Goal: Task Accomplishment & Management: Manage account settings

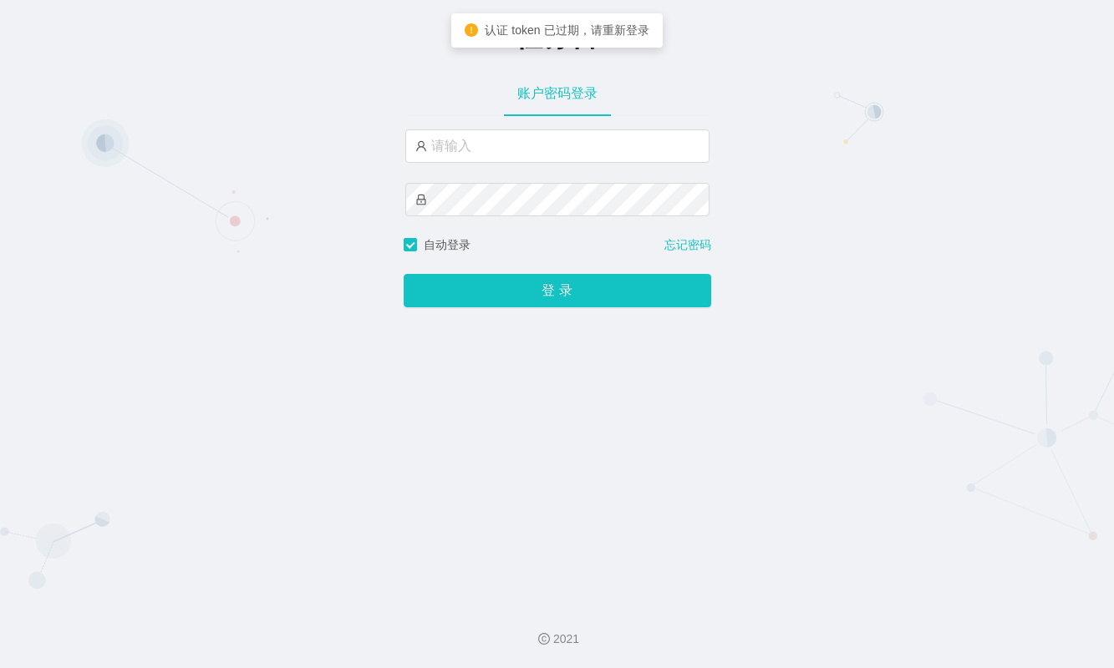
click at [972, 173] on div "任务台 账户密码登录 自动登录 忘记密码 登 录" at bounding box center [557, 295] width 1114 height 591
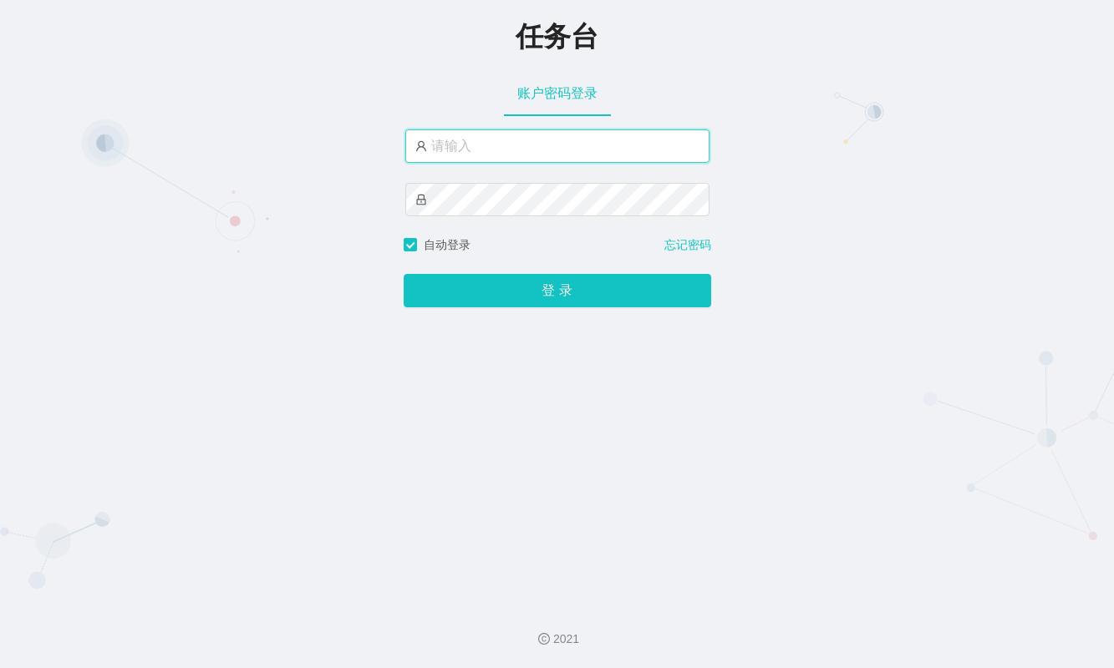
click at [611, 160] on input "text" at bounding box center [557, 146] width 304 height 33
drag, startPoint x: 475, startPoint y: 155, endPoint x: 493, endPoint y: 159, distance: 18.7
click at [475, 155] on input "text" at bounding box center [557, 146] width 304 height 33
paste input "admin"
type input "admin"
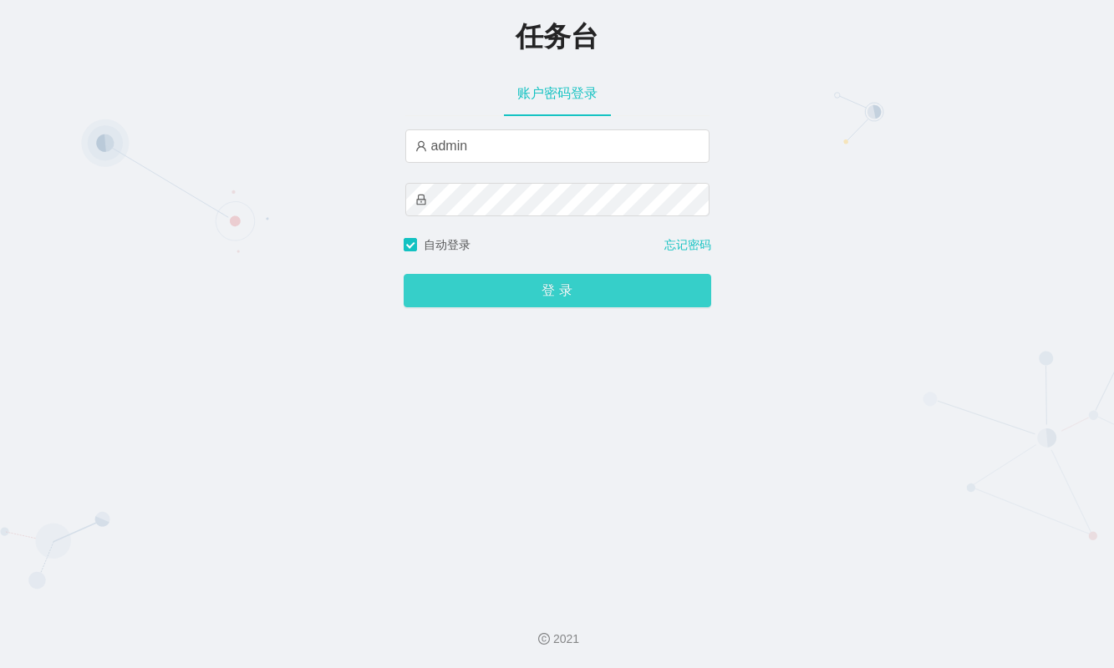
click at [496, 297] on button "登 录" at bounding box center [557, 290] width 307 height 33
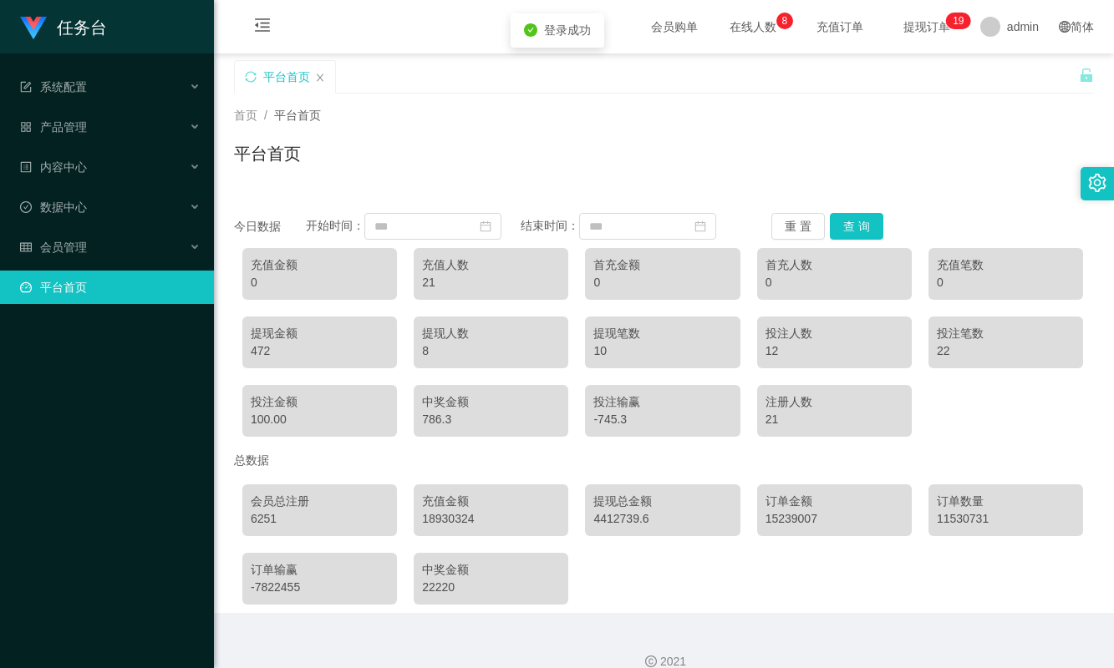
click at [257, 32] on icon "图标: menu-fold" at bounding box center [262, 25] width 17 height 17
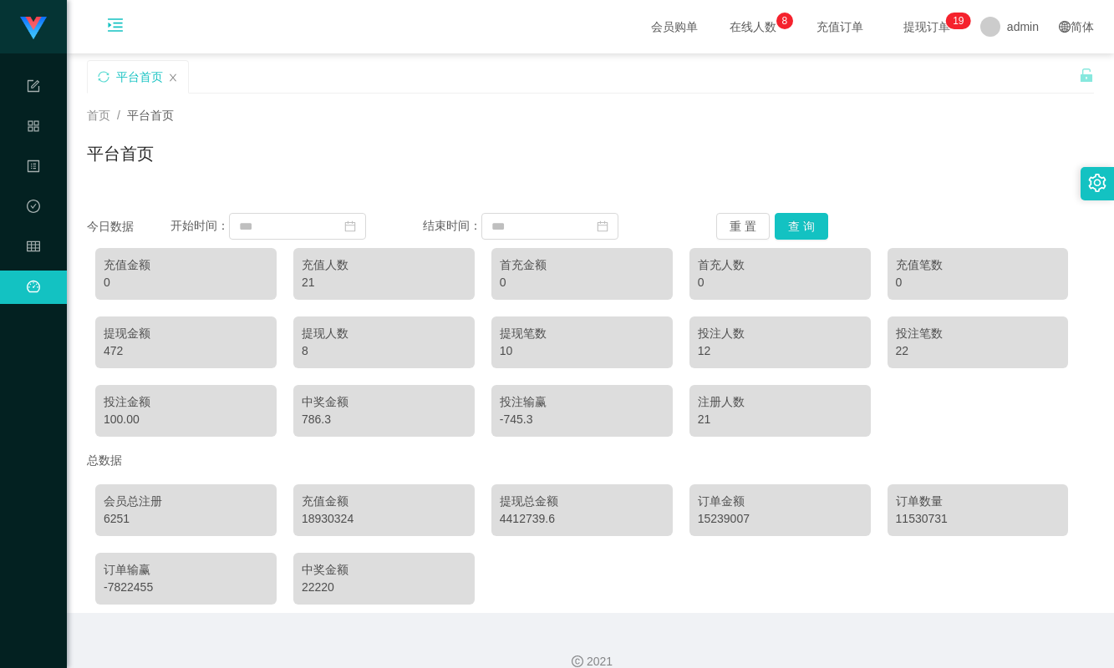
click at [119, 18] on icon "图标: menu-unfold" at bounding box center [115, 25] width 17 height 17
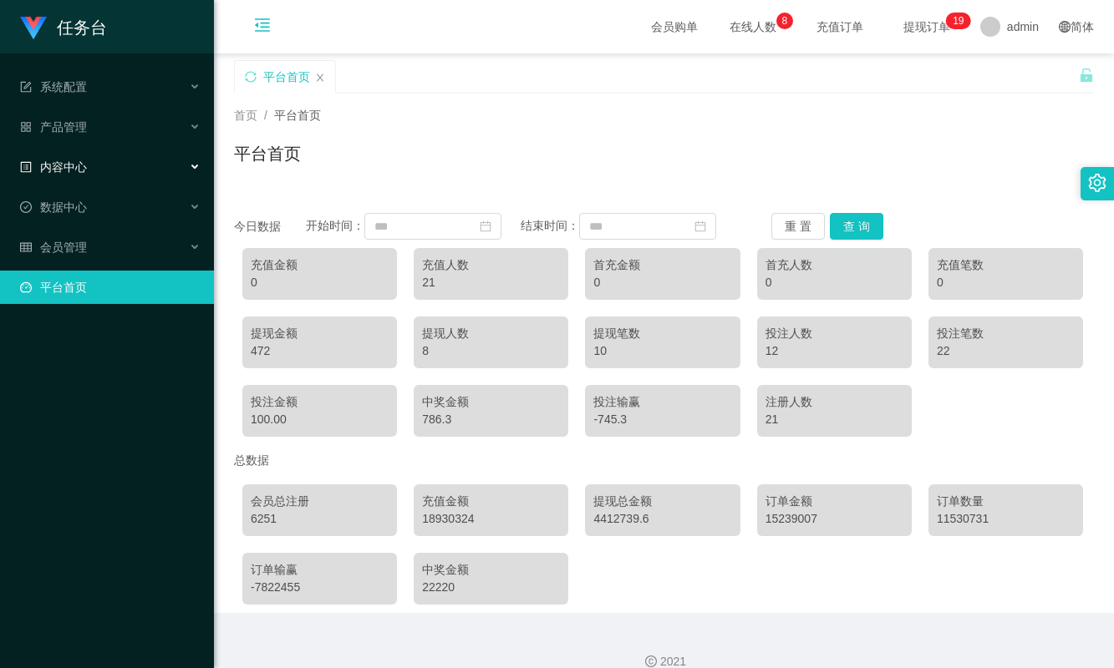
click at [111, 163] on div "内容中心" at bounding box center [107, 166] width 214 height 33
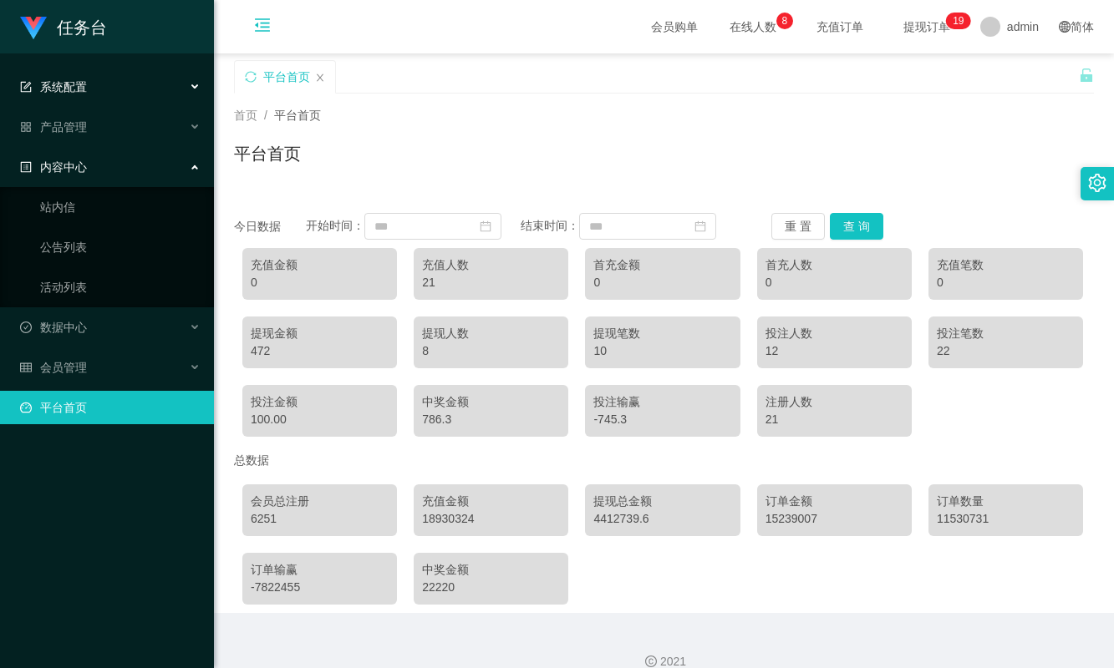
click at [104, 98] on div "系统配置" at bounding box center [107, 86] width 214 height 33
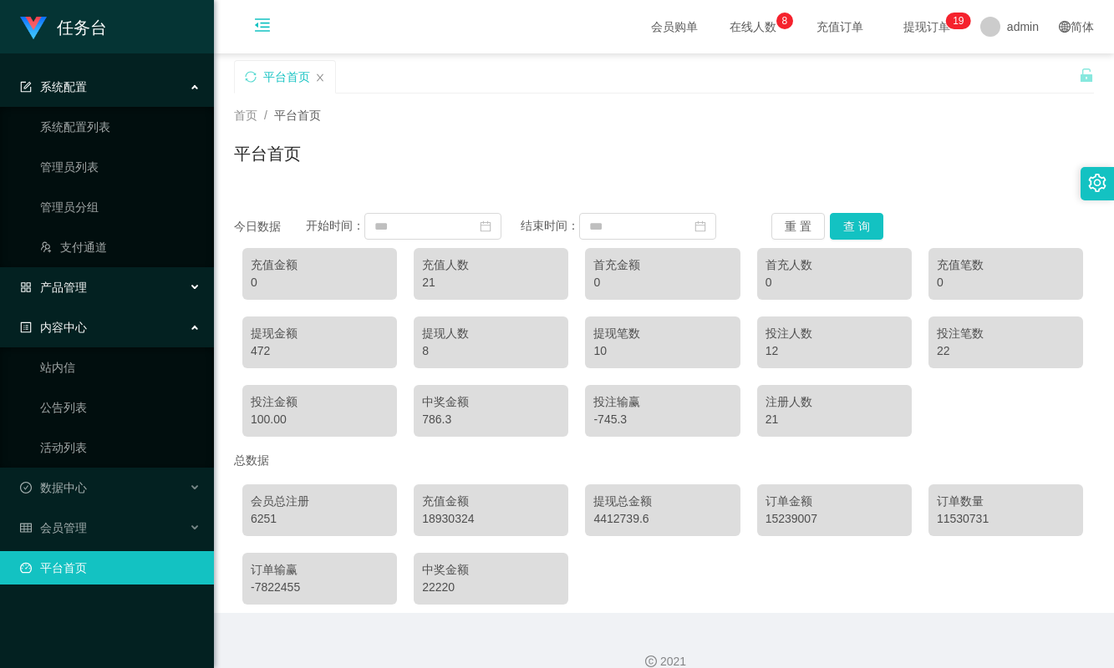
click at [88, 279] on div "产品管理" at bounding box center [107, 287] width 214 height 33
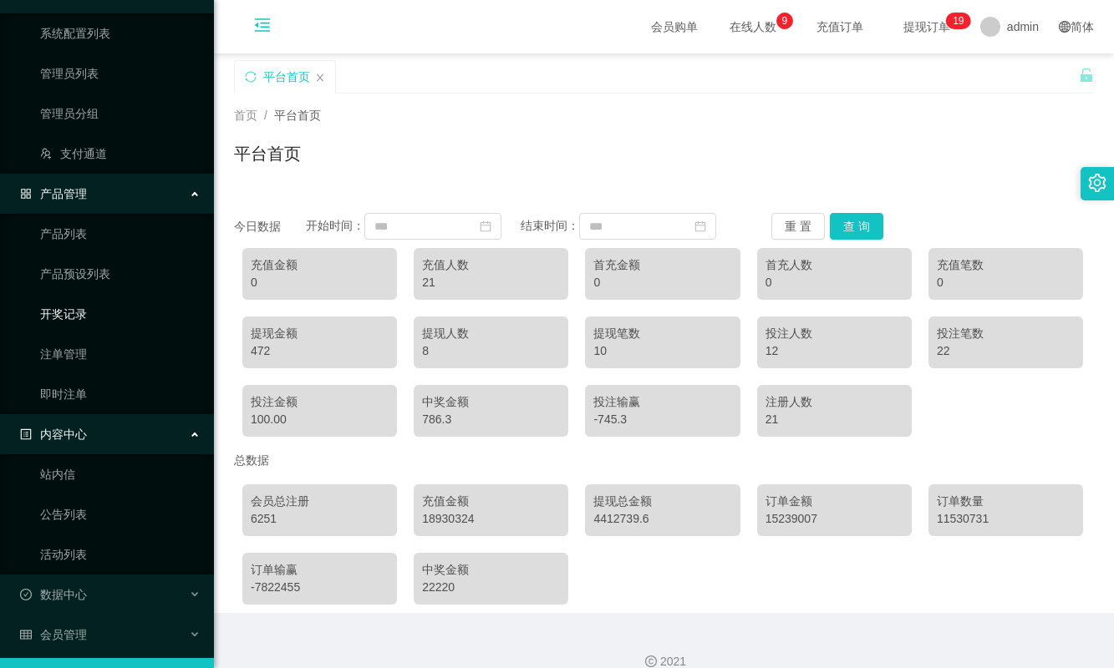
scroll to position [134, 0]
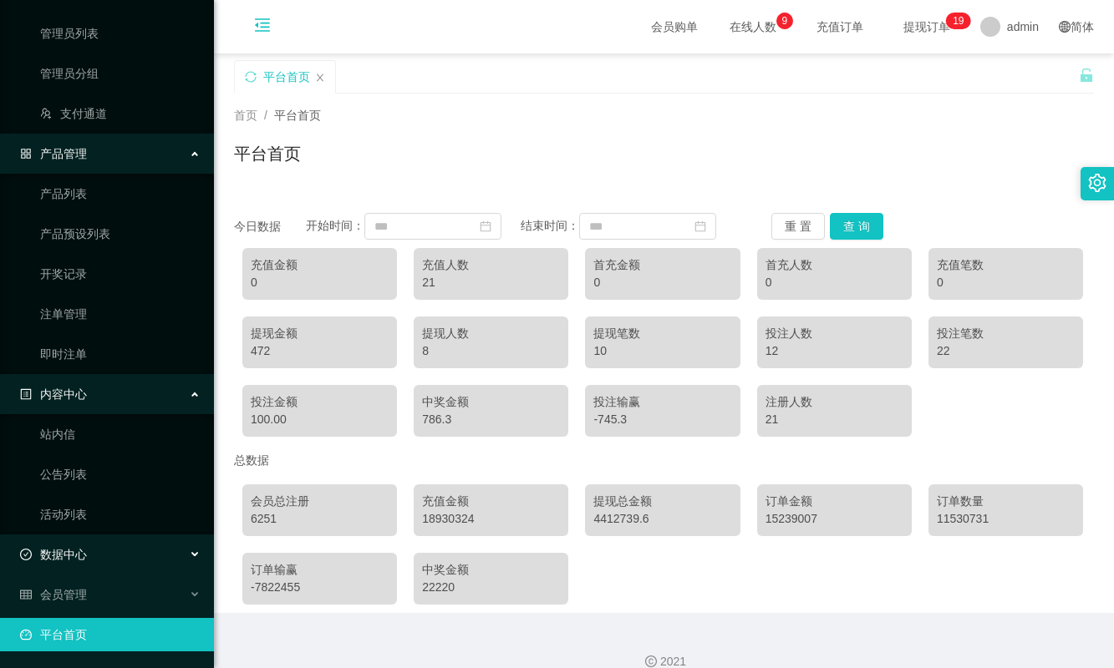
click at [143, 566] on div "数据中心" at bounding box center [107, 554] width 214 height 33
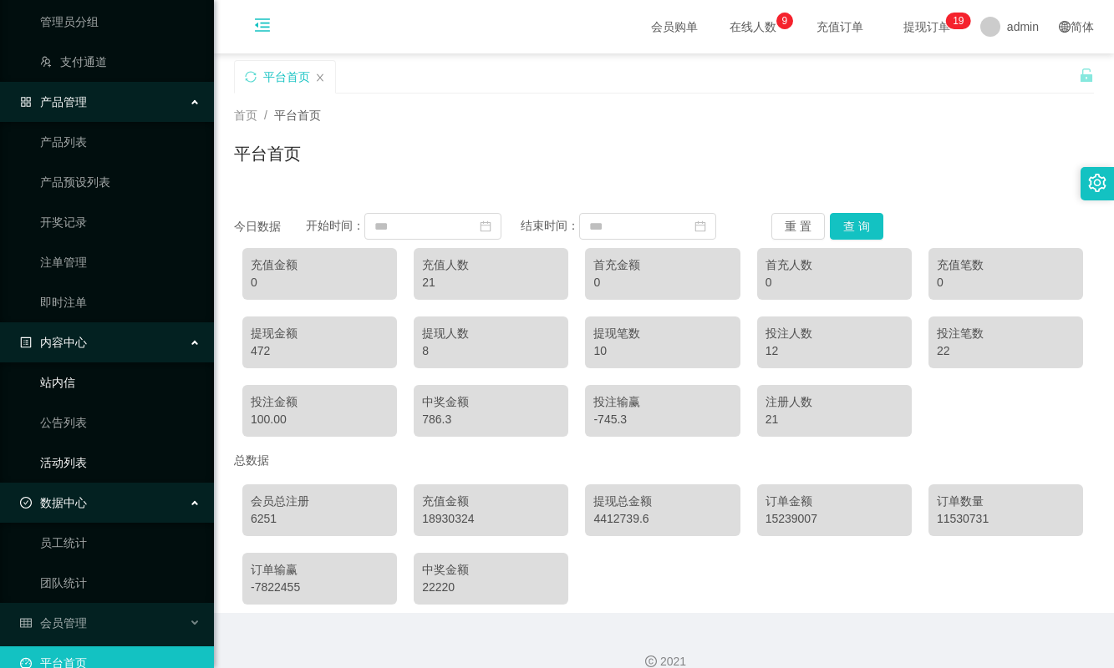
scroll to position [214, 0]
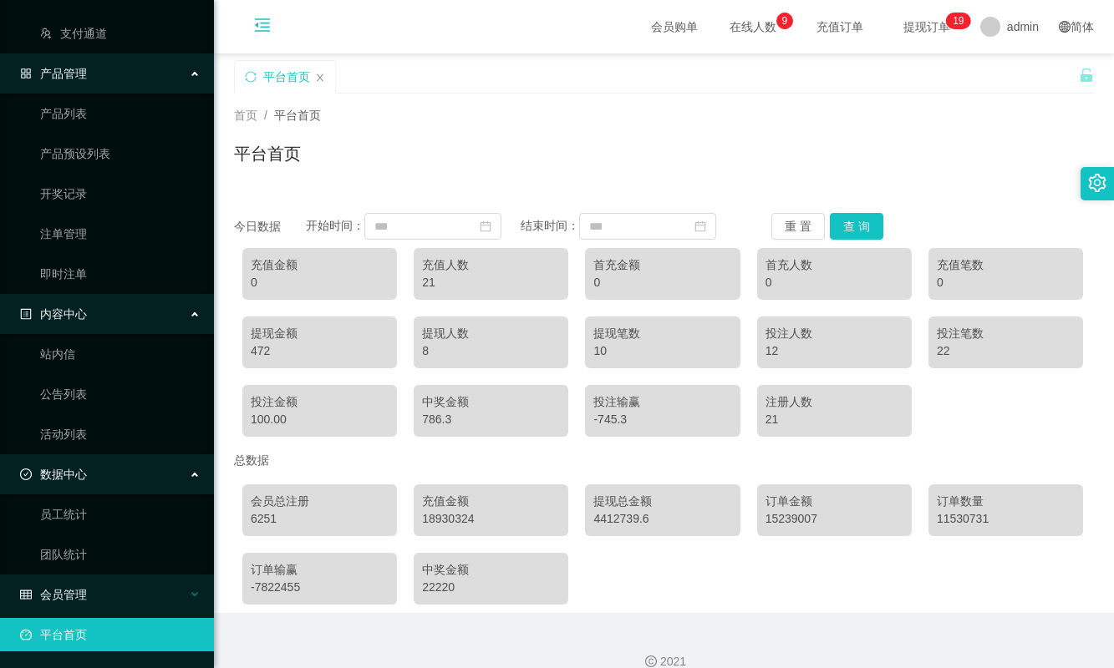
click at [113, 578] on div "会员管理" at bounding box center [107, 594] width 214 height 33
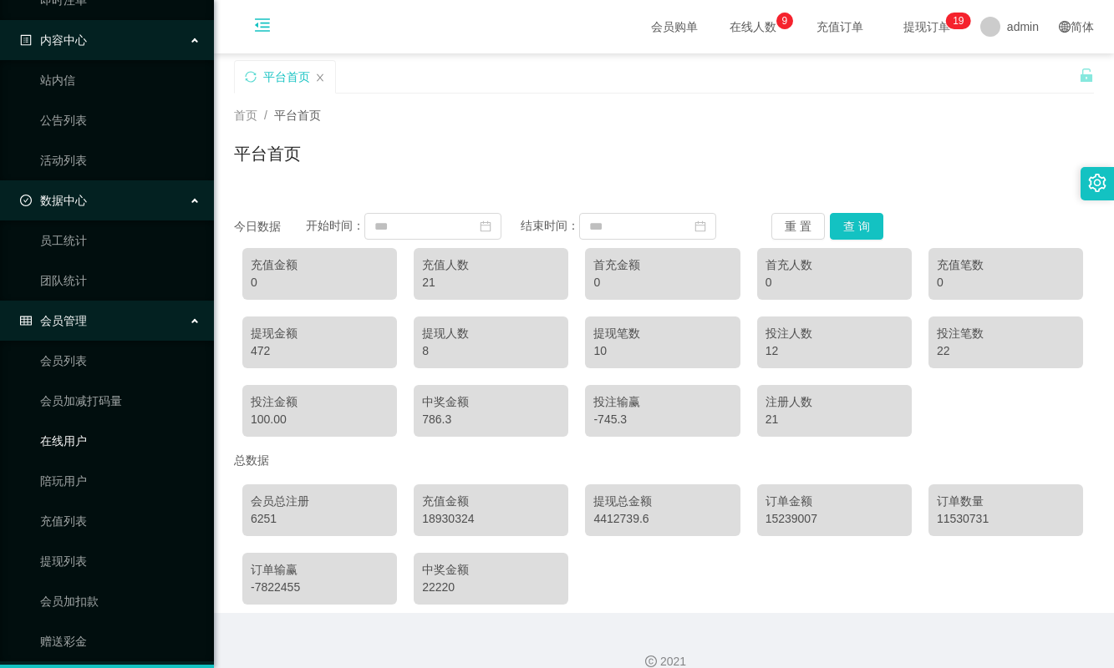
scroll to position [535, 0]
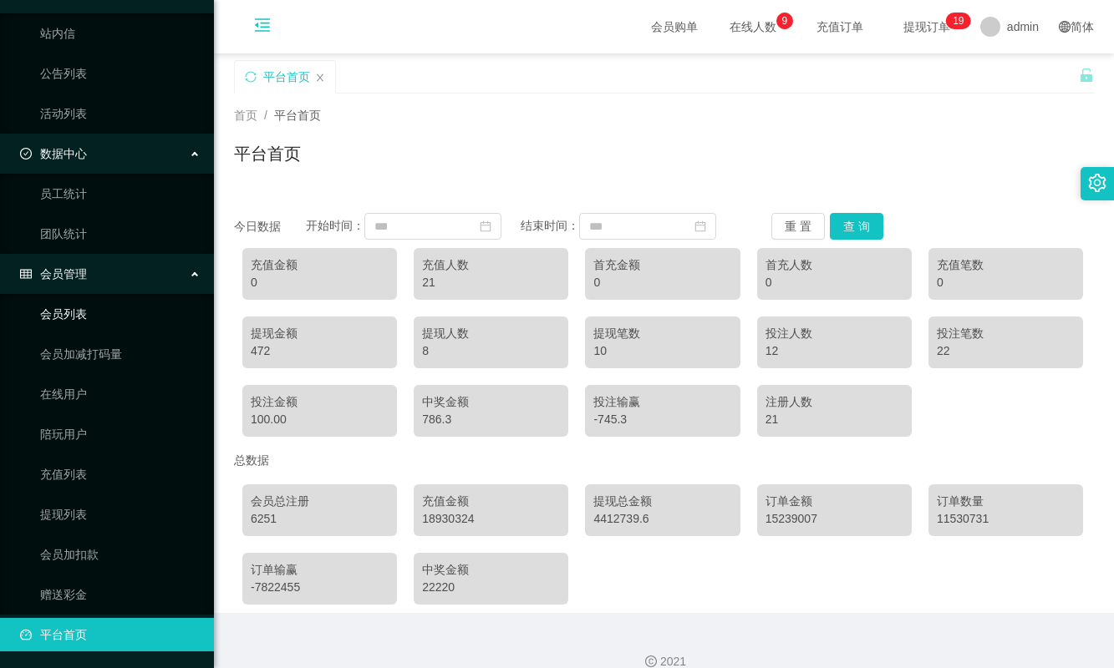
click at [93, 327] on link "会员列表" at bounding box center [120, 313] width 160 height 33
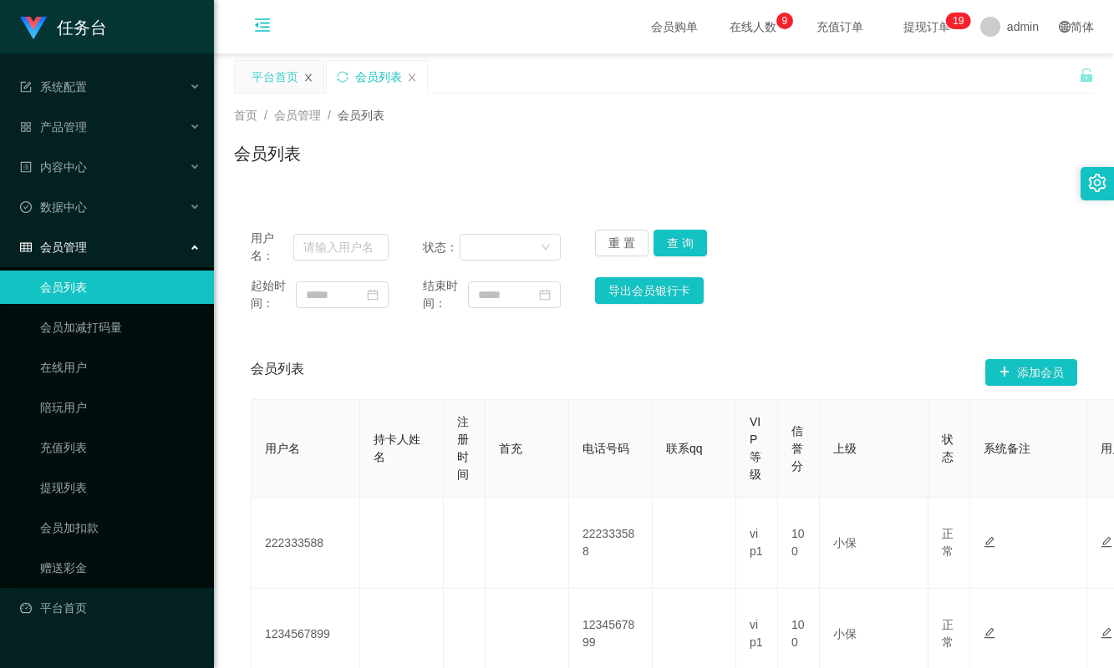
click at [313, 79] on icon "图标: close" at bounding box center [308, 78] width 10 height 10
click at [123, 333] on link "会员加减打码量" at bounding box center [120, 327] width 160 height 33
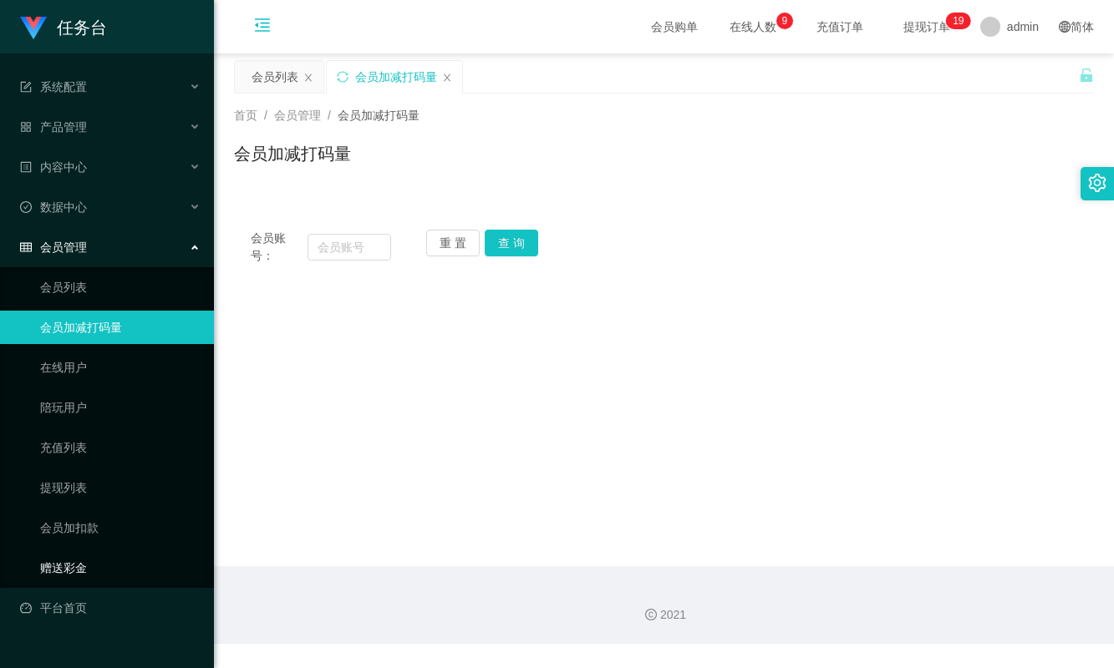
click at [79, 574] on link "赠送彩金" at bounding box center [120, 567] width 160 height 33
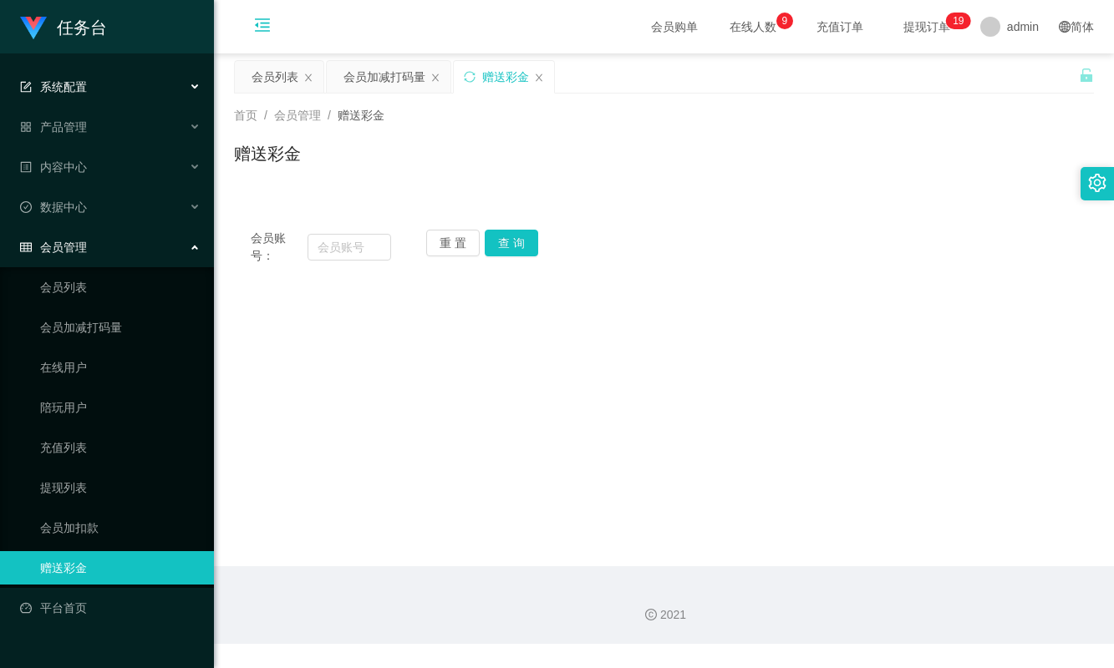
click at [121, 91] on div "系统配置" at bounding box center [107, 86] width 214 height 33
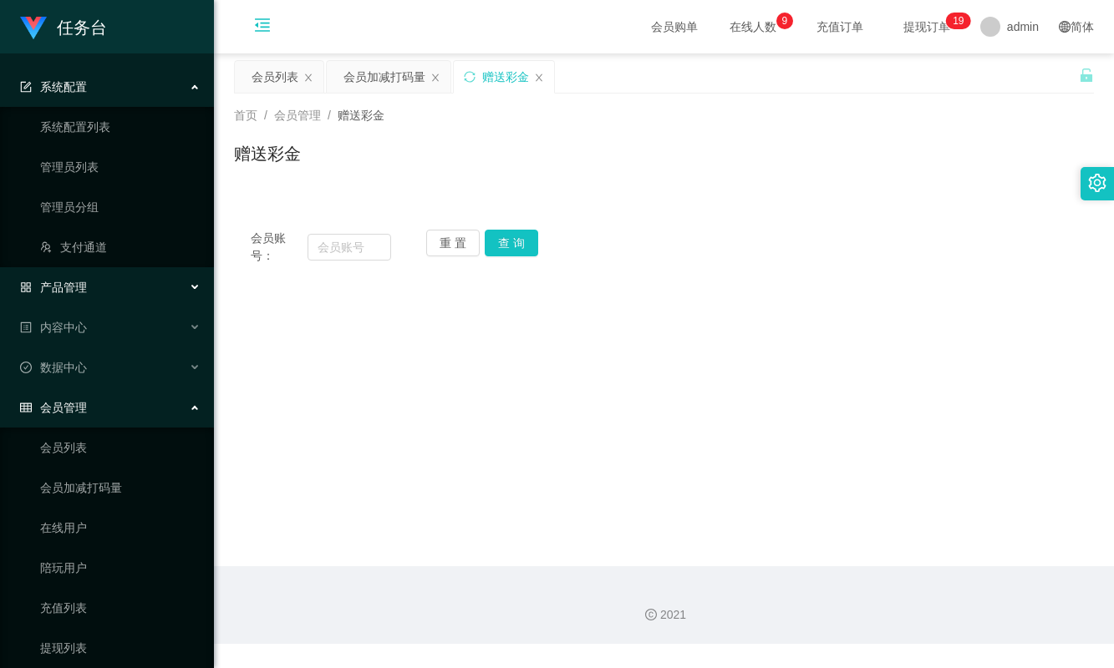
click at [125, 279] on div "产品管理" at bounding box center [107, 287] width 214 height 33
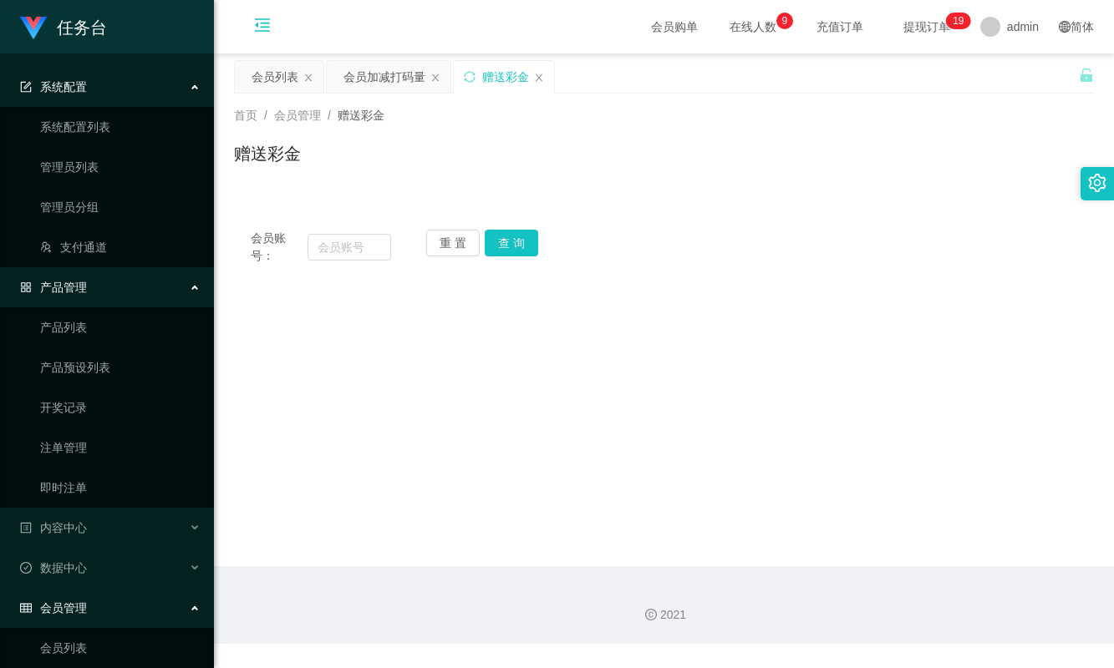
scroll to position [334, 0]
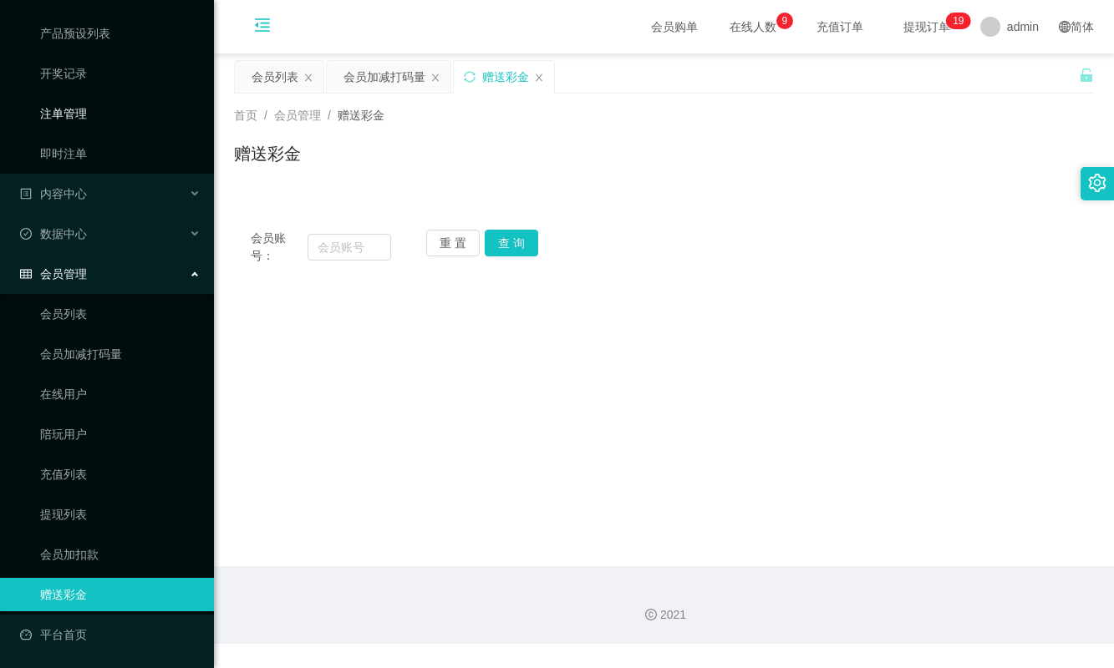
click at [116, 108] on link "注单管理" at bounding box center [120, 113] width 160 height 33
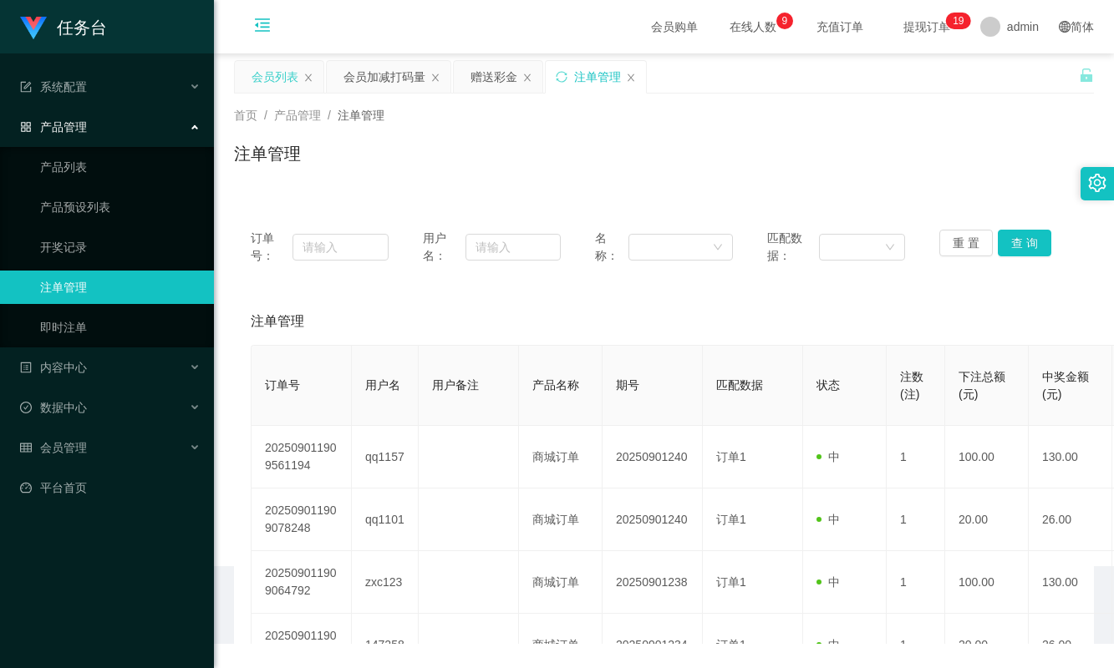
click at [276, 80] on div "会员列表" at bounding box center [275, 77] width 47 height 32
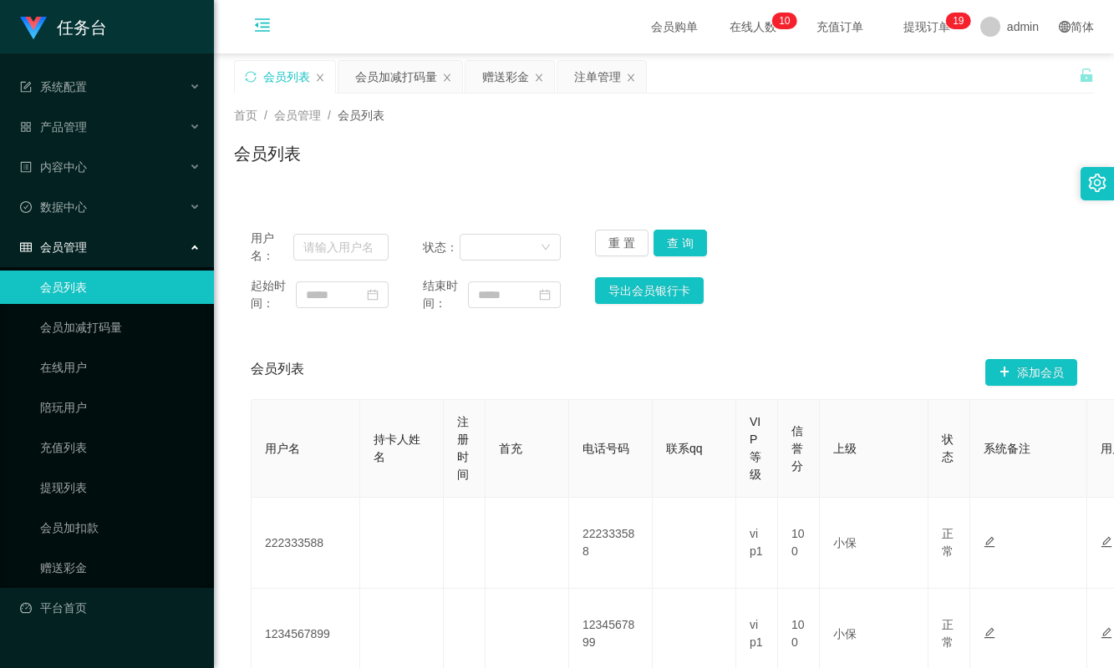
click at [260, 24] on icon "图标: menu-fold" at bounding box center [262, 25] width 17 height 17
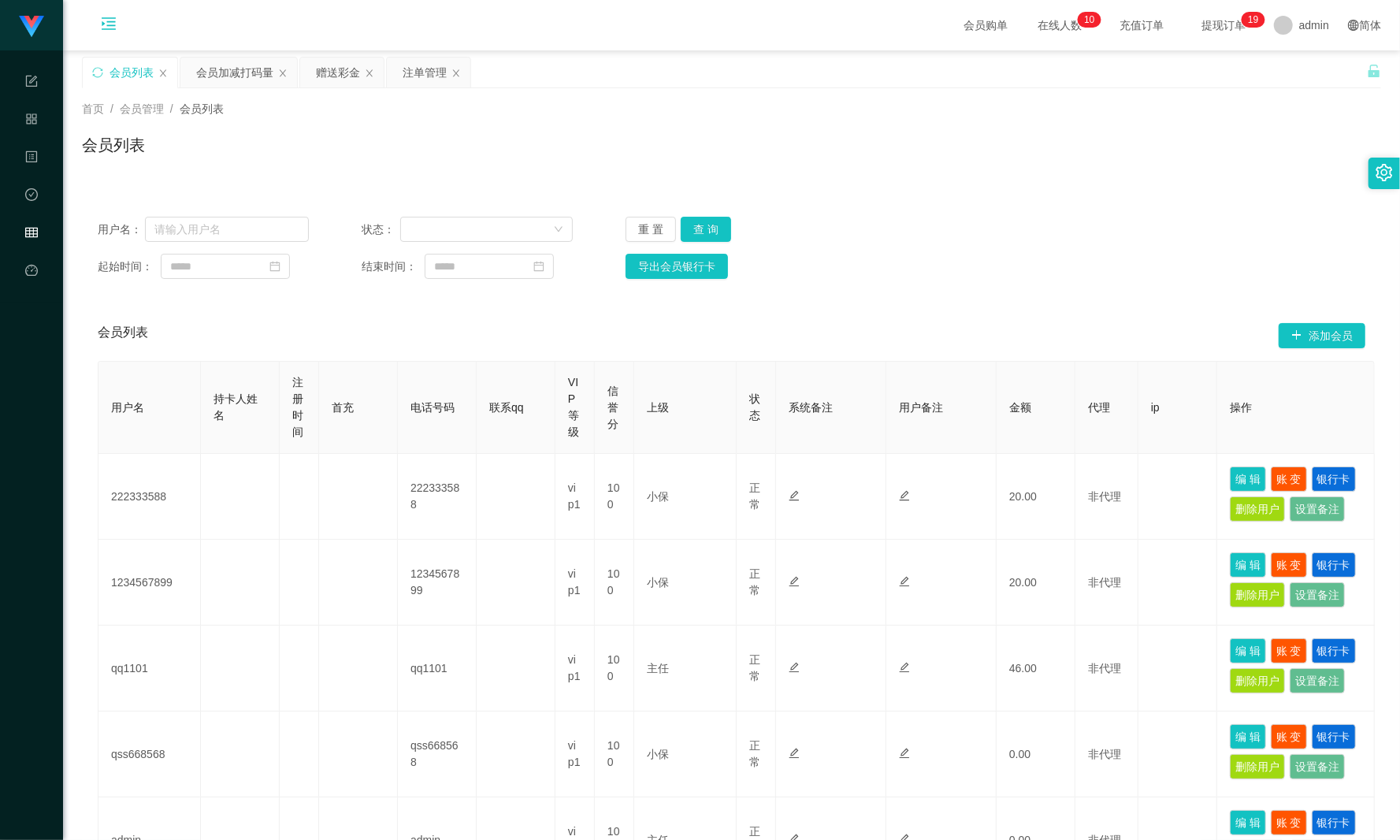
drag, startPoint x: 791, startPoint y: 107, endPoint x: 716, endPoint y: 70, distance: 83.6
click at [791, 107] on div "首页 / 会员管理 / 会员列表 /" at bounding box center [732, 109] width 1299 height 17
click at [936, 89] on div "首页 / 会员管理 / 会员列表 / 会员列表" at bounding box center [732, 135] width 1337 height 93
drag, startPoint x: 1108, startPoint y: 247, endPoint x: 1112, endPoint y: 181, distance: 66.1
click at [1049, 247] on div "用户名： 状态： 重 置 查 询 起始时间： 结束时间： 导出会员银行卡" at bounding box center [732, 247] width 1299 height 93
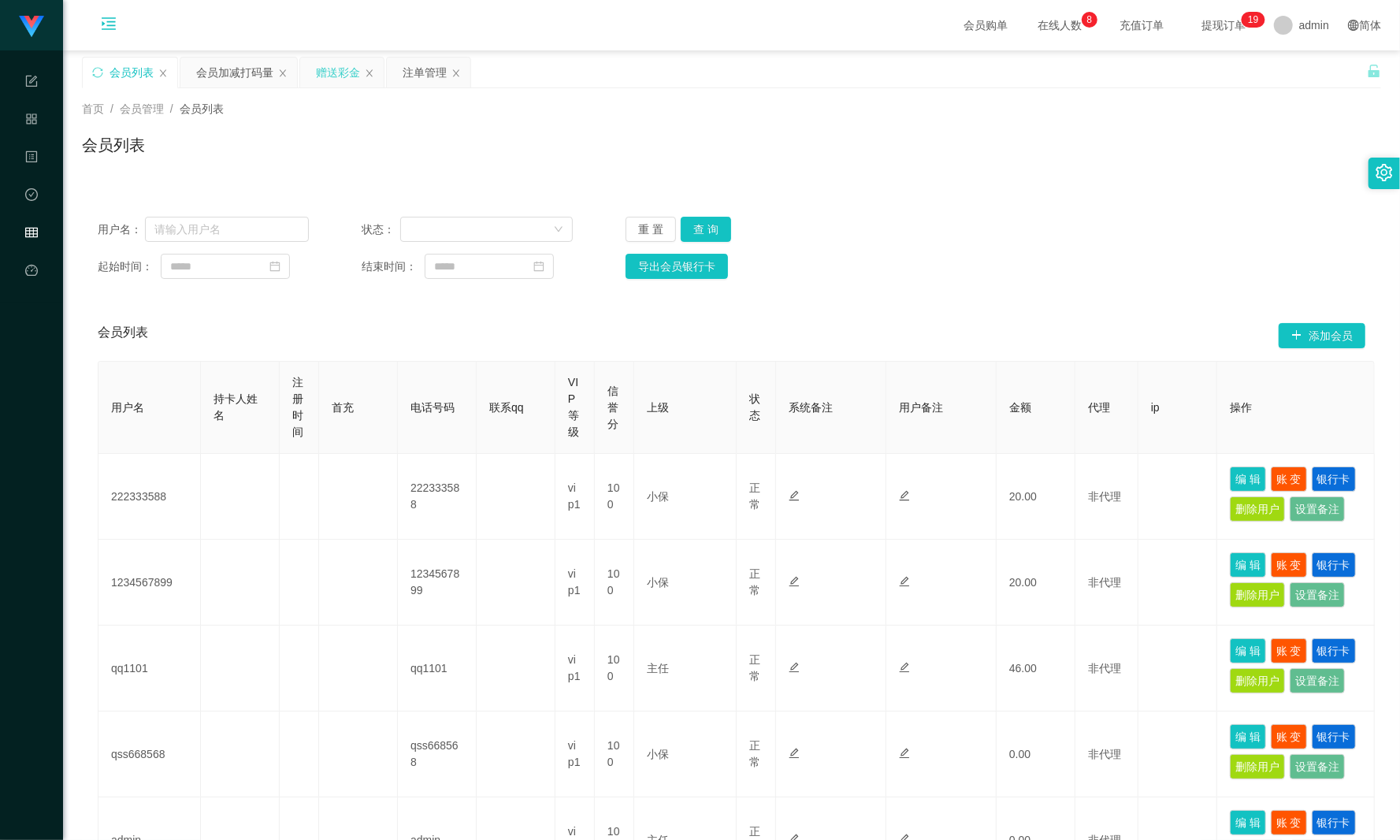
click at [338, 79] on div "赠送彩金" at bounding box center [338, 73] width 44 height 30
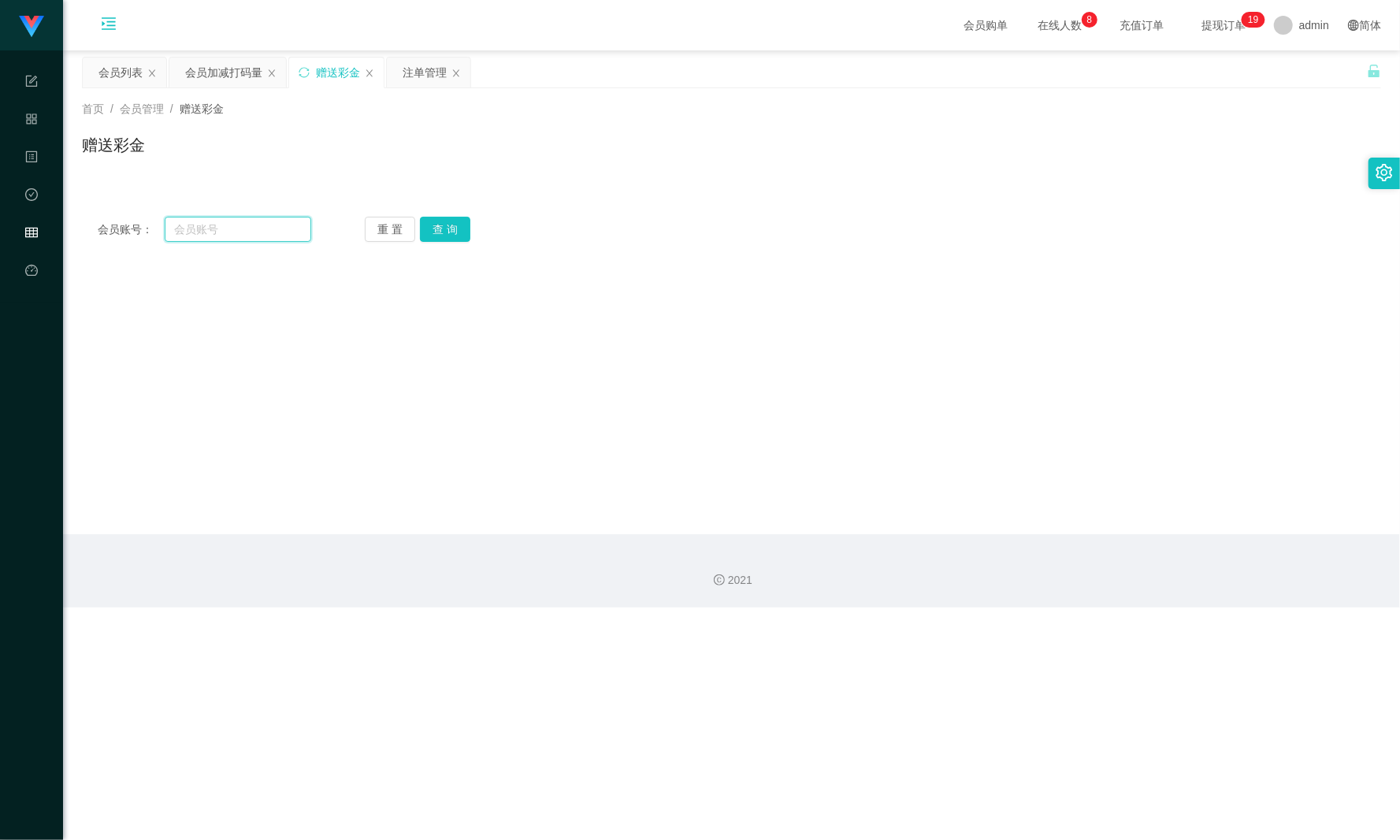
click at [242, 234] on input "text" at bounding box center [238, 229] width 146 height 25
paste input "l147"
type input "l147"
drag, startPoint x: 444, startPoint y: 239, endPoint x: 435, endPoint y: 237, distance: 9.2
click at [444, 239] on button "查 询" at bounding box center [444, 229] width 50 height 25
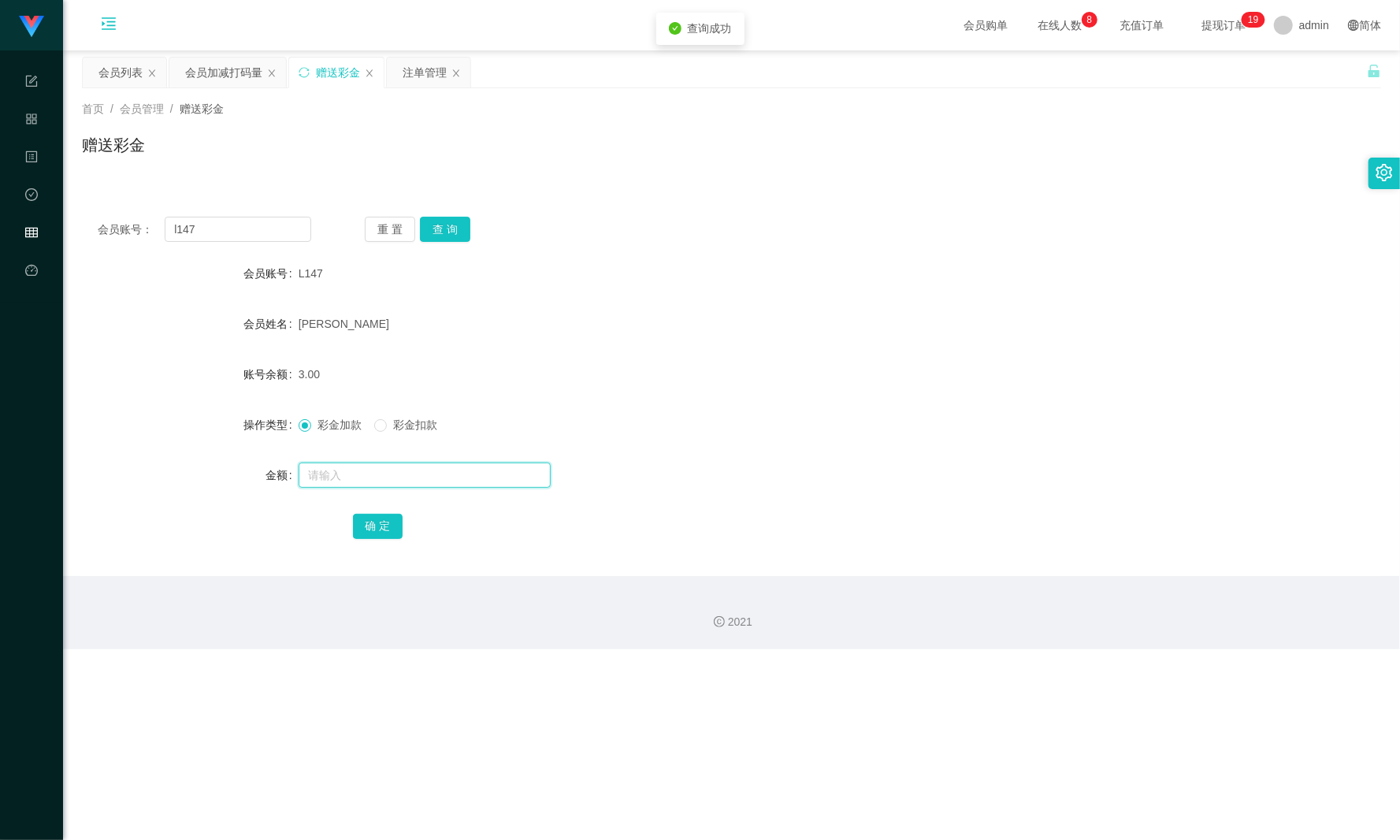
click at [407, 476] on input "text" at bounding box center [424, 474] width 252 height 25
click at [507, 472] on input "text" at bounding box center [424, 474] width 252 height 25
paste input "997"
type input "997"
click at [363, 515] on button "确 定" at bounding box center [377, 526] width 50 height 25
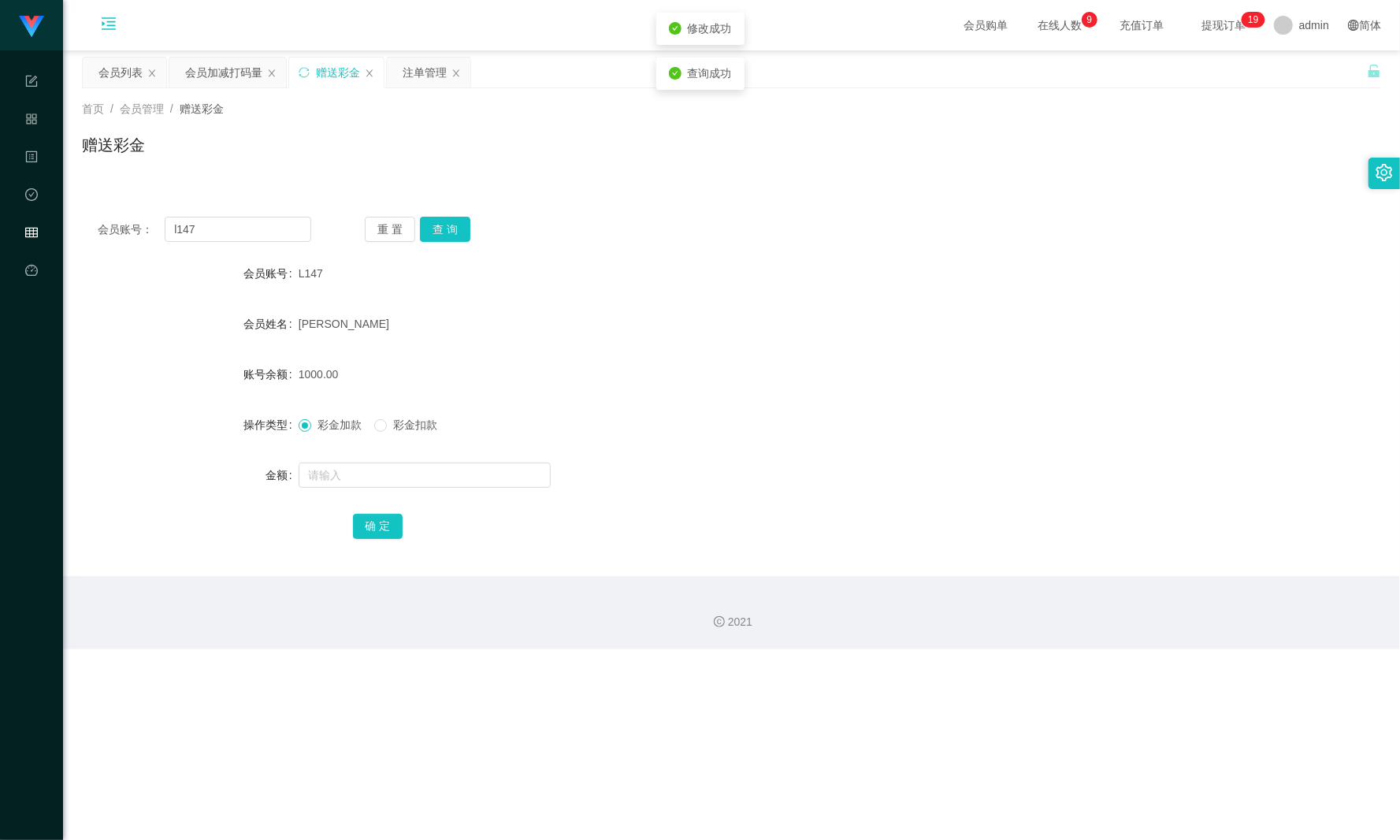
click at [568, 338] on div "[PERSON_NAME]" at bounding box center [678, 323] width 758 height 31
click at [222, 76] on div "会员加减打码量" at bounding box center [223, 73] width 77 height 30
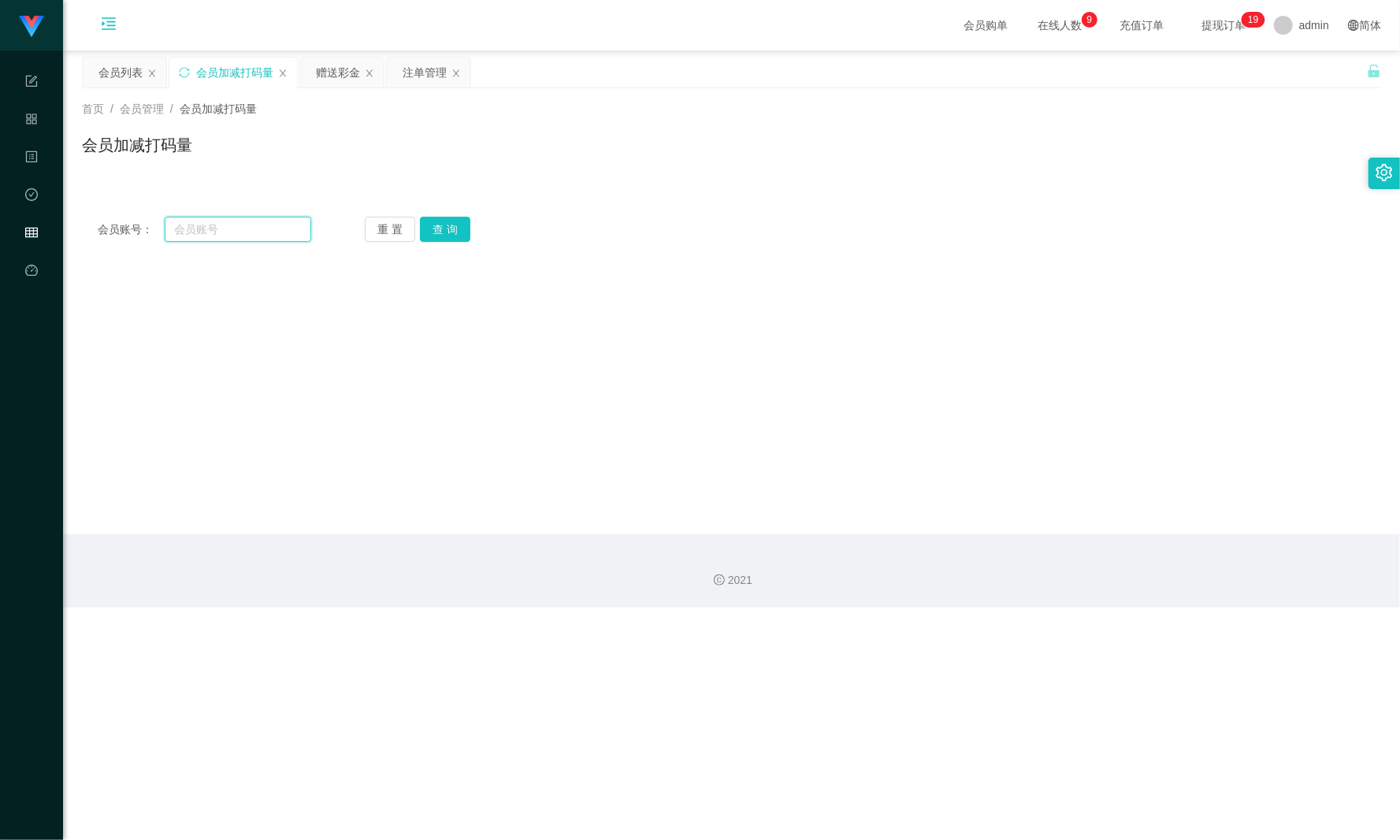
click at [244, 227] on input "text" at bounding box center [238, 229] width 146 height 25
paste input "997"
type input "997"
click at [457, 227] on button "查 询" at bounding box center [444, 229] width 50 height 25
click at [189, 232] on input "997" at bounding box center [238, 229] width 146 height 25
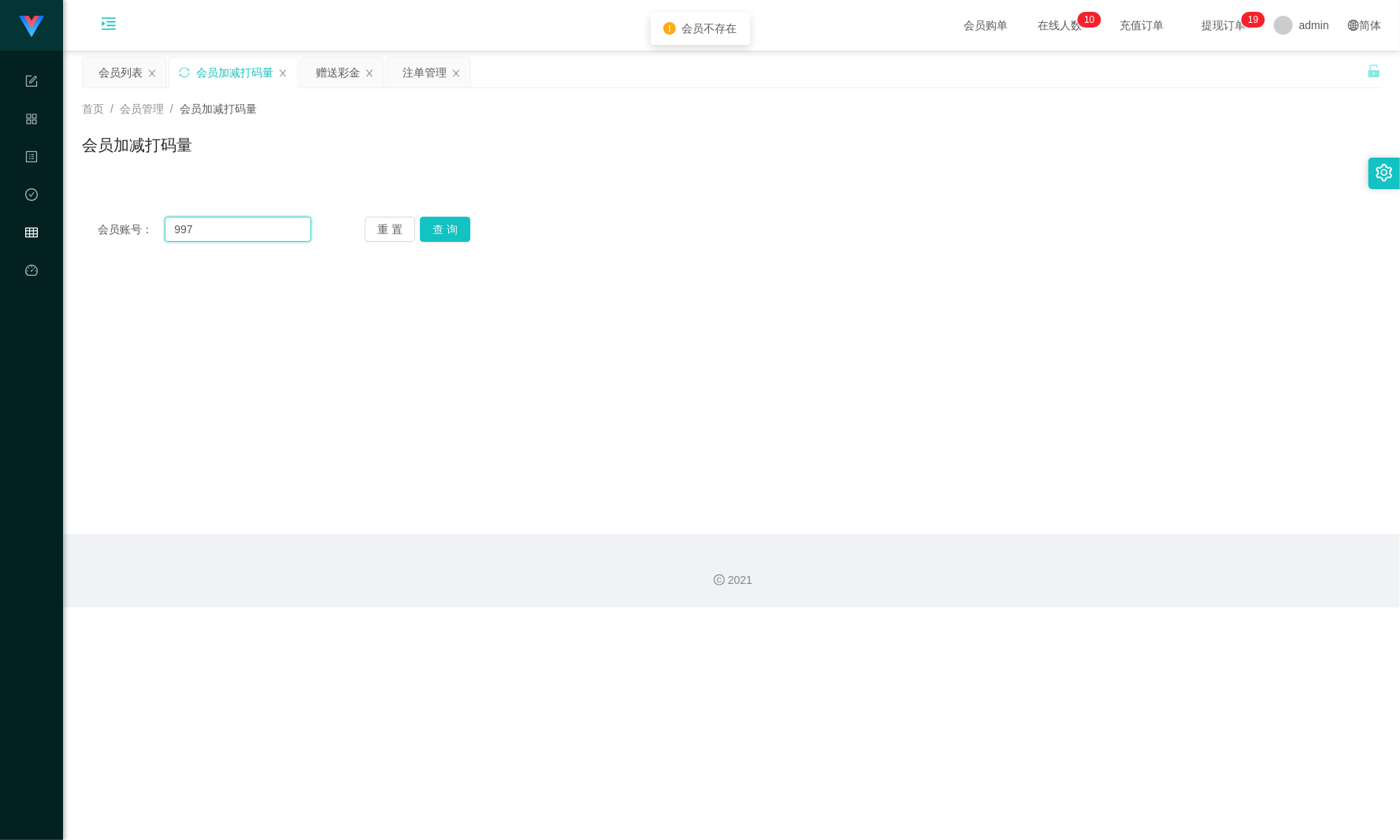
click at [209, 231] on input "997" at bounding box center [238, 229] width 146 height 25
click at [313, 82] on div "赠送彩金" at bounding box center [341, 73] width 84 height 30
click at [326, 79] on div "赠送彩金" at bounding box center [338, 73] width 44 height 30
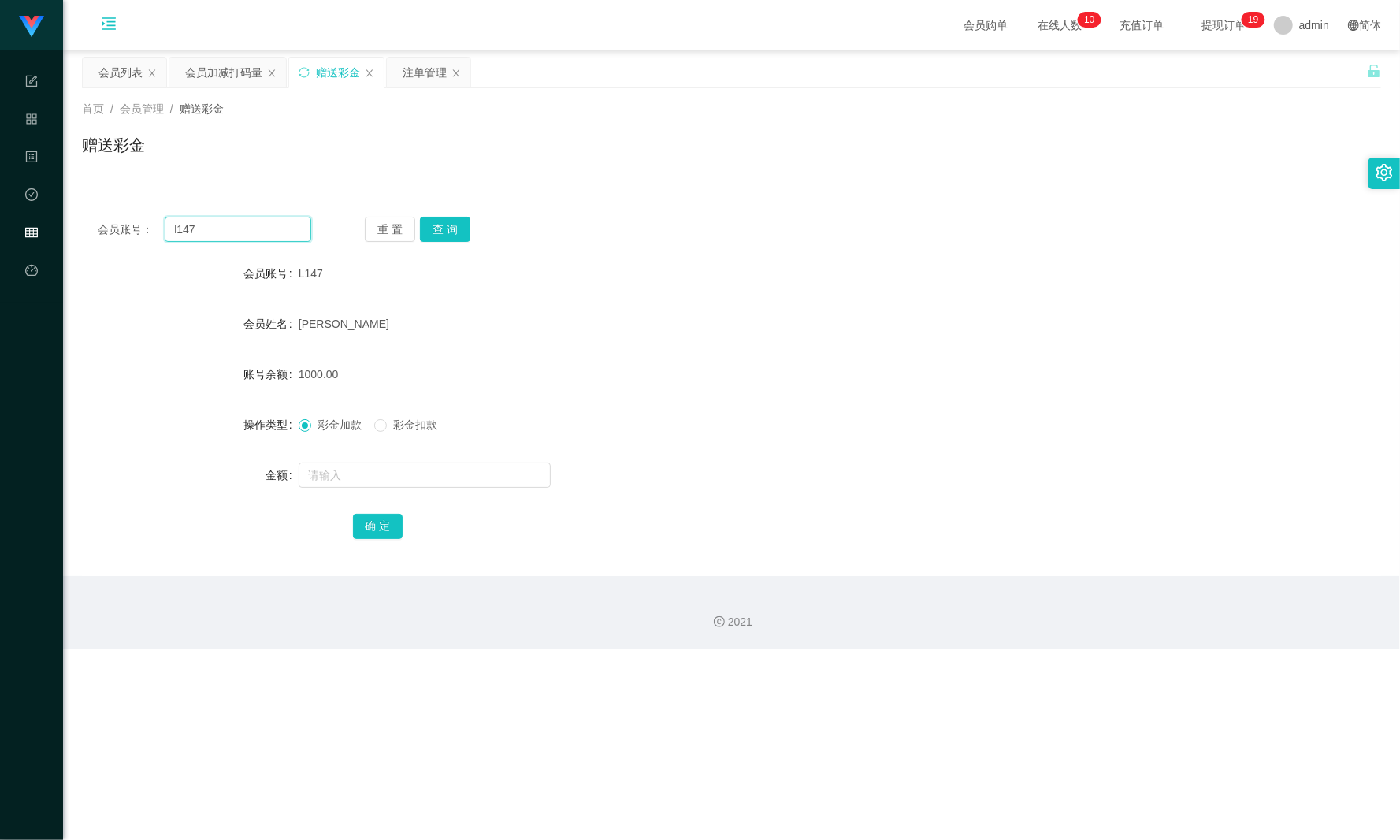
drag, startPoint x: 156, startPoint y: 235, endPoint x: 234, endPoint y: 180, distance: 95.4
click at [55, 238] on section "任务台 系统配置 产品管理 内容中心 数据中心 会员管理 平台首页 保存配置 重置配置 整体风格设置 主题色 导航设置 内容区域宽度 定宽 固定Header …" at bounding box center [700, 324] width 1400 height 650
drag, startPoint x: 227, startPoint y: 74, endPoint x: 234, endPoint y: 90, distance: 17.5
click at [227, 74] on div "会员加减打码量" at bounding box center [223, 73] width 77 height 30
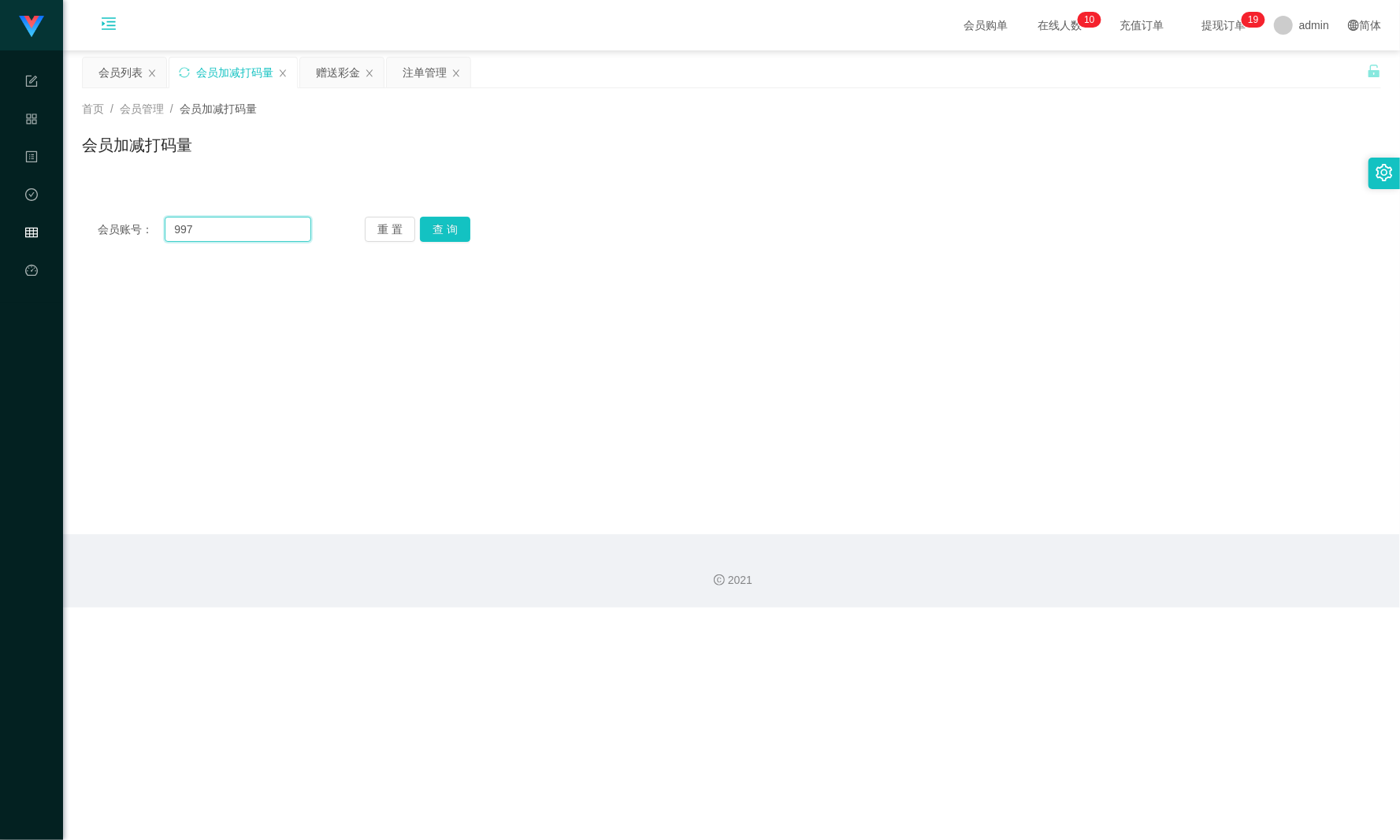
drag, startPoint x: 216, startPoint y: 227, endPoint x: 160, endPoint y: 213, distance: 57.7
click at [133, 221] on div "会员账号： 997" at bounding box center [205, 229] width 213 height 25
paste input "l14"
type input "l147"
click at [449, 222] on button "查 询" at bounding box center [444, 229] width 50 height 25
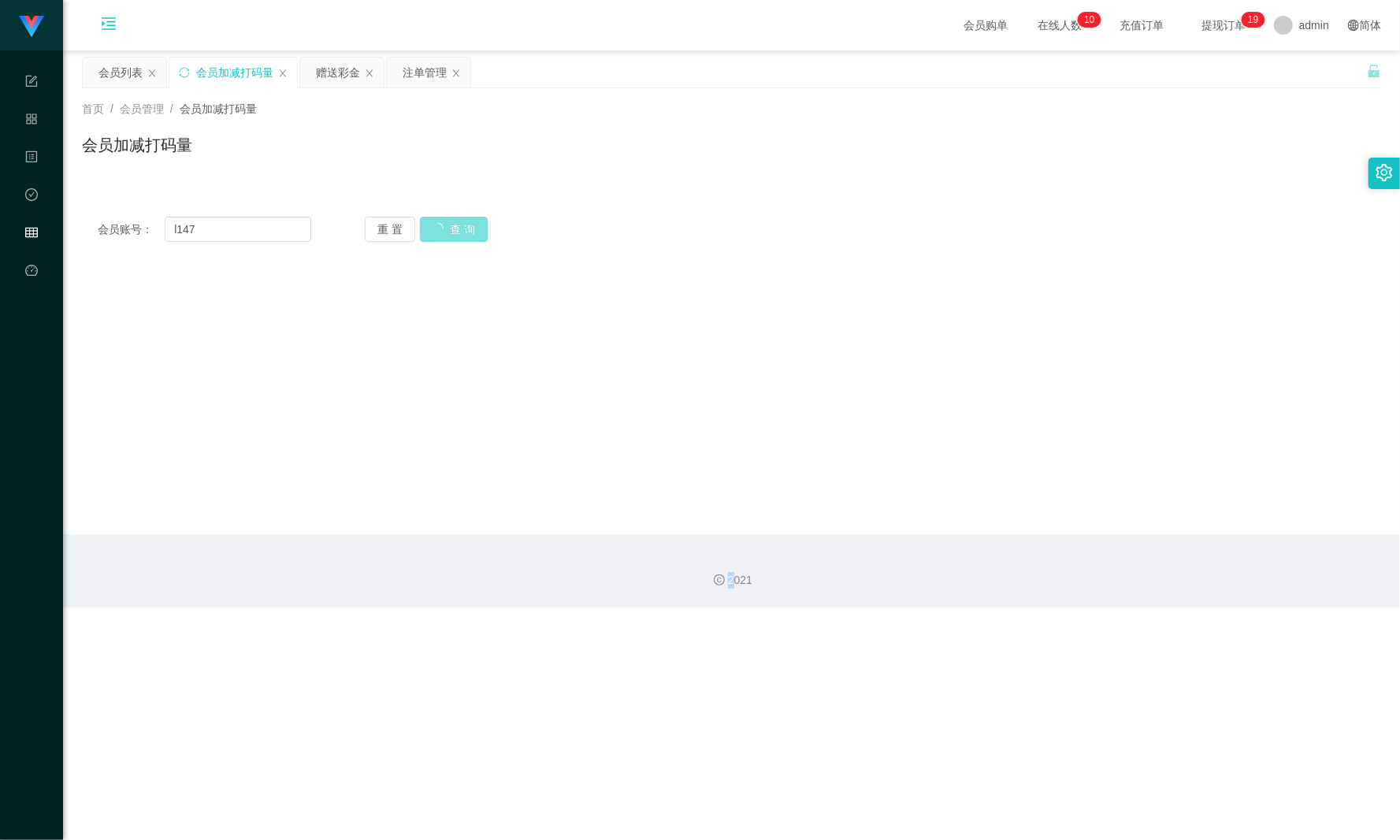
click at [449, 222] on div "重 置 查 询" at bounding box center [471, 229] width 213 height 25
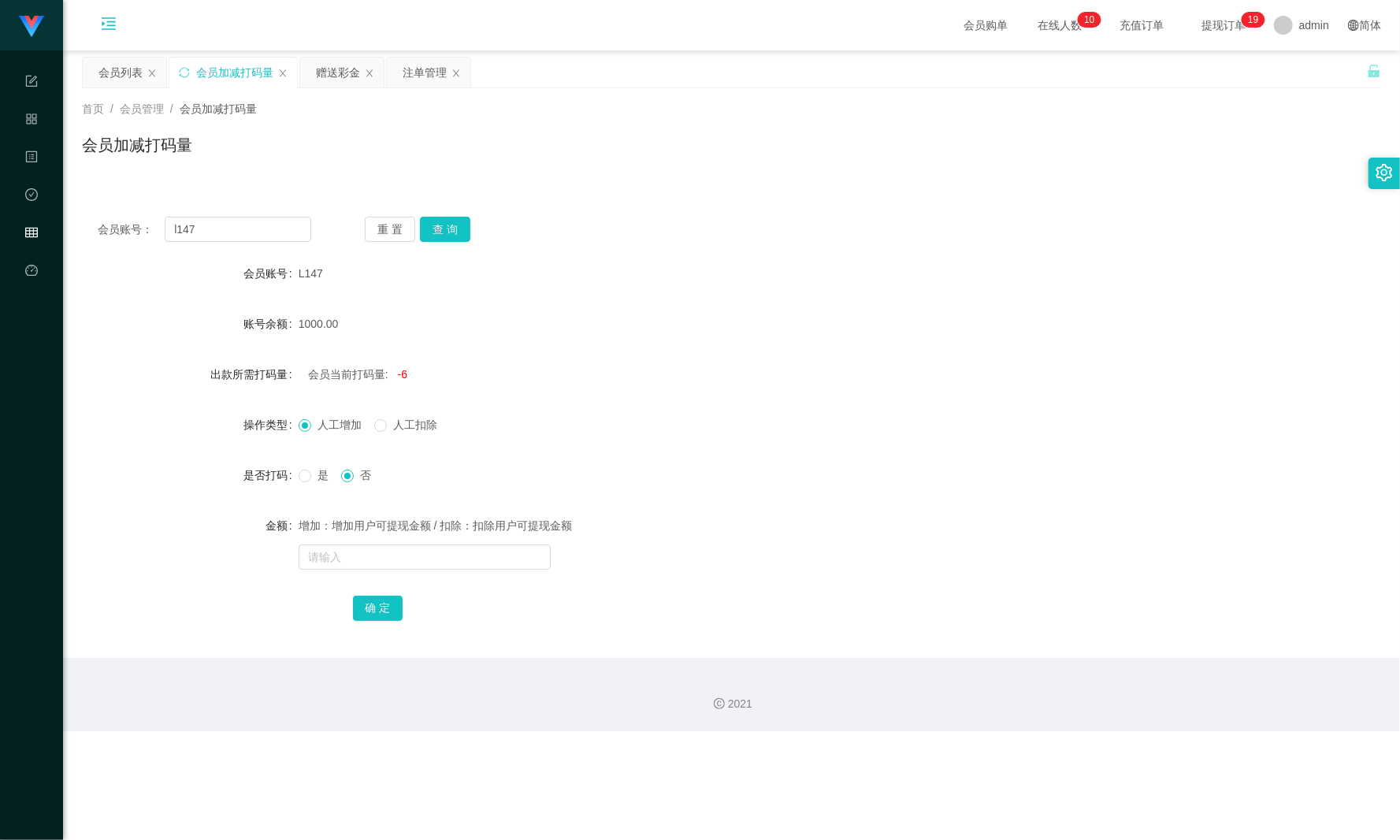
click at [389, 430] on span "人工扣除" at bounding box center [415, 424] width 57 height 12
click at [329, 474] on span "是" at bounding box center [322, 474] width 24 height 12
click at [373, 547] on input "text" at bounding box center [424, 556] width 252 height 25
type input "25151515"
click at [381, 609] on button "确 定" at bounding box center [377, 608] width 50 height 25
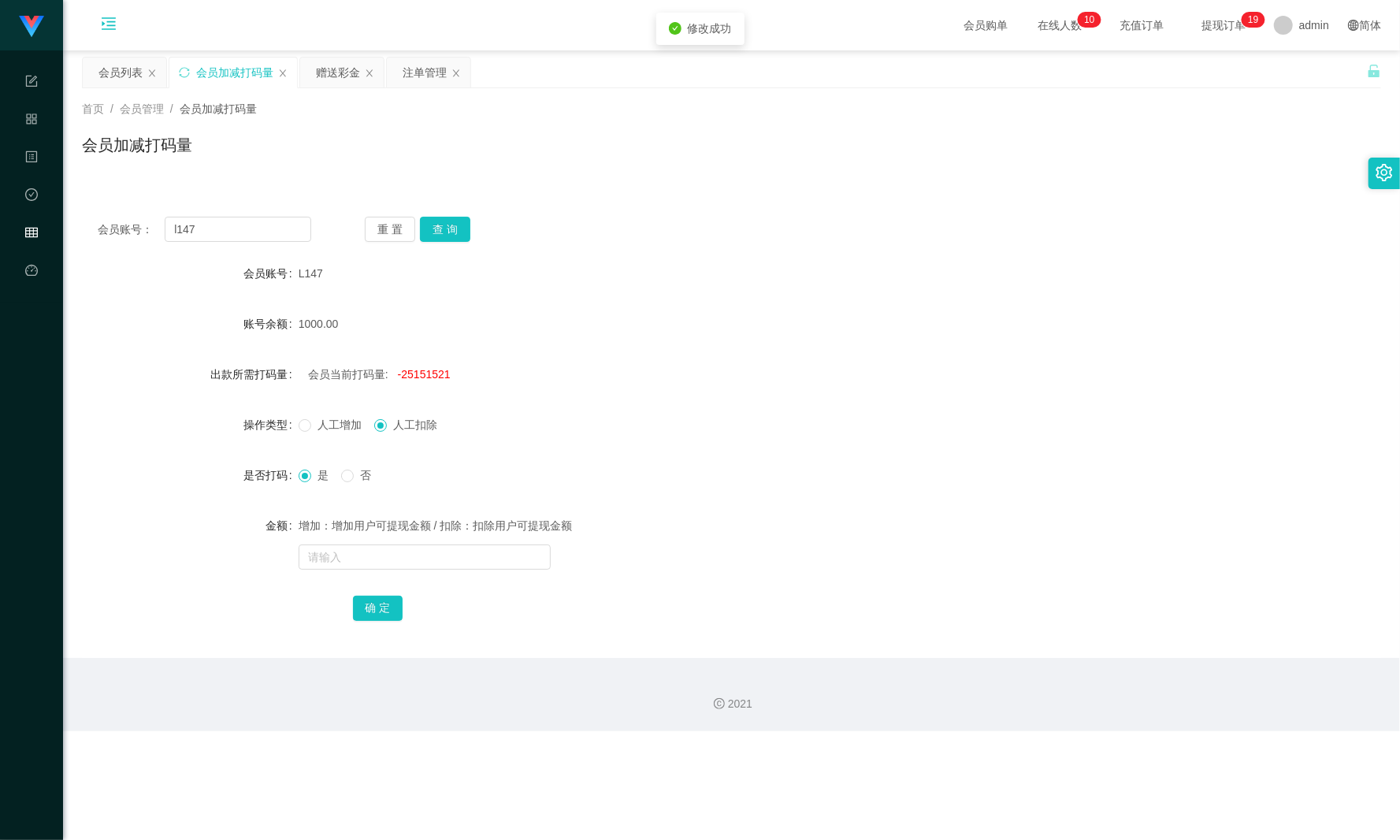
click at [98, 89] on div "首页 / 会员管理 / 会员加减打码量 / 会员加减打码量" at bounding box center [732, 135] width 1337 height 93
click at [104, 80] on div "会员列表" at bounding box center [120, 73] width 44 height 30
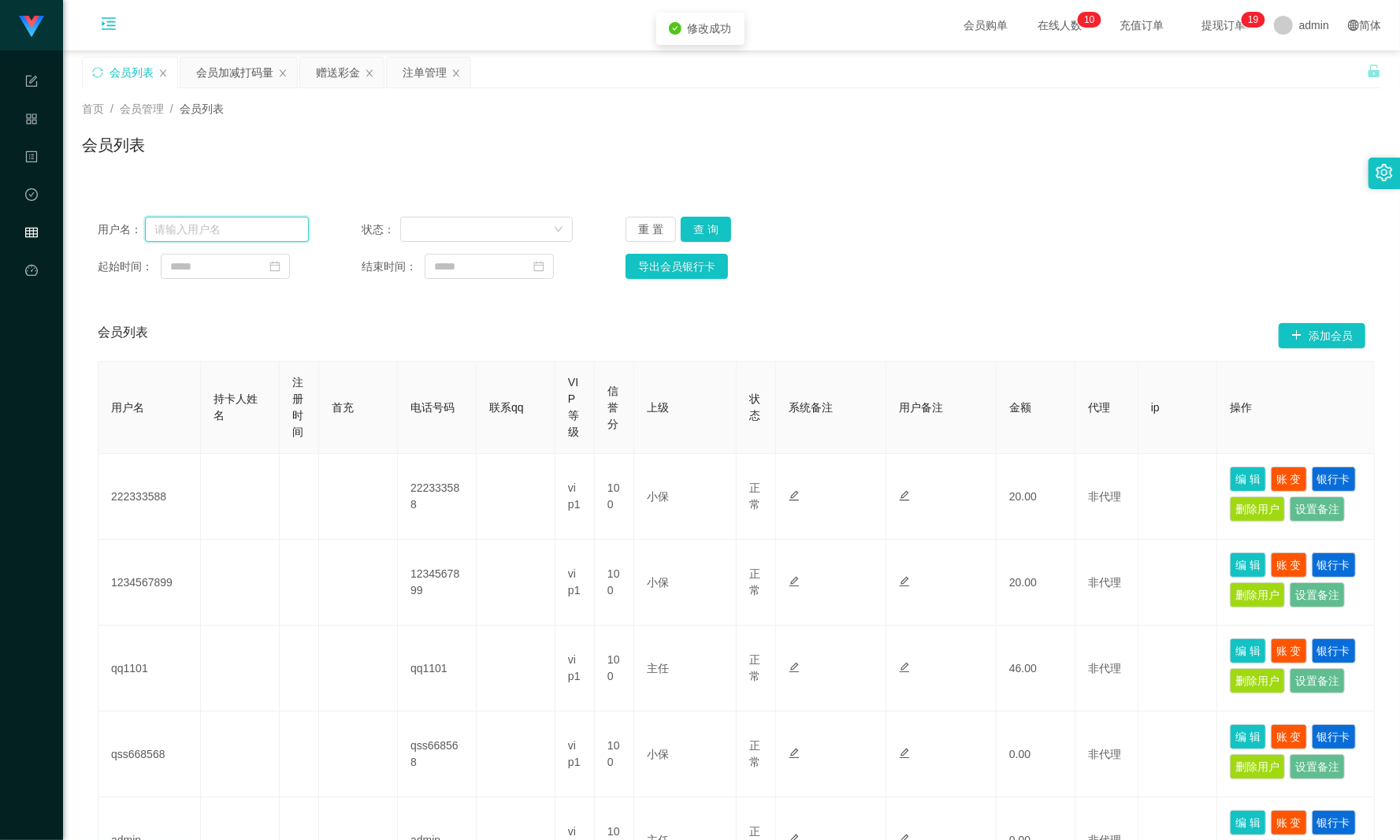
click at [228, 223] on input "text" at bounding box center [227, 229] width 164 height 25
paste input "l147"
type input "l147"
click at [694, 230] on button "查 询" at bounding box center [705, 229] width 50 height 25
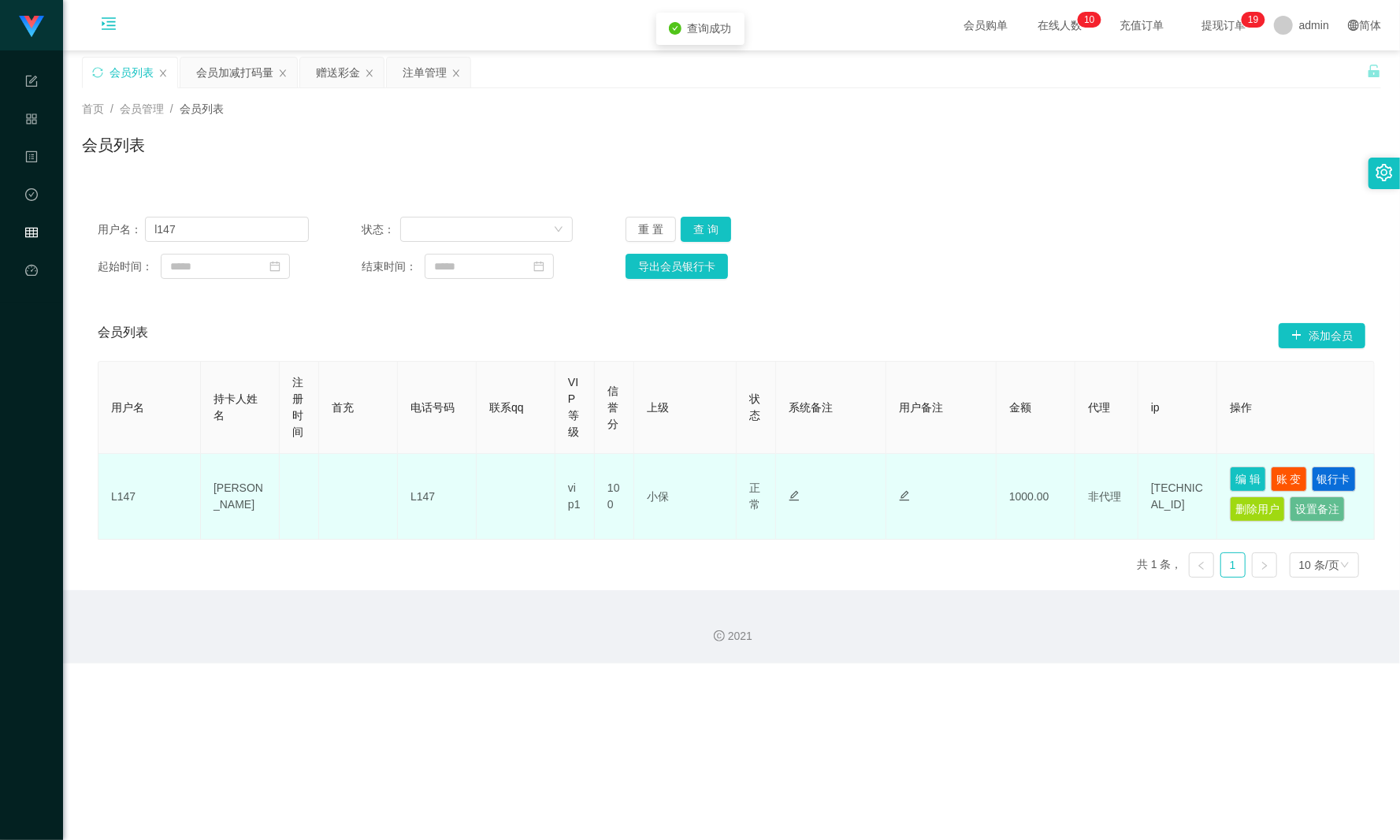
click at [1049, 477] on td "编 辑 账 变 银行卡 删除用户 设置备注" at bounding box center [1295, 496] width 157 height 86
click at [1049, 477] on button "编 辑" at bounding box center [1247, 479] width 36 height 25
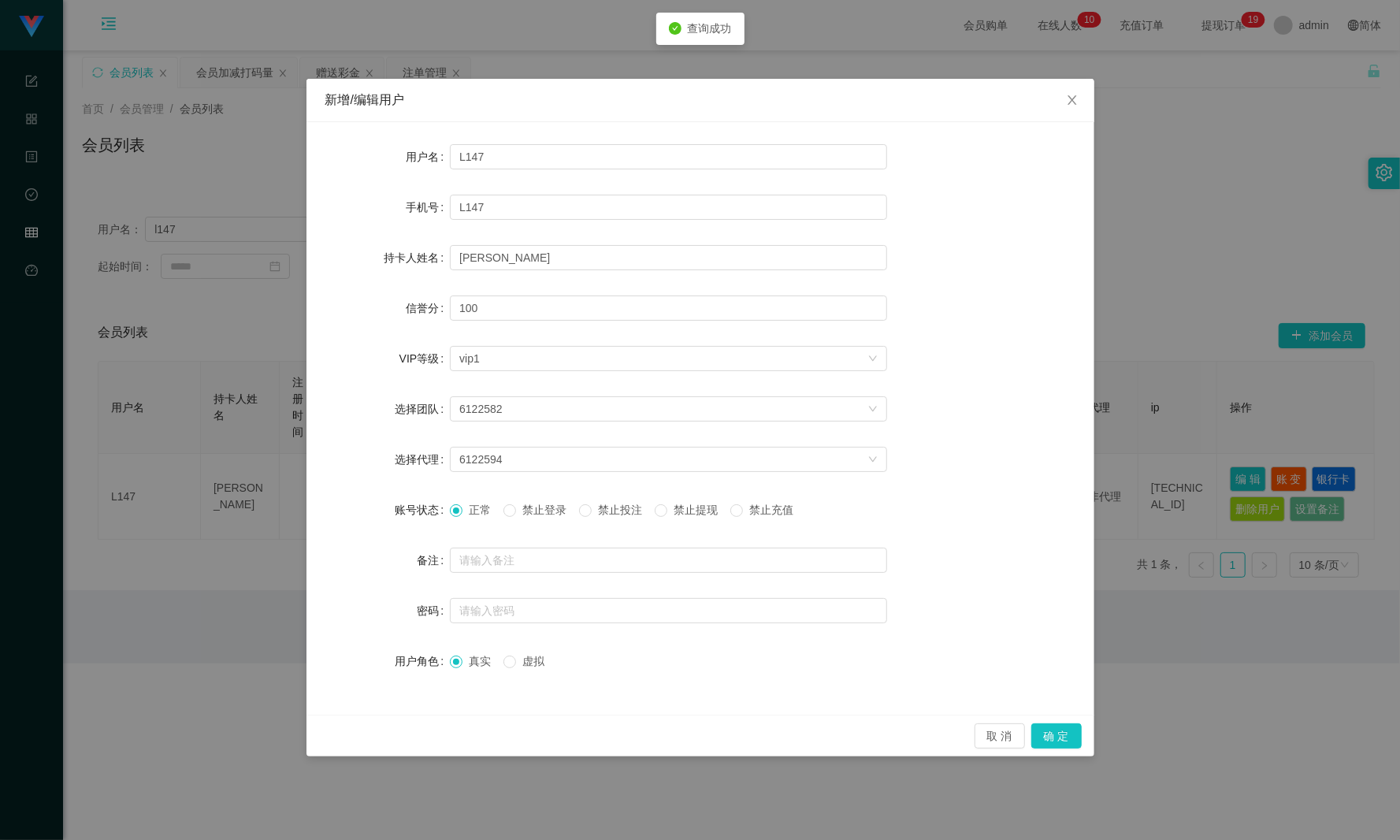
click at [625, 505] on span "禁止投注" at bounding box center [620, 509] width 57 height 12
click at [1049, 630] on button "确 定" at bounding box center [1056, 735] width 50 height 25
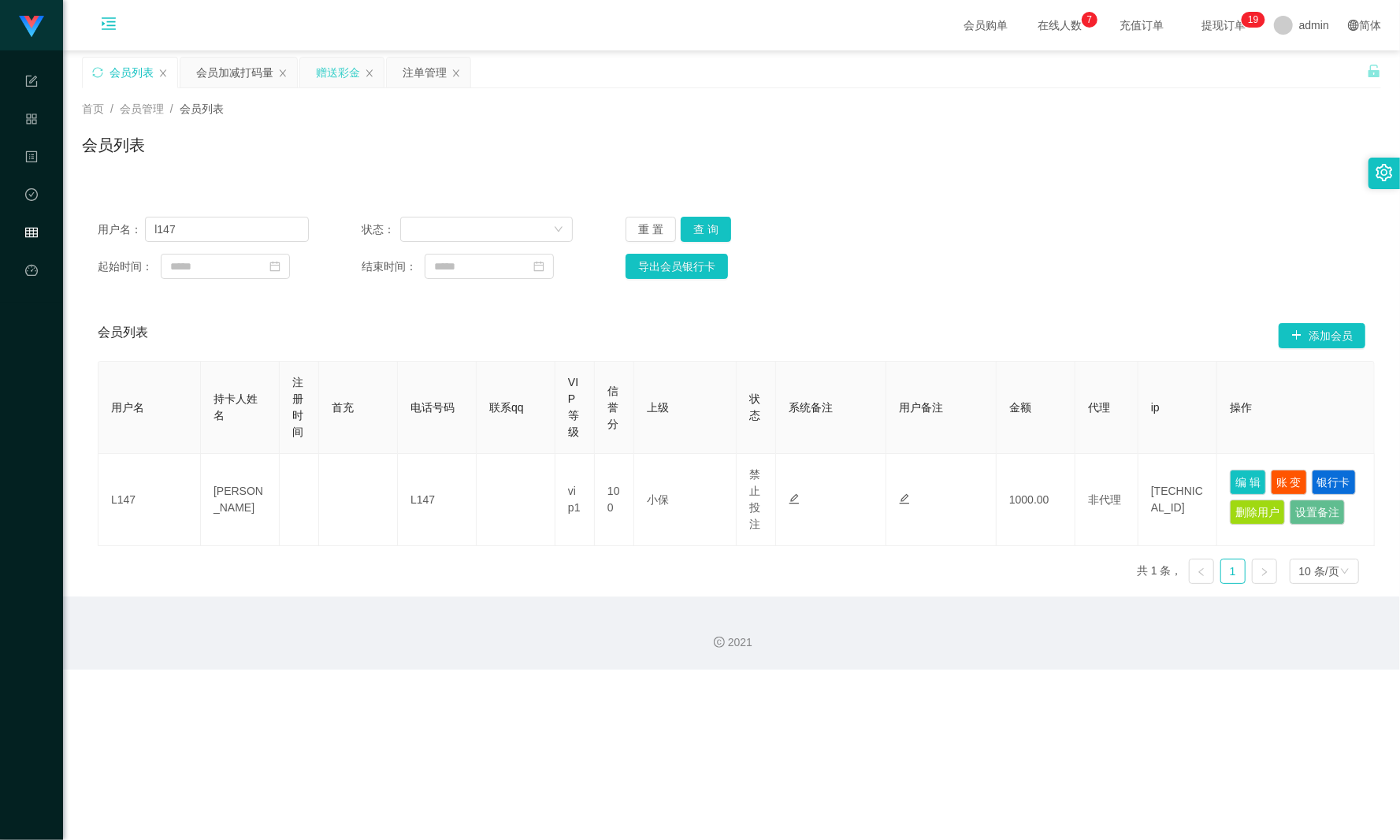
click at [338, 64] on div "赠送彩金" at bounding box center [338, 73] width 44 height 30
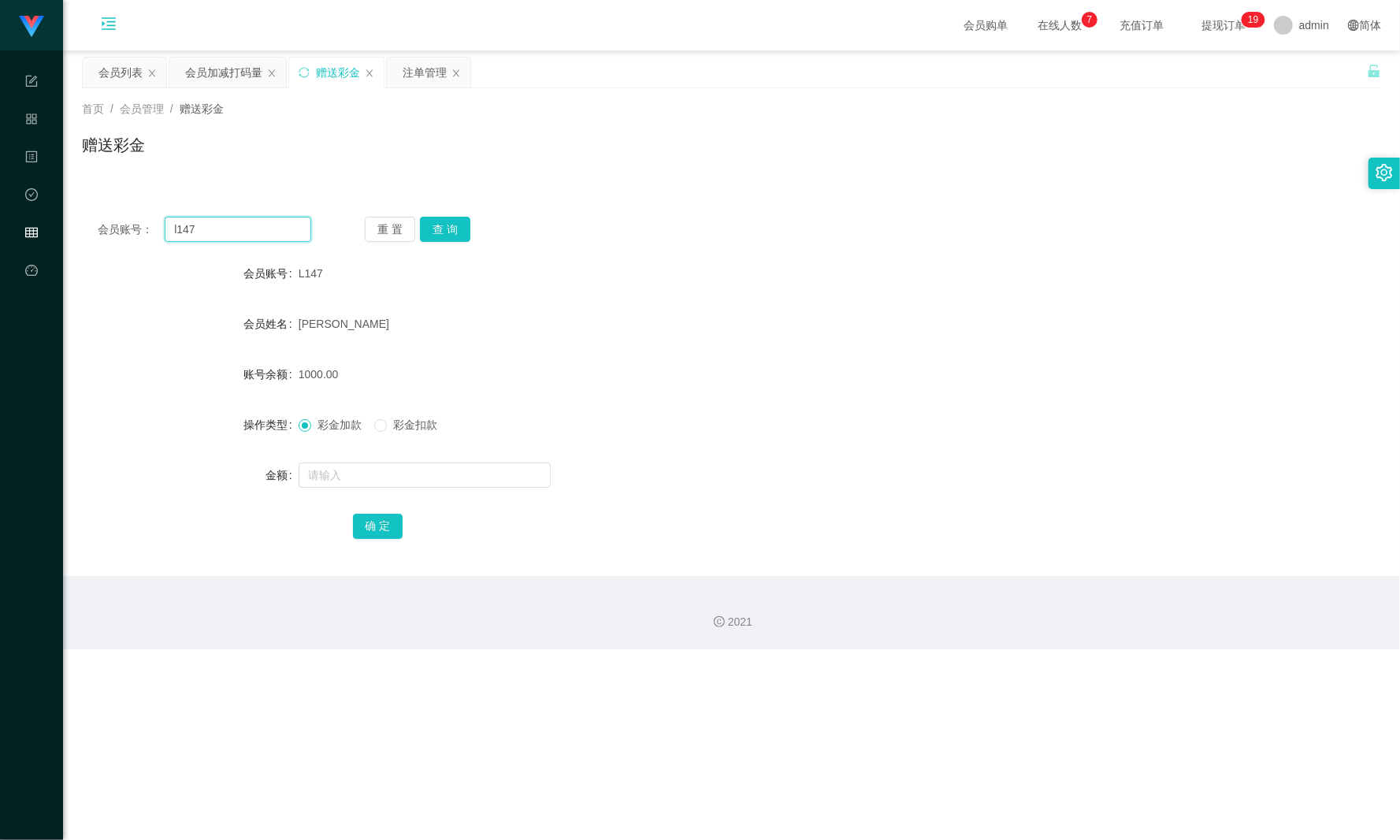
drag, startPoint x: 242, startPoint y: 223, endPoint x: 66, endPoint y: 244, distance: 177.2
click at [66, 244] on main "关闭左侧 关闭右侧 关闭其它 刷新页面 会员列表 会员加减打码量 赠送彩金 注单管理 首页 / 会员管理 / 赠送彩金 / 赠送彩金 会员账号： l147 重…" at bounding box center [732, 312] width 1337 height 525
paste input "L"
type input "L147"
click at [449, 239] on button "查 询" at bounding box center [444, 229] width 50 height 25
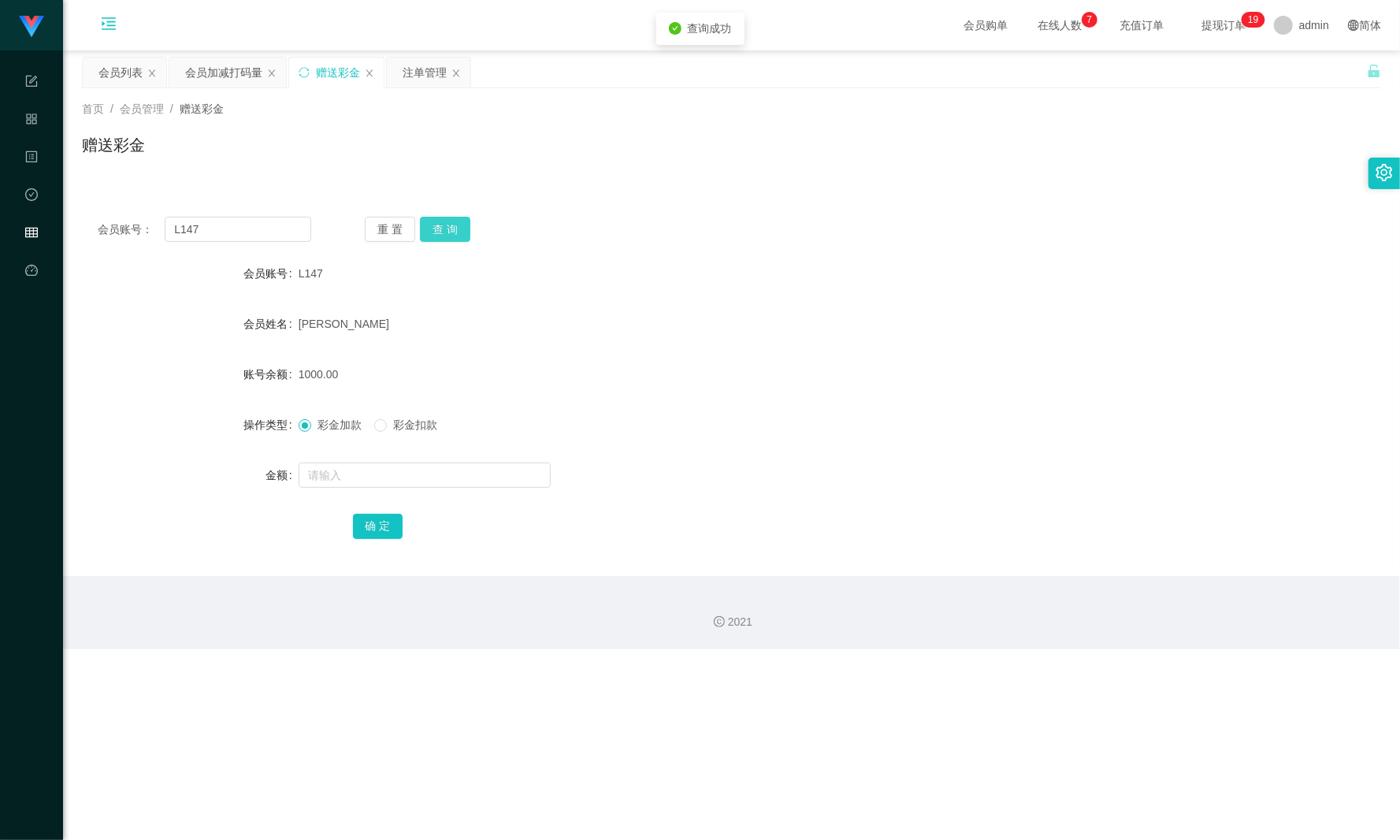
click at [451, 228] on button "查 询" at bounding box center [444, 229] width 50 height 25
click at [451, 228] on button "查 询" at bounding box center [453, 229] width 68 height 25
click at [451, 228] on button "查 询" at bounding box center [444, 229] width 50 height 25
click at [227, 76] on div "会员加减打码量" at bounding box center [223, 73] width 77 height 30
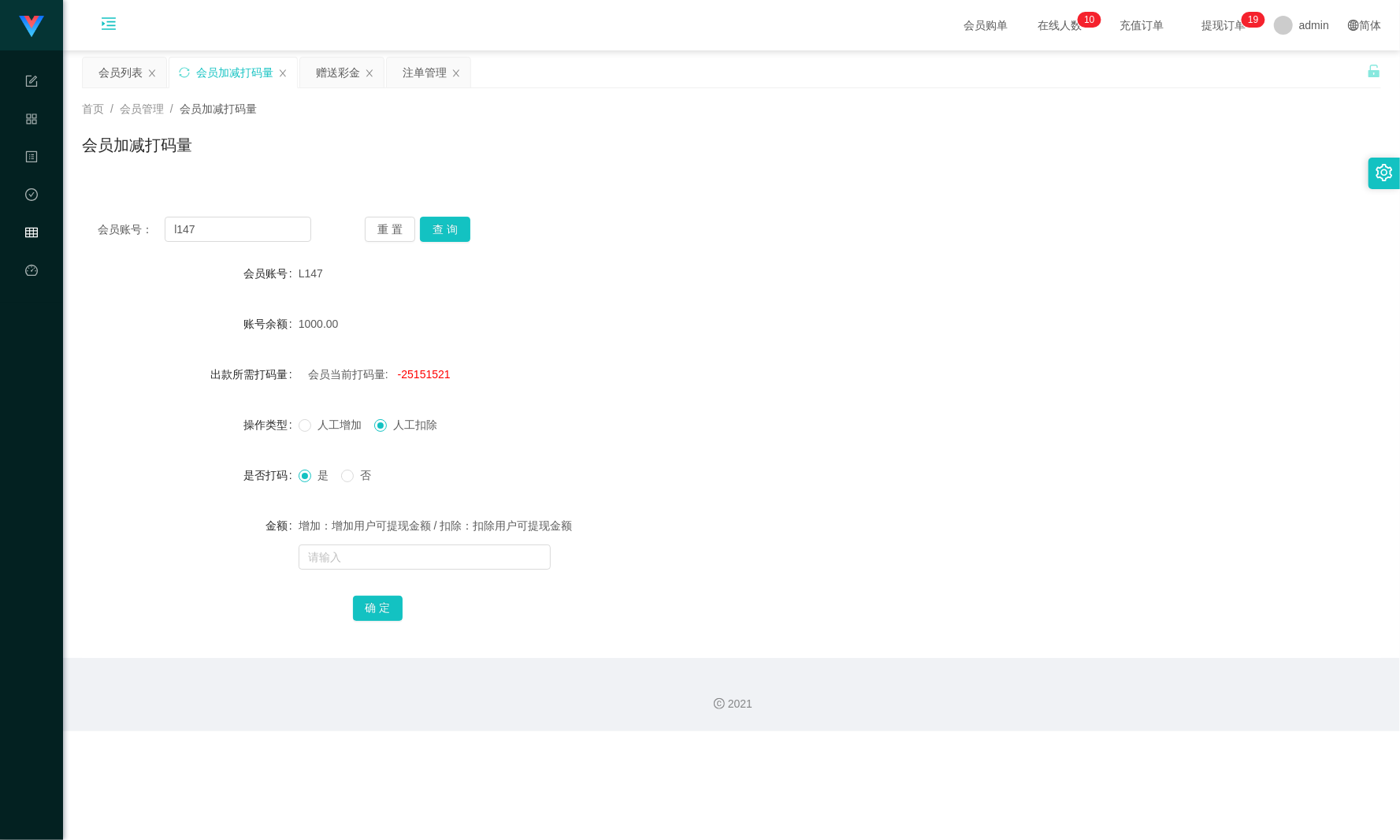
click at [455, 243] on div "会员账号： l147 重 置 查 询 会员账号 L147 账号余额 1000.00 出款所需打码量 会员当前打码量: -25151521 操作类型 人工增加 …" at bounding box center [732, 429] width 1299 height 457
click at [120, 70] on div "会员列表" at bounding box center [120, 73] width 44 height 30
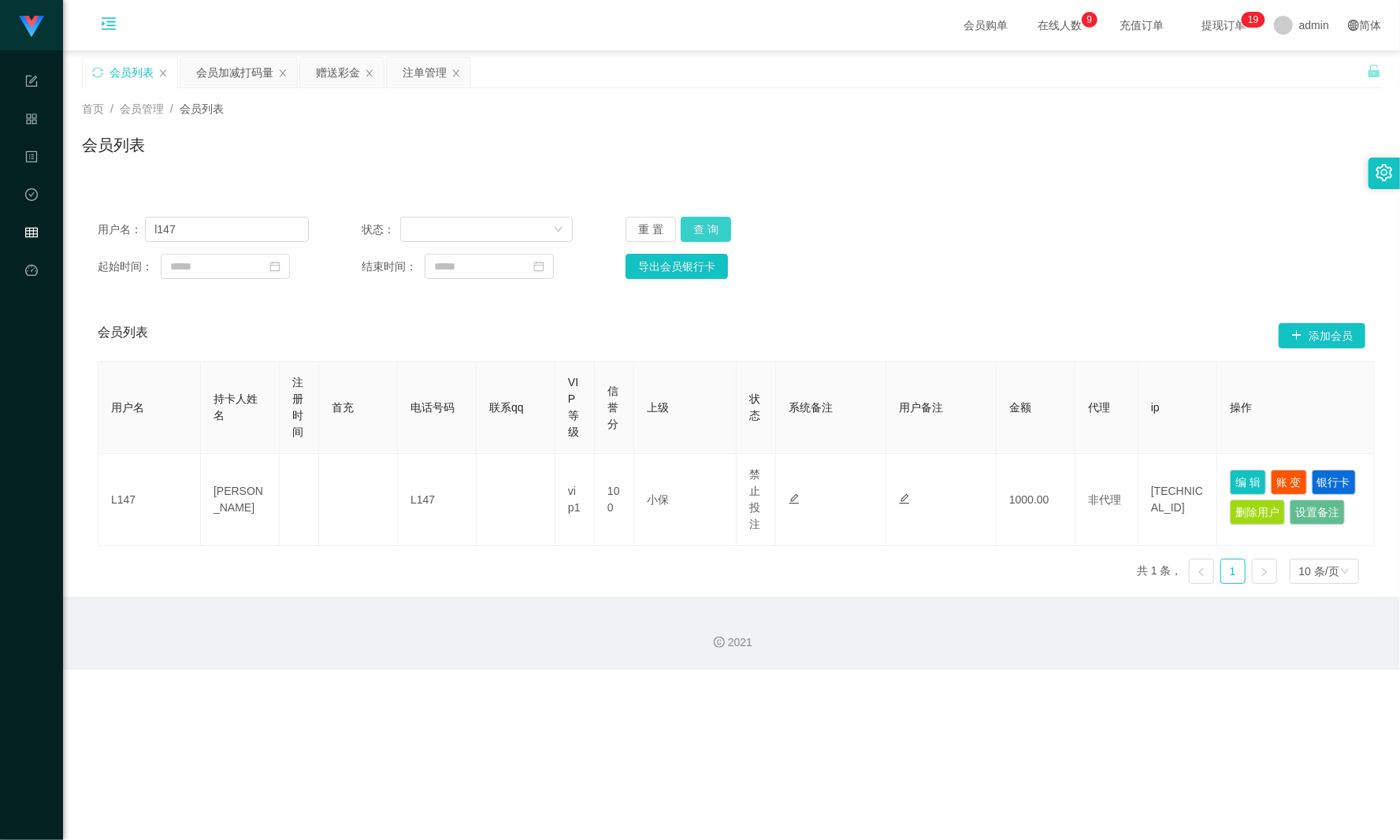
click at [716, 235] on button "查 询" at bounding box center [705, 229] width 50 height 25
click at [716, 235] on div "重 置 查 询" at bounding box center [731, 229] width 211 height 25
click at [638, 630] on div "2021" at bounding box center [732, 634] width 1337 height 74
click at [589, 597] on div "用户名 持卡人姓名 注册时间 首充 电话号码 联系qq VIP等级 信誉分 上级 状态 系统备注 用户备注 金额 代理 ip 操作 L147 [PERSON_…" at bounding box center [732, 479] width 1267 height 236
drag, startPoint x: 149, startPoint y: 222, endPoint x: 231, endPoint y: 206, distance: 83.5
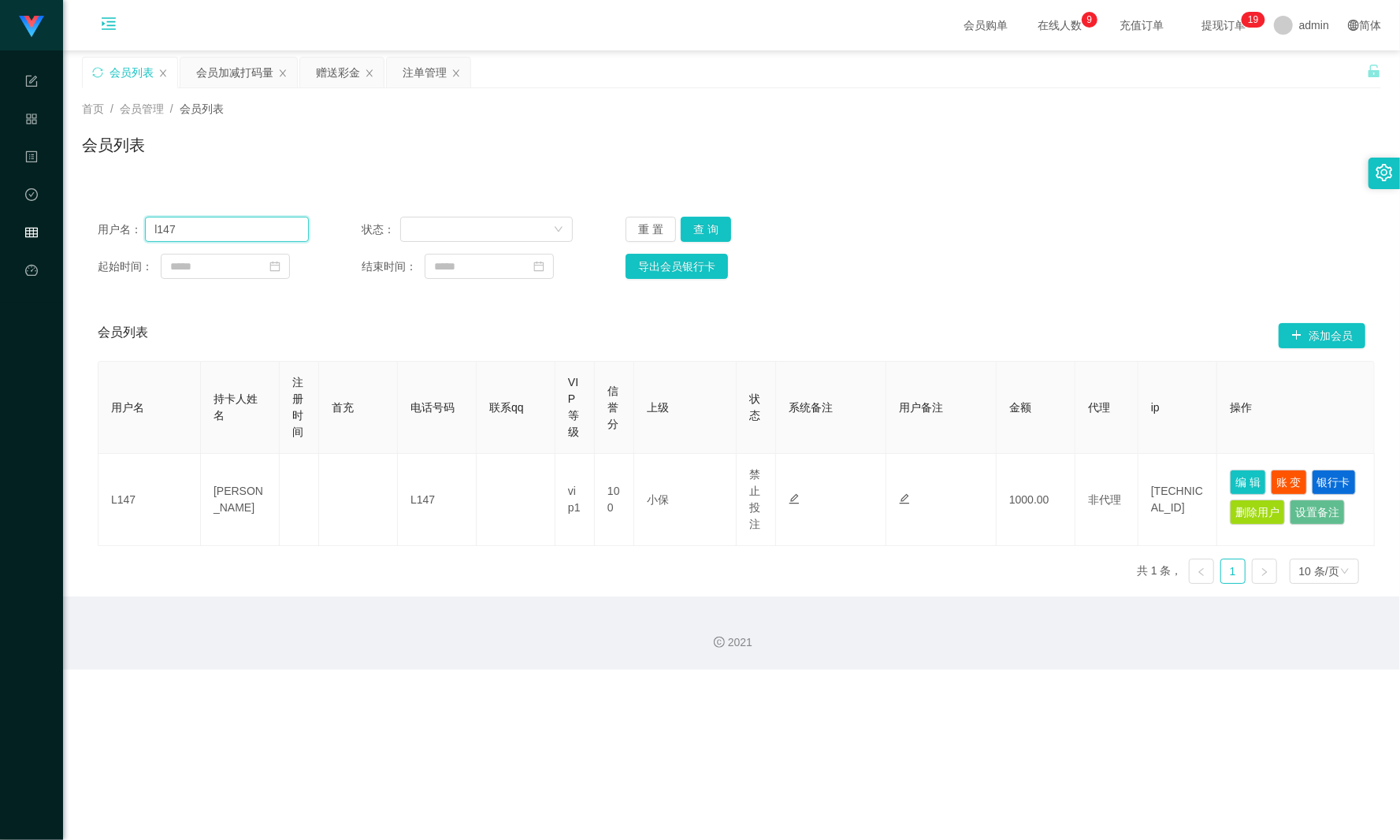
click at [73, 211] on main "关闭左侧 关闭右侧 关闭其它 刷新页面 会员列表 会员加减打码量 赠送彩金 注单管理 首页 / 会员管理 / 会员列表 / 会员列表 用户名： l147 状态…" at bounding box center [732, 322] width 1337 height 546
paste input "L"
type input "L147"
click at [707, 230] on button "查 询" at bounding box center [705, 229] width 50 height 25
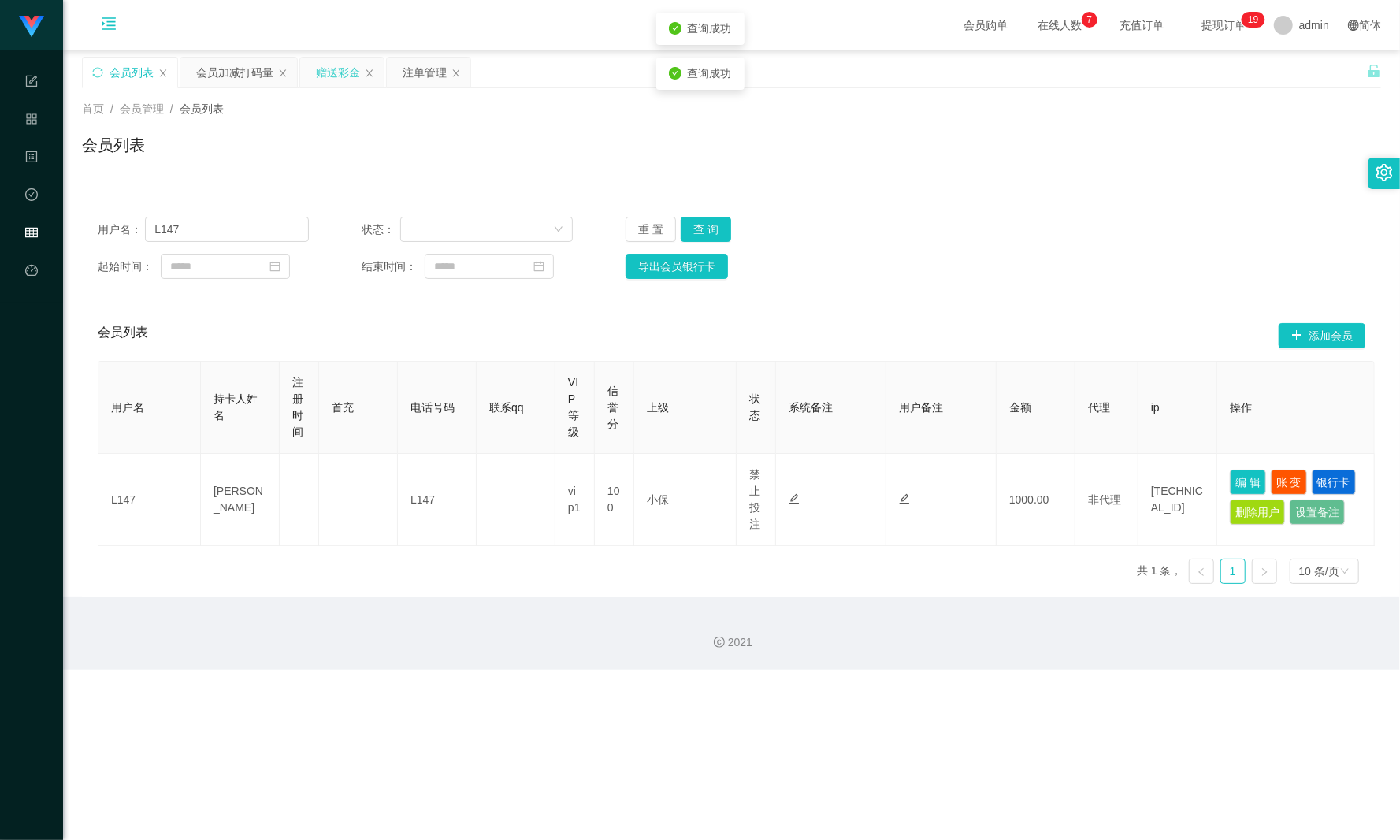
click at [340, 77] on div "赠送彩金" at bounding box center [338, 73] width 44 height 30
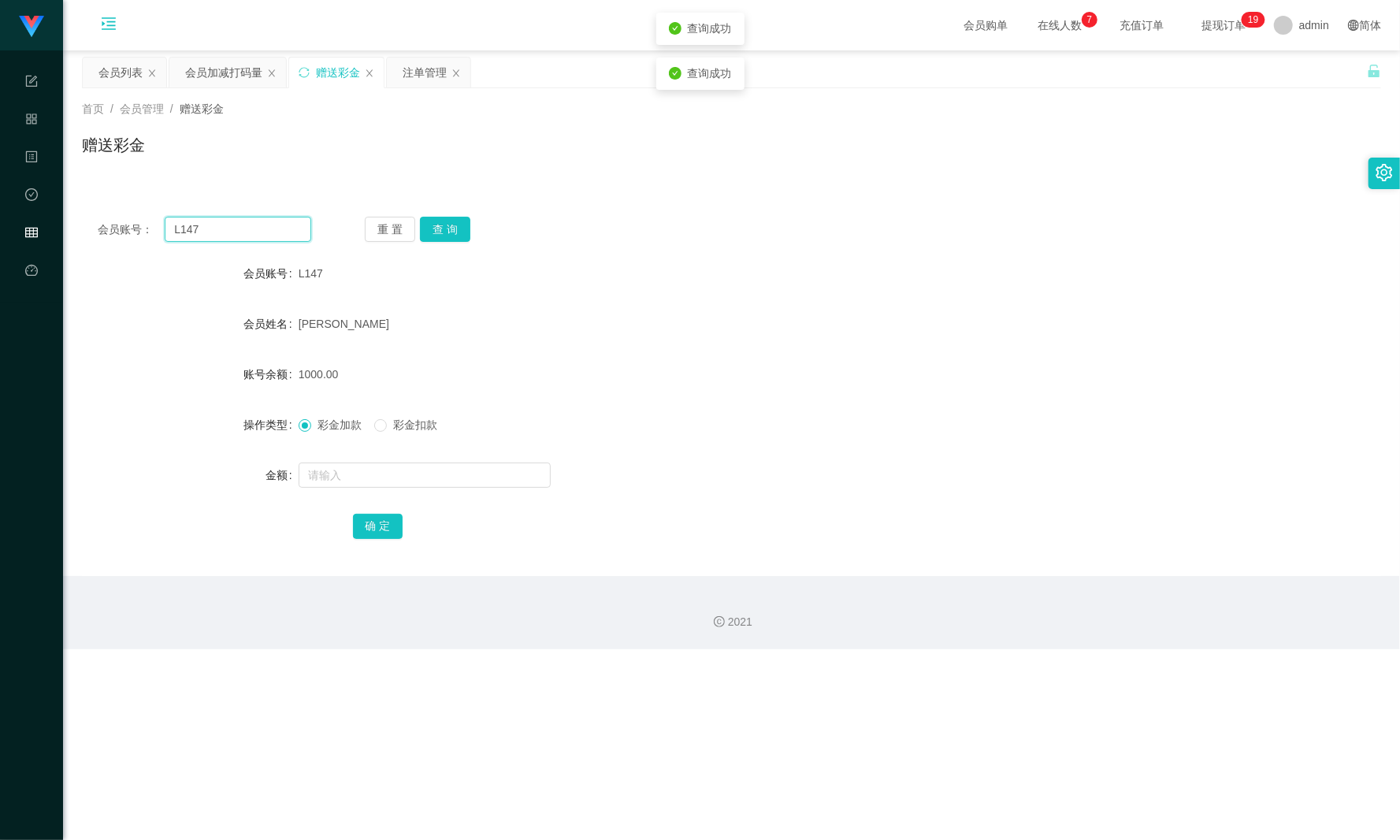
click at [26, 230] on section "任务台 系统配置 产品管理 内容中心 数据中心 会员管理 平台首页 保存配置 重置配置 整体风格设置 主题色 导航设置 内容区域宽度 定宽 固定Header …" at bounding box center [700, 324] width 1400 height 650
click at [453, 228] on button "查 询" at bounding box center [444, 229] width 50 height 25
click at [449, 228] on button "查 询" at bounding box center [444, 229] width 50 height 25
click at [202, 73] on div "会员加减打码量" at bounding box center [223, 73] width 77 height 30
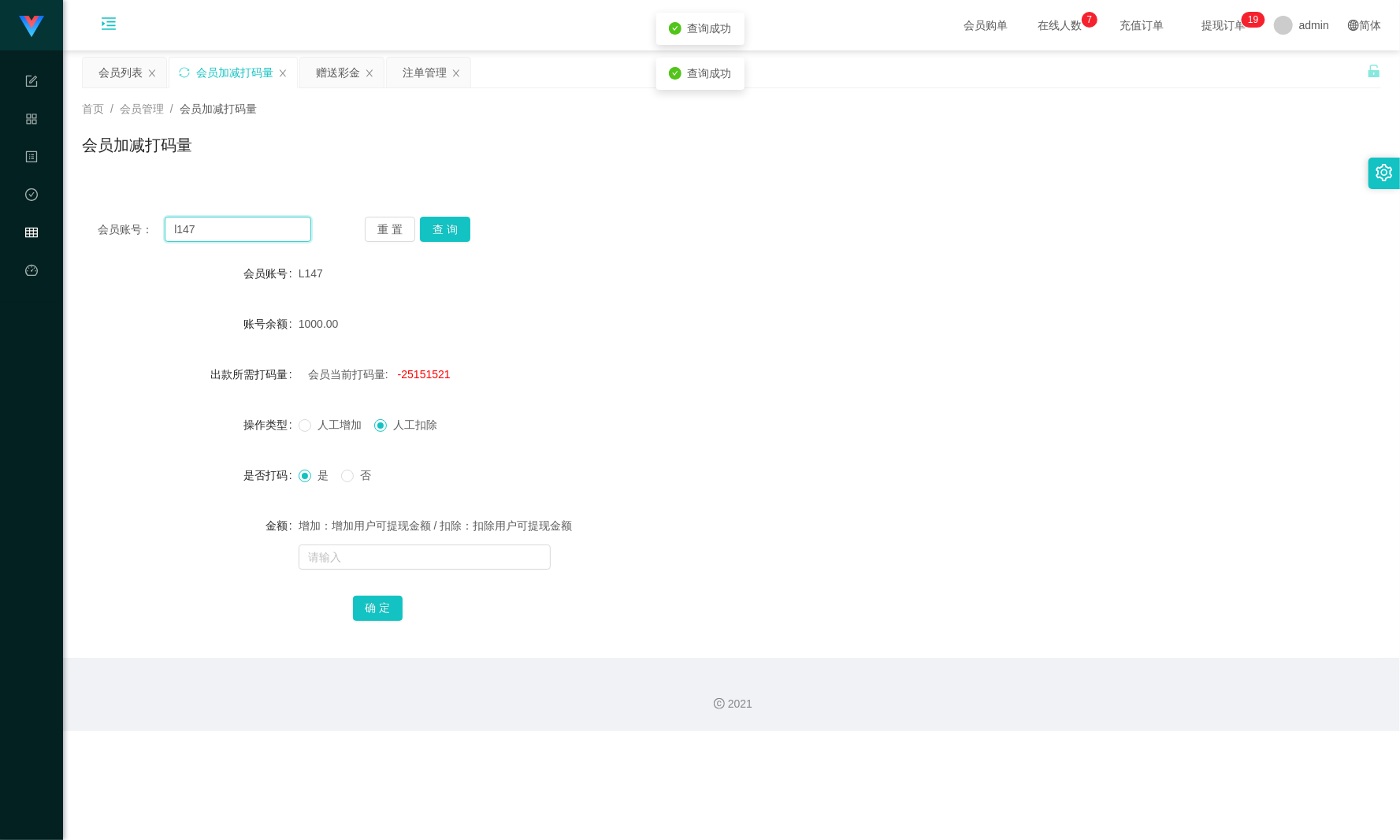
drag, startPoint x: 254, startPoint y: 228, endPoint x: 325, endPoint y: 215, distance: 72.2
click at [50, 222] on section "任务台 系统配置 产品管理 内容中心 数据中心 会员管理 平台首页 保存配置 重置配置 整体风格设置 主题色 导航设置 内容区域宽度 定宽 固定Header …" at bounding box center [700, 365] width 1400 height 731
paste input "L"
type input "L147"
click at [454, 230] on button "查 询" at bounding box center [444, 229] width 50 height 25
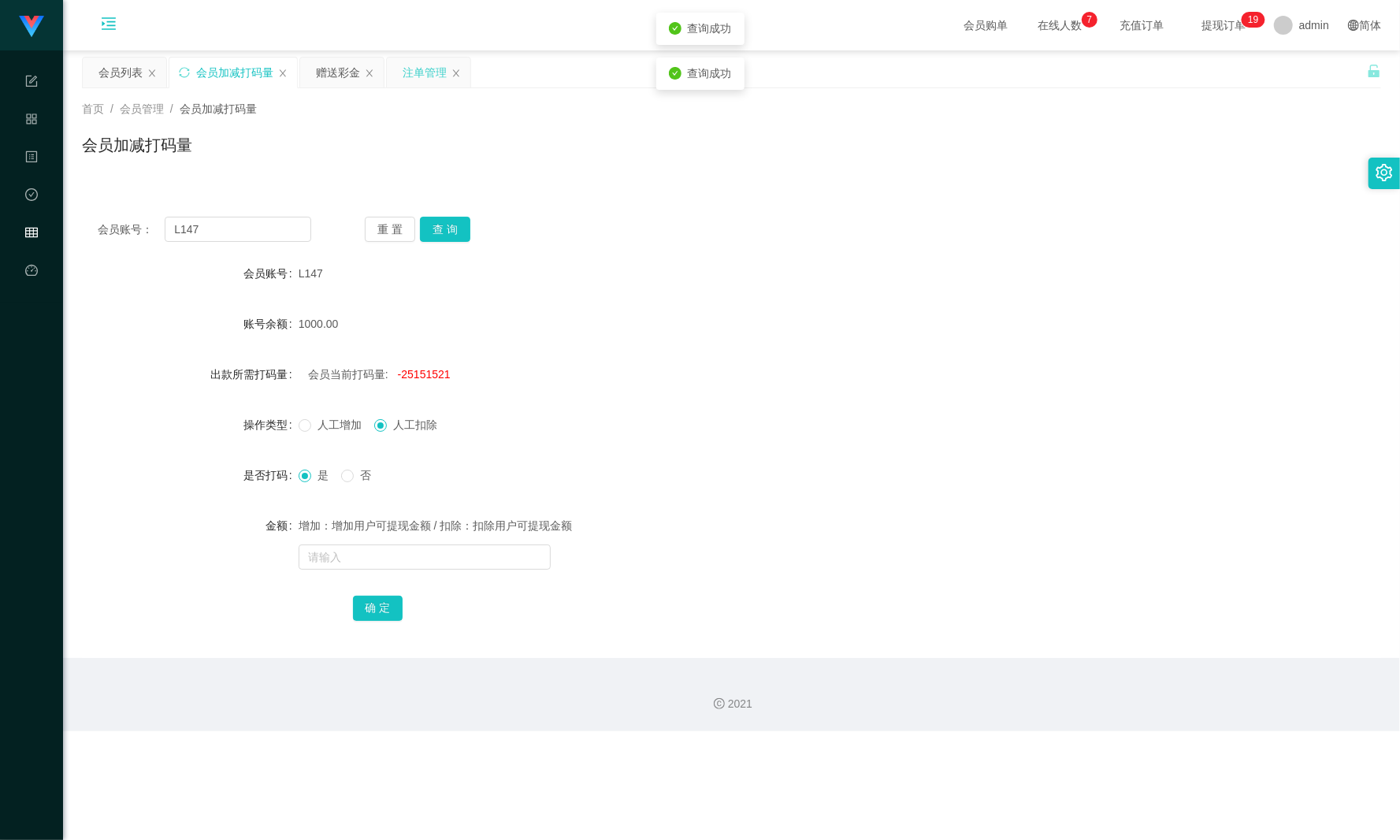
click at [408, 79] on div "注单管理" at bounding box center [424, 73] width 44 height 30
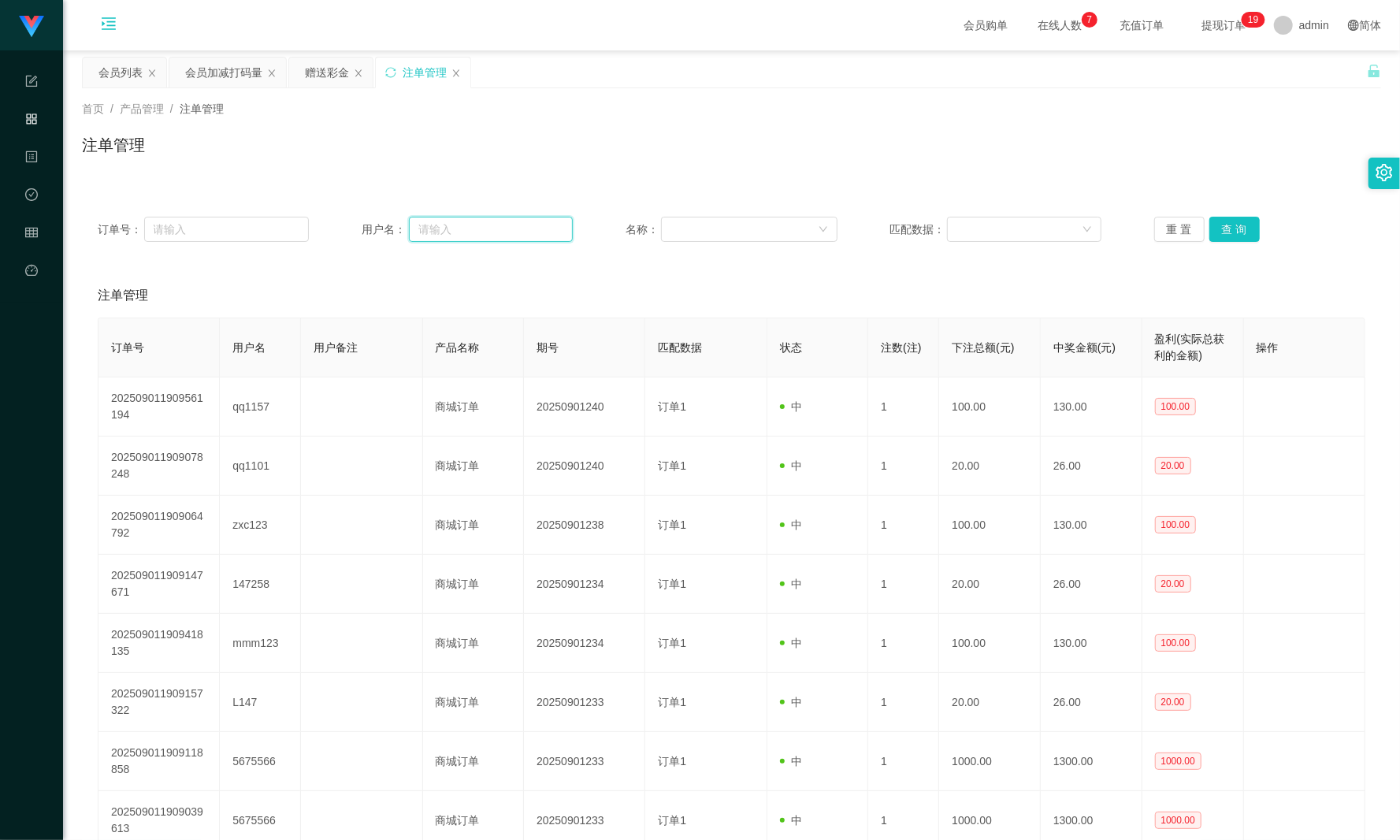
click at [448, 227] on input "text" at bounding box center [491, 229] width 164 height 25
paste input "L147"
type input "L147"
click at [1049, 227] on button "查 询" at bounding box center [1234, 229] width 50 height 25
click at [1049, 227] on div "重 置 查 询" at bounding box center [1260, 229] width 211 height 25
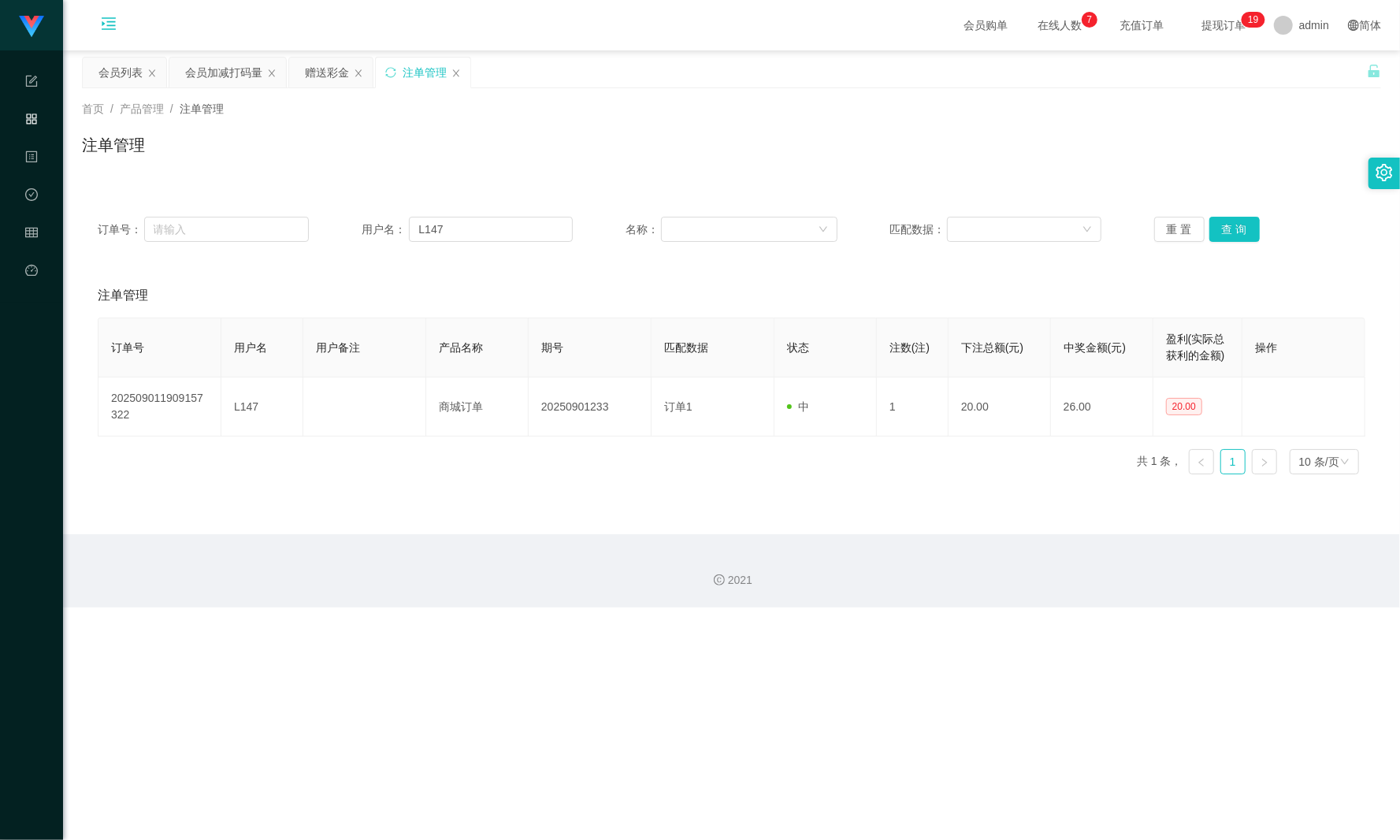
click at [1049, 70] on div "会员列表 会员加减打码量 赠送彩金 注单管理" at bounding box center [724, 84] width 1285 height 55
click at [228, 70] on div "会员加减打码量" at bounding box center [223, 73] width 77 height 30
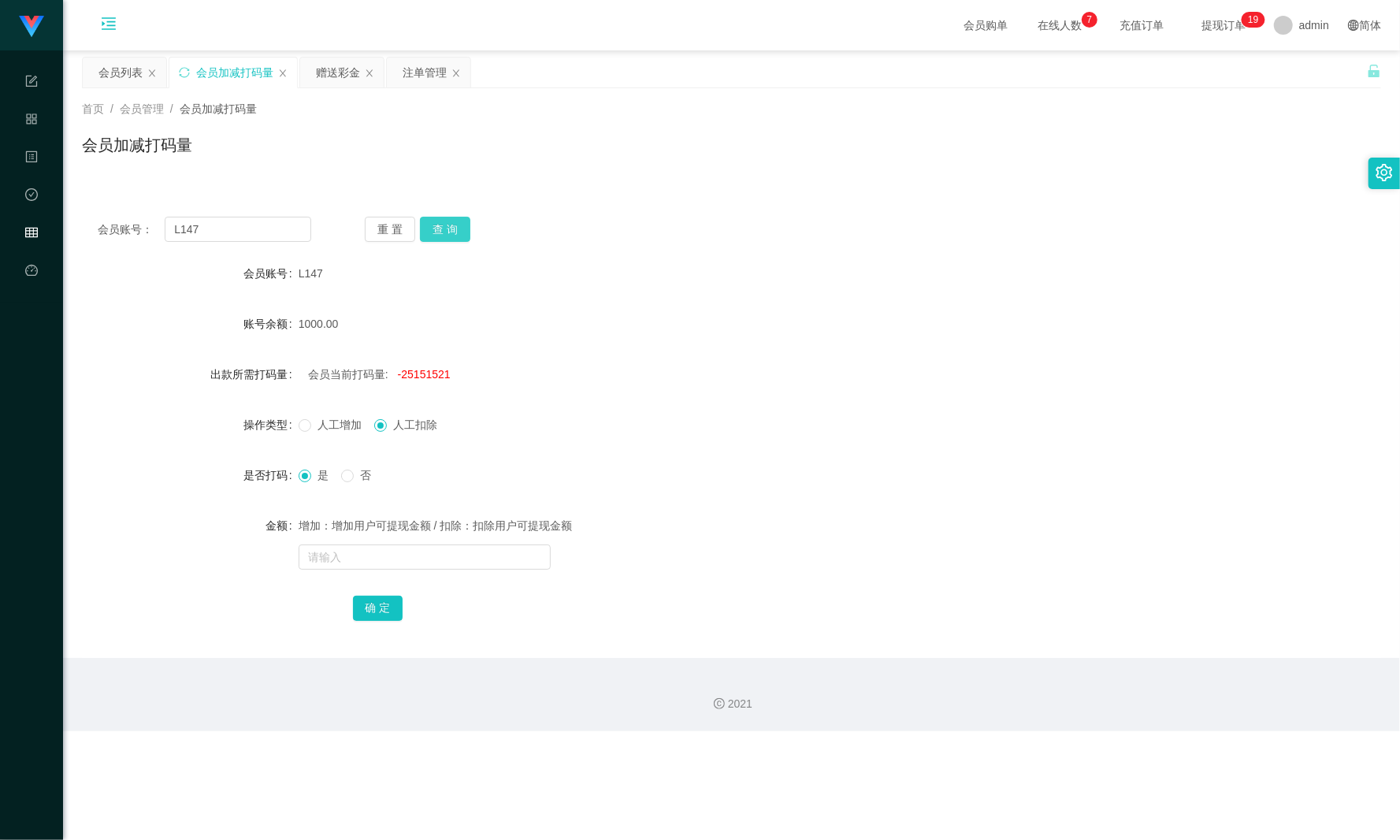
click at [448, 231] on button "查 询" at bounding box center [444, 229] width 50 height 25
click at [448, 231] on div "重 置 查 询" at bounding box center [471, 229] width 213 height 25
click at [105, 77] on div "会员列表" at bounding box center [120, 73] width 44 height 30
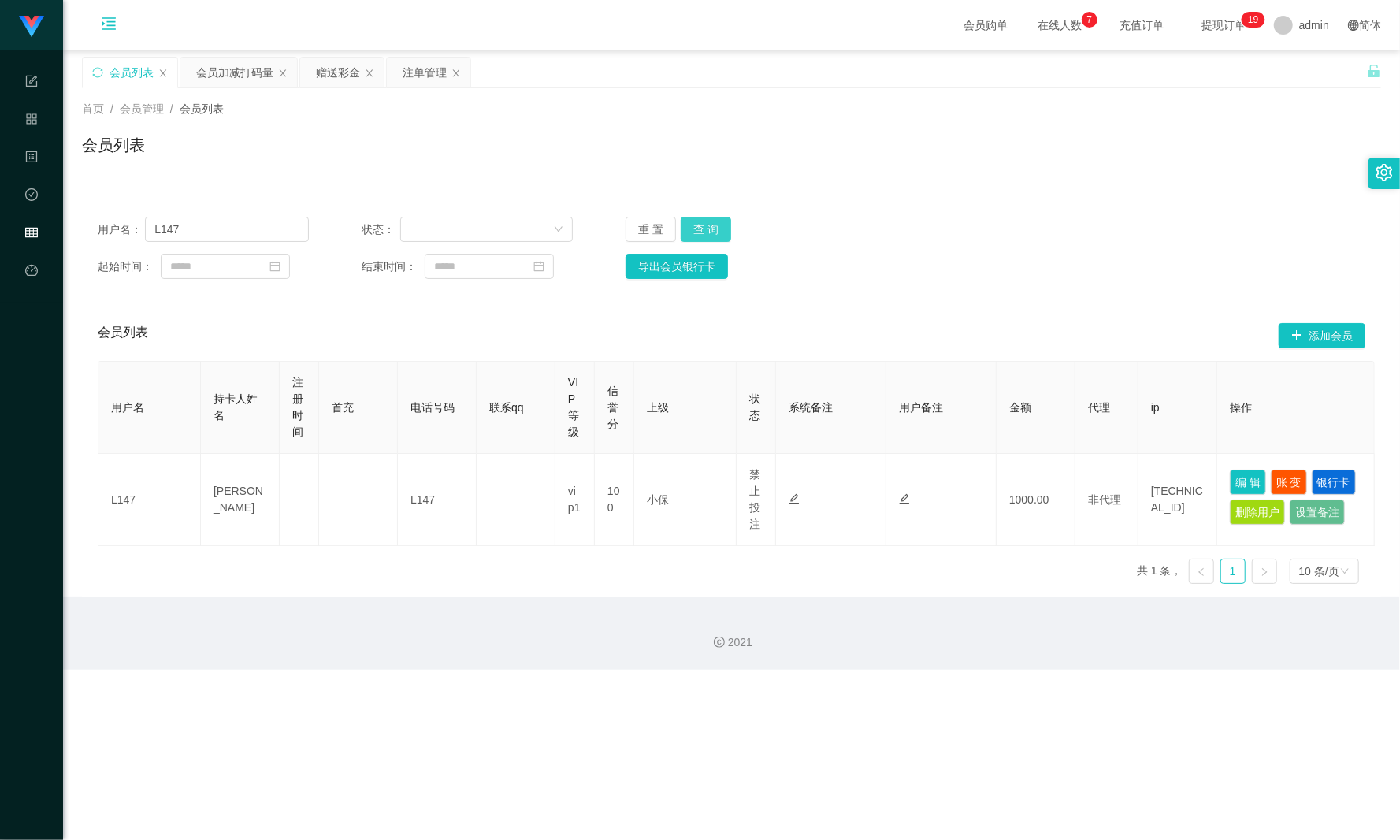
click at [694, 232] on button "查 询" at bounding box center [705, 229] width 50 height 25
click at [704, 231] on button "查 询" at bounding box center [705, 229] width 50 height 25
click at [706, 228] on button "查 询" at bounding box center [705, 229] width 50 height 25
click at [328, 73] on div "赠送彩金" at bounding box center [338, 73] width 44 height 30
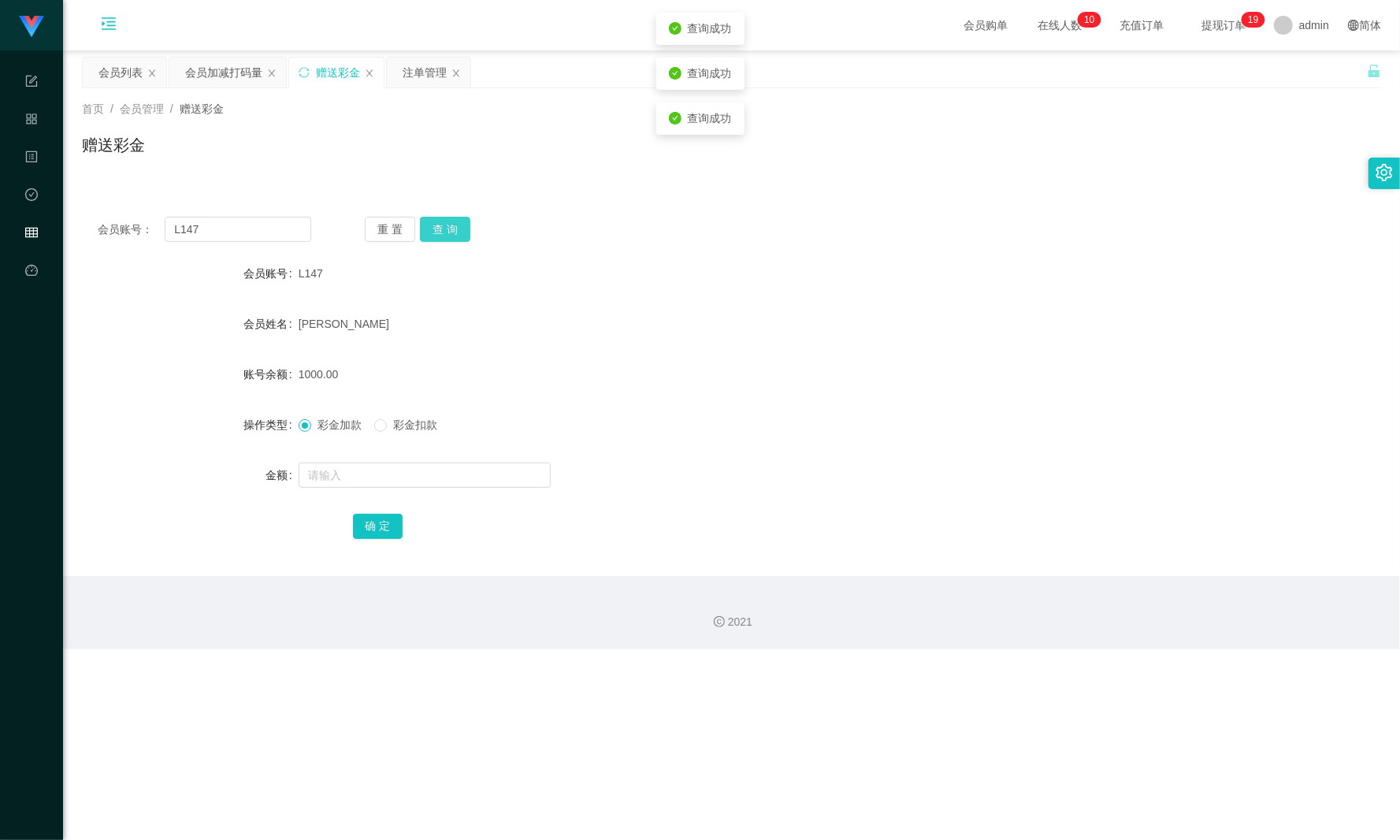
click at [457, 230] on button "查 询" at bounding box center [444, 229] width 50 height 25
click at [411, 71] on div "注单管理" at bounding box center [424, 73] width 44 height 30
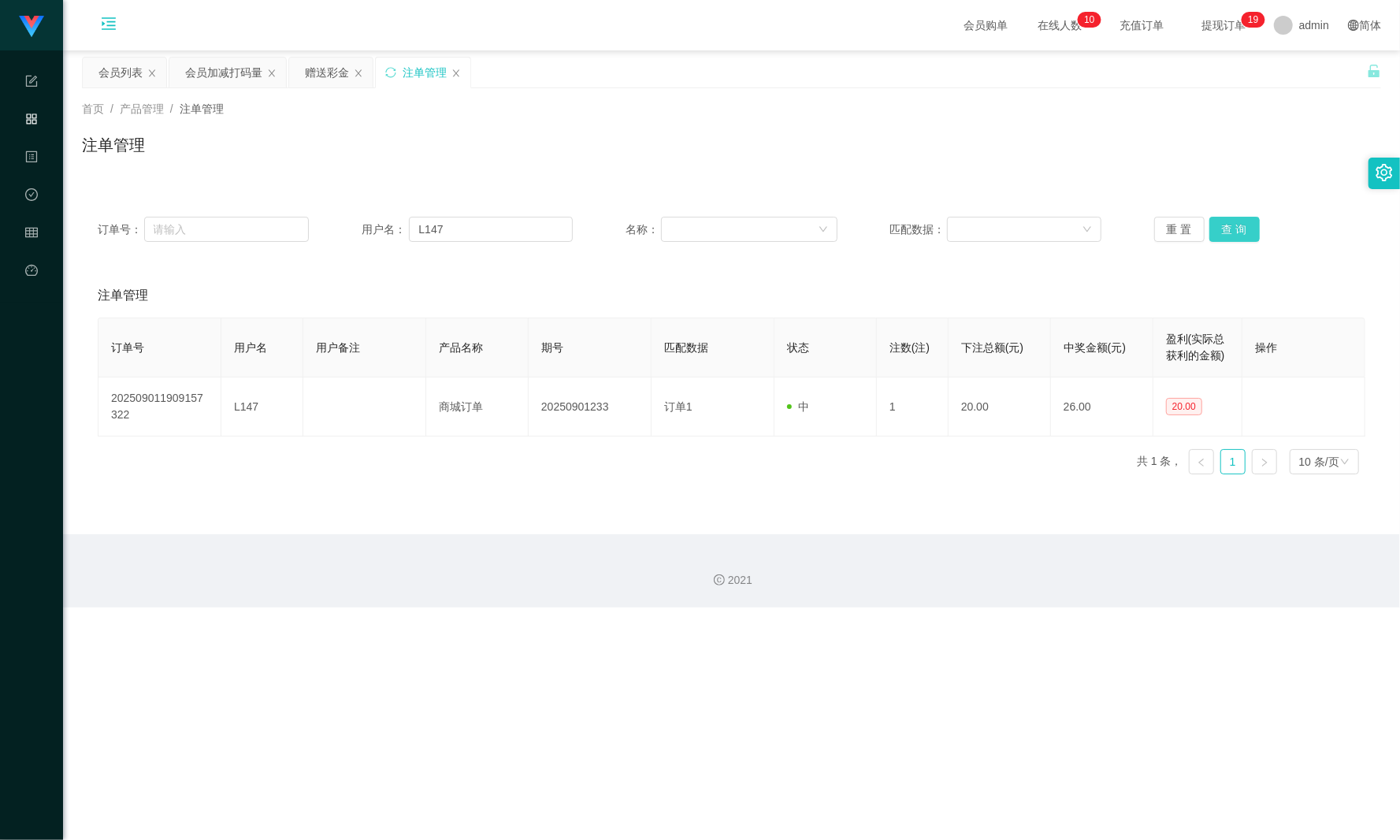
click at [1049, 227] on button "查 询" at bounding box center [1234, 229] width 50 height 25
click at [1049, 227] on div "重 置 查 询" at bounding box center [1260, 229] width 211 height 25
click at [233, 82] on div "会员加减打码量" at bounding box center [223, 73] width 77 height 30
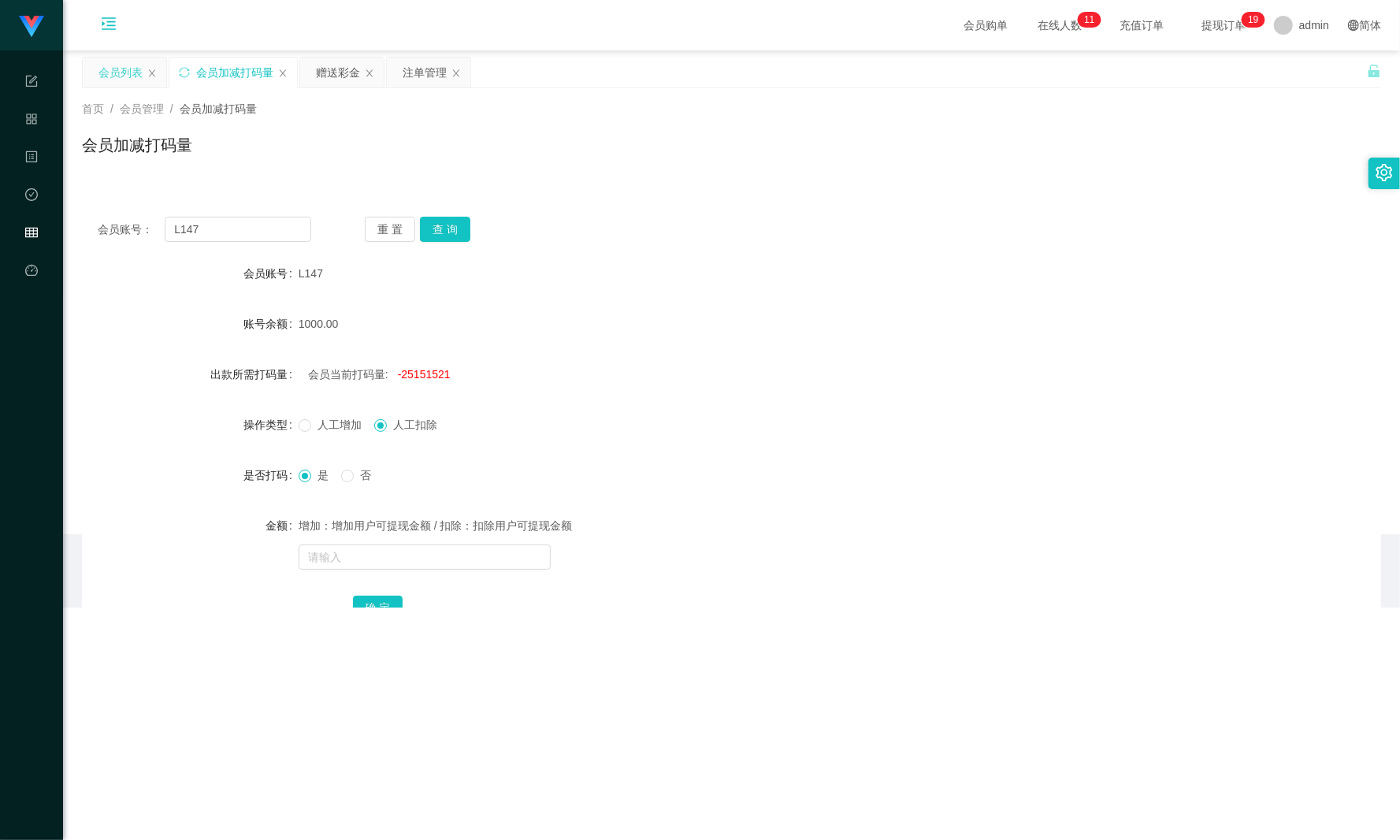
click at [124, 83] on div "会员列表" at bounding box center [120, 73] width 44 height 30
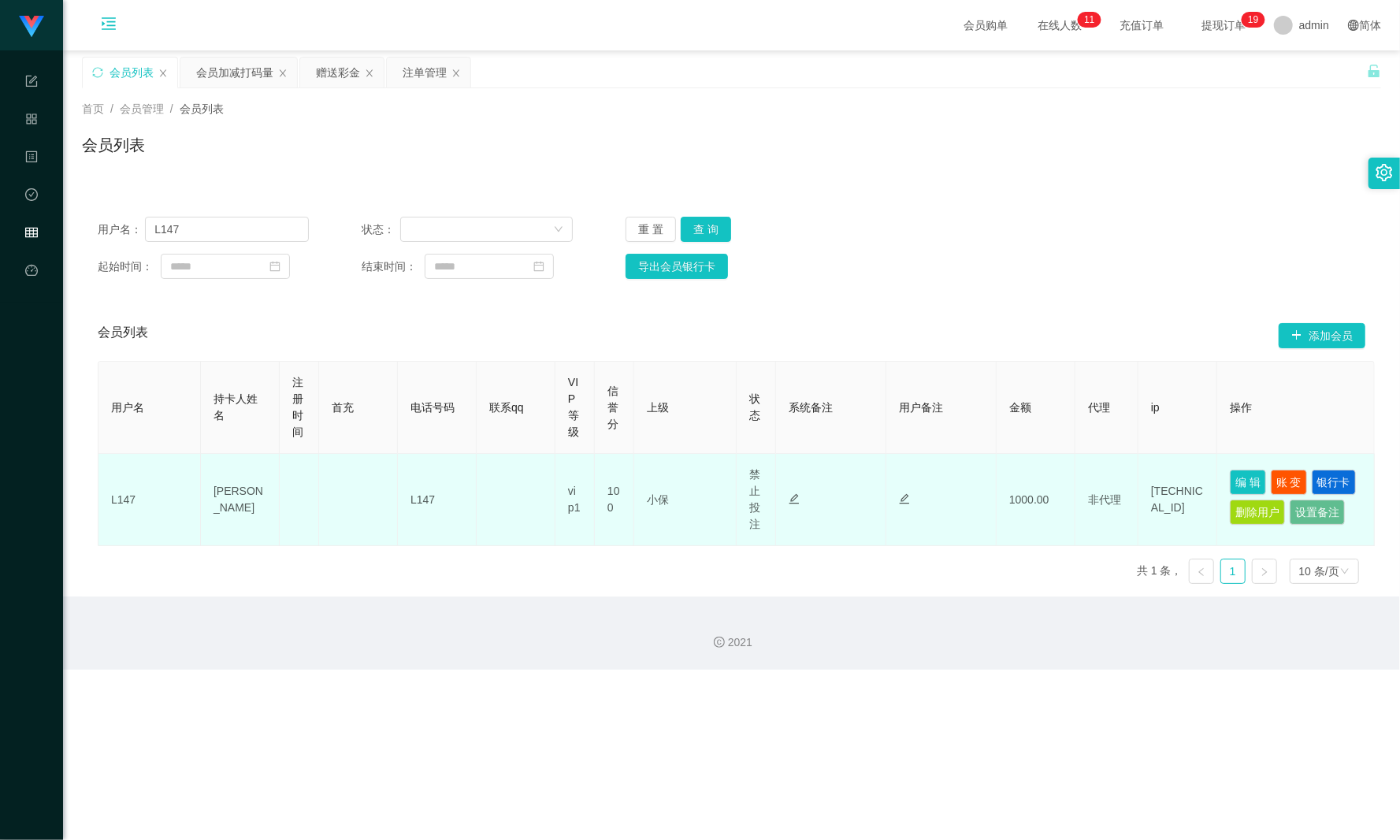
click at [1049, 464] on td "编 辑 账 变 银行卡 删除用户 设置备注" at bounding box center [1295, 500] width 157 height 92
click at [1049, 473] on button "编 辑" at bounding box center [1247, 482] width 36 height 25
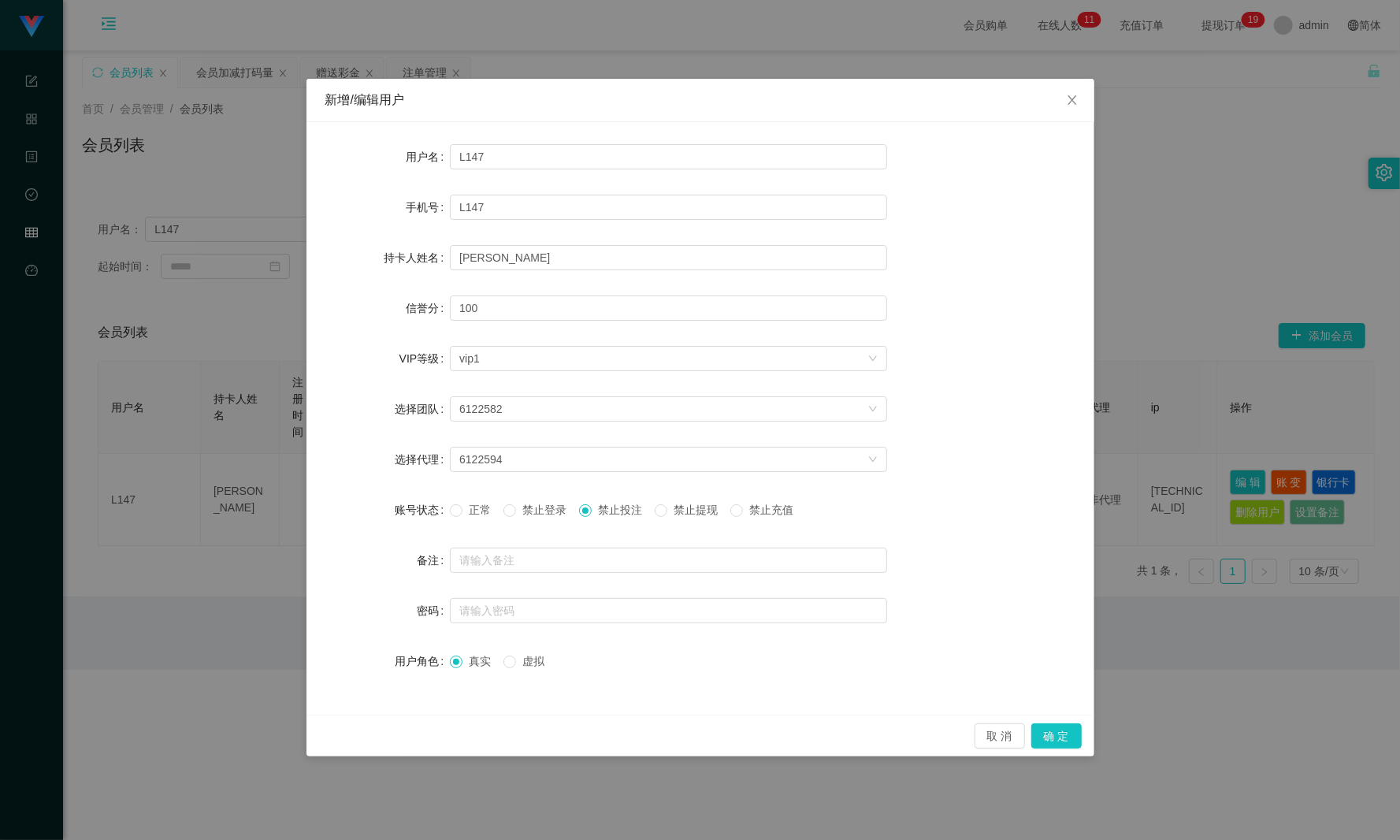
click at [476, 511] on span "正常" at bounding box center [479, 509] width 35 height 12
click at [1049, 630] on button "确 定" at bounding box center [1056, 735] width 50 height 25
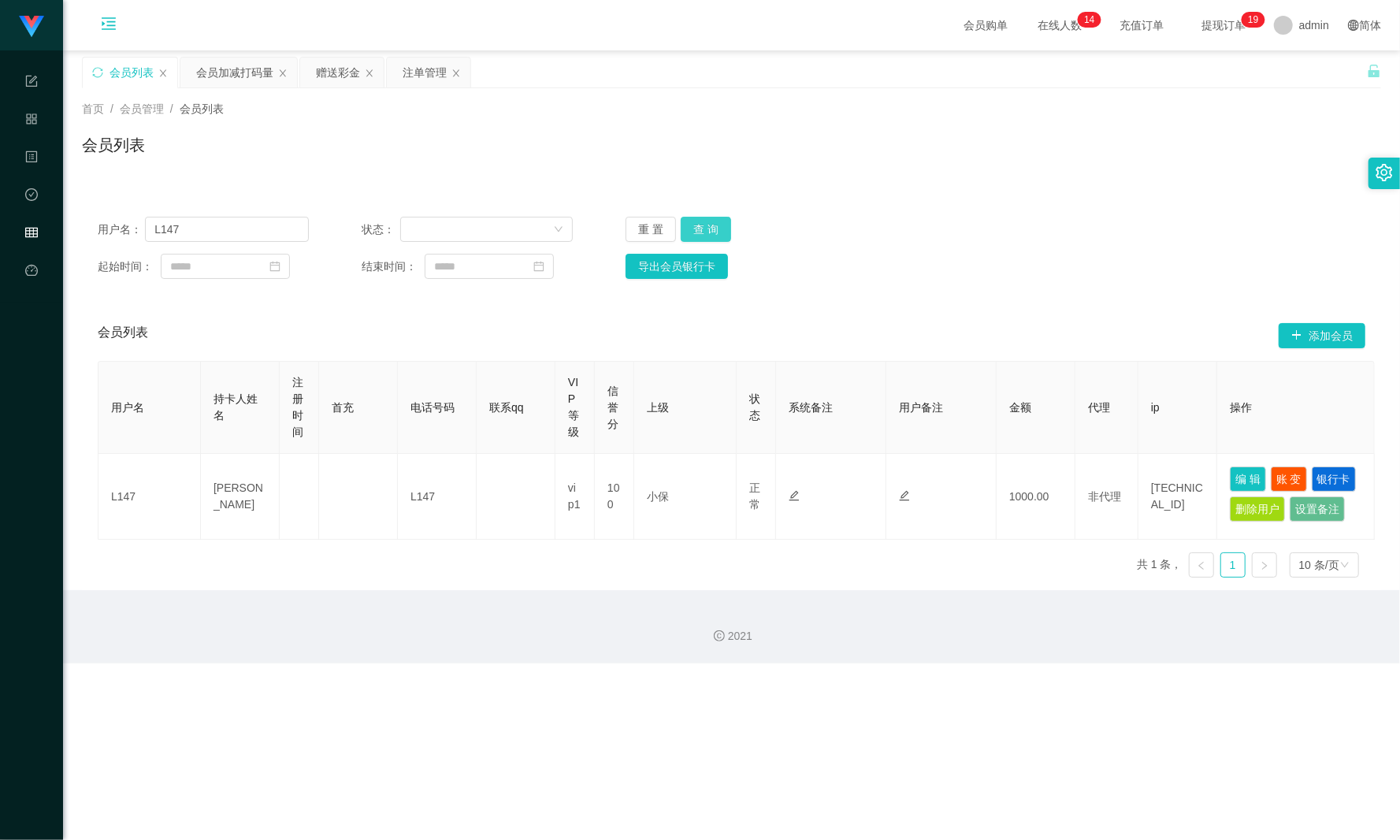
click at [703, 232] on button "查 询" at bounding box center [705, 229] width 50 height 25
click at [430, 66] on div "注单管理" at bounding box center [424, 73] width 44 height 30
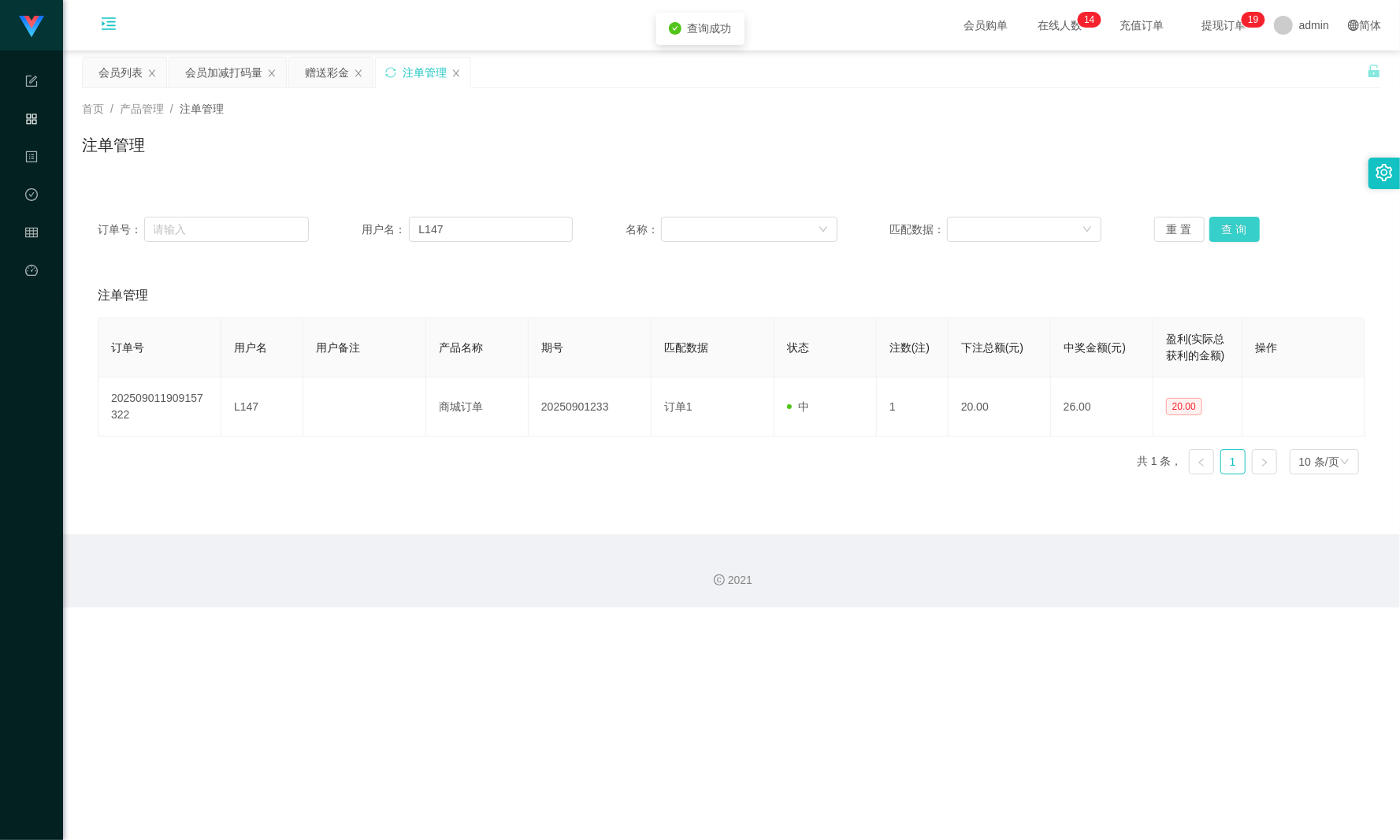
click at [1049, 232] on button "查 询" at bounding box center [1234, 229] width 50 height 25
click at [1049, 232] on div "重 置 查 询" at bounding box center [1260, 229] width 211 height 25
click at [1049, 232] on button "查 询" at bounding box center [1234, 229] width 50 height 25
click at [1049, 232] on div "重 置 查 询" at bounding box center [1260, 229] width 211 height 25
click at [1049, 232] on button "查 询" at bounding box center [1234, 229] width 50 height 25
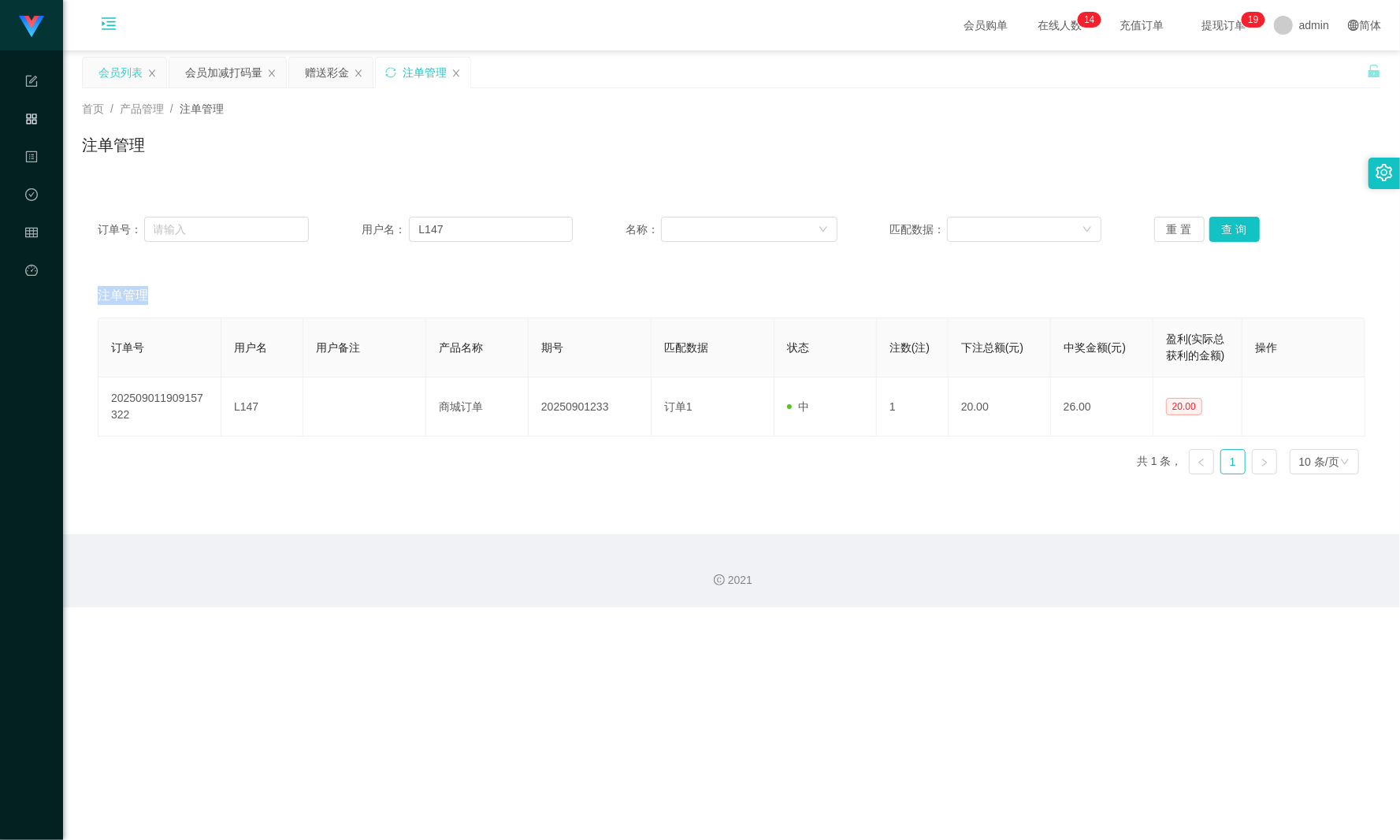
click at [93, 66] on div "会员列表" at bounding box center [124, 73] width 84 height 30
click at [1049, 237] on button "查 询" at bounding box center [1234, 229] width 50 height 25
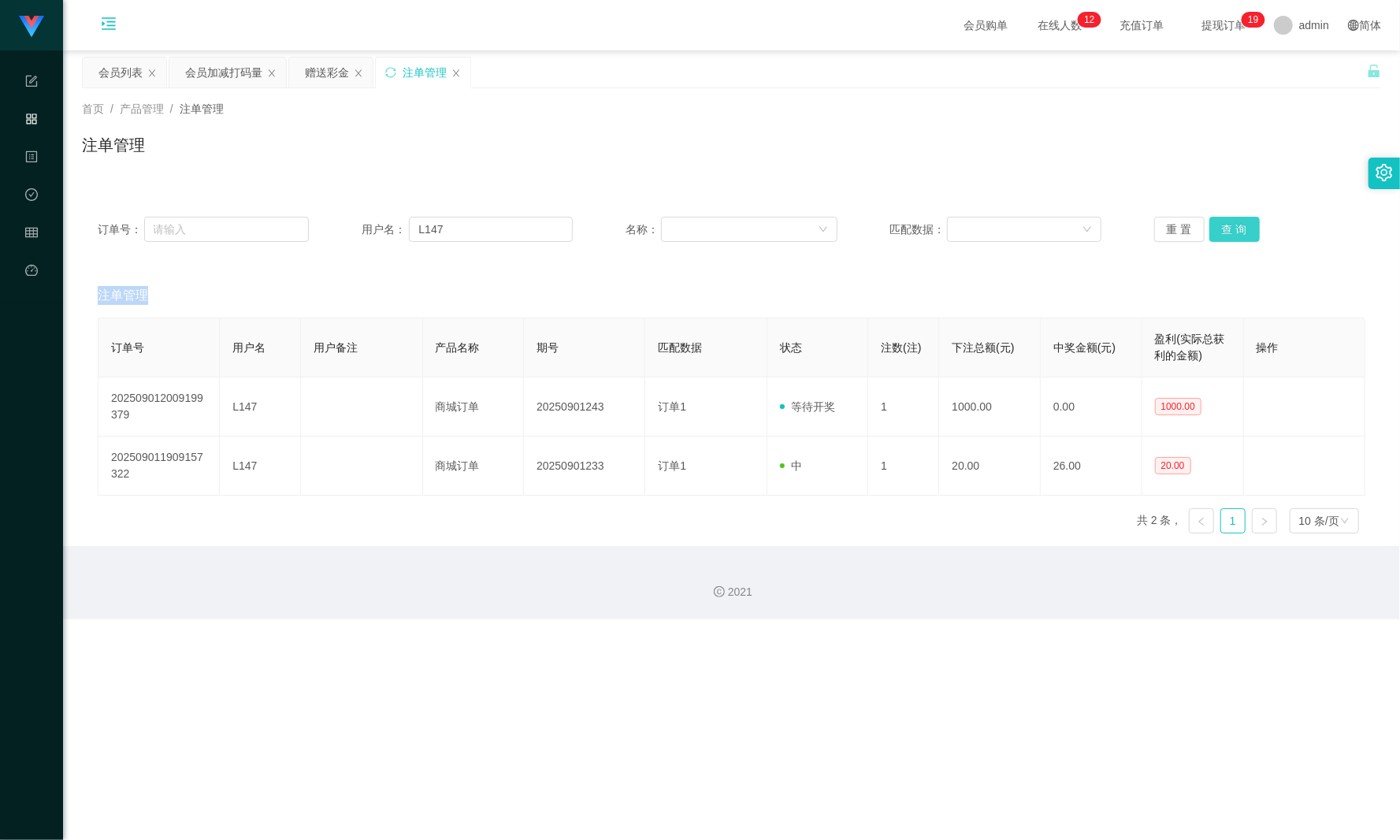
click at [1049, 237] on button "查 询" at bounding box center [1234, 229] width 50 height 25
click at [1049, 235] on button "查 询" at bounding box center [1234, 229] width 50 height 25
click at [314, 76] on div "赠送彩金" at bounding box center [326, 73] width 44 height 30
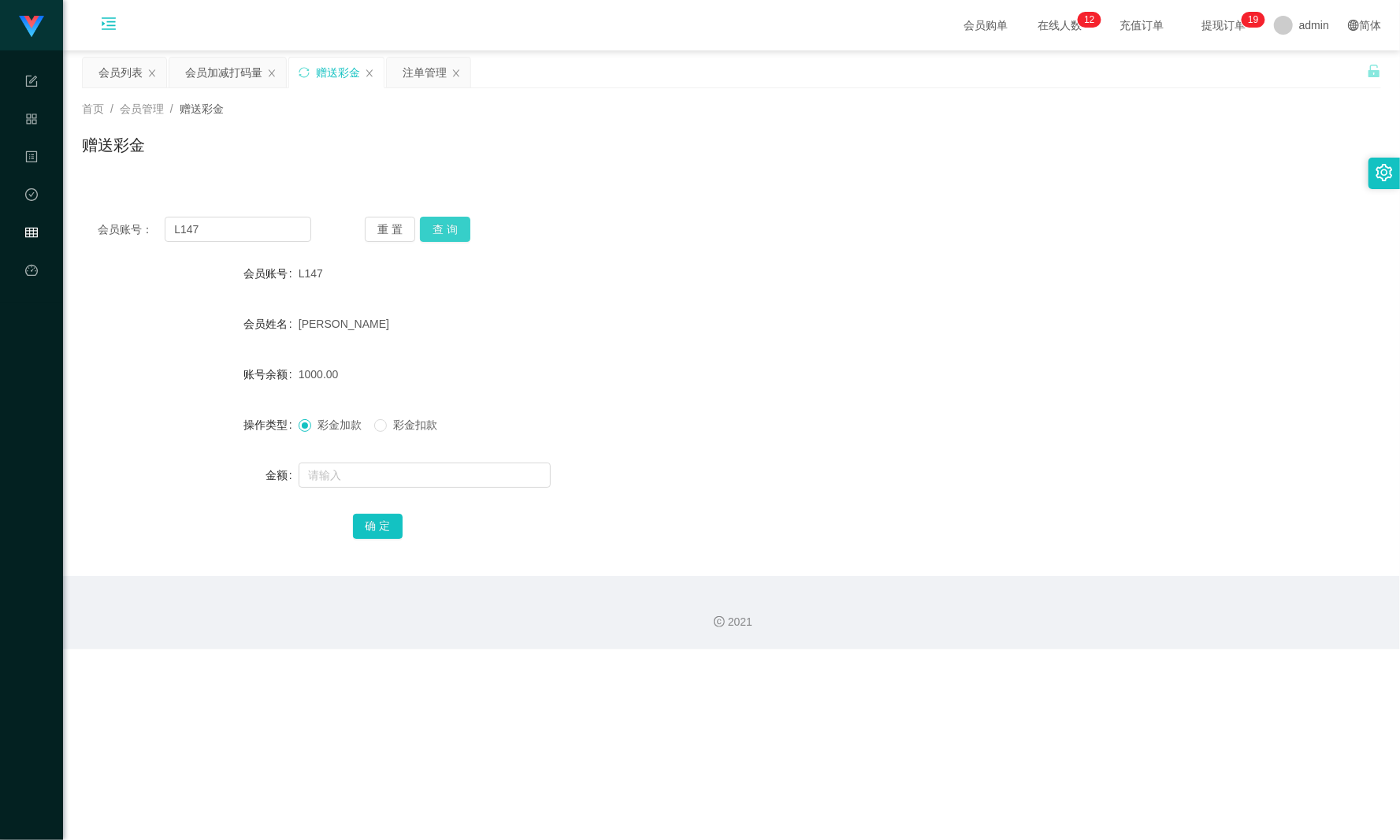
click at [457, 235] on button "查 询" at bounding box center [444, 229] width 50 height 25
click at [233, 80] on div "会员加减打码量" at bounding box center [223, 73] width 77 height 30
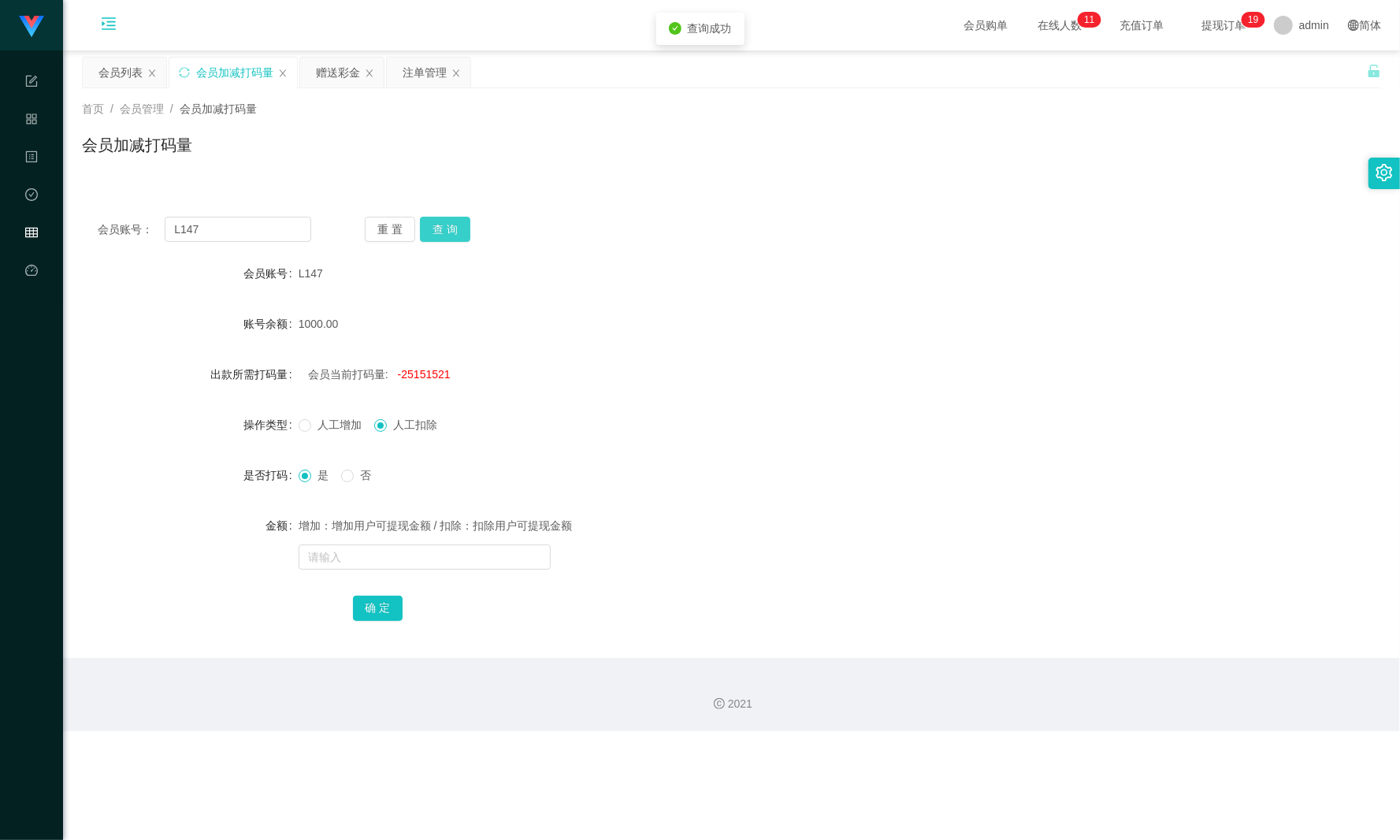
click at [452, 232] on button "查 询" at bounding box center [444, 229] width 50 height 25
click at [137, 75] on div "会员列表" at bounding box center [120, 73] width 44 height 30
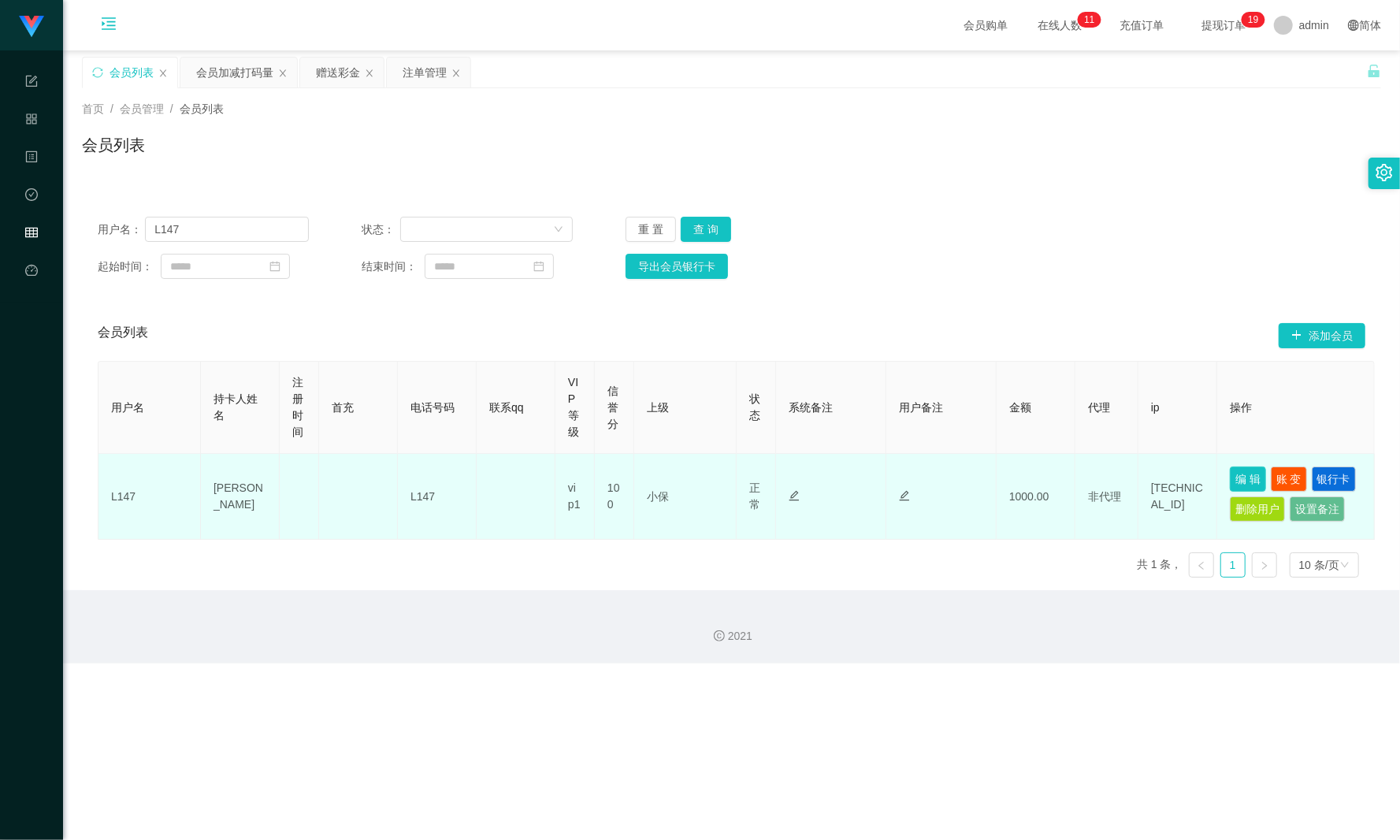
click at [1049, 477] on button "编 辑" at bounding box center [1247, 479] width 36 height 25
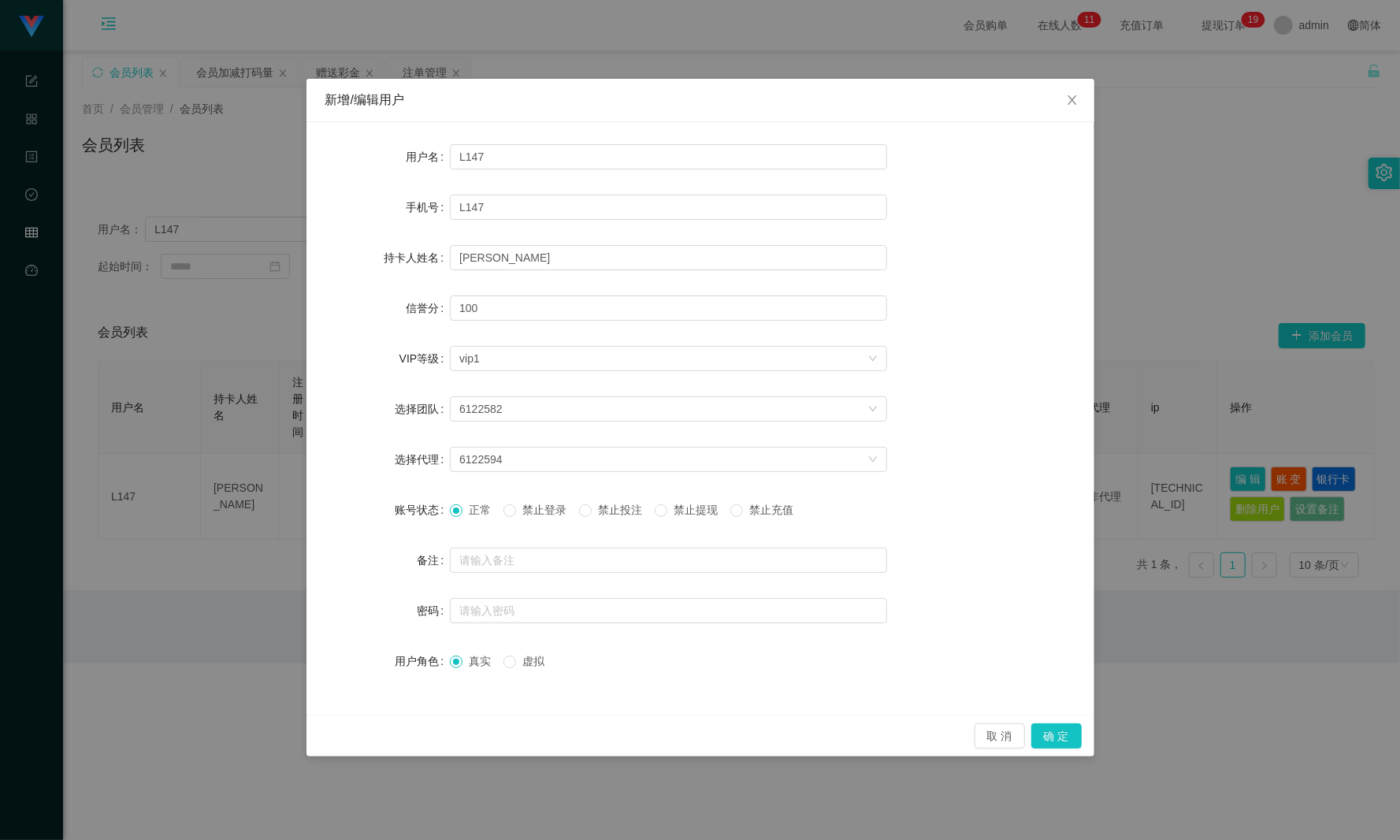
click at [618, 514] on span "禁止投注" at bounding box center [620, 509] width 57 height 12
click at [1047, 630] on button "确 定" at bounding box center [1056, 735] width 50 height 25
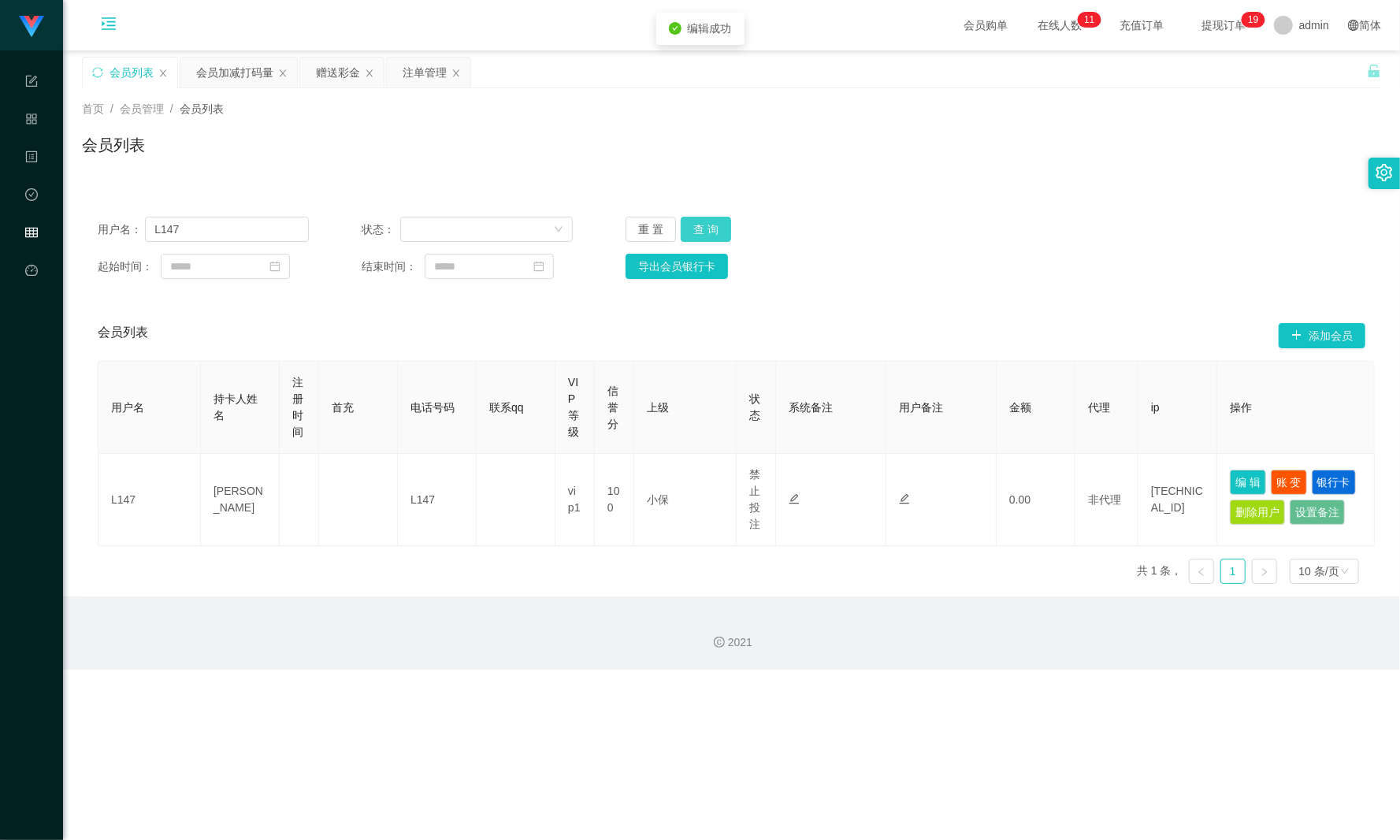
click at [691, 222] on button "查 询" at bounding box center [705, 229] width 50 height 25
click at [420, 58] on div "注单管理" at bounding box center [424, 73] width 44 height 30
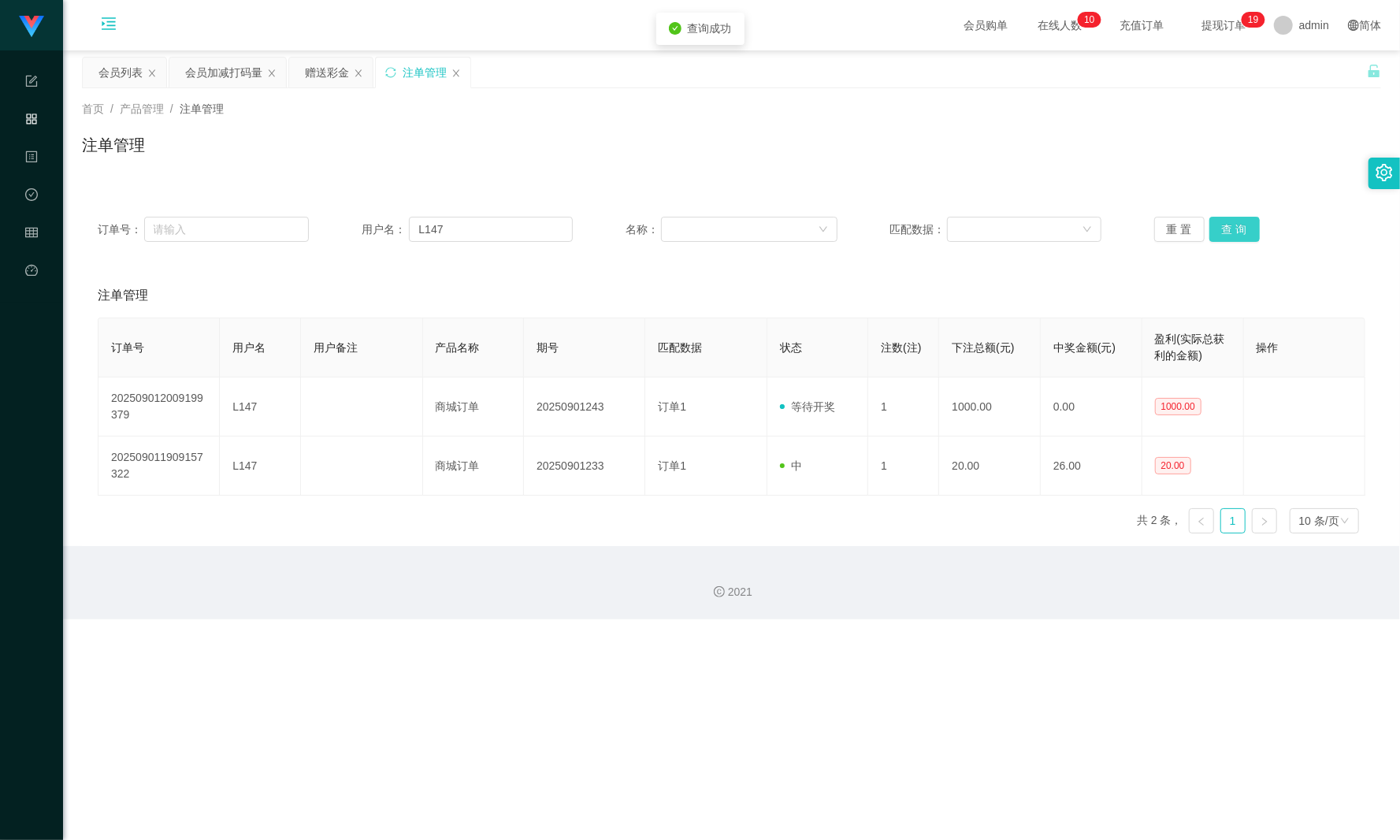
click at [1049, 228] on button "查 询" at bounding box center [1234, 229] width 50 height 25
click at [87, 22] on icon "图标: menu-unfold" at bounding box center [108, 25] width 54 height 50
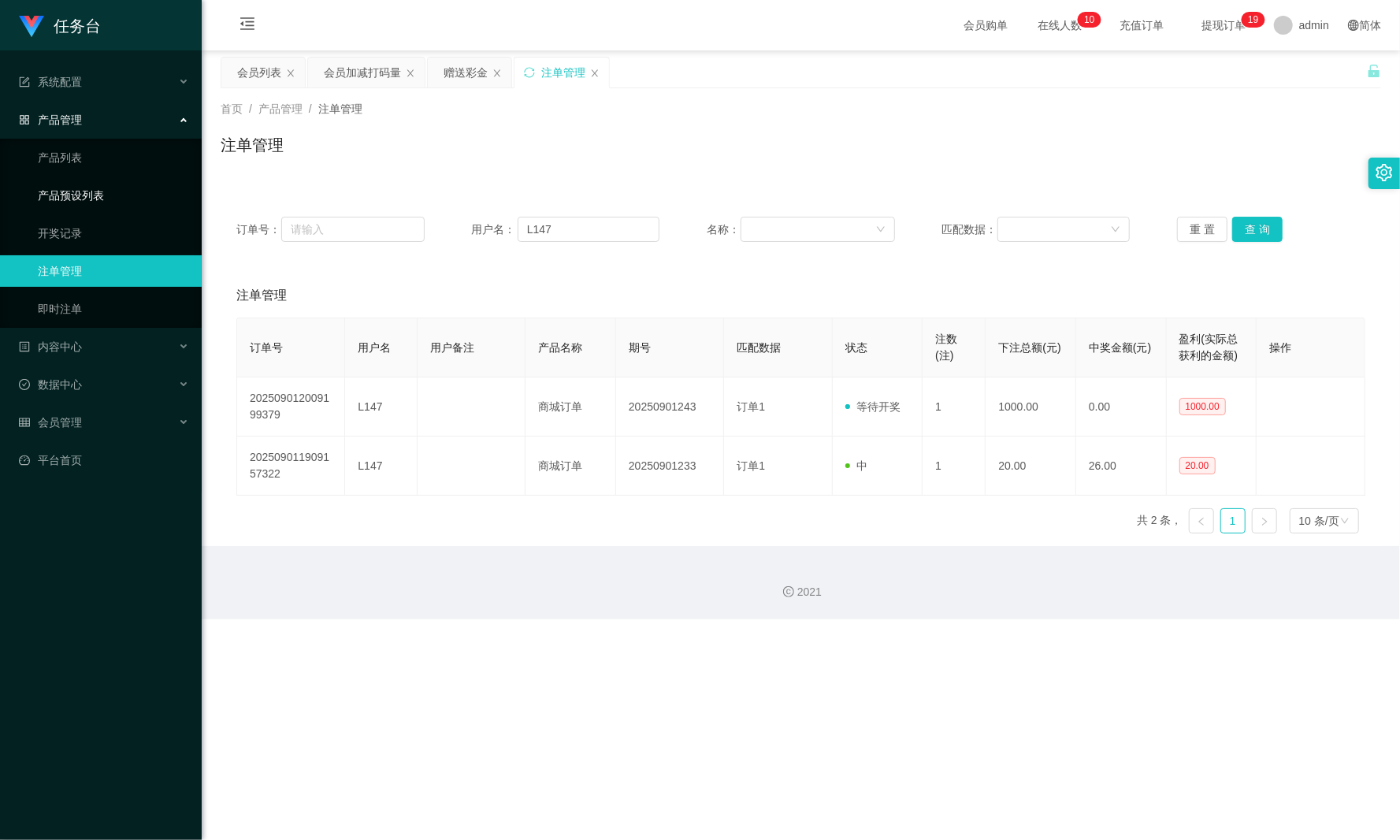
click at [127, 192] on link "产品预设列表" at bounding box center [113, 195] width 151 height 31
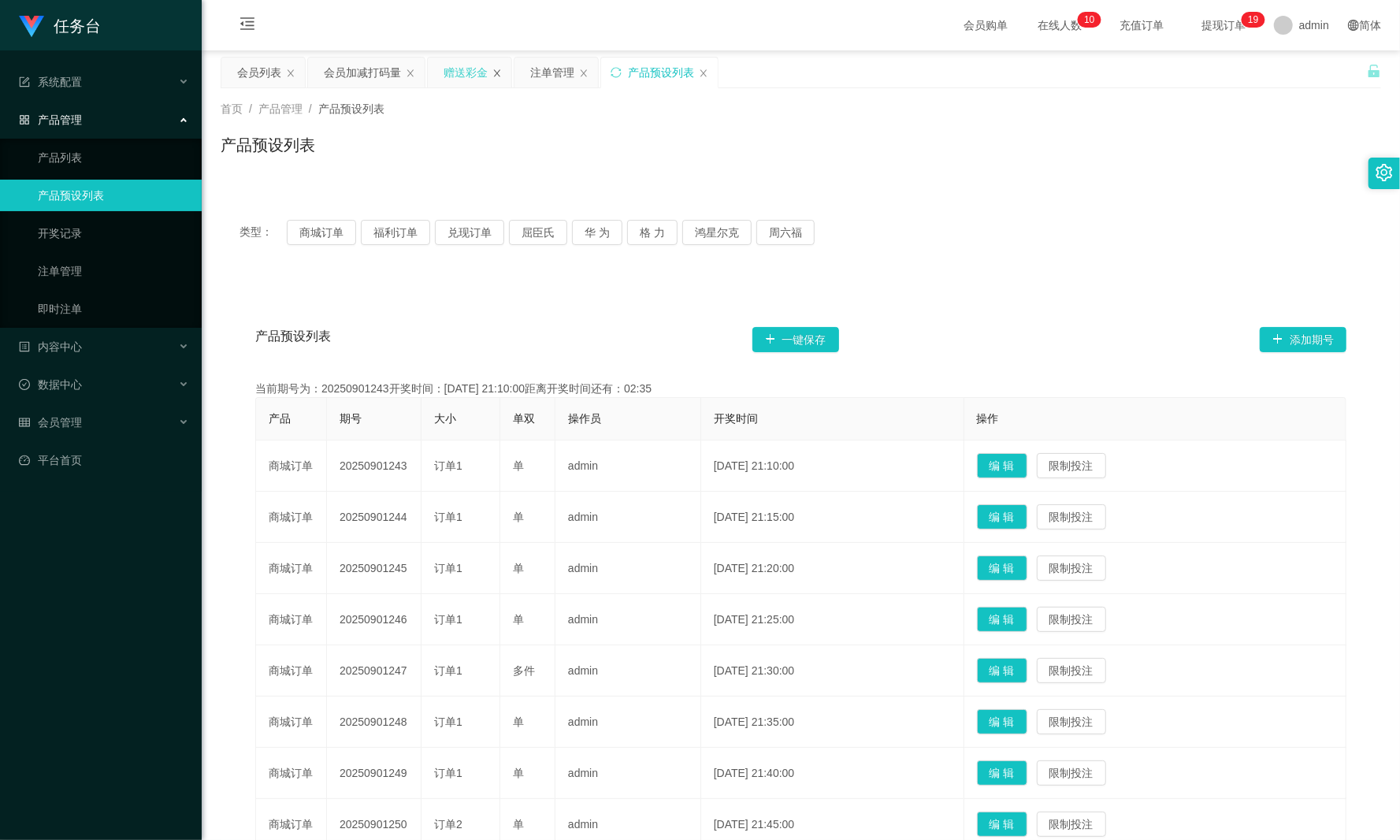
click at [495, 76] on icon "图标: close" at bounding box center [497, 74] width 9 height 9
click at [470, 238] on button "兑现订单" at bounding box center [469, 232] width 70 height 25
click at [303, 238] on button "商城订单" at bounding box center [321, 232] width 70 height 25
click at [587, 231] on button "华 为" at bounding box center [597, 232] width 50 height 25
click at [536, 239] on button "屈臣氏" at bounding box center [538, 232] width 58 height 25
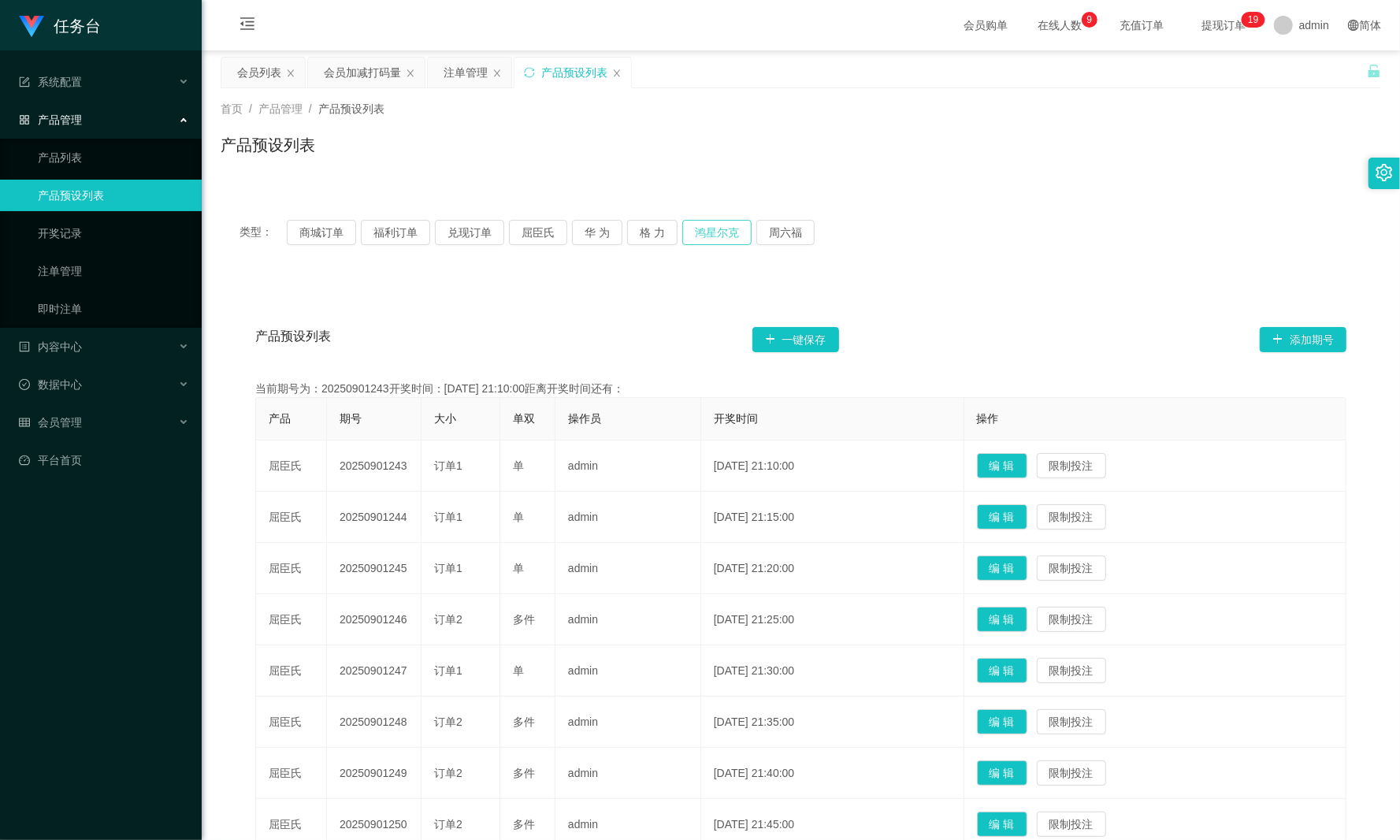
click at [716, 242] on button "鸿星尔克" at bounding box center [717, 232] width 70 height 25
click at [320, 238] on button "商城订单" at bounding box center [321, 232] width 70 height 25
click at [244, 19] on icon "图标: menu-fold" at bounding box center [247, 24] width 16 height 16
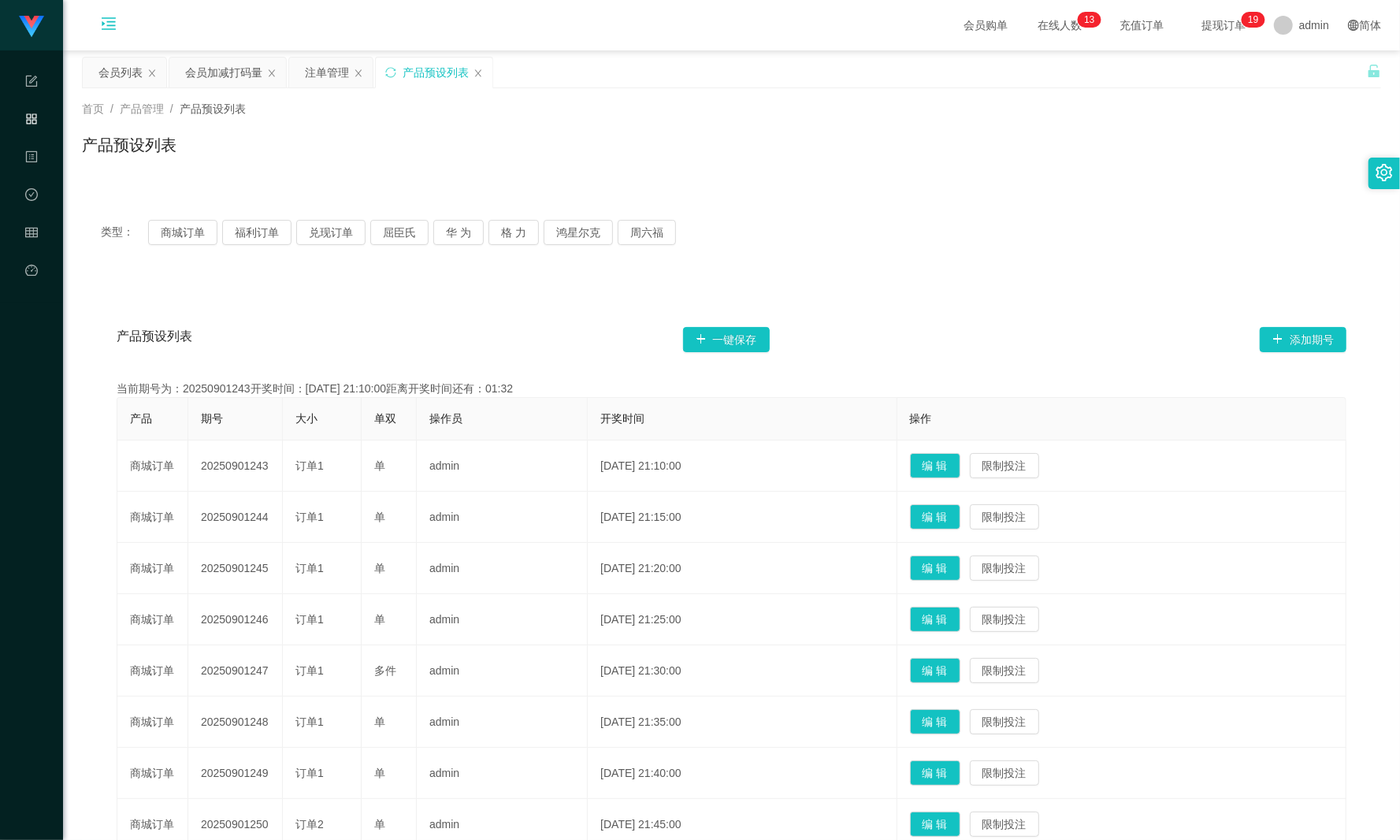
click at [223, 48] on div "会员购单 在线人数 0 1 2 3 4 5 6 7 8 9 0 1 2 3 4 5 6 7 8 9 0 1 2 3 4 5 6 7 8 9 0 1 2 3 4…" at bounding box center [732, 25] width 1337 height 51
click at [208, 68] on div "会员加减打码量" at bounding box center [223, 73] width 77 height 30
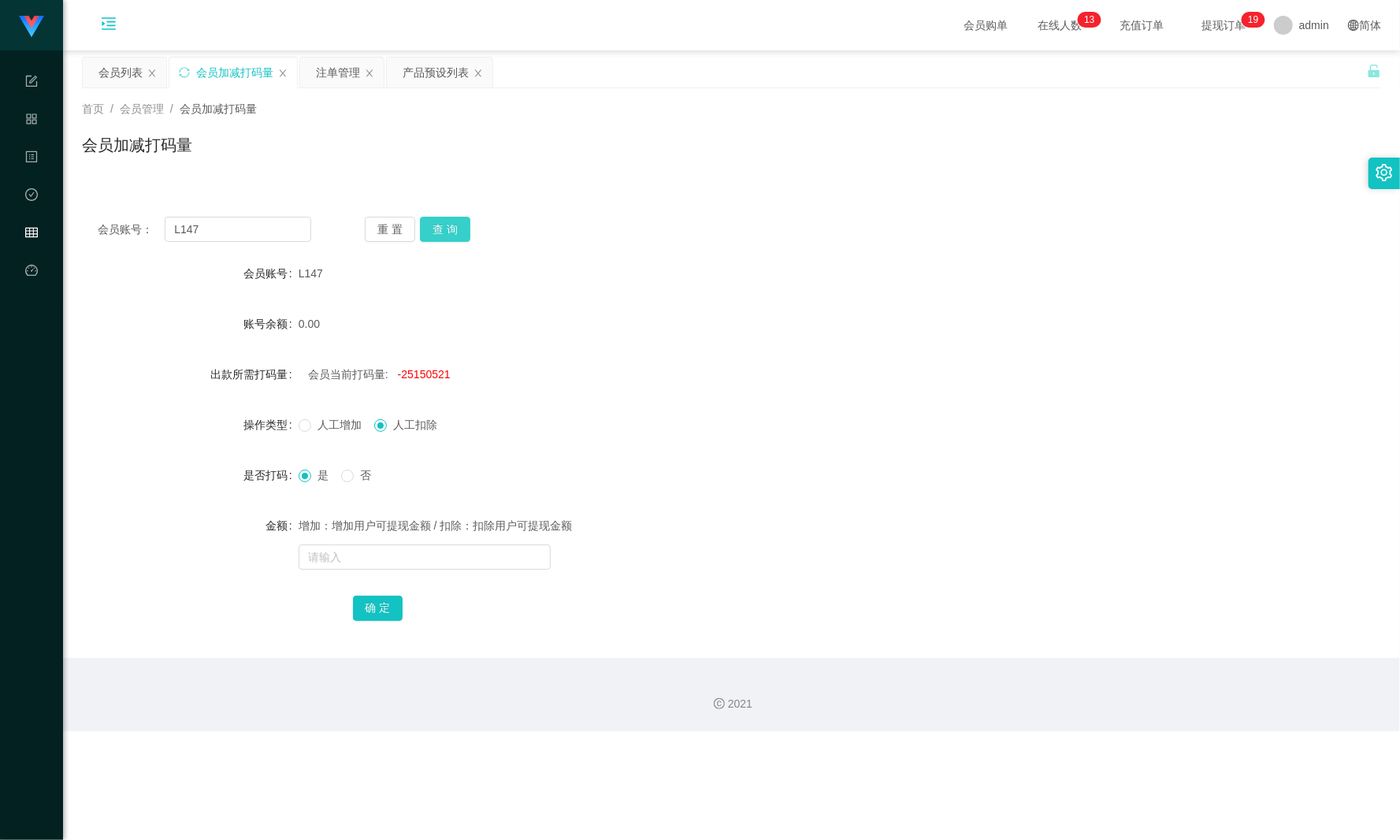
click at [446, 238] on button "查 询" at bounding box center [444, 229] width 50 height 25
drag, startPoint x: 107, startPoint y: 67, endPoint x: 140, endPoint y: 84, distance: 37.1
click at [107, 67] on div "会员列表" at bounding box center [120, 73] width 44 height 30
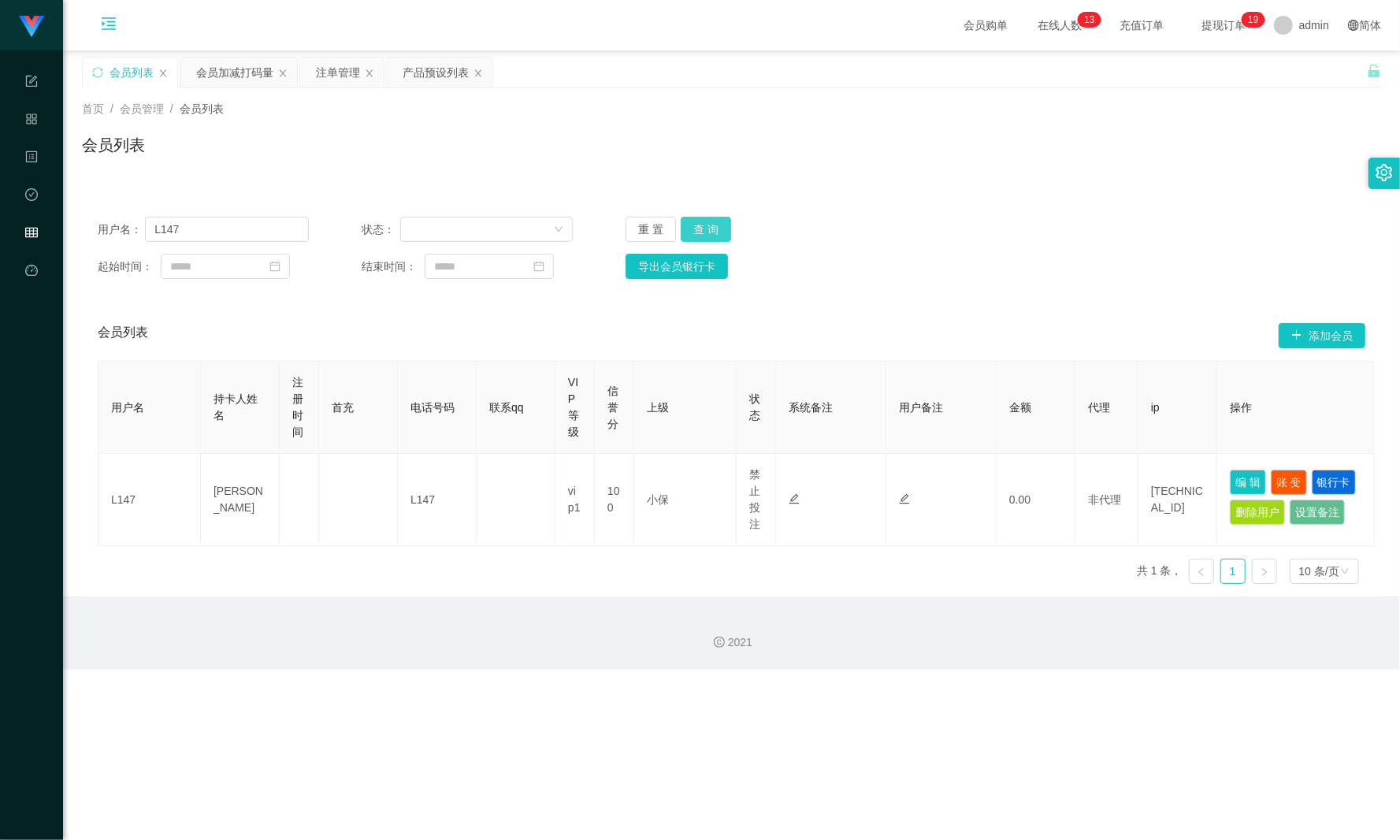
click at [710, 241] on button "查 询" at bounding box center [705, 229] width 50 height 25
click at [338, 70] on div "注单管理" at bounding box center [338, 73] width 44 height 30
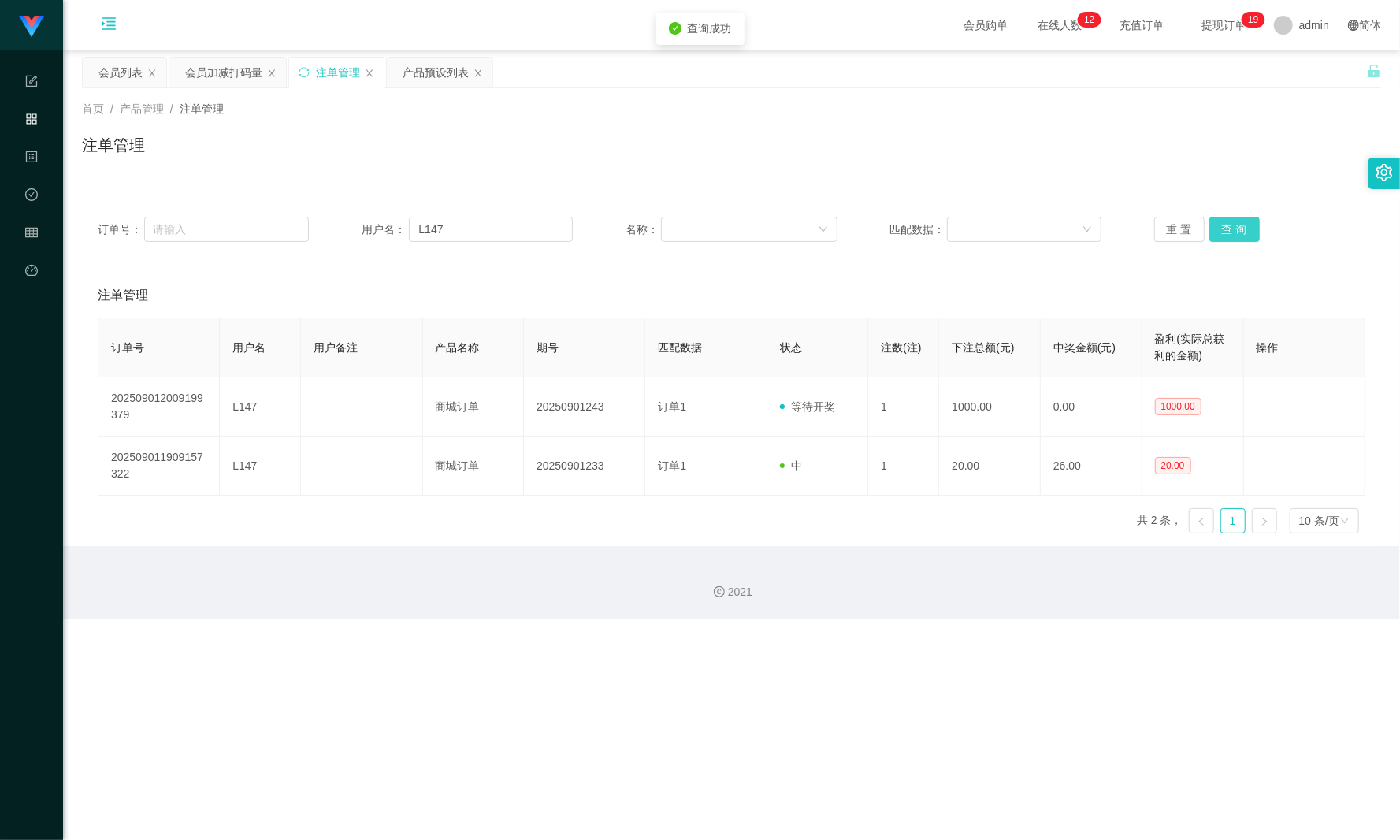
click at [1049, 235] on button "查 询" at bounding box center [1234, 229] width 50 height 25
click at [434, 84] on div "产品预设列表" at bounding box center [436, 73] width 66 height 30
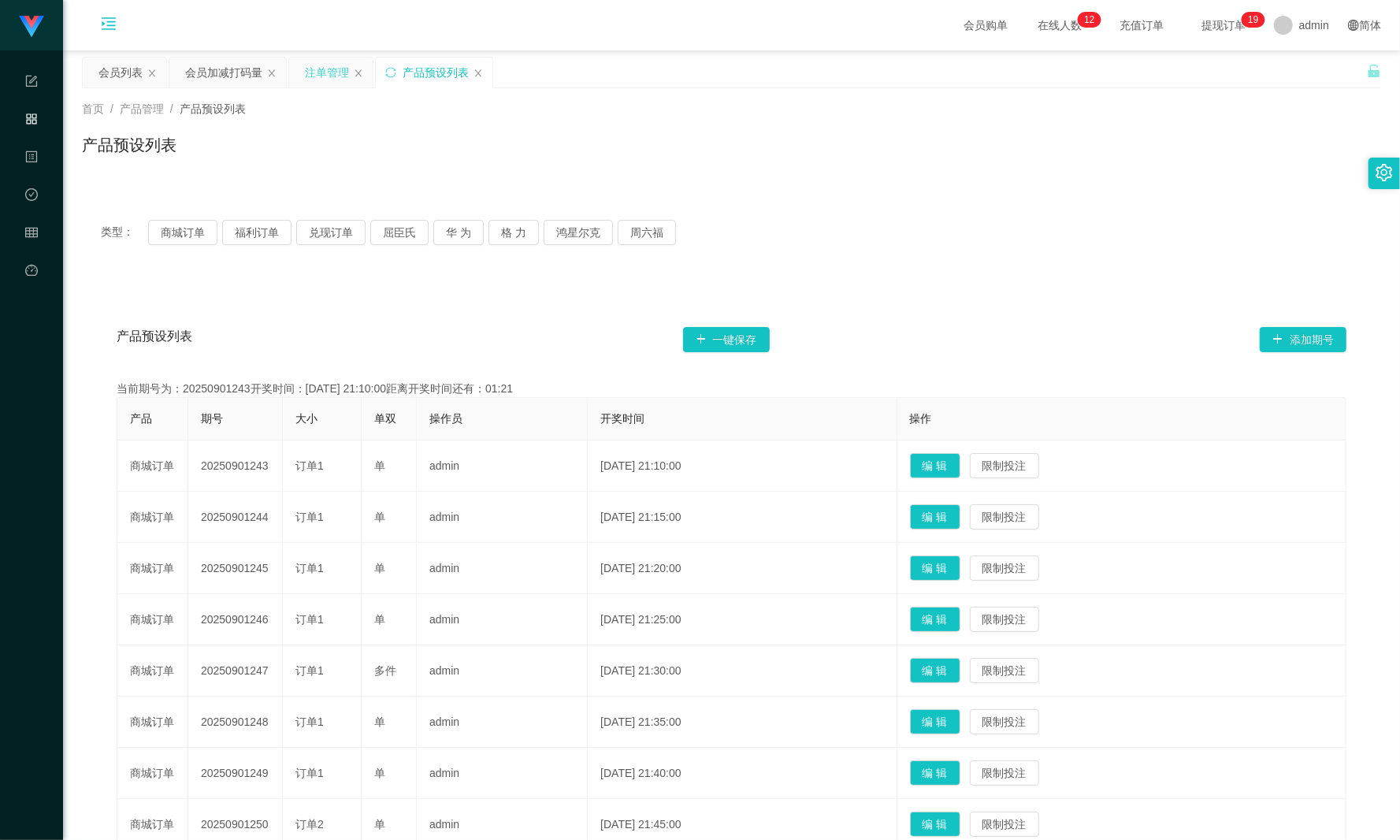
click at [321, 77] on div "注单管理" at bounding box center [326, 73] width 44 height 30
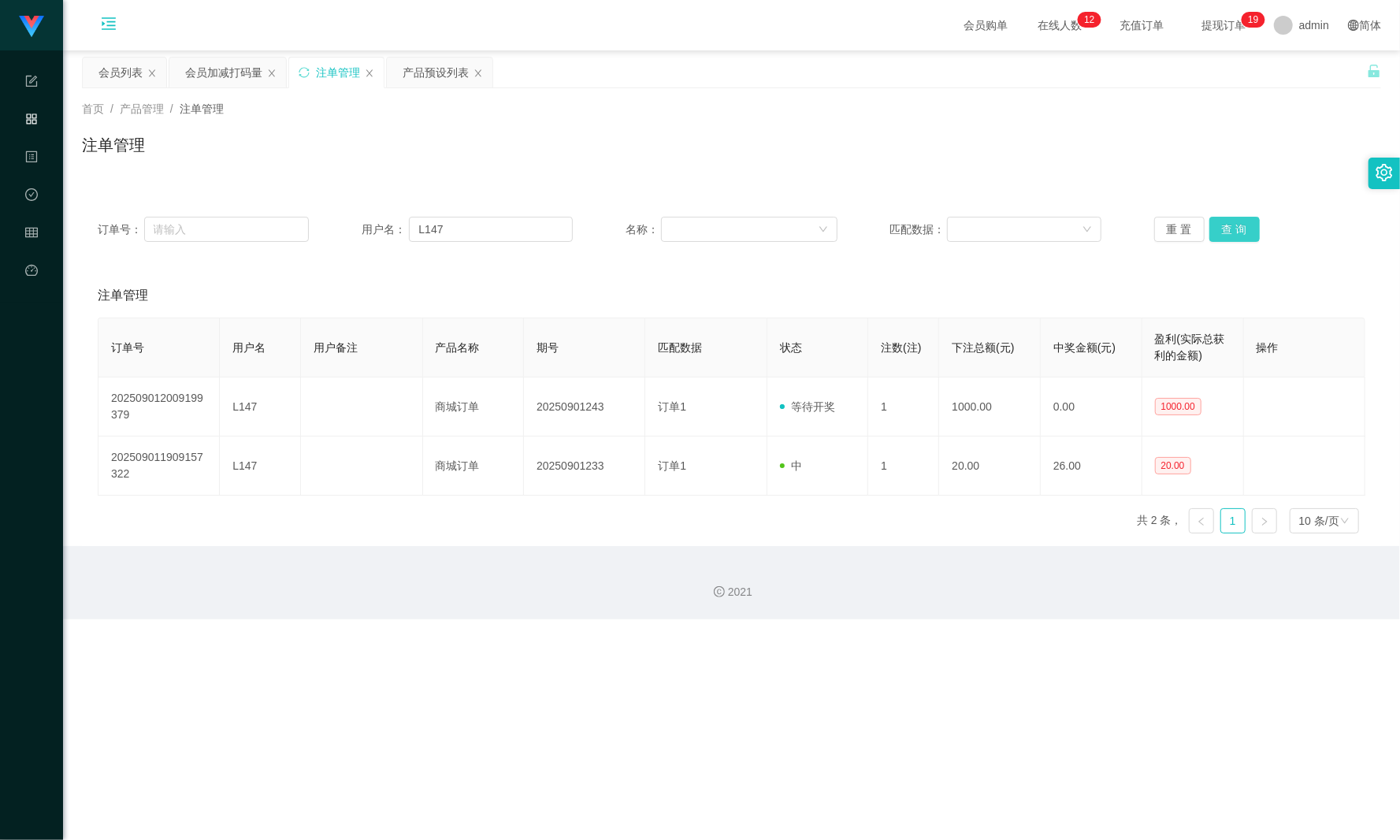
click at [1049, 235] on button "查 询" at bounding box center [1234, 229] width 50 height 25
click at [1049, 235] on button "查 询" at bounding box center [1244, 229] width 68 height 25
click at [124, 66] on div "会员列表" at bounding box center [120, 73] width 44 height 30
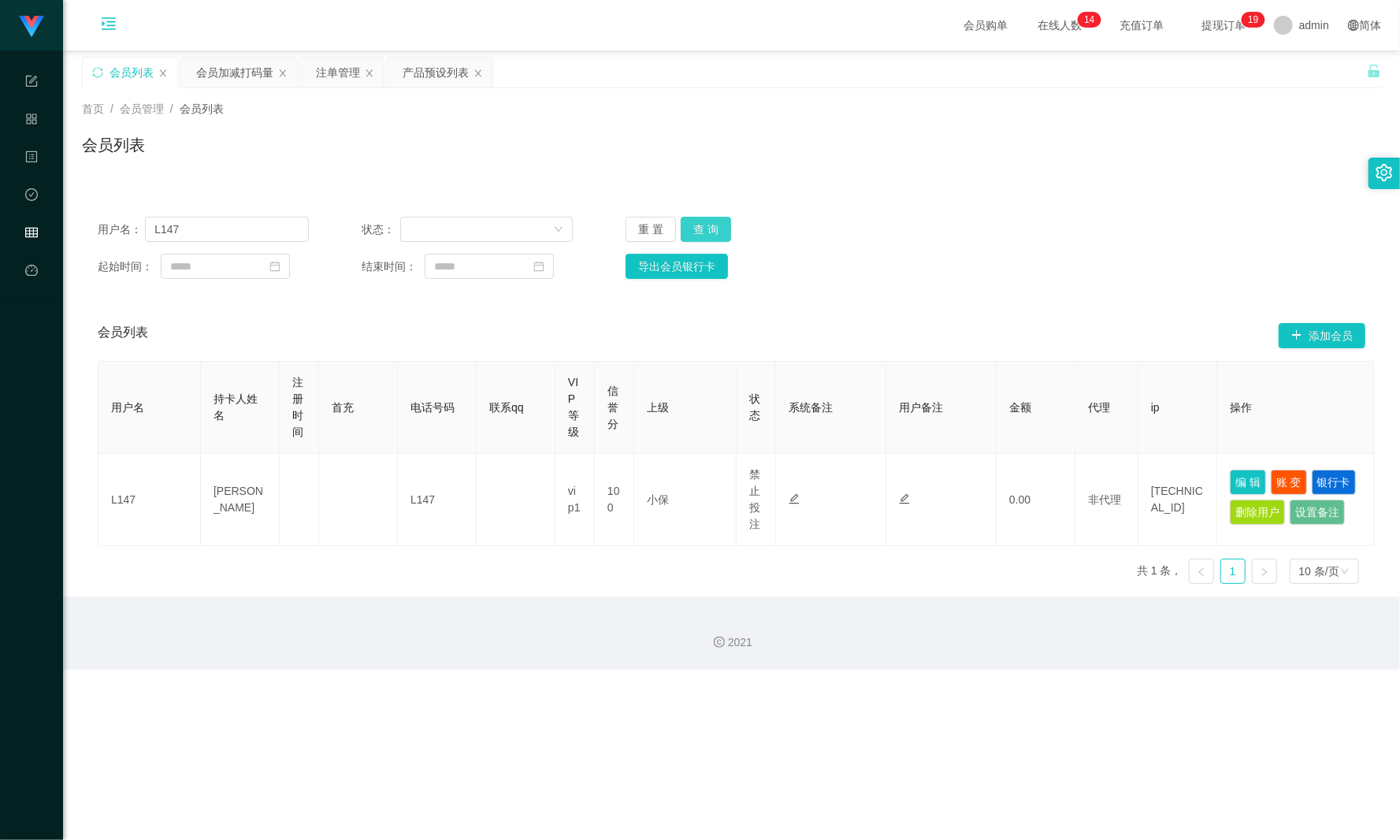
click at [702, 234] on button "查 询" at bounding box center [705, 229] width 50 height 25
click at [700, 234] on button "查 询" at bounding box center [715, 229] width 68 height 25
click at [234, 70] on div "会员加减打码量" at bounding box center [235, 73] width 77 height 30
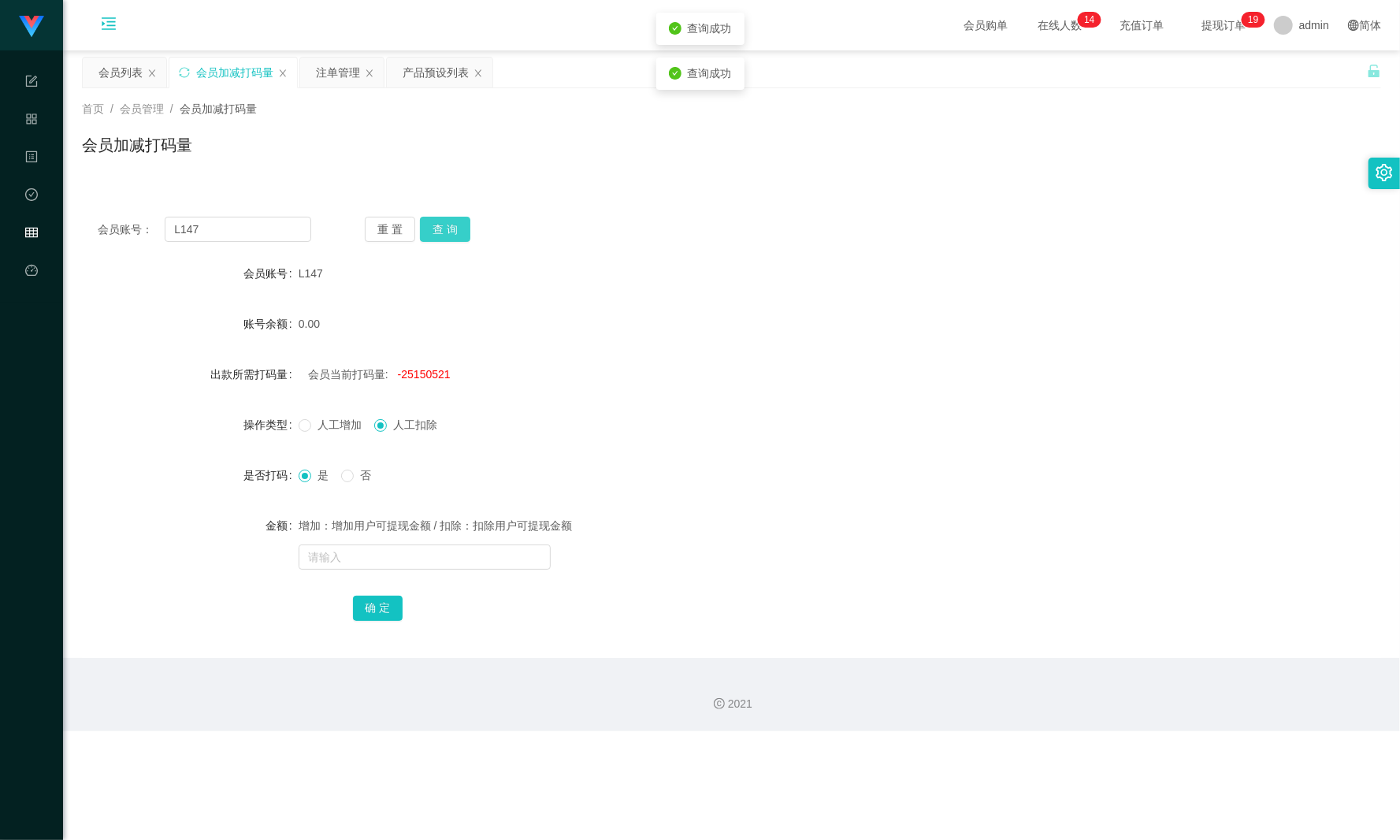
click at [461, 223] on button "查 询" at bounding box center [444, 229] width 50 height 25
click at [453, 224] on button "查 询" at bounding box center [444, 229] width 50 height 25
click at [441, 215] on div "会员账号： L147 重 置 查 询 会员账号 L147 账号余额 0.00 出款所需打码量 会员当前打码量: -25150521 操作类型 人工增加 人工扣…" at bounding box center [732, 429] width 1299 height 457
click at [441, 223] on button "查 询" at bounding box center [444, 229] width 50 height 25
click at [441, 223] on div "重 置 查 询" at bounding box center [471, 229] width 213 height 25
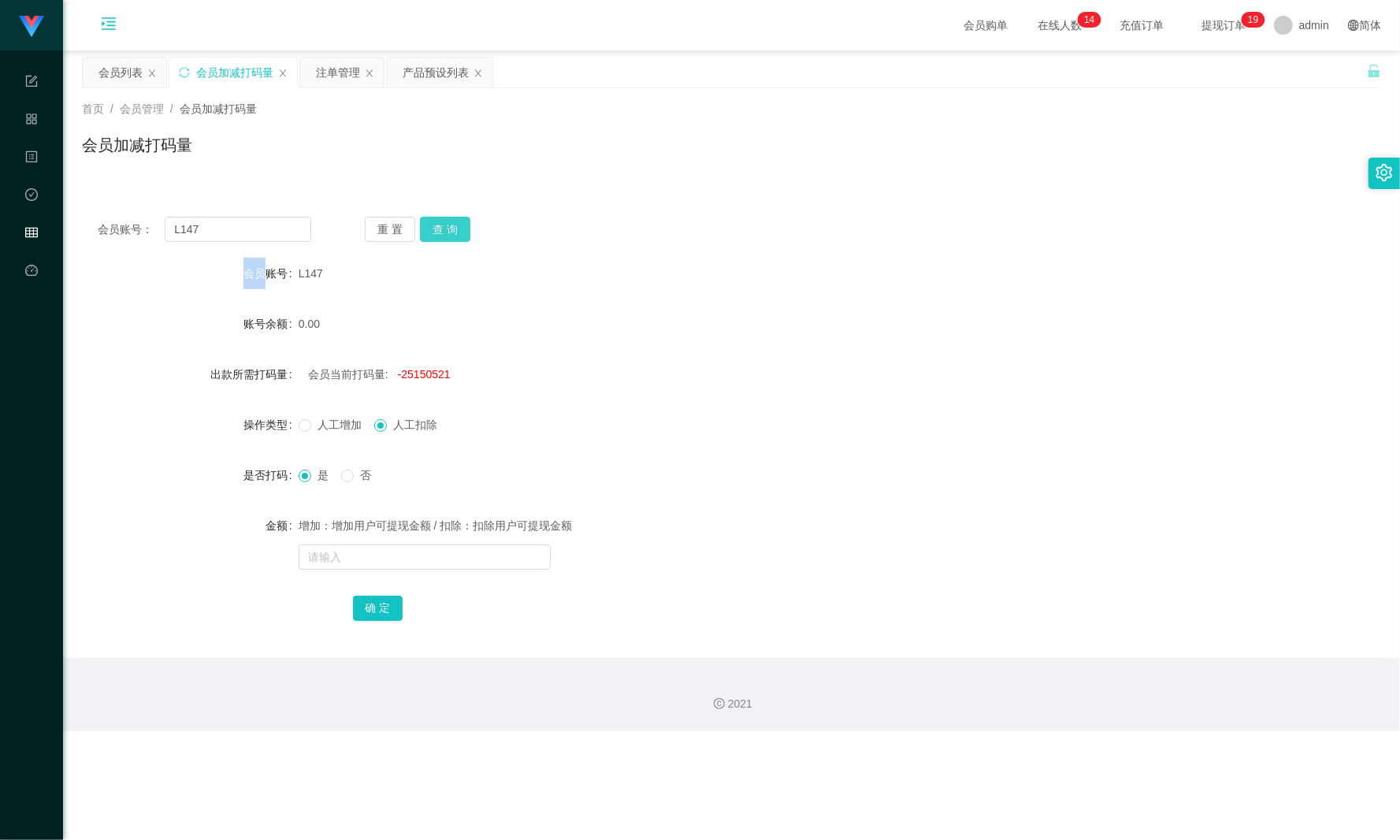
click at [441, 223] on button "查 询" at bounding box center [444, 229] width 50 height 25
click at [319, 74] on div "注单管理" at bounding box center [338, 73] width 44 height 30
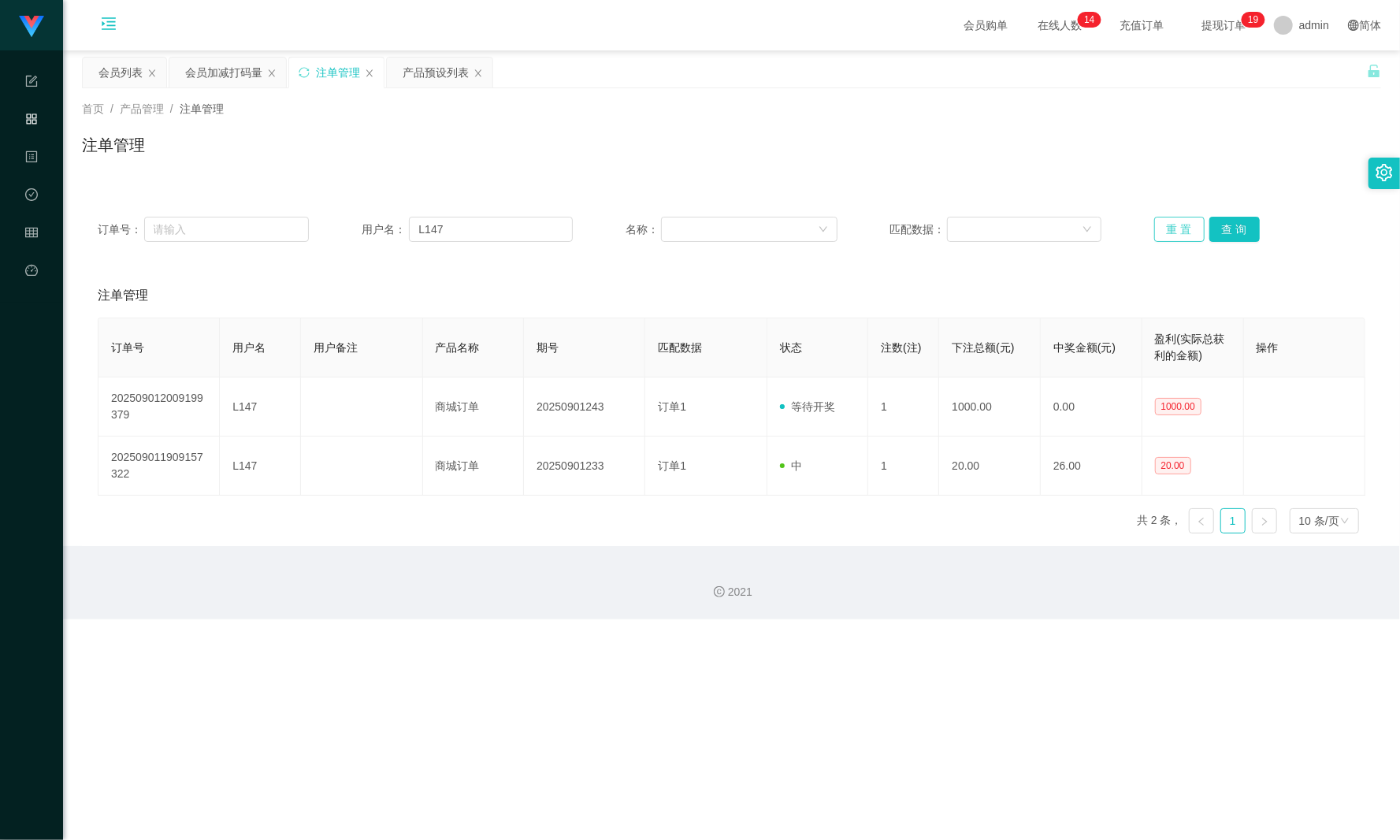
click at [1049, 237] on button "重 置" at bounding box center [1178, 229] width 50 height 25
click at [1049, 232] on button "查 询" at bounding box center [1234, 229] width 50 height 25
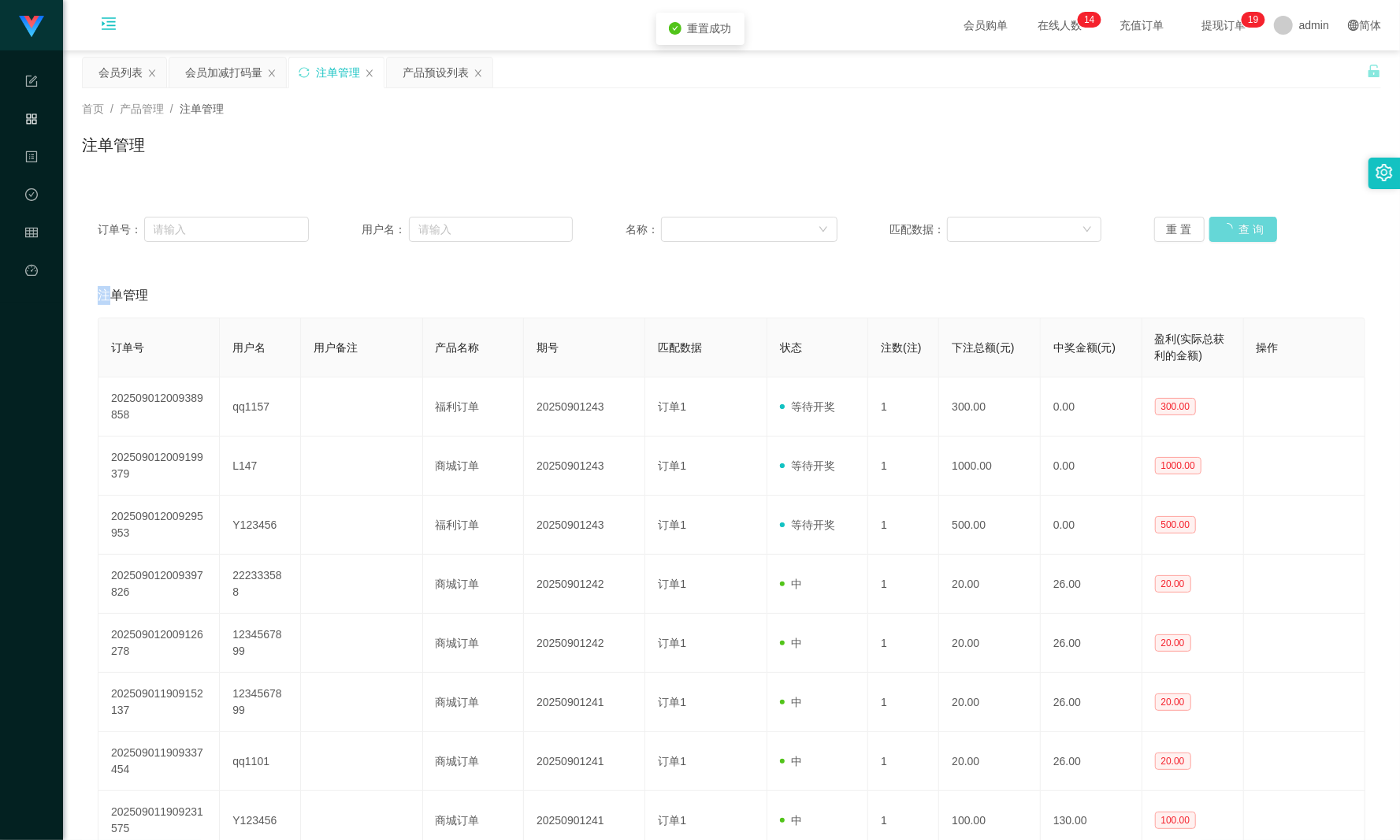
click at [1049, 232] on div "重 置 查 询" at bounding box center [1260, 229] width 211 height 25
click at [501, 223] on input "text" at bounding box center [491, 229] width 164 height 25
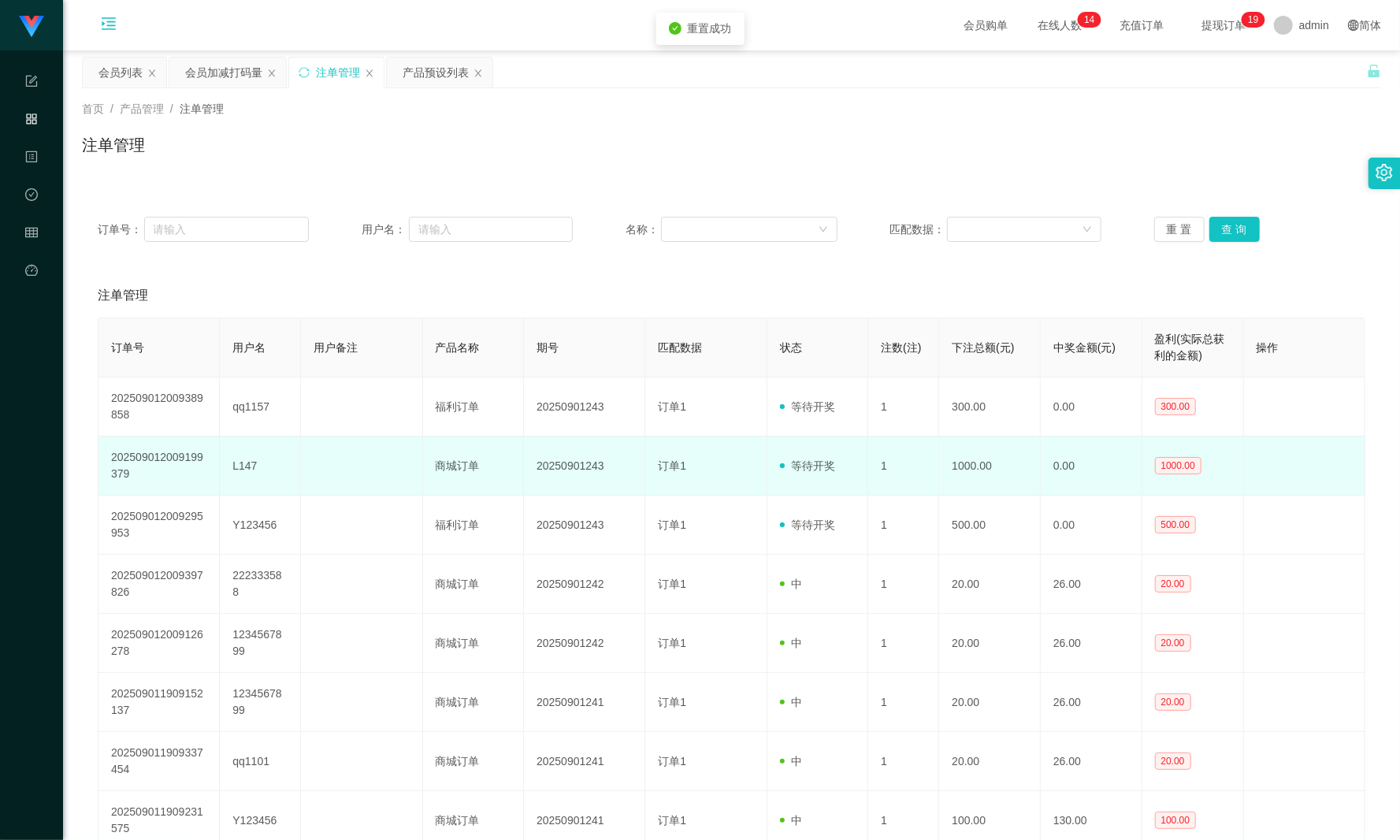
click at [249, 457] on td "L147" at bounding box center [260, 466] width 81 height 59
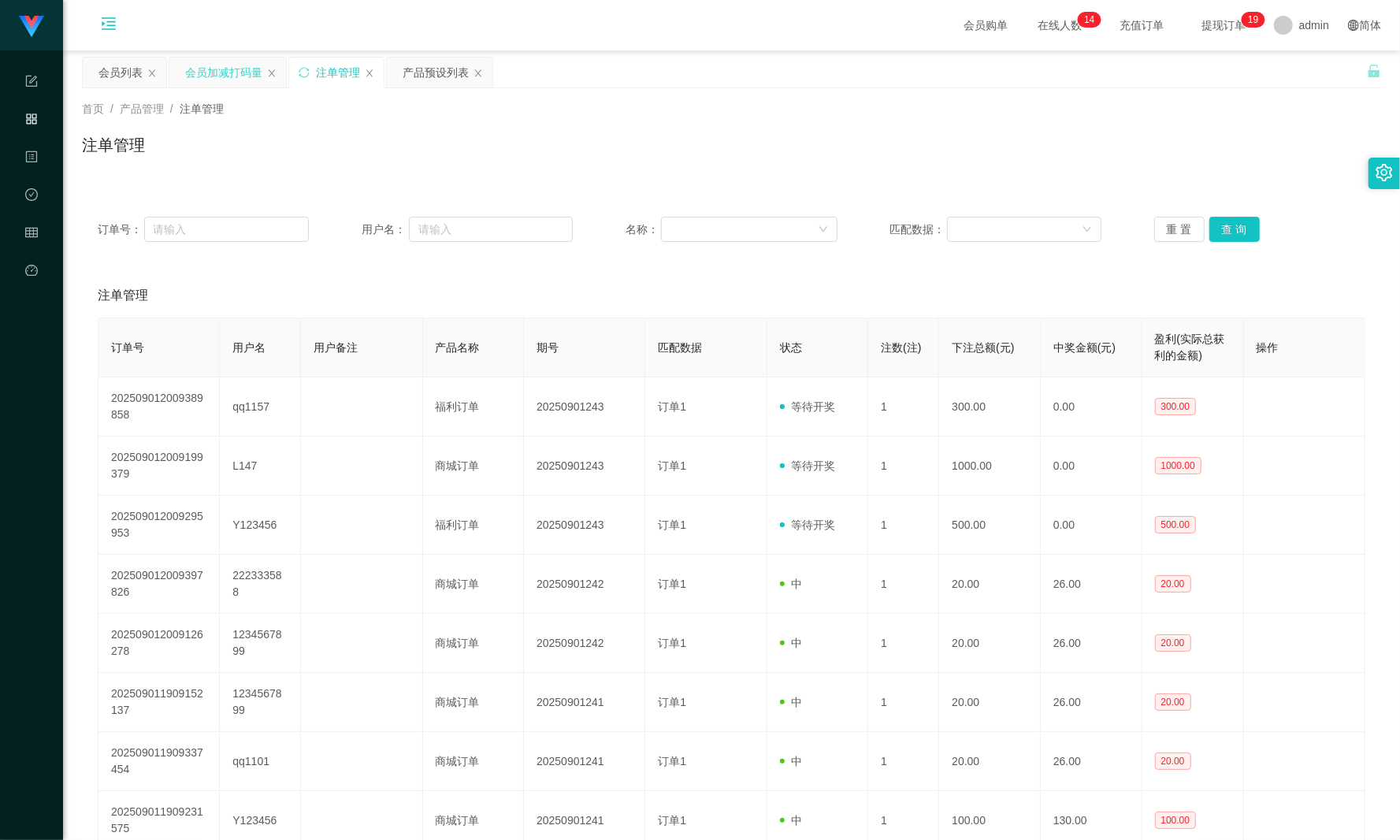
click at [204, 70] on div "会员加减打码量" at bounding box center [223, 73] width 77 height 30
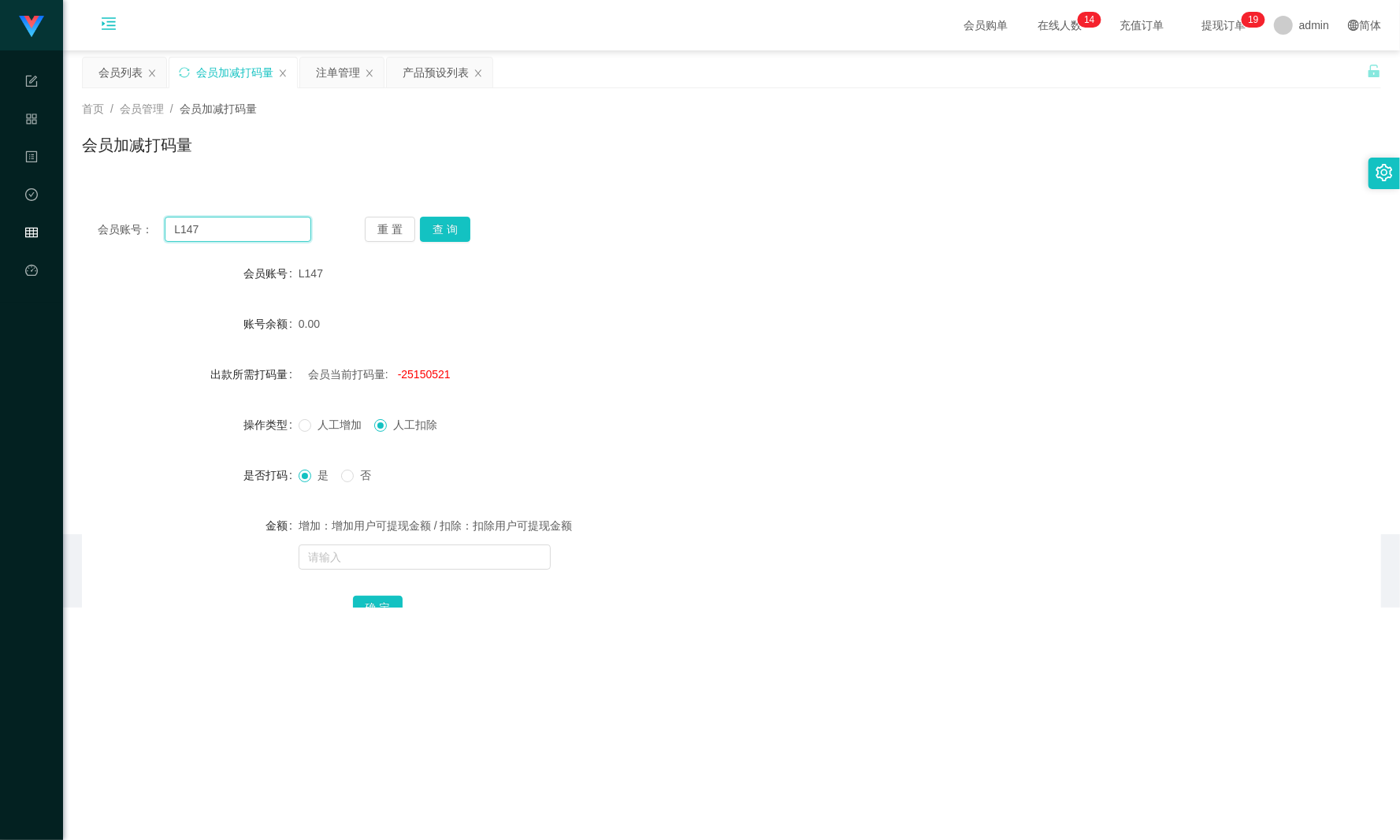
click at [221, 231] on input "L147" at bounding box center [238, 229] width 146 height 25
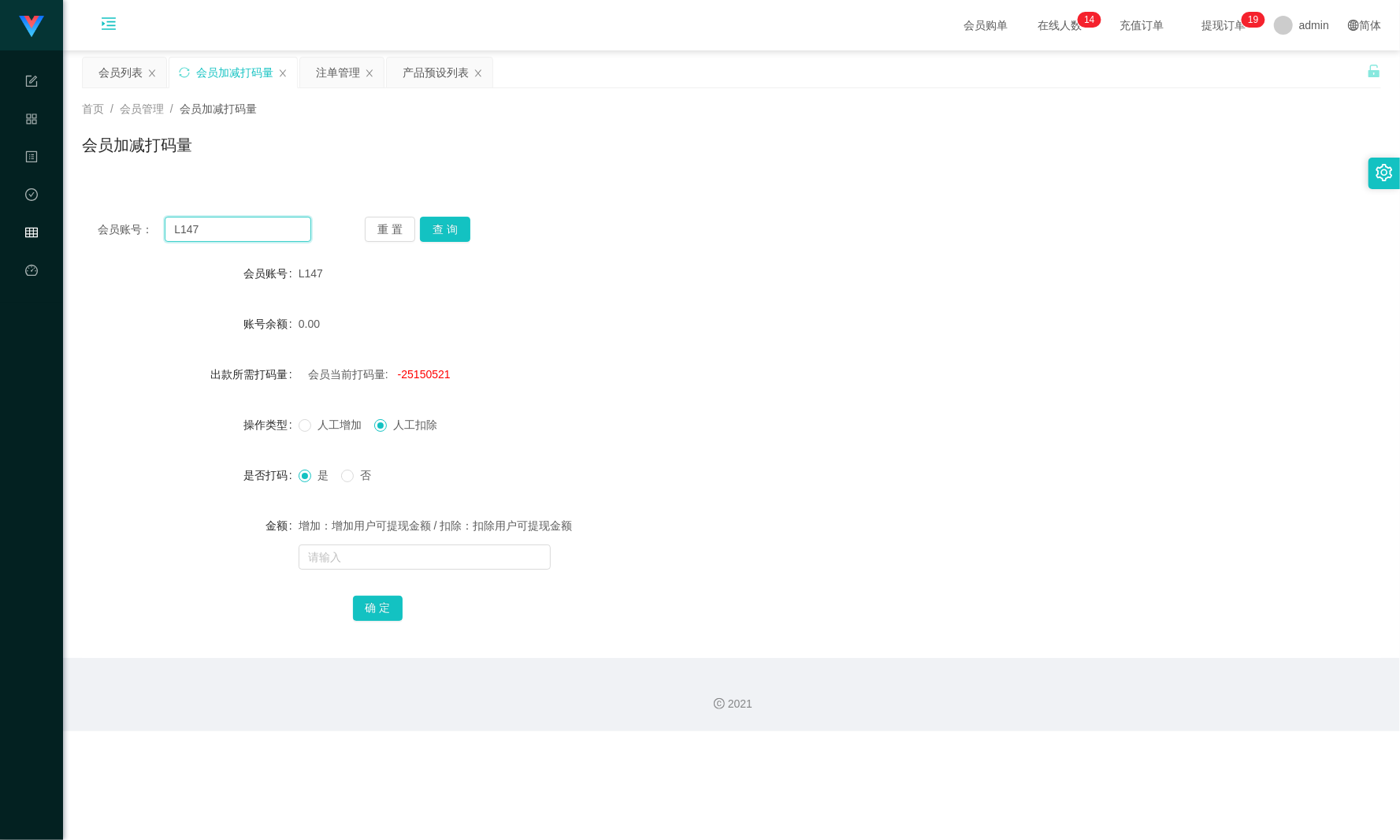
click at [221, 231] on input "L147" at bounding box center [238, 229] width 146 height 25
drag, startPoint x: 338, startPoint y: 67, endPoint x: 350, endPoint y: 90, distance: 25.9
click at [338, 67] on div "注单管理" at bounding box center [338, 73] width 44 height 30
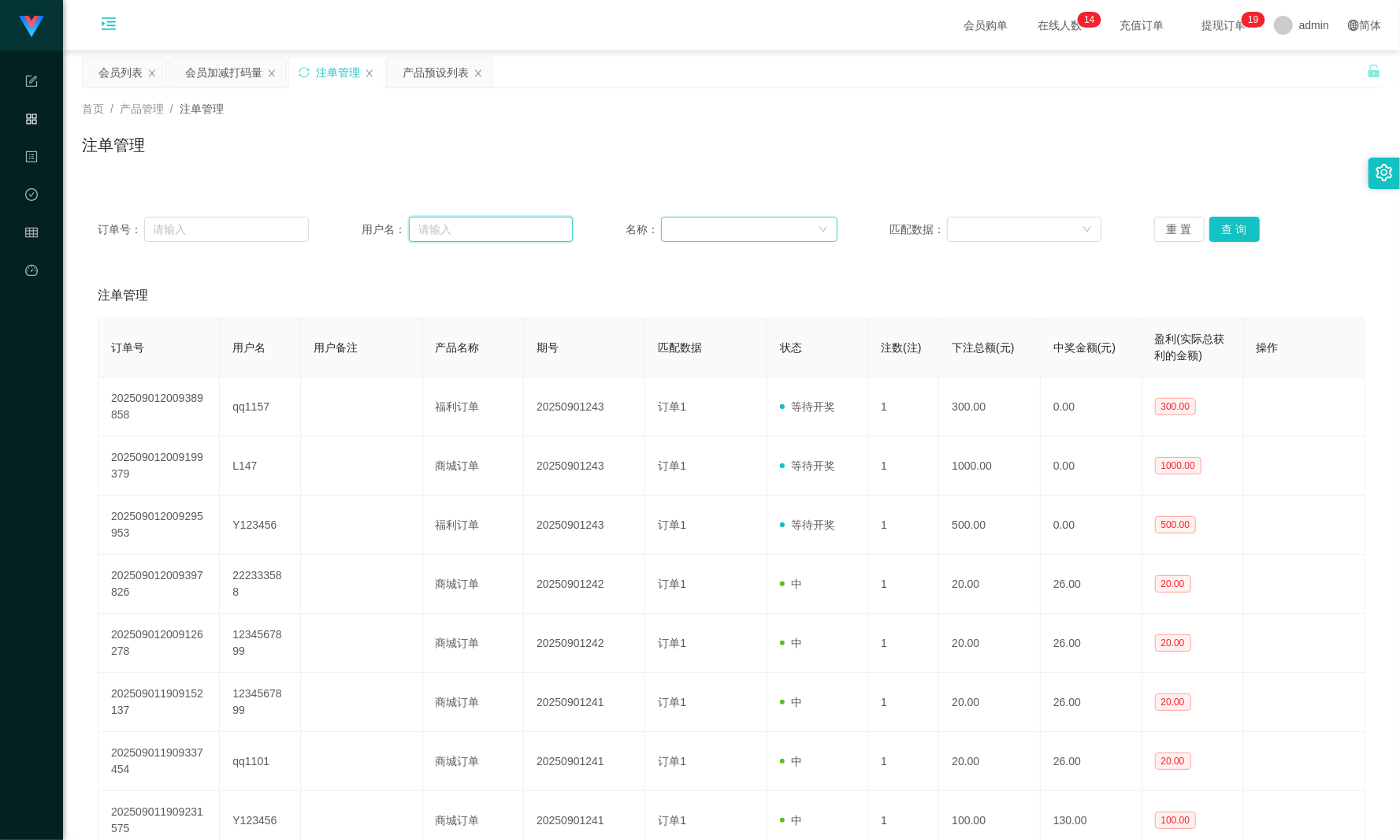
drag, startPoint x: 468, startPoint y: 227, endPoint x: 760, endPoint y: 227, distance: 292.0
click at [469, 227] on input "text" at bounding box center [491, 229] width 164 height 25
paste input "L147"
type input "L147"
click at [1049, 232] on button "查 询" at bounding box center [1234, 229] width 50 height 25
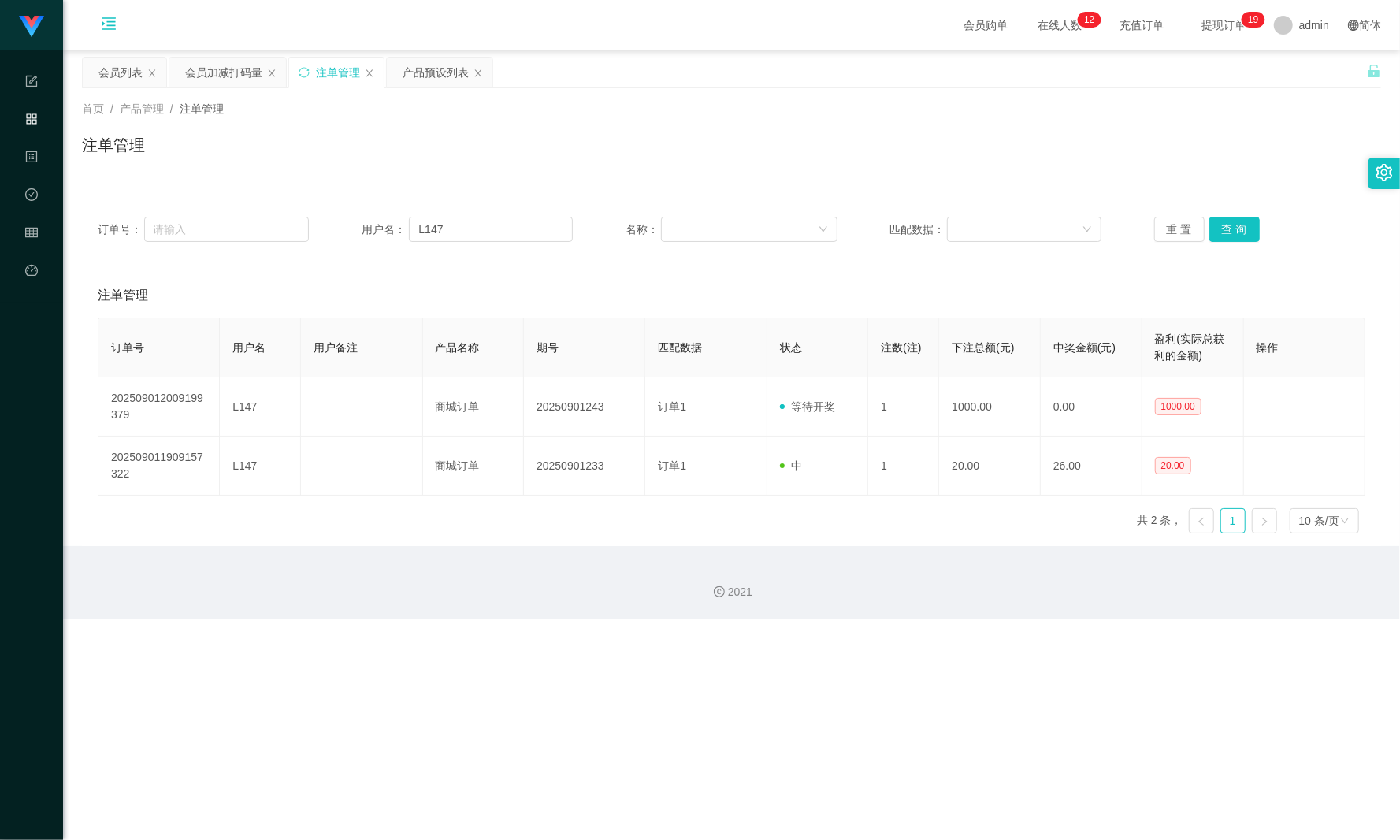
click at [1049, 208] on div "订单号： 用户名： L147 名称： 匹配数据： 重 置 查 询" at bounding box center [732, 229] width 1299 height 57
click at [1049, 222] on button "查 询" at bounding box center [1234, 229] width 50 height 25
drag, startPoint x: 211, startPoint y: 73, endPoint x: 221, endPoint y: 90, distance: 19.7
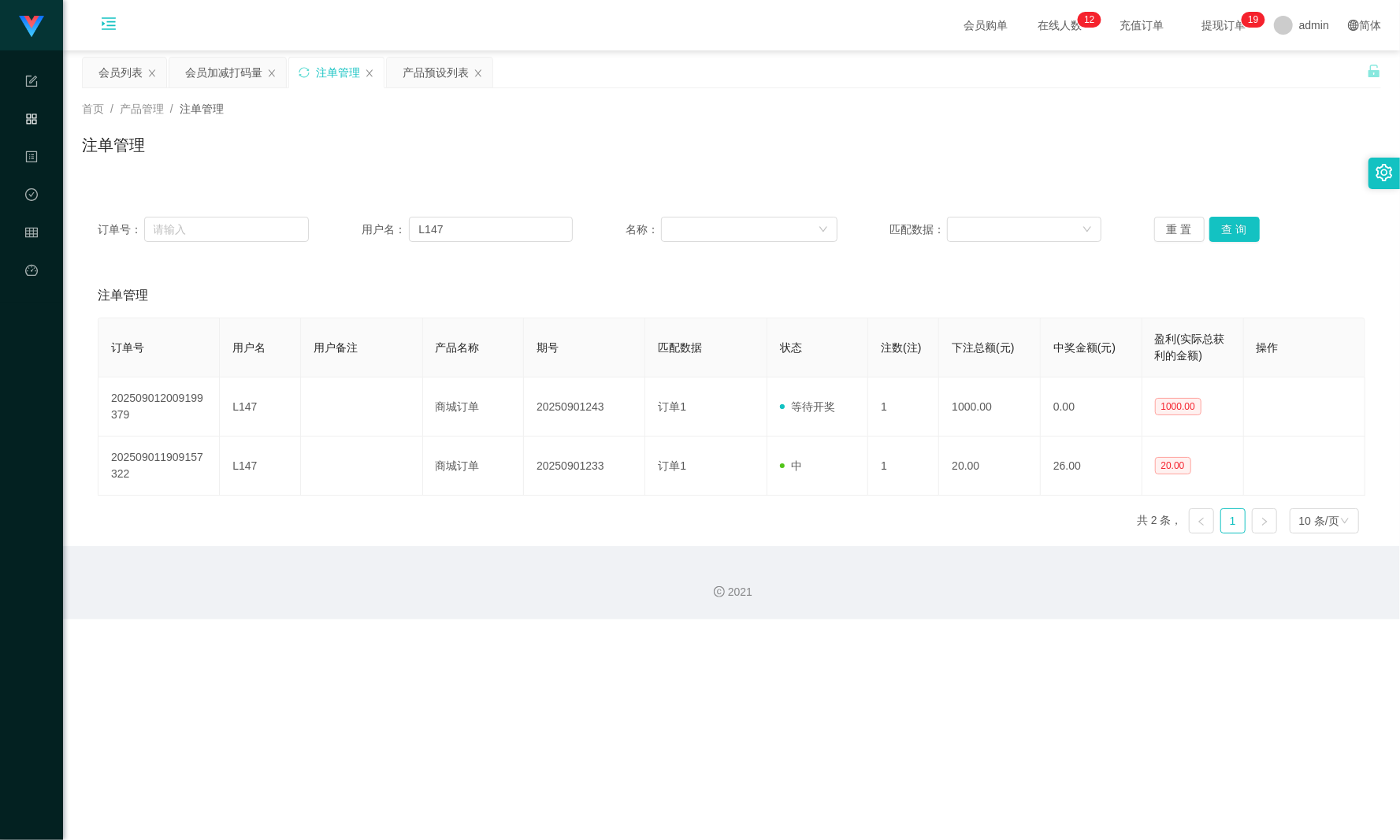
click at [211, 71] on div "会员加减打码量" at bounding box center [223, 73] width 77 height 30
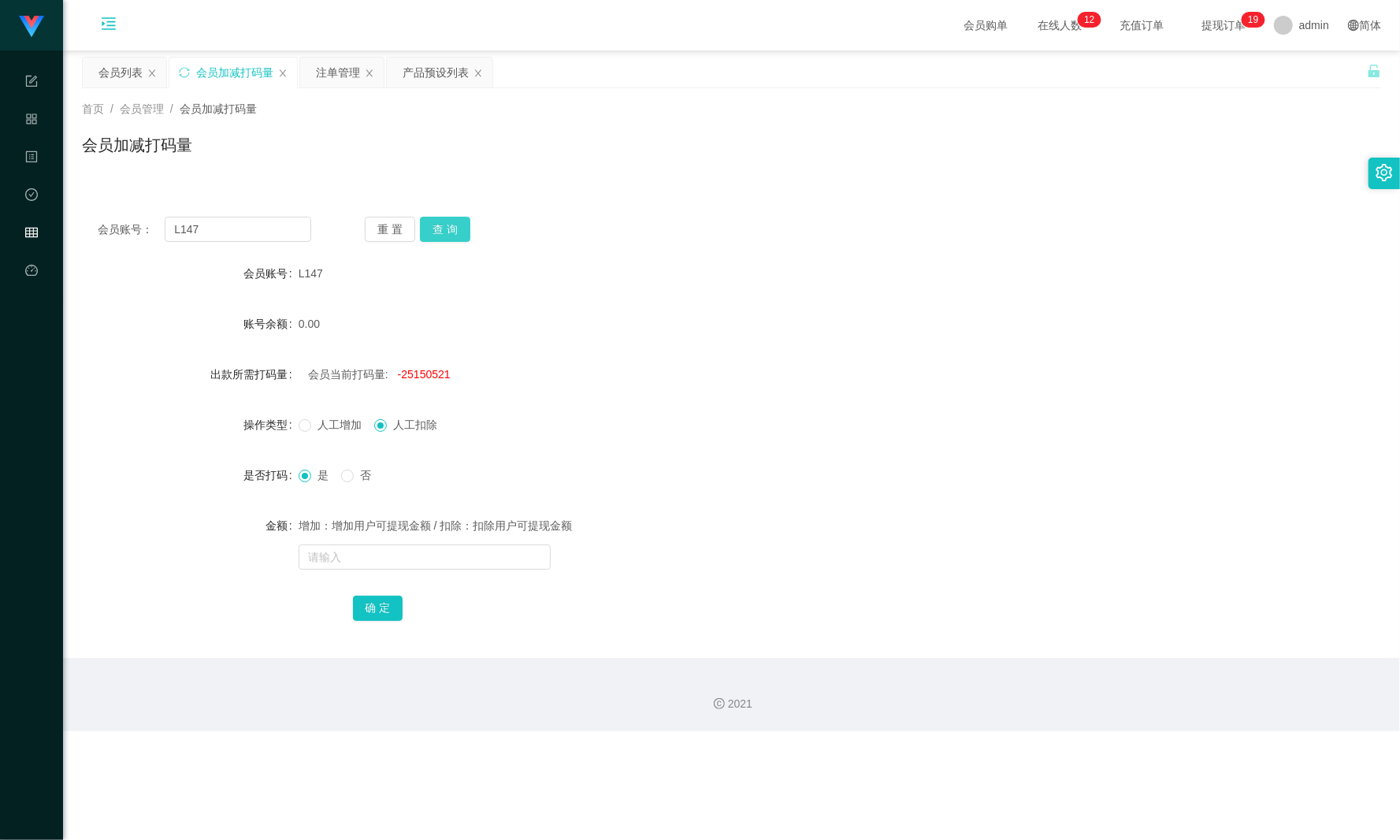
click at [458, 227] on button "查 询" at bounding box center [444, 229] width 50 height 25
click at [124, 70] on div "会员列表" at bounding box center [120, 73] width 44 height 30
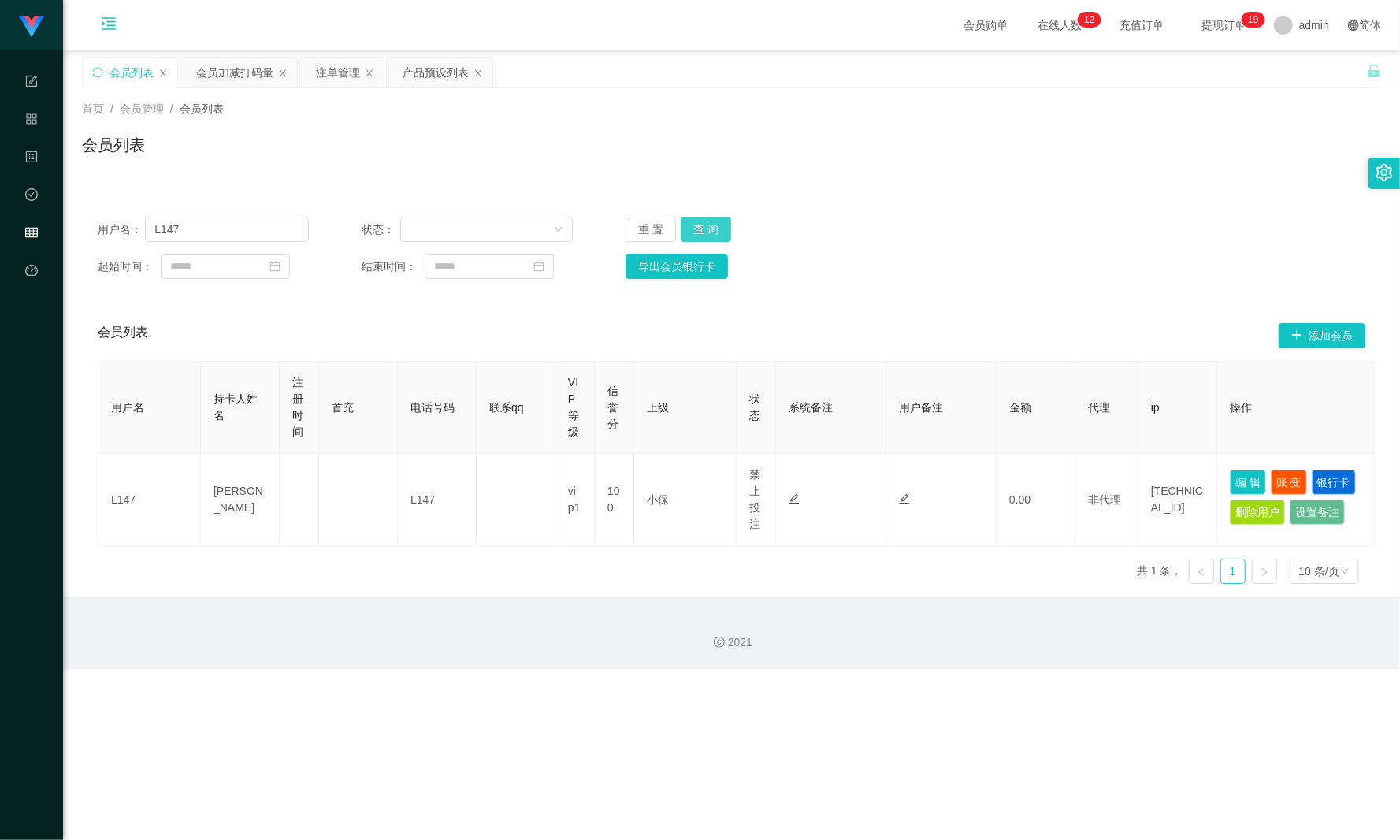
click at [706, 227] on button "查 询" at bounding box center [705, 229] width 50 height 25
click at [709, 227] on button "查 询" at bounding box center [705, 229] width 50 height 25
click at [716, 227] on button "查 询" at bounding box center [715, 229] width 68 height 25
click at [849, 146] on div "会员列表" at bounding box center [732, 151] width 1299 height 36
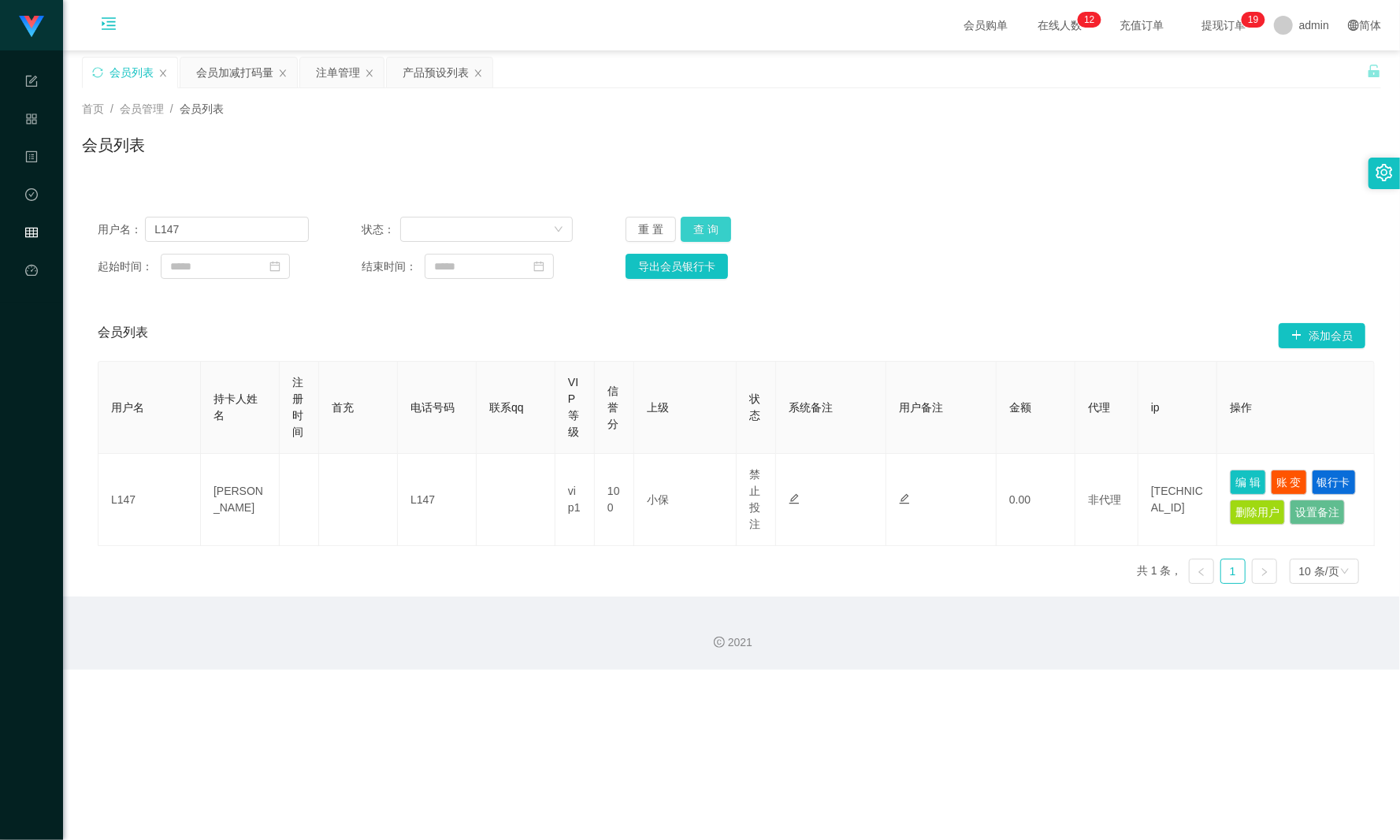
drag, startPoint x: 709, startPoint y: 234, endPoint x: 994, endPoint y: 216, distance: 285.6
click at [709, 232] on button "查 询" at bounding box center [705, 229] width 50 height 25
click at [436, 79] on div "产品预设列表" at bounding box center [436, 73] width 66 height 30
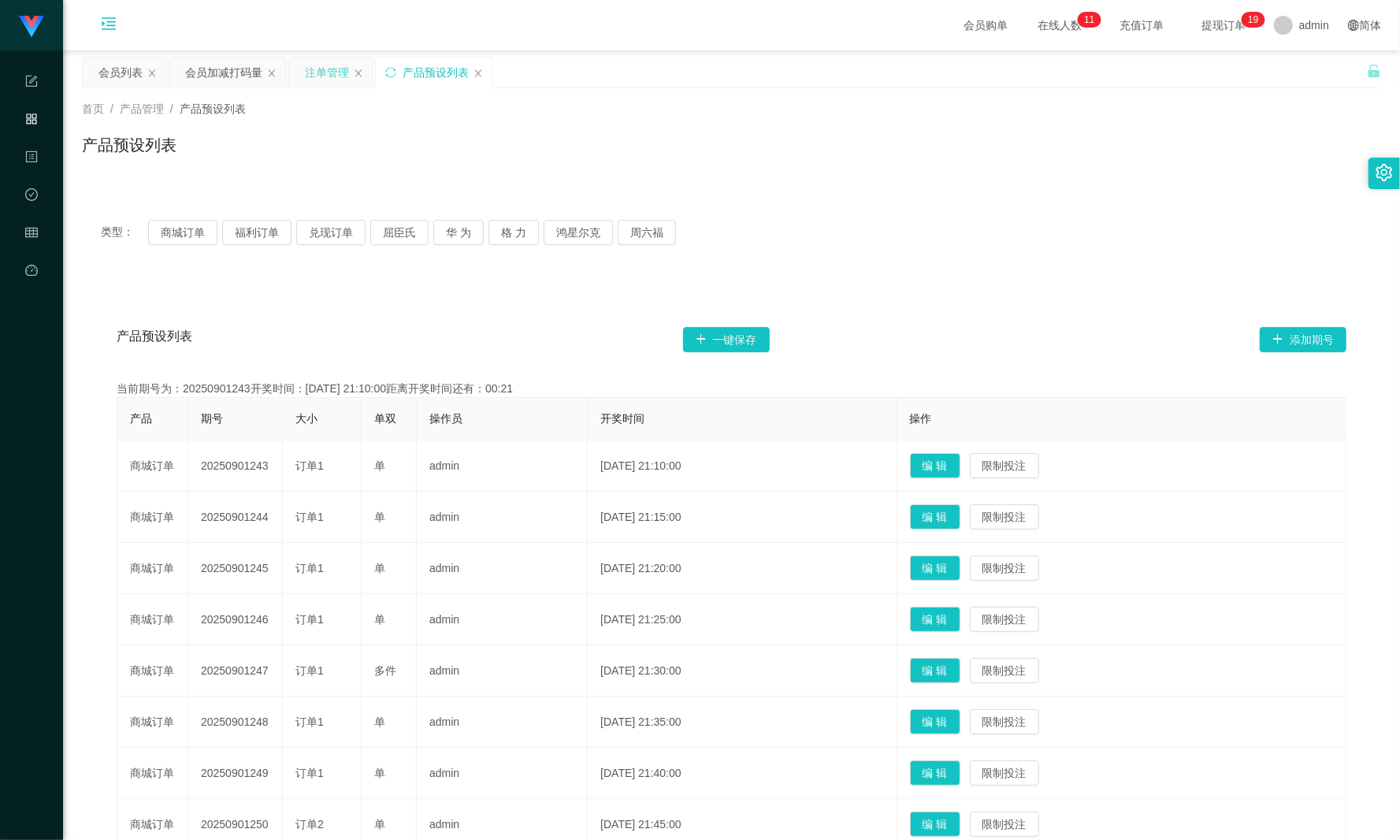
click at [333, 82] on div "注单管理" at bounding box center [326, 73] width 44 height 30
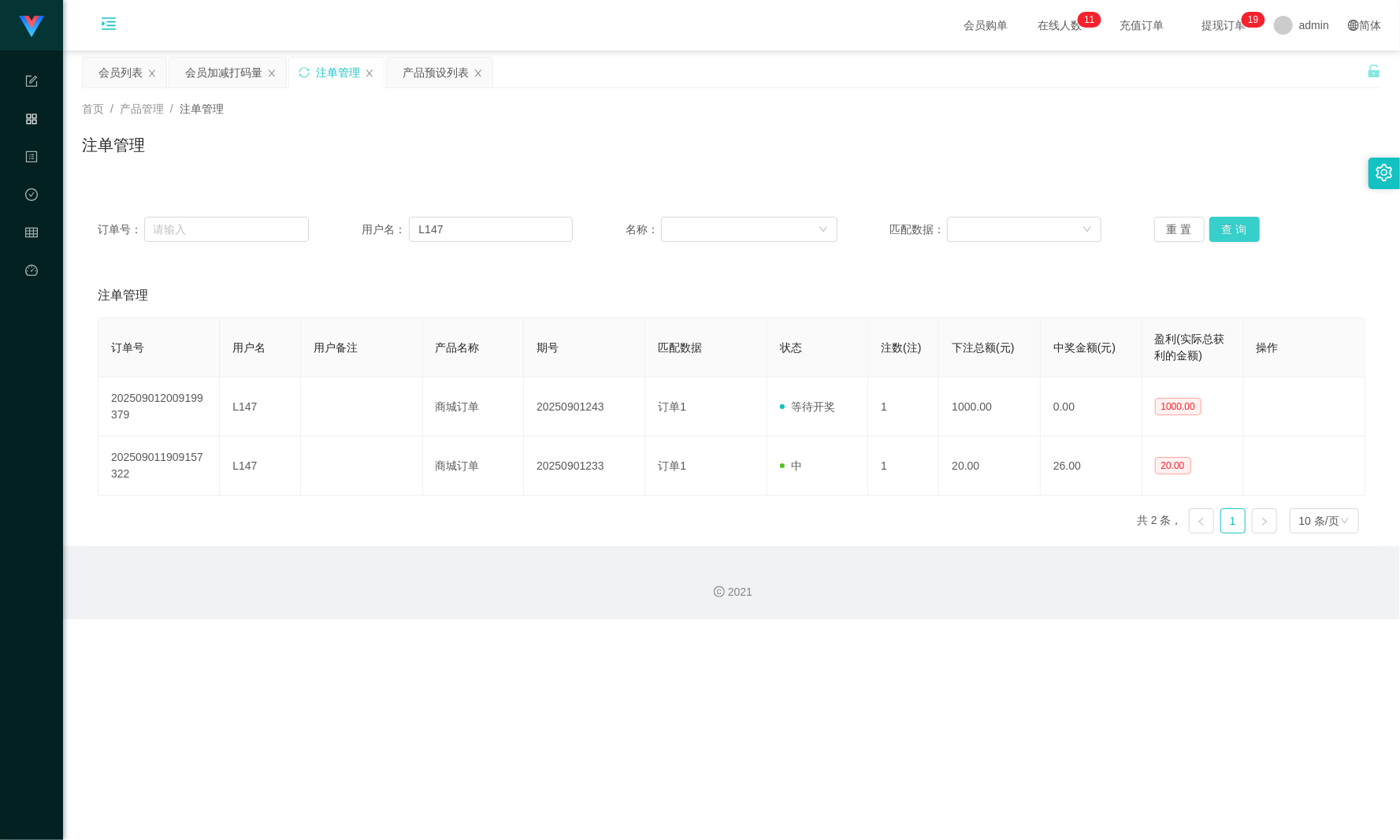
click at [1049, 237] on button "查 询" at bounding box center [1234, 229] width 50 height 25
click at [1049, 237] on button "查 询" at bounding box center [1244, 229] width 68 height 25
click at [1049, 227] on button "查 询" at bounding box center [1234, 229] width 50 height 25
click at [1049, 227] on button "查 询" at bounding box center [1244, 229] width 68 height 25
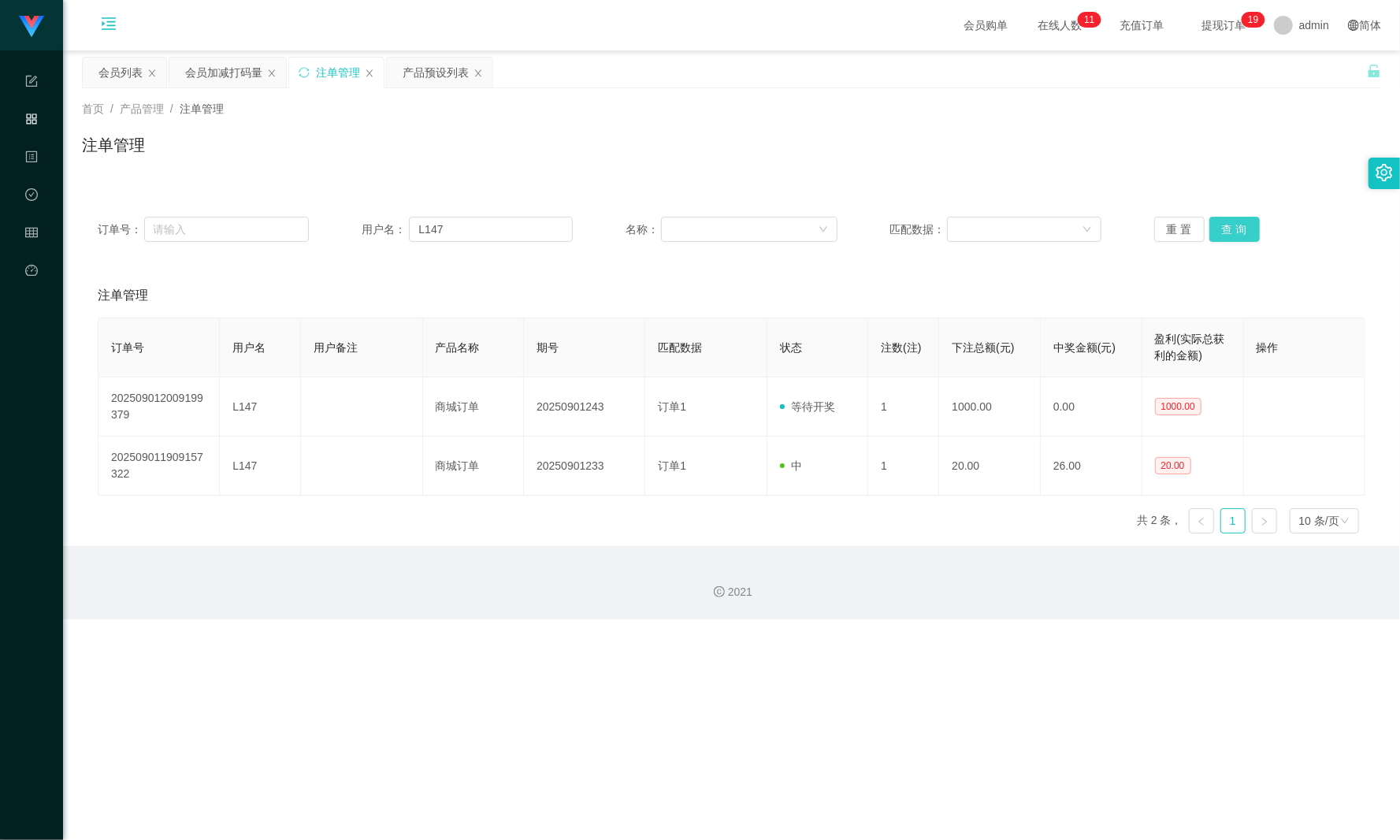
click at [1049, 227] on button "查 询" at bounding box center [1234, 229] width 50 height 25
click at [1049, 234] on button "查 询" at bounding box center [1234, 229] width 50 height 25
click at [1049, 234] on button "查 询" at bounding box center [1244, 229] width 68 height 25
click at [1049, 228] on button "查 询" at bounding box center [1234, 229] width 50 height 25
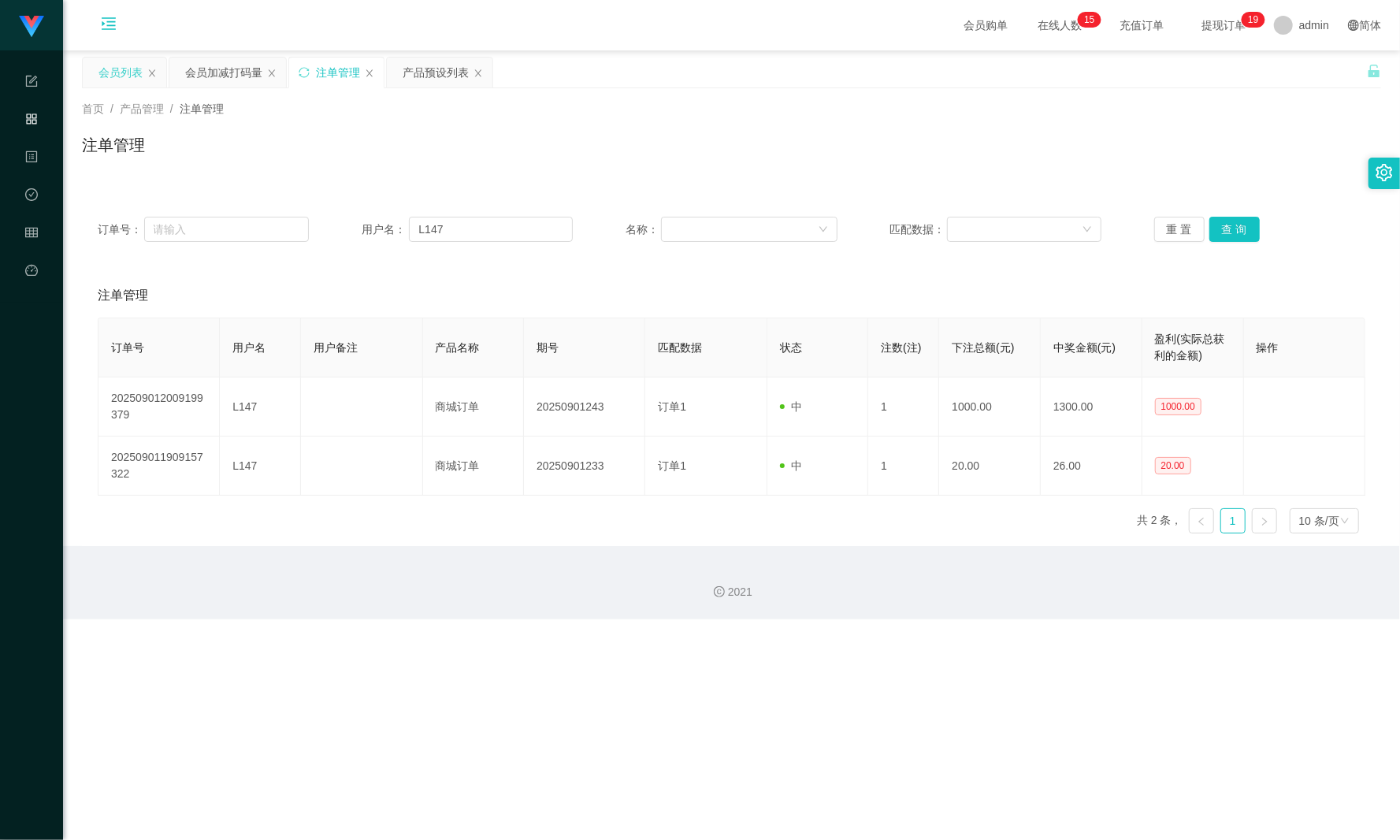
click at [101, 73] on div "会员列表" at bounding box center [120, 73] width 44 height 30
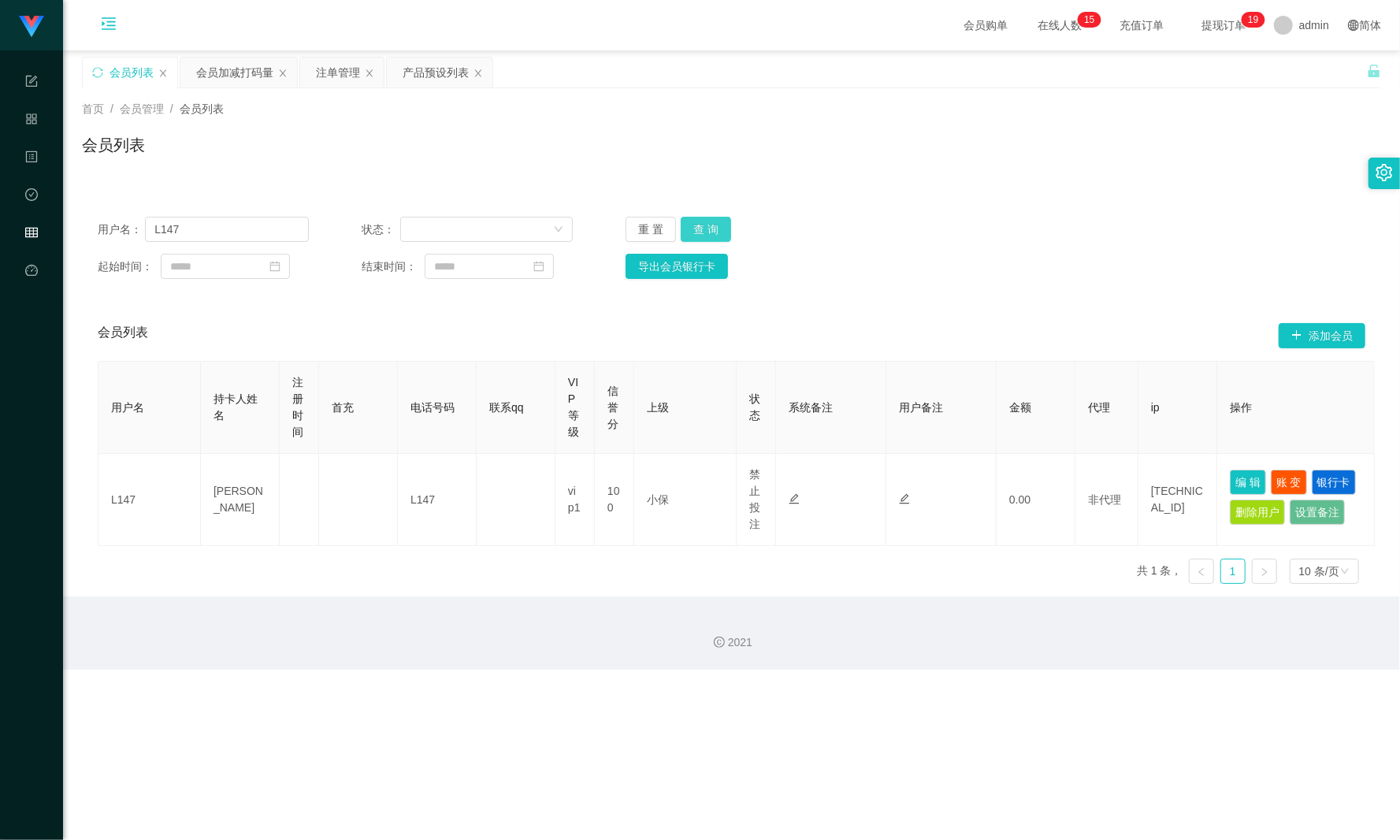
click at [707, 228] on button "查 询" at bounding box center [705, 229] width 50 height 25
click at [242, 85] on div "会员加减打码量" at bounding box center [235, 73] width 77 height 30
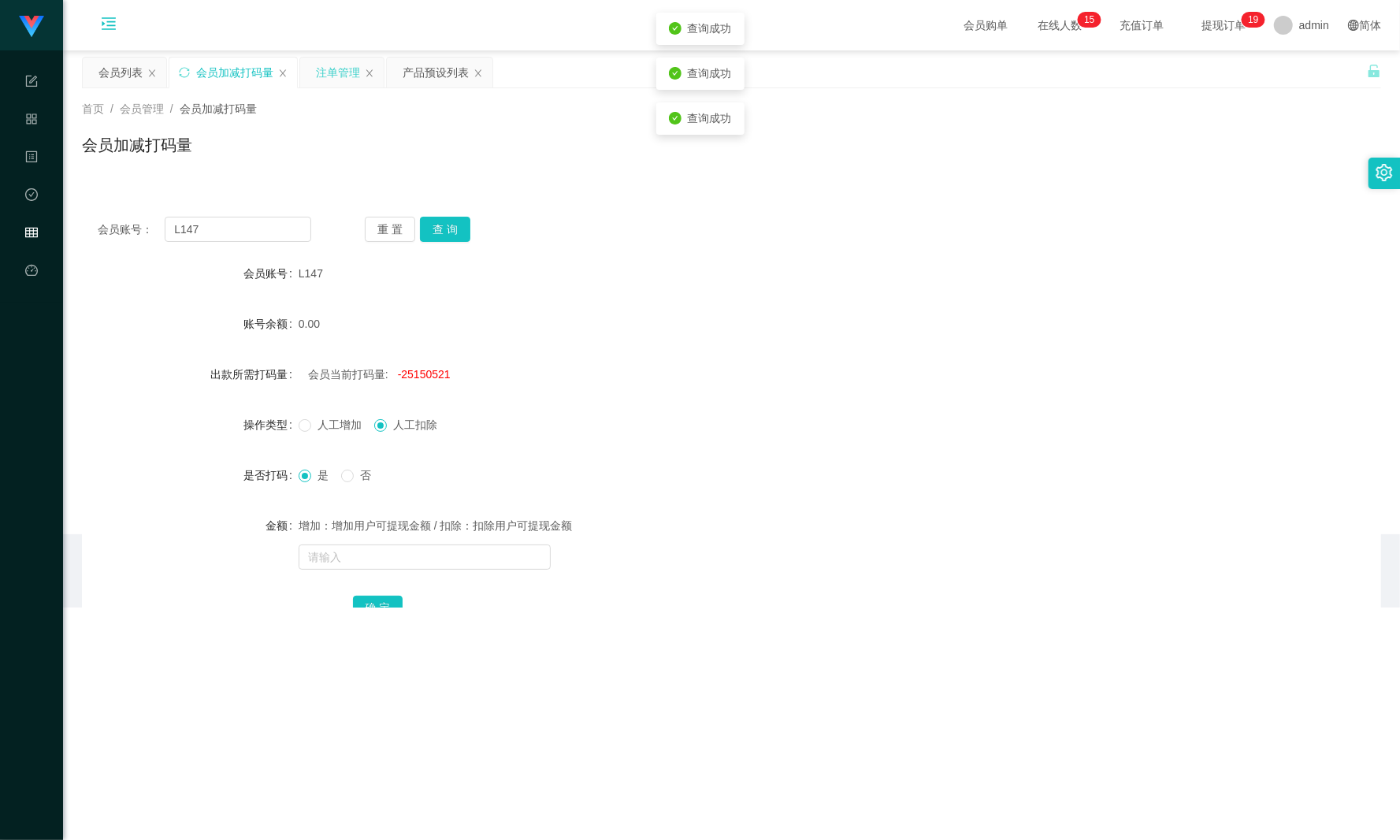
click at [334, 74] on div "注单管理" at bounding box center [338, 73] width 44 height 30
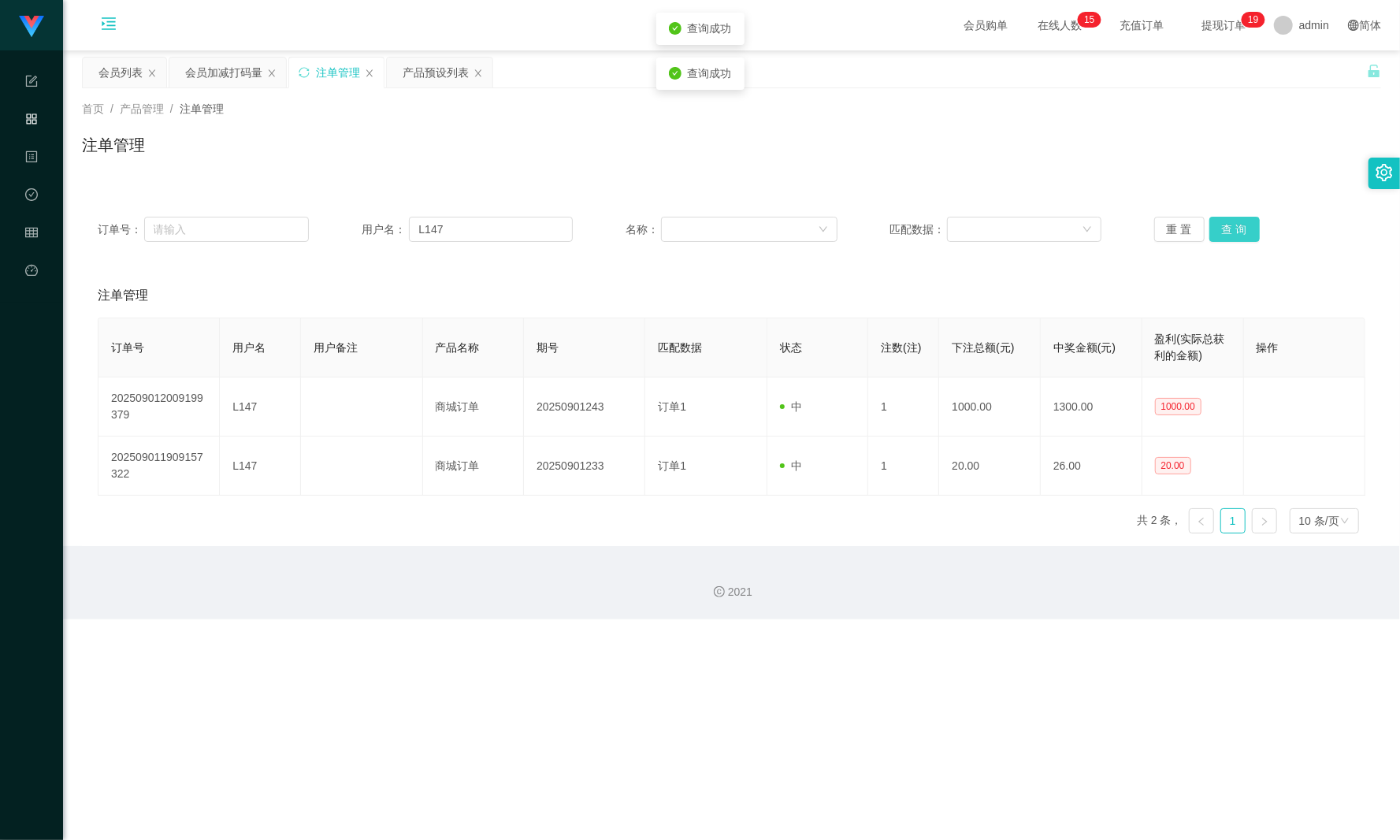
click at [1049, 234] on button "查 询" at bounding box center [1234, 229] width 50 height 25
drag, startPoint x: 371, startPoint y: 218, endPoint x: 344, endPoint y: 212, distance: 27.7
click at [336, 214] on div "订单号： 用户名： L147 名称： 匹配数据： 重 置 查 询" at bounding box center [732, 229] width 1299 height 57
paste input "l"
type input "l147"
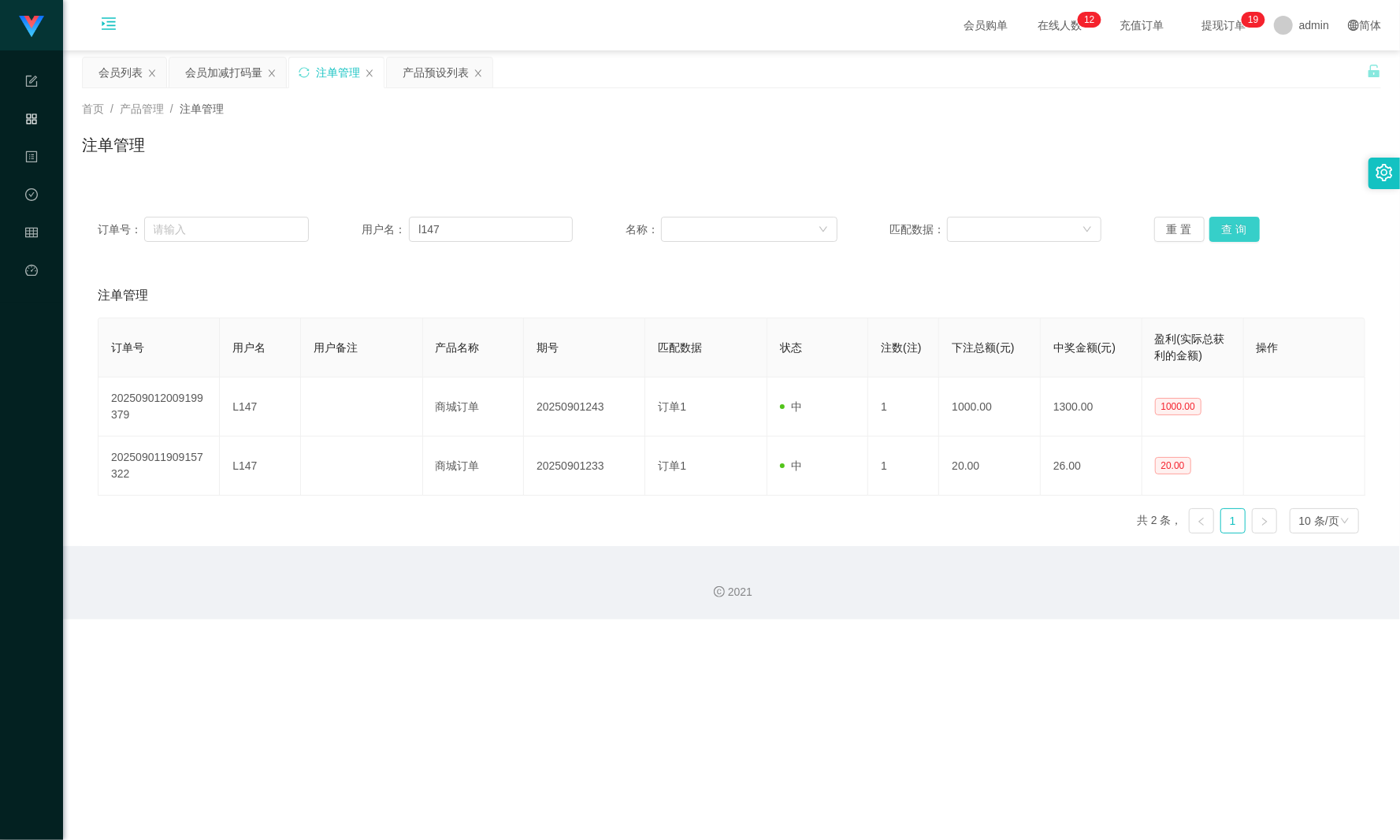
click at [1049, 231] on button "查 询" at bounding box center [1234, 229] width 50 height 25
click at [1049, 230] on div "重 置 查 询" at bounding box center [1260, 229] width 211 height 25
click at [221, 75] on div "会员加减打码量" at bounding box center [223, 73] width 77 height 30
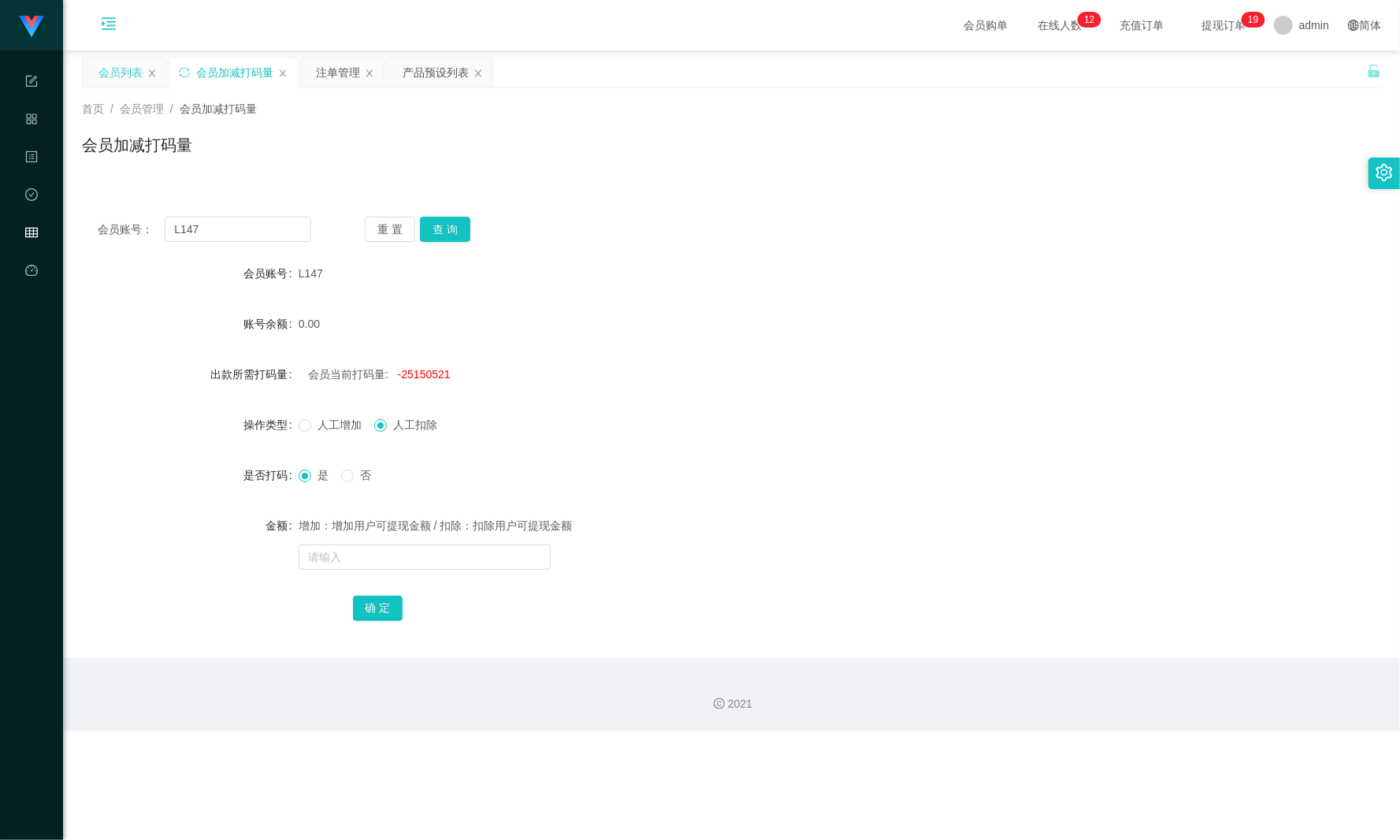
click at [114, 79] on div "会员列表" at bounding box center [120, 73] width 44 height 30
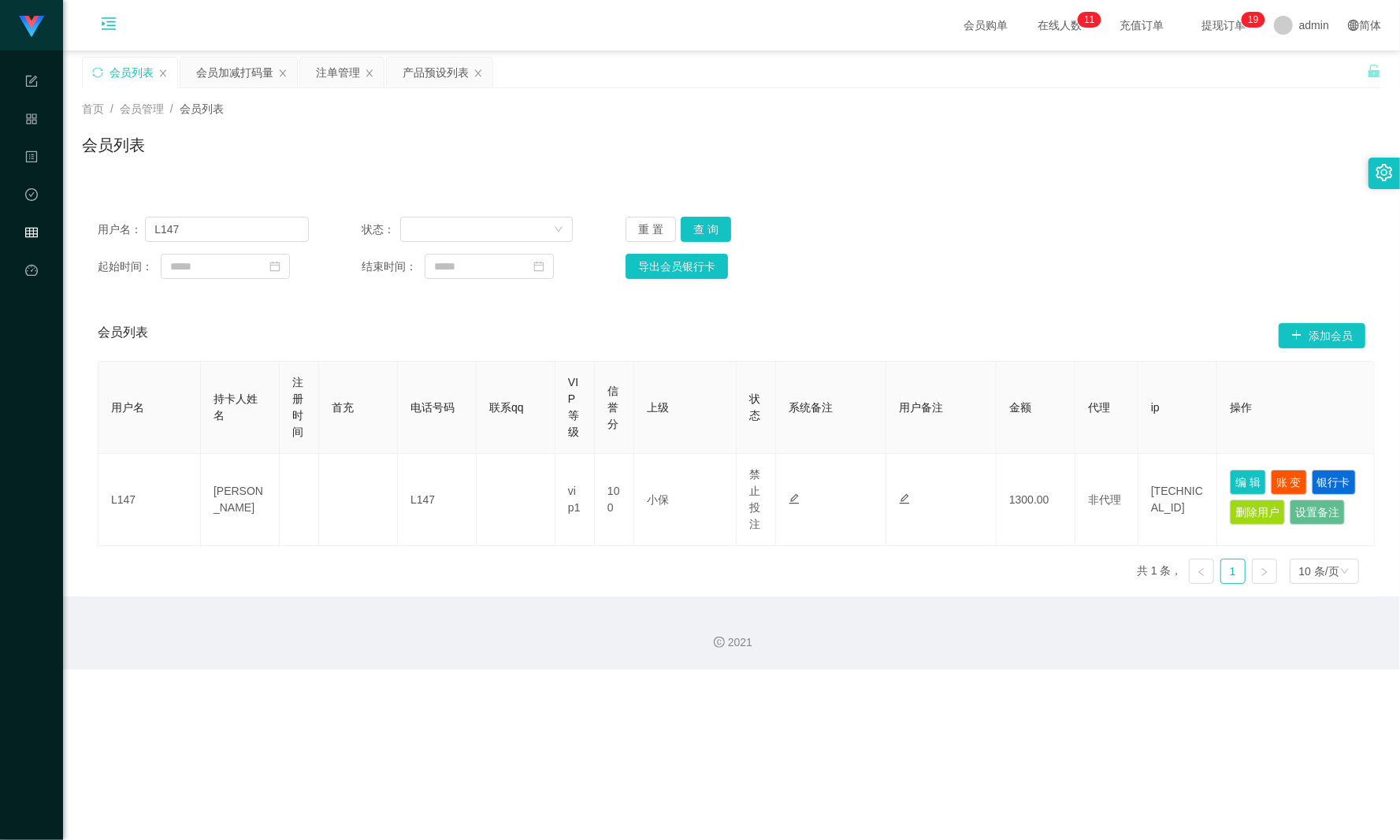
click at [112, 25] on icon "图标: menu-unfold" at bounding box center [108, 23] width 14 height 12
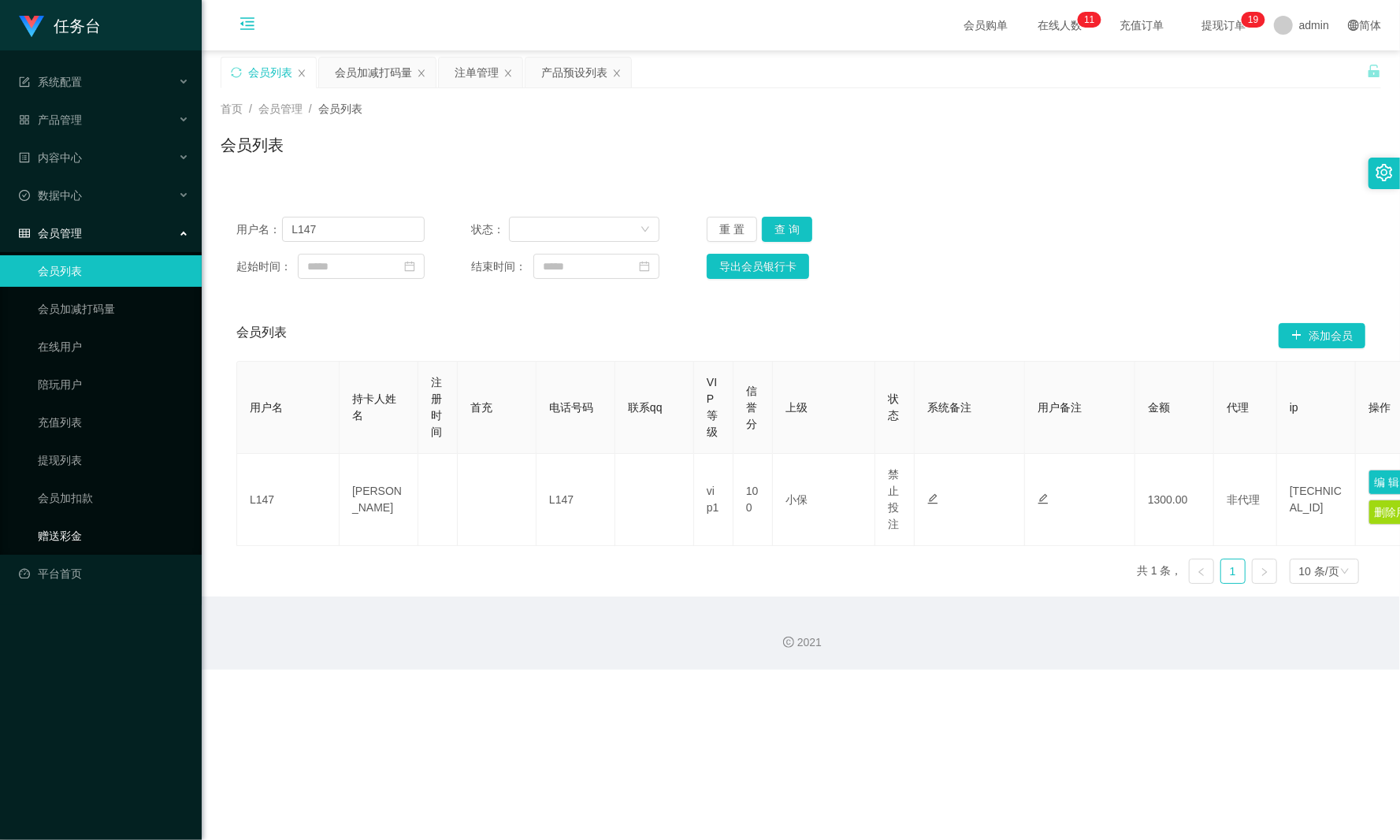
click at [103, 519] on link "赠送彩金" at bounding box center [113, 535] width 151 height 31
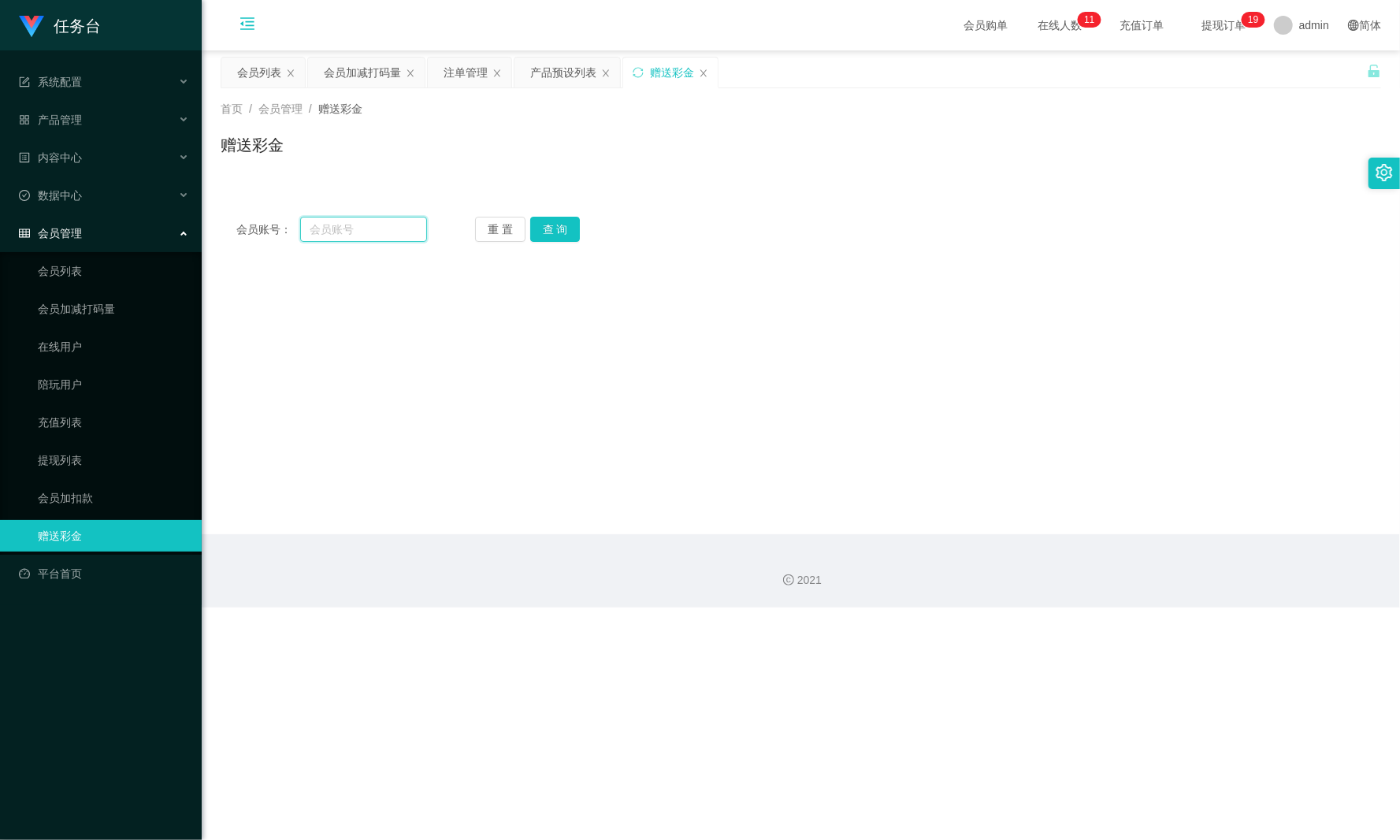
click at [305, 235] on input "text" at bounding box center [363, 229] width 127 height 25
paste input "l147"
type input "l147"
drag, startPoint x: 575, startPoint y: 238, endPoint x: 550, endPoint y: 239, distance: 25.0
click at [575, 238] on button "查 询" at bounding box center [554, 229] width 50 height 25
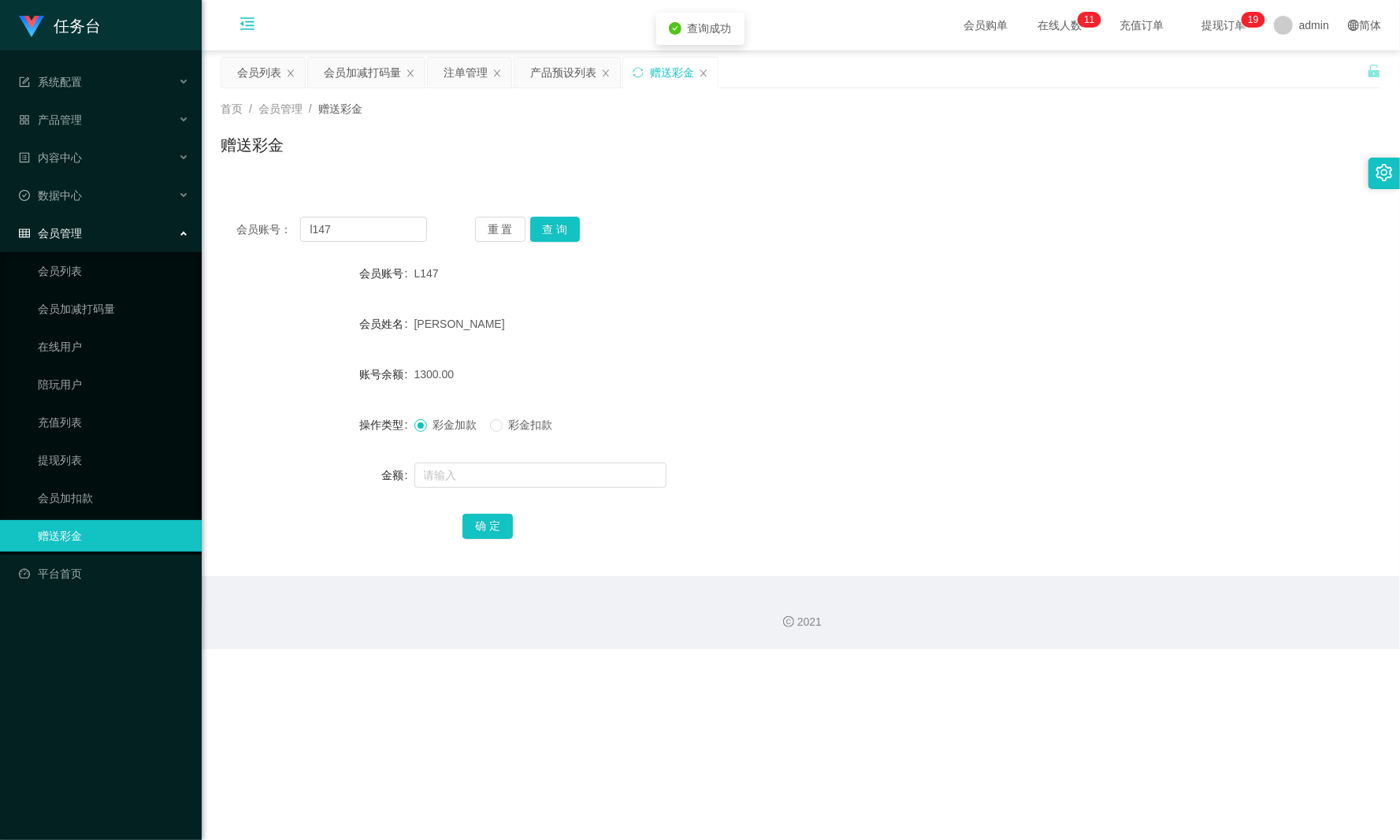
click at [239, 23] on icon "图标: menu-fold" at bounding box center [247, 24] width 16 height 16
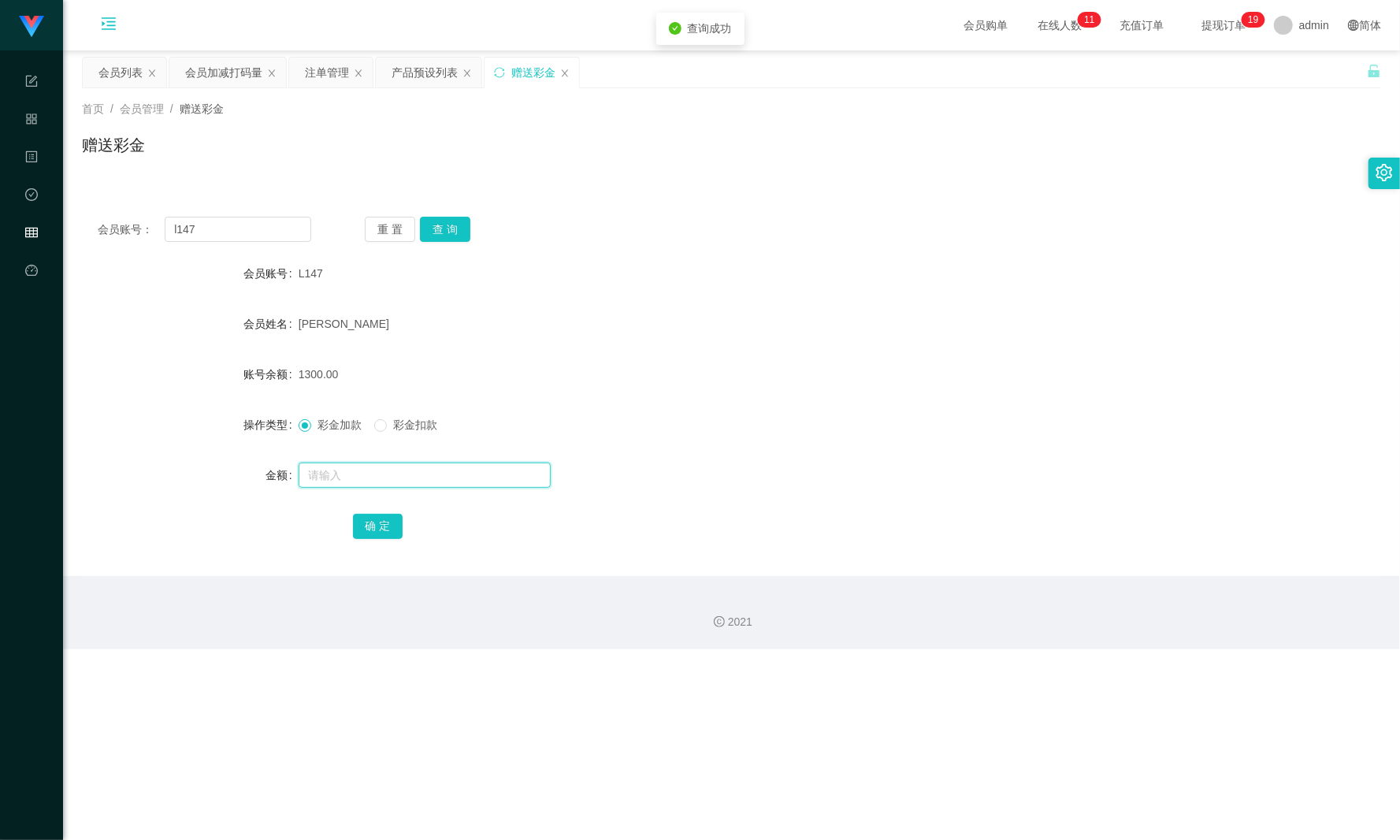
click at [319, 477] on input "text" at bounding box center [424, 474] width 252 height 25
type input "200"
click at [392, 525] on button "确 定" at bounding box center [377, 526] width 50 height 25
click at [222, 75] on div "会员加减打码量" at bounding box center [223, 73] width 77 height 30
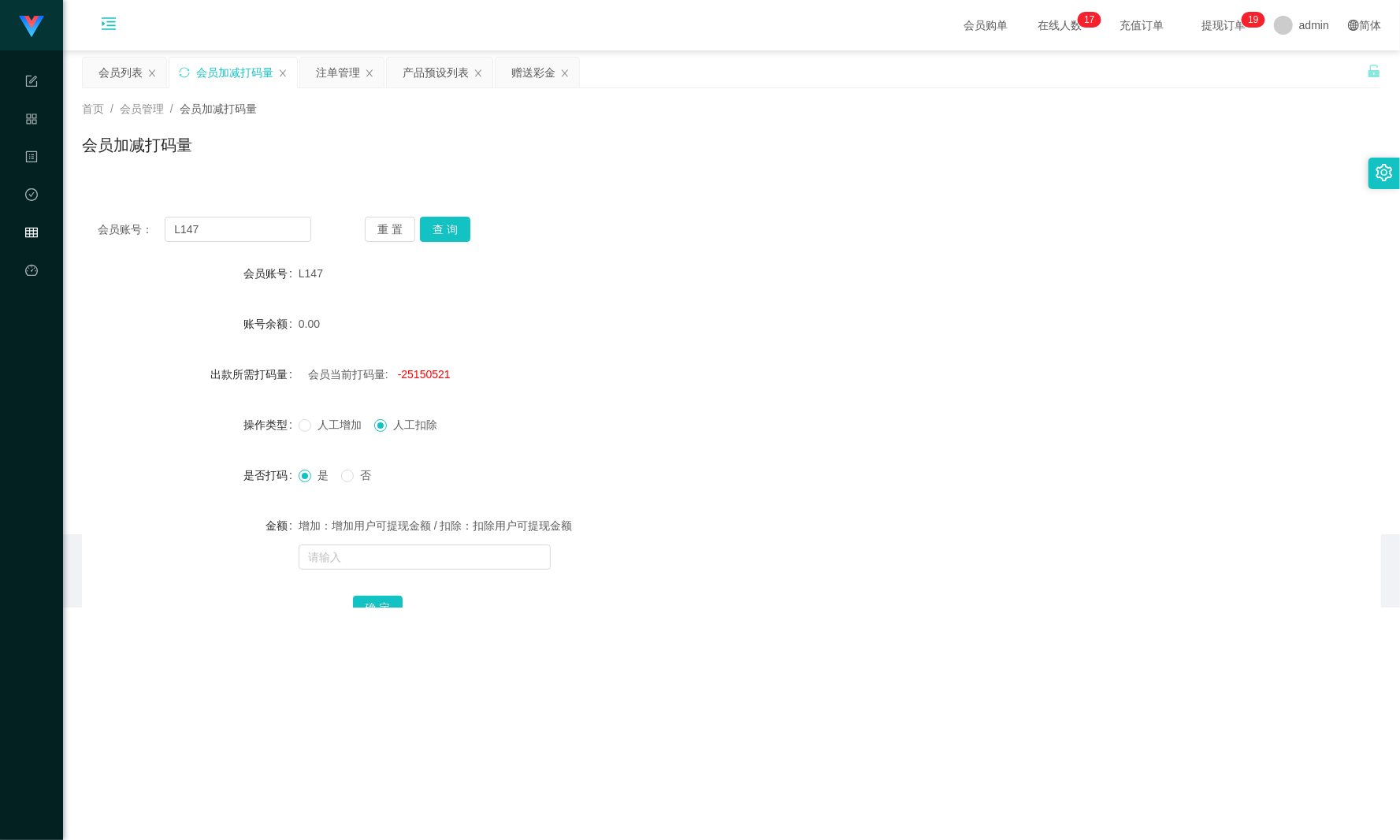
click at [120, 85] on div "会员列表" at bounding box center [120, 73] width 44 height 30
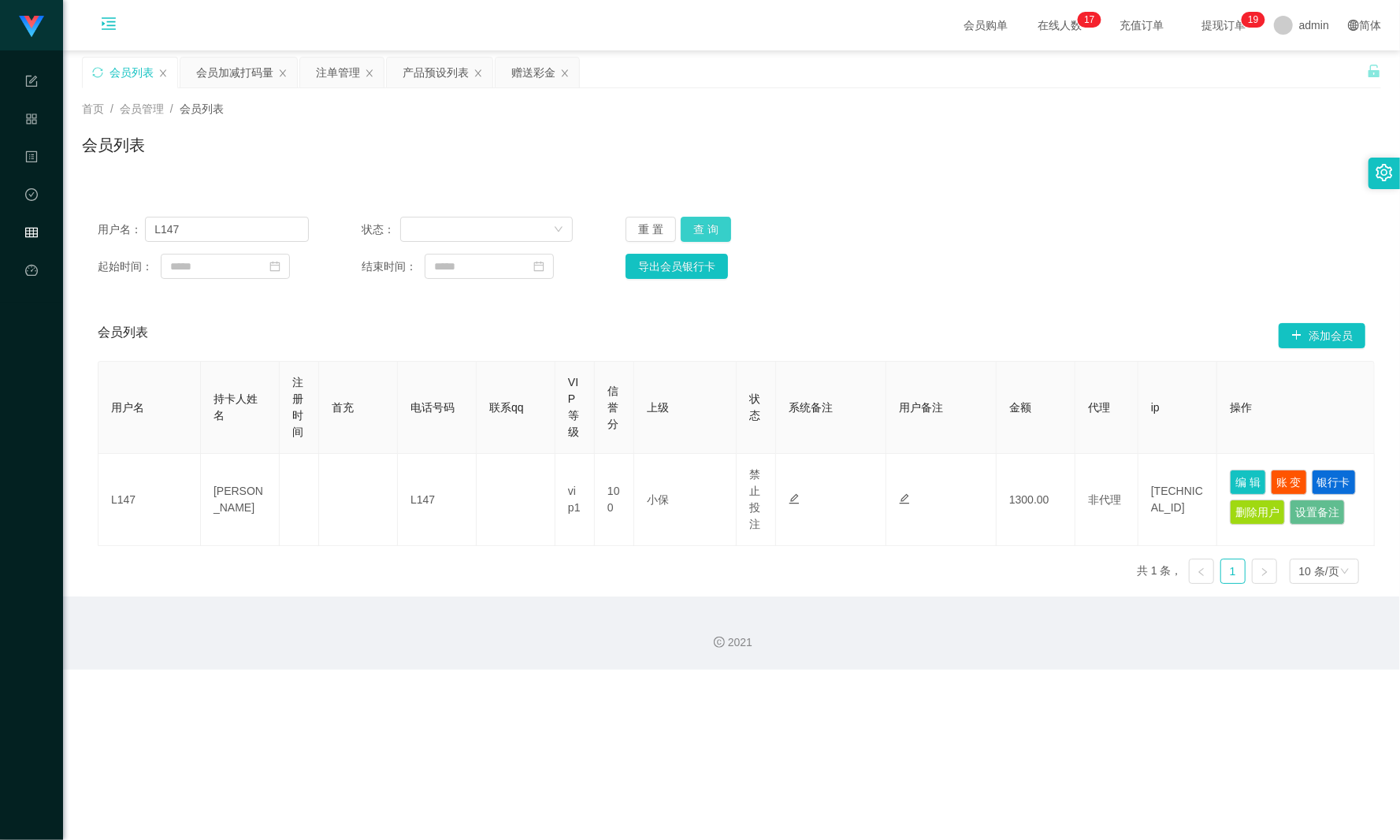
click at [719, 223] on button "查 询" at bounding box center [705, 229] width 50 height 25
click at [1049, 477] on button "编 辑" at bounding box center [1247, 482] width 36 height 25
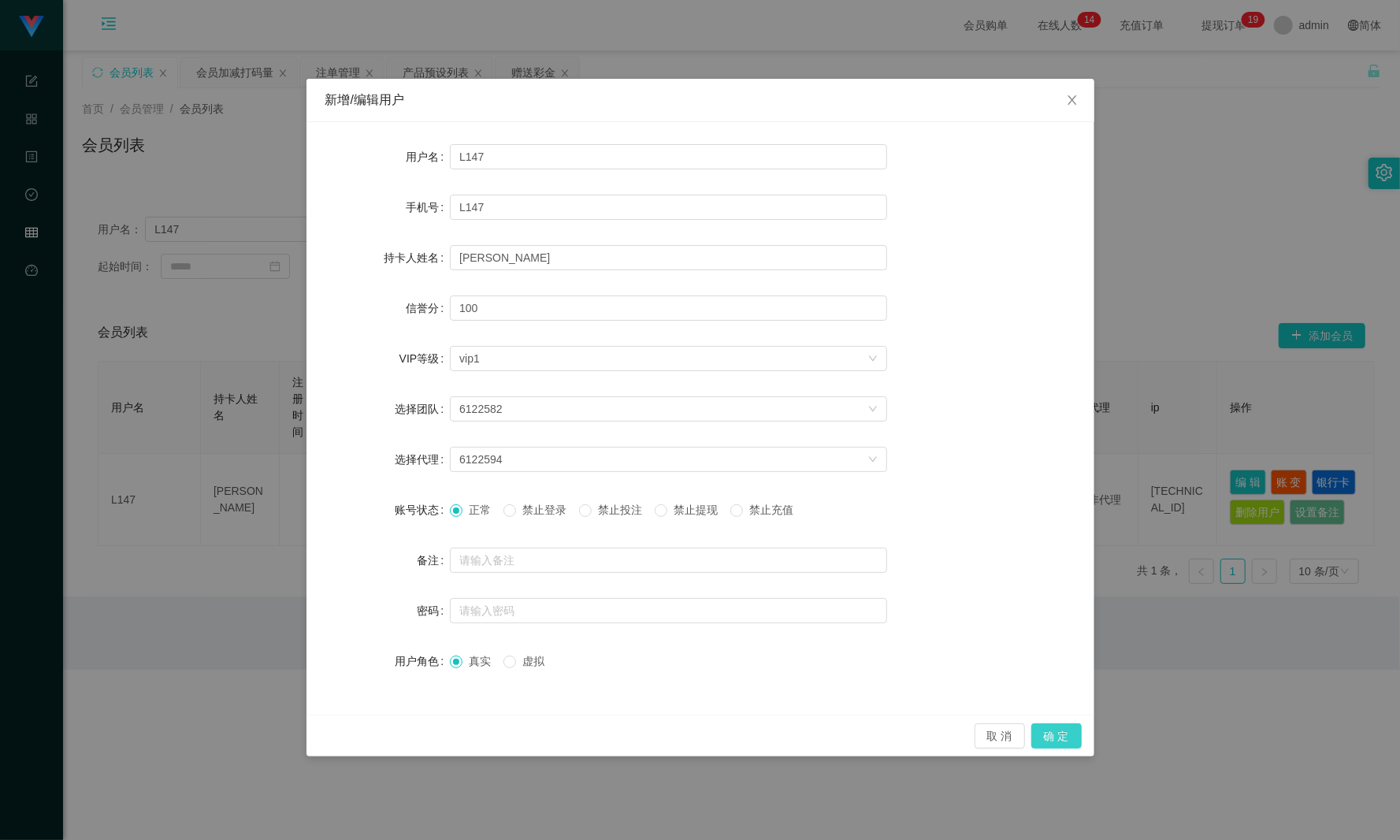
click at [1049, 630] on button "确 定" at bounding box center [1056, 735] width 50 height 25
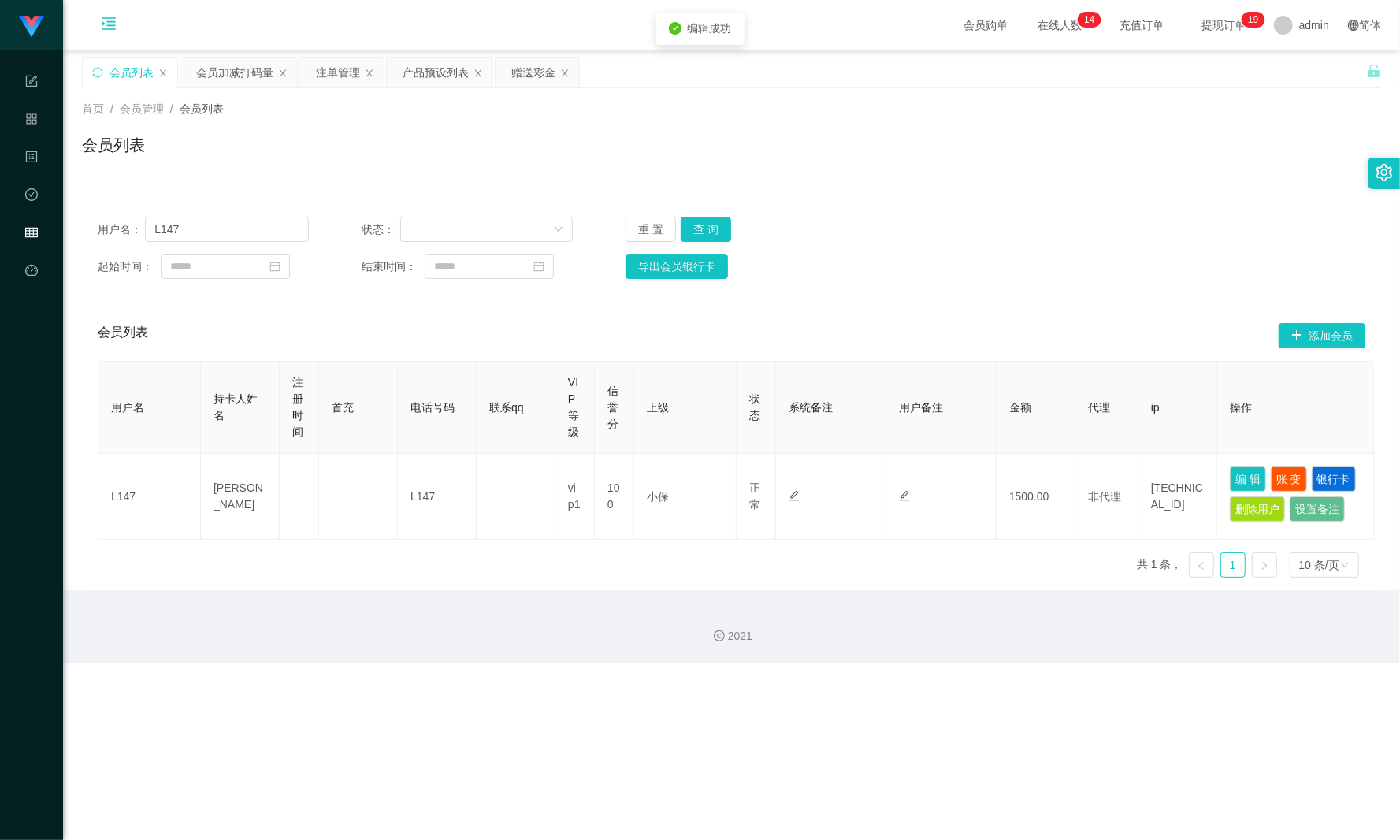
click at [707, 206] on div "用户名： L147 状态： 重 置 查 询 起始时间： 结束时间： 导出会员银行卡" at bounding box center [732, 247] width 1299 height 93
click at [706, 217] on button "查 询" at bounding box center [705, 229] width 50 height 25
click at [706, 217] on button "查 询" at bounding box center [715, 229] width 68 height 25
click at [706, 217] on button "查 询" at bounding box center [705, 229] width 50 height 25
click at [697, 235] on button "查 询" at bounding box center [705, 229] width 50 height 25
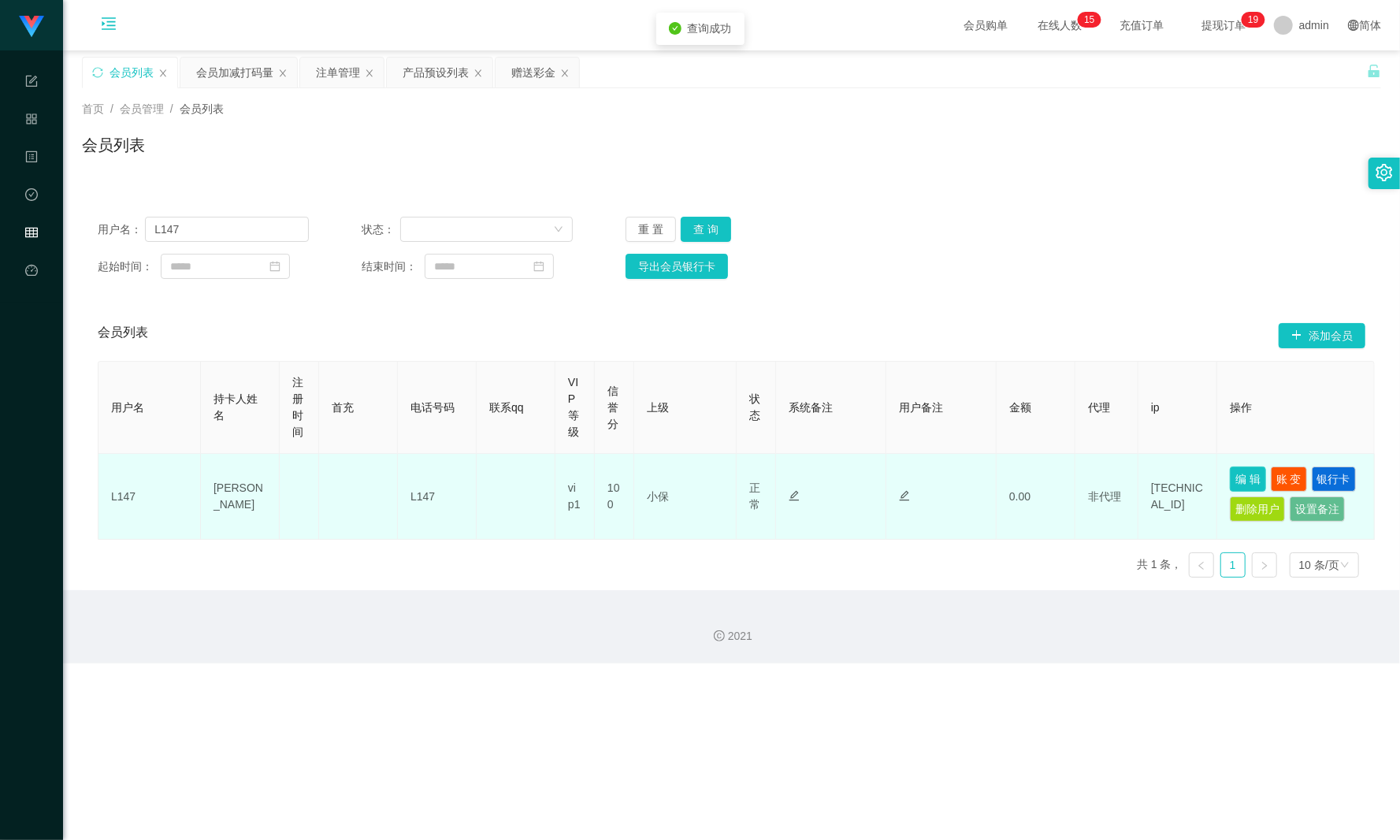
click at [1049, 474] on button "编 辑" at bounding box center [1247, 479] width 36 height 25
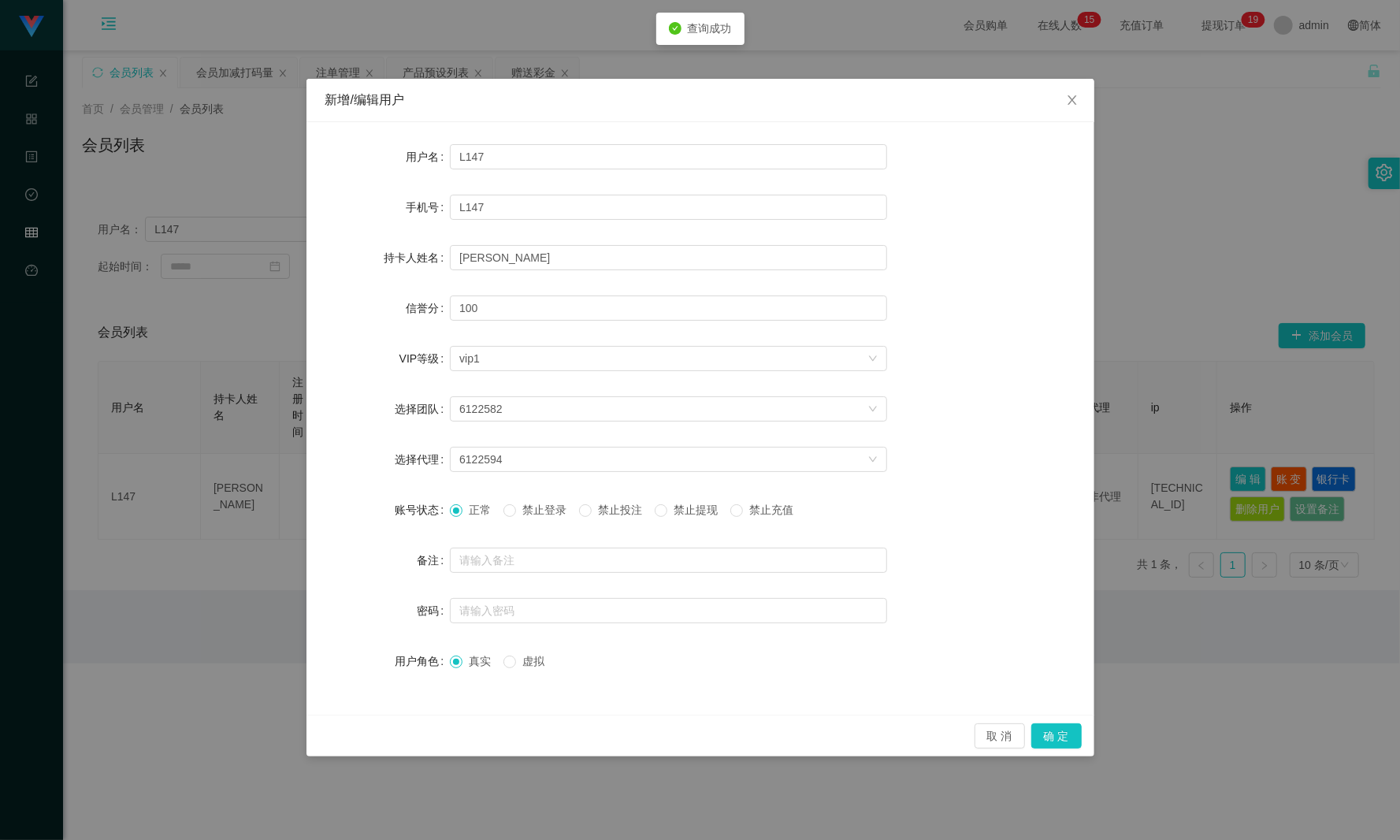
click at [616, 511] on span "禁止投注" at bounding box center [620, 509] width 57 height 12
click at [1049, 630] on button "确 定" at bounding box center [1056, 735] width 50 height 25
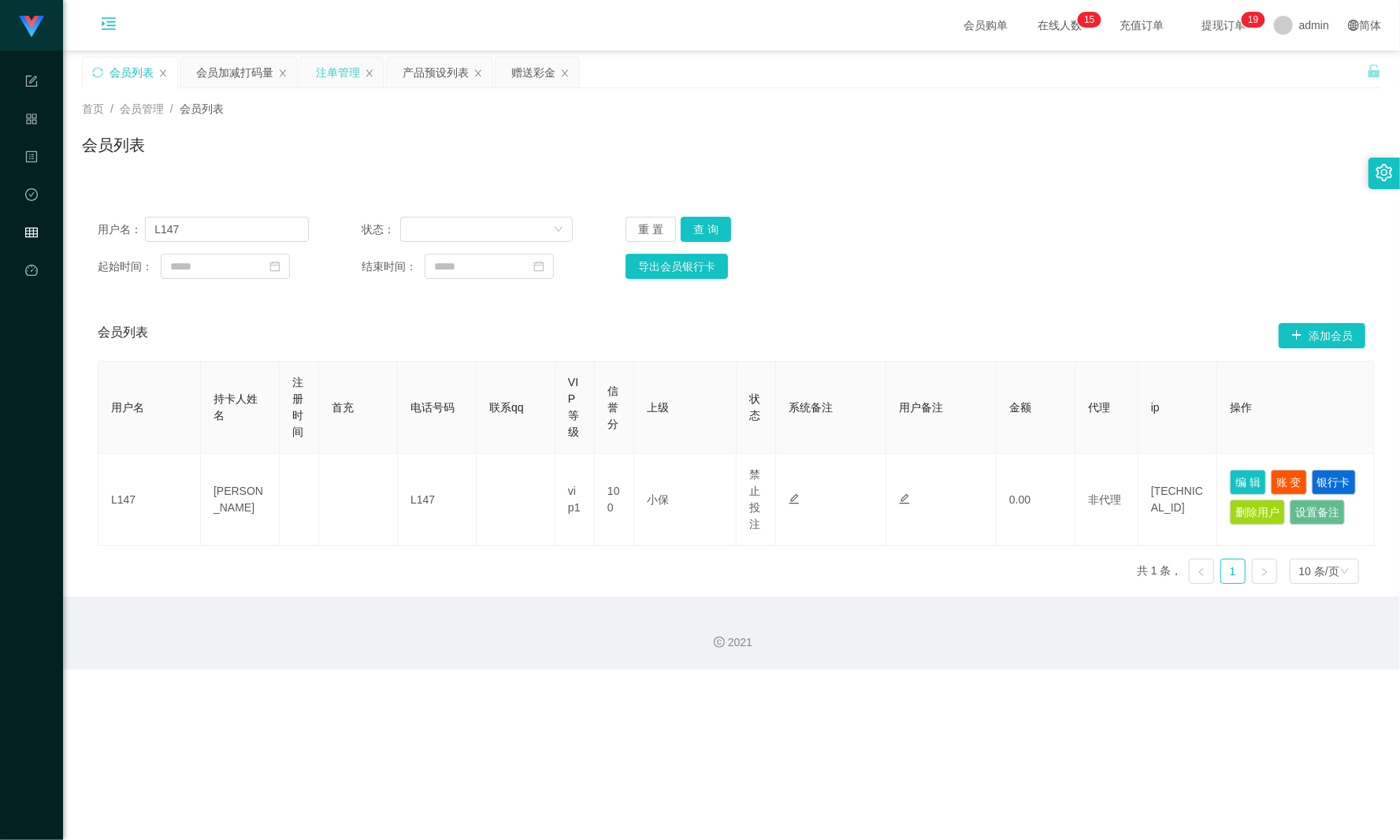
click at [333, 79] on div "注单管理" at bounding box center [338, 73] width 44 height 30
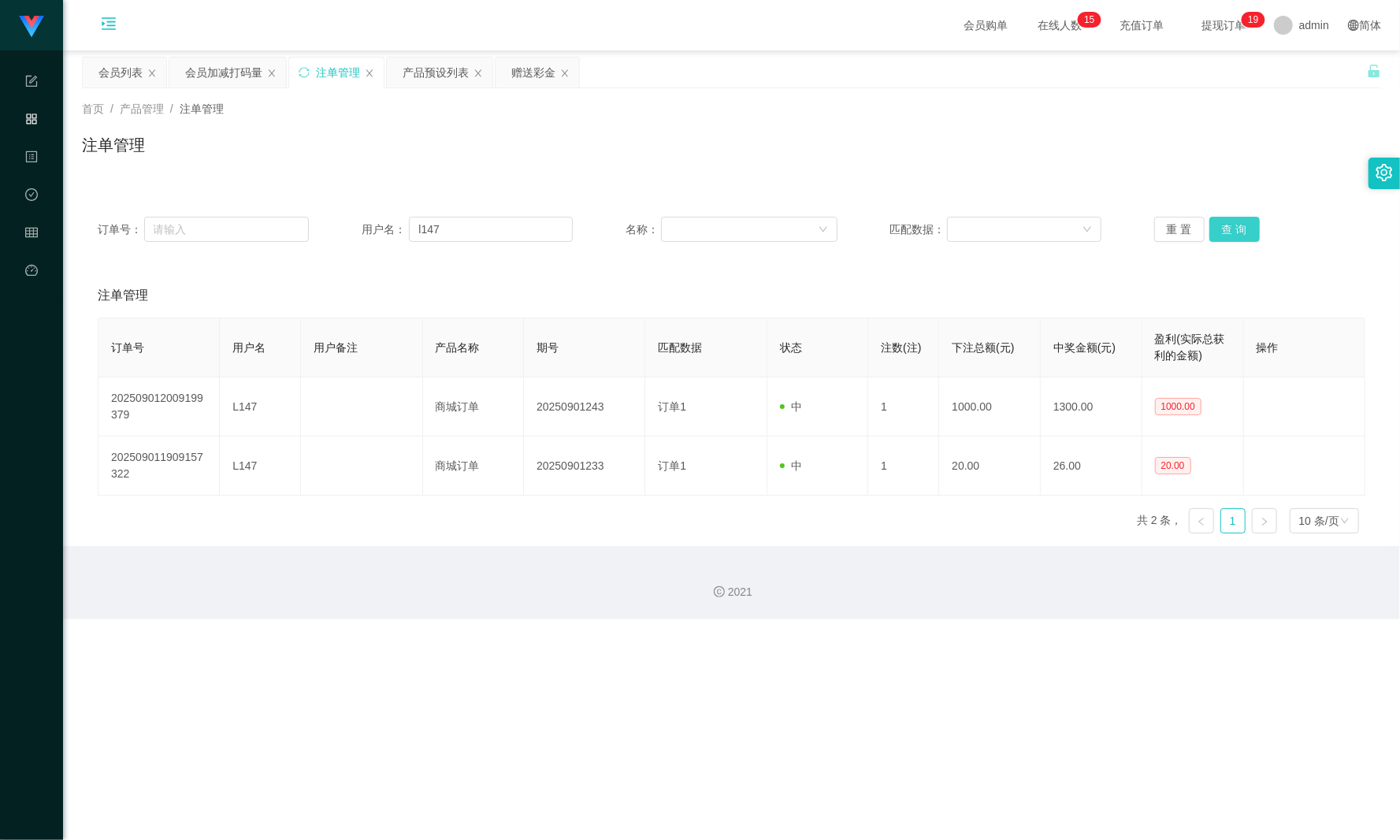
click at [1049, 231] on div "重 置 查 询" at bounding box center [1260, 229] width 211 height 25
click at [1049, 233] on button "查 询" at bounding box center [1234, 229] width 50 height 25
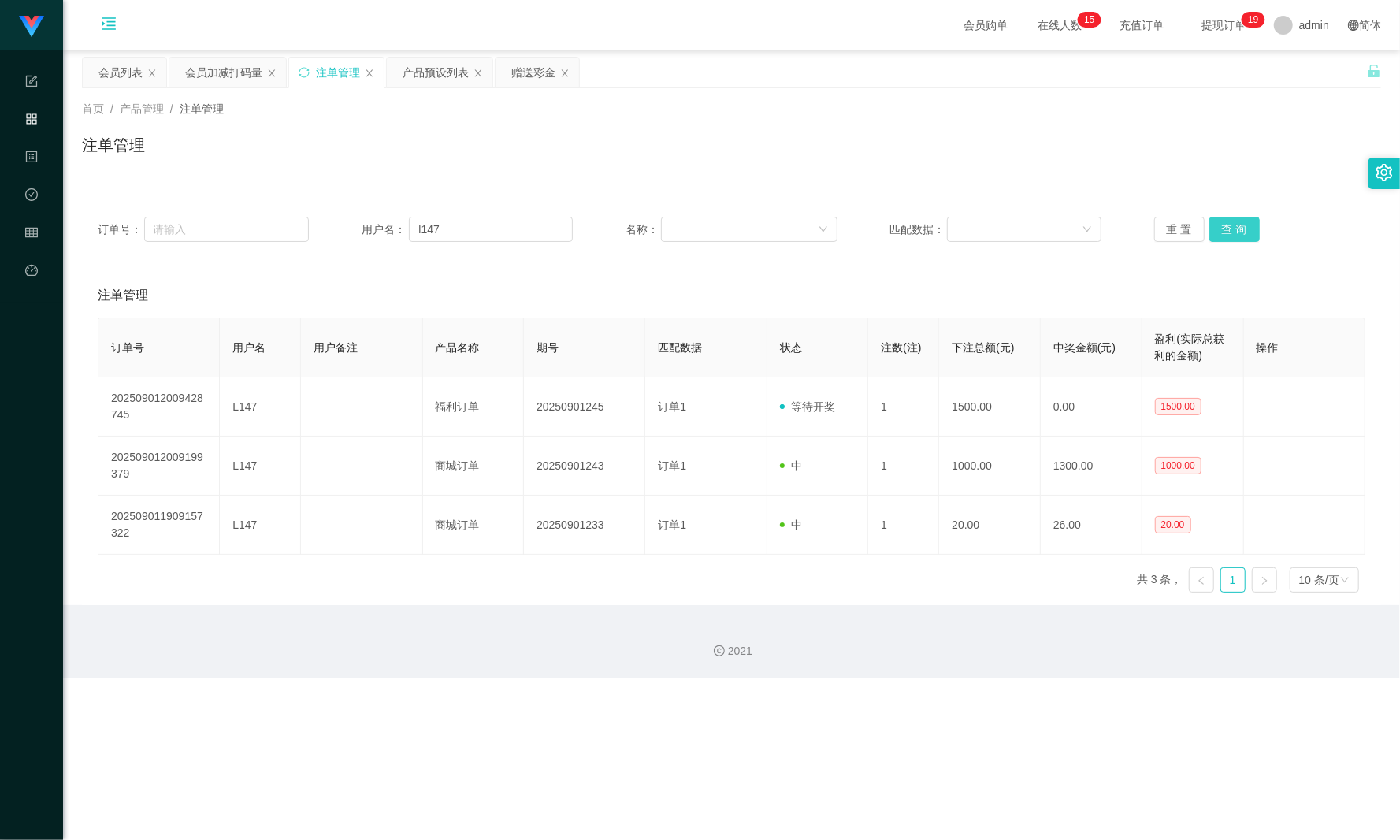
click at [1049, 233] on button "查 询" at bounding box center [1234, 229] width 50 height 25
click at [221, 82] on div "会员加减打码量" at bounding box center [223, 73] width 77 height 30
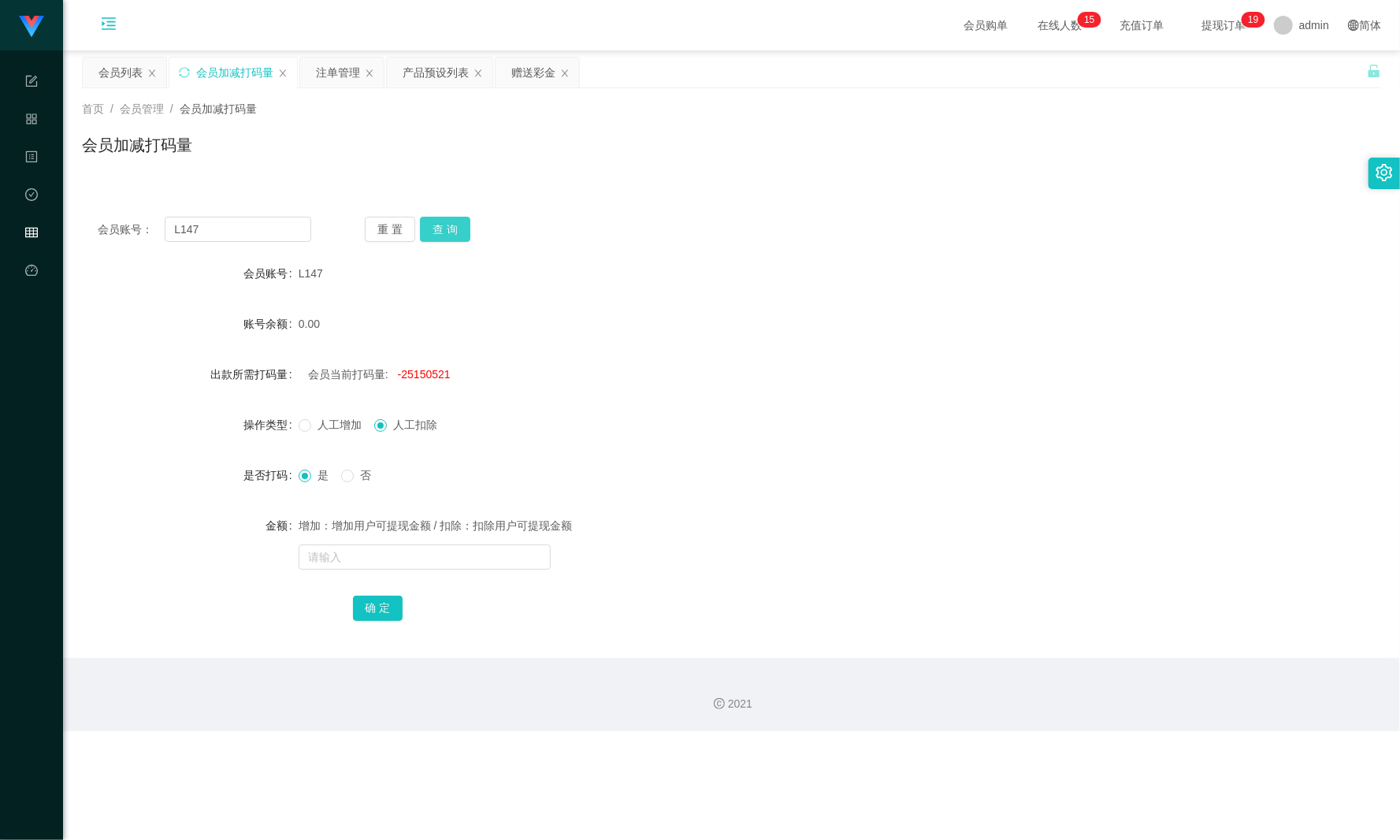
click at [453, 230] on button "查 询" at bounding box center [444, 229] width 50 height 25
click at [462, 222] on button "查 询" at bounding box center [444, 229] width 50 height 25
click at [115, 79] on div "会员列表" at bounding box center [120, 73] width 44 height 30
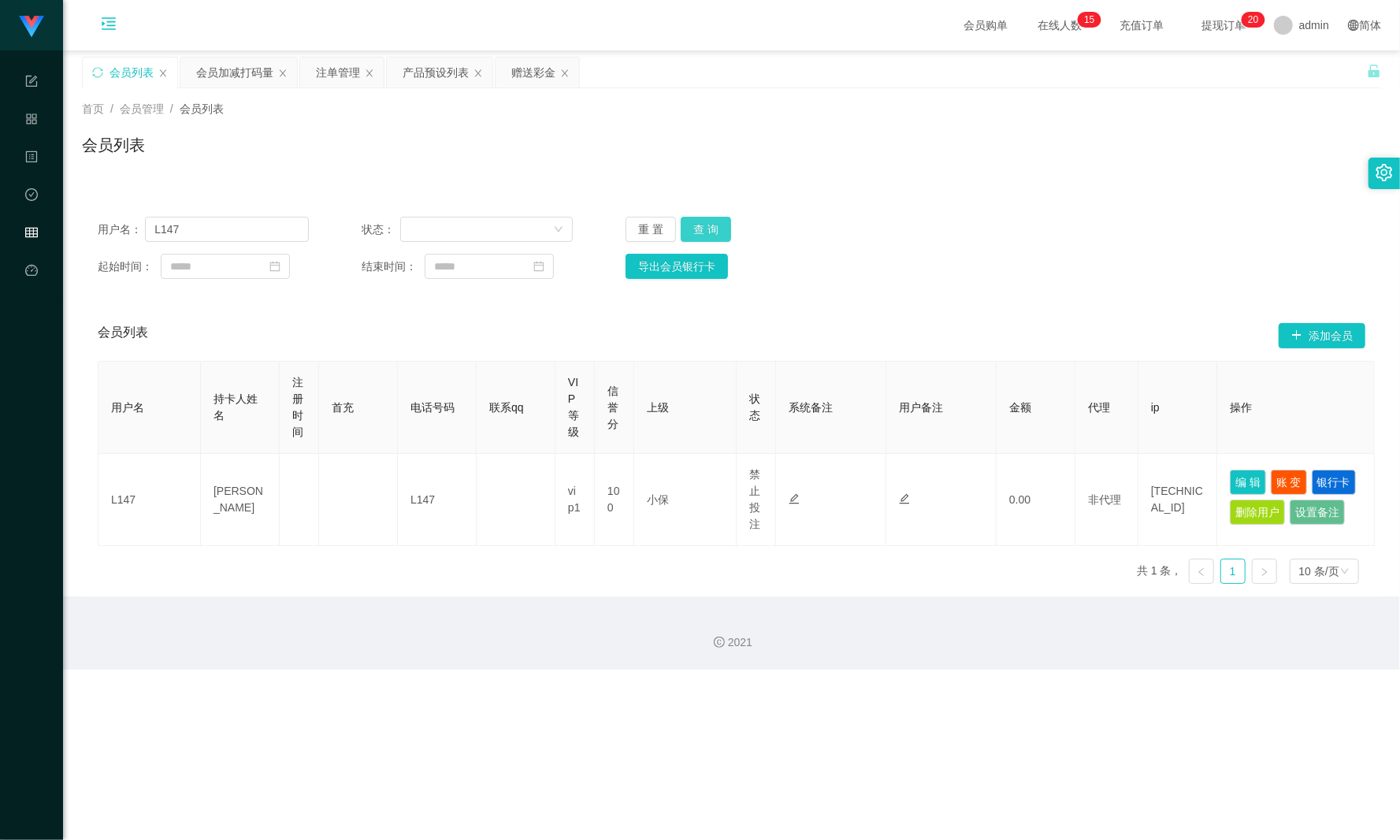
click at [711, 222] on button "查 询" at bounding box center [705, 229] width 50 height 25
click at [710, 222] on button "查 询" at bounding box center [705, 229] width 50 height 25
drag, startPoint x: 219, startPoint y: 76, endPoint x: 239, endPoint y: 85, distance: 21.9
click at [218, 76] on div "会员加减打码量" at bounding box center [235, 73] width 77 height 30
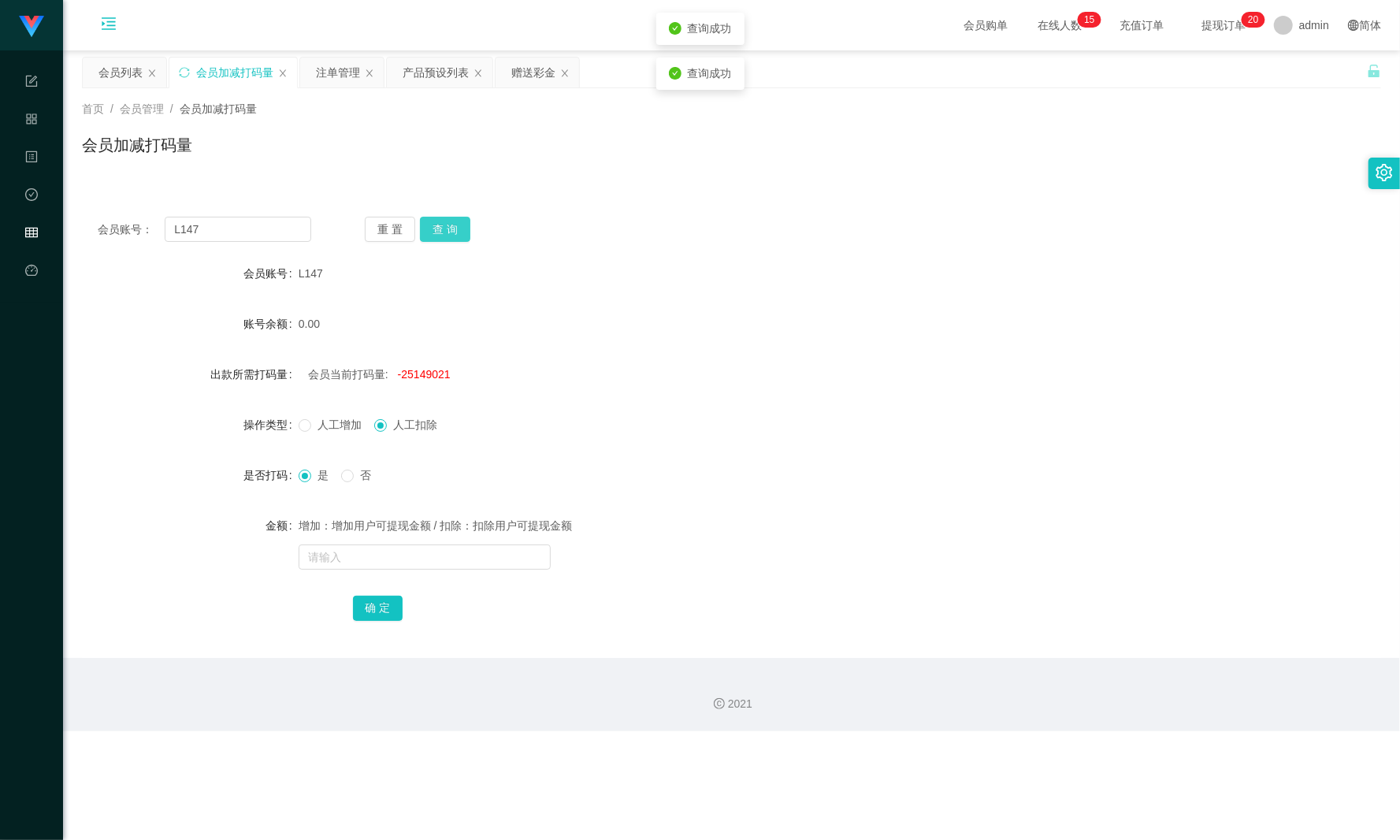
click at [443, 232] on button "查 询" at bounding box center [444, 229] width 50 height 25
click at [332, 87] on div "关闭左侧 关闭右侧 关闭其它 刷新页面 会员列表 会员加减打码量 注单管理 产品预设列表 赠送彩金 首页 / 会员管理 / 会员加减打码量 / 会员加减打码量…" at bounding box center [732, 357] width 1299 height 601
click at [333, 86] on div "注单管理" at bounding box center [338, 73] width 44 height 30
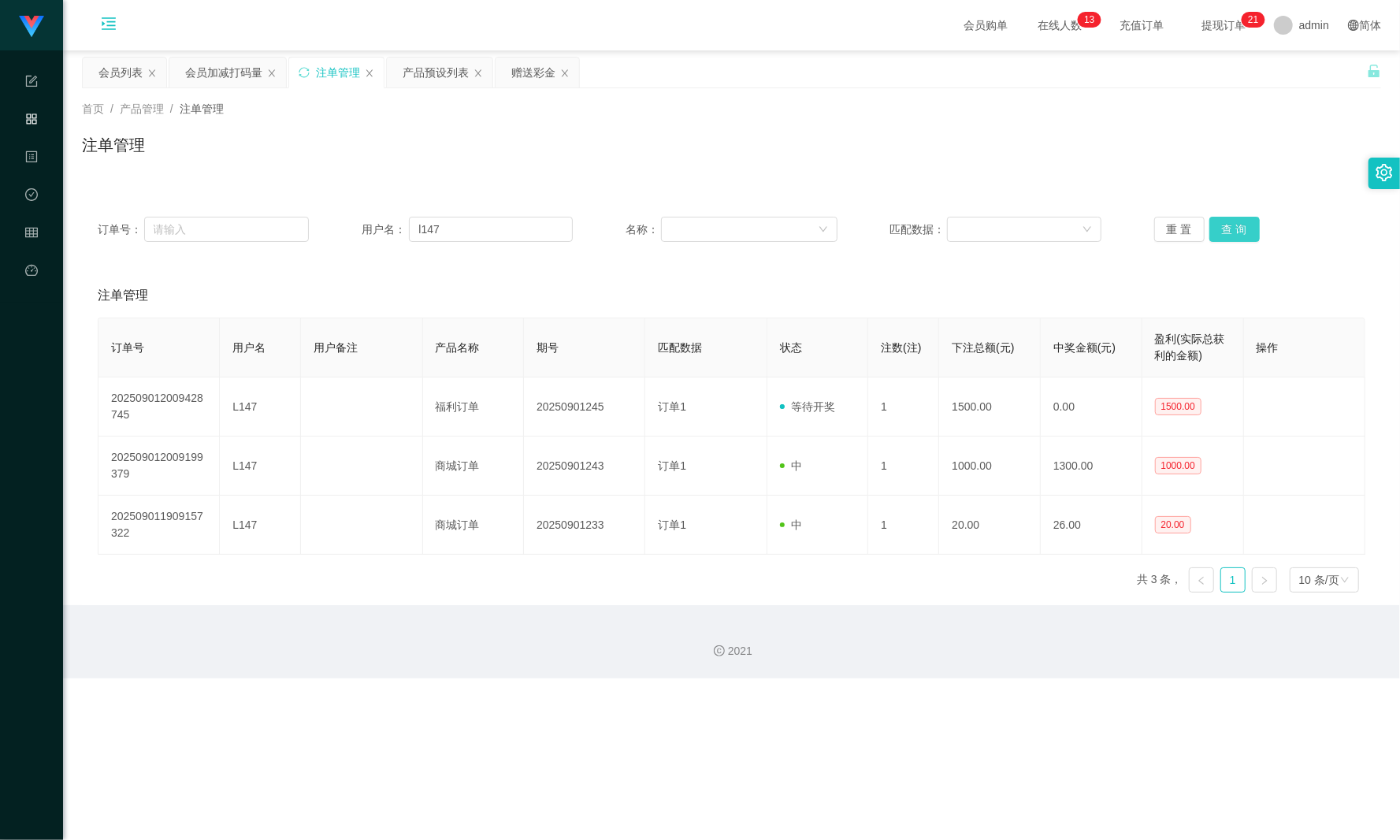
click at [1049, 235] on button "查 询" at bounding box center [1234, 229] width 50 height 25
click at [420, 79] on div "产品预设列表" at bounding box center [436, 73] width 66 height 30
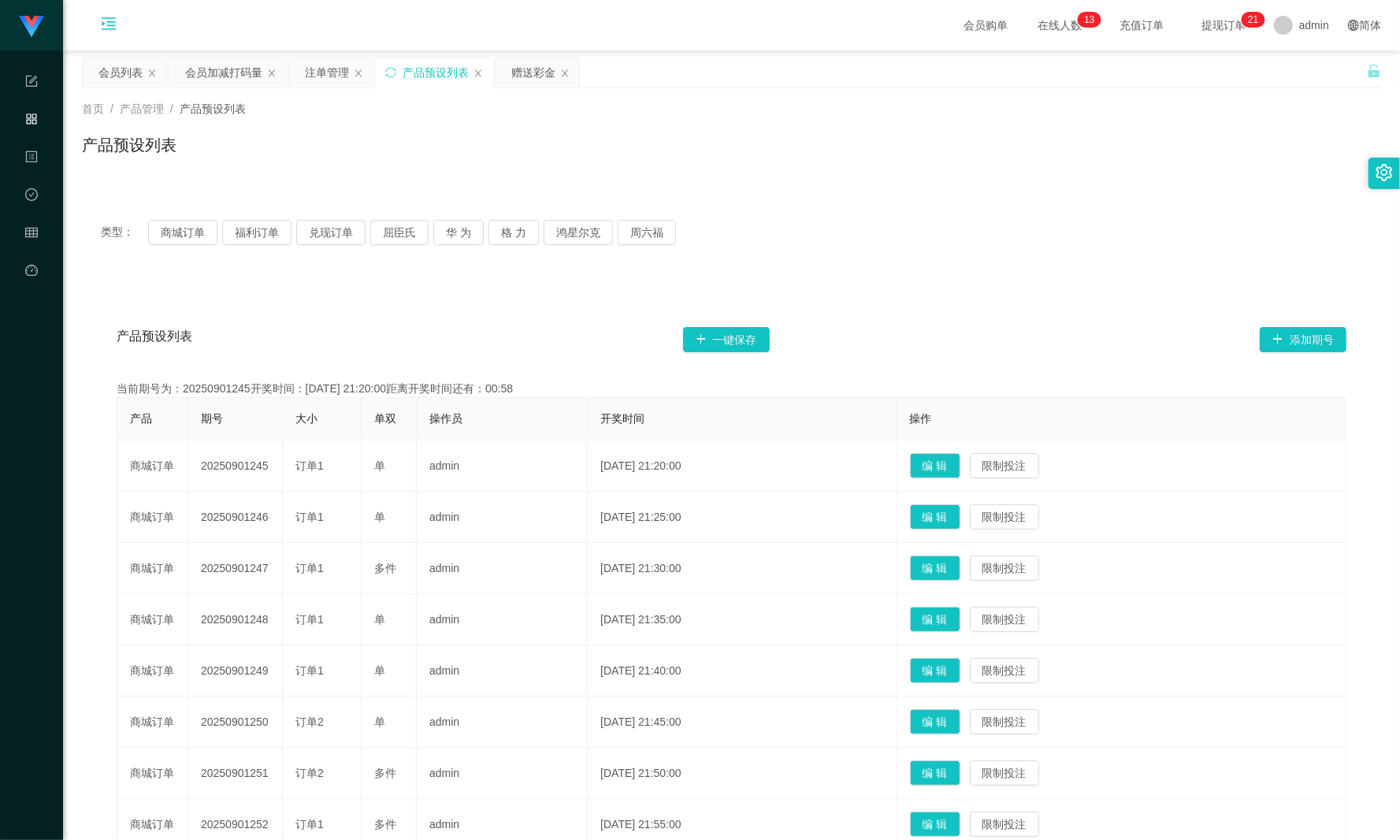
click at [227, 89] on div "首页 / 产品管理 / 产品预设列表 / 产品预设列表" at bounding box center [732, 135] width 1337 height 93
click at [227, 74] on div "会员加减打码量" at bounding box center [223, 73] width 77 height 30
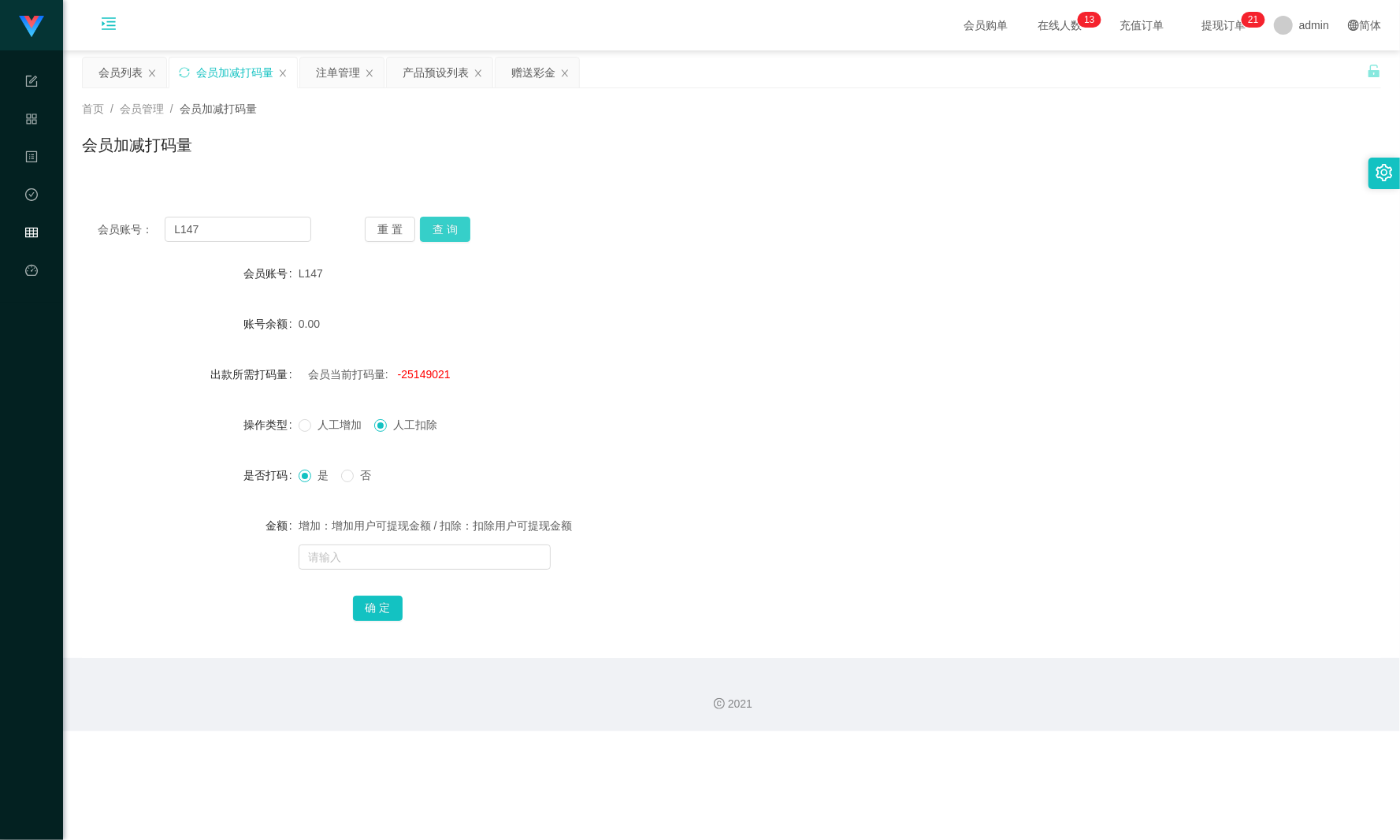
click at [438, 222] on button "查 询" at bounding box center [444, 229] width 50 height 25
click at [344, 79] on div "注单管理" at bounding box center [338, 73] width 44 height 30
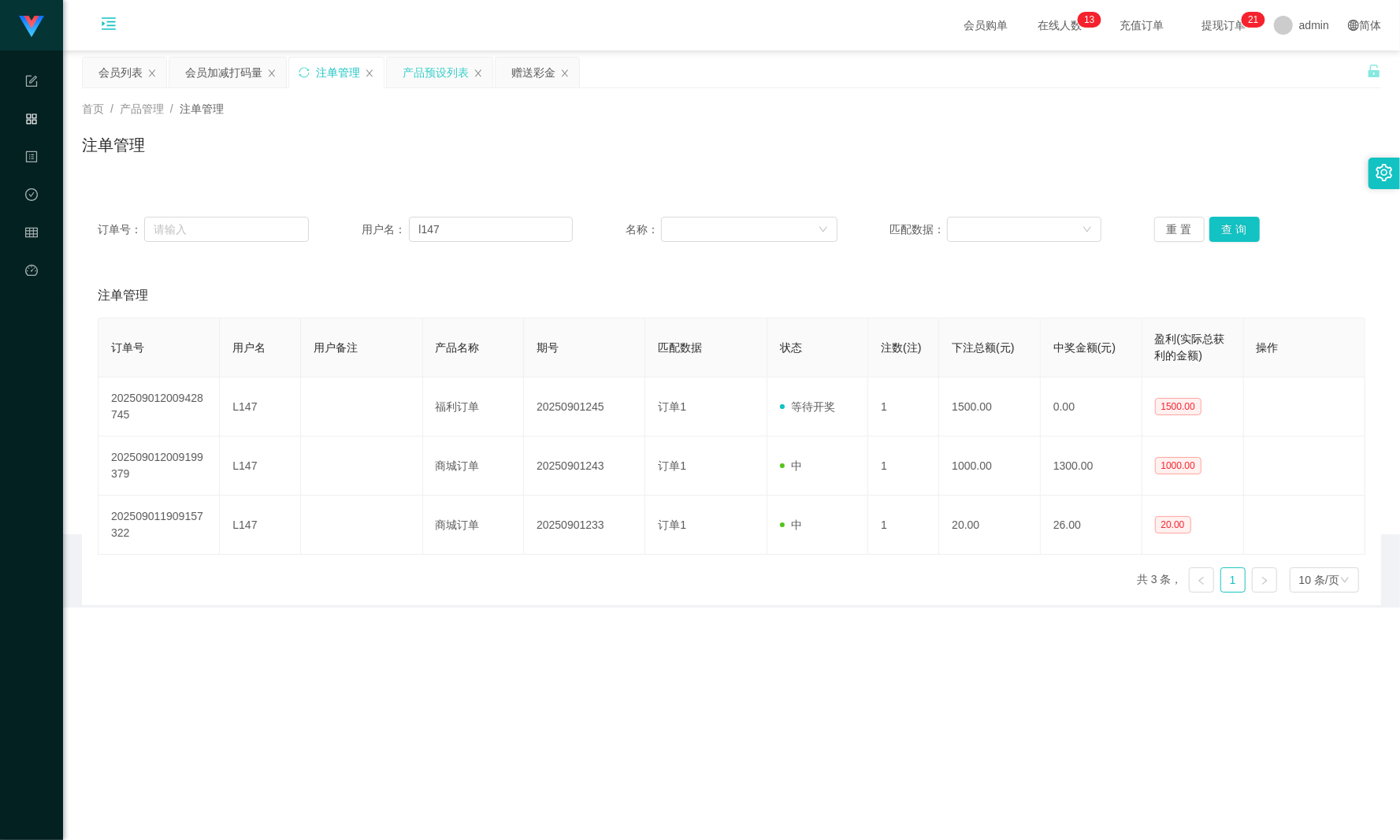
click at [442, 80] on div "产品预设列表" at bounding box center [436, 73] width 66 height 30
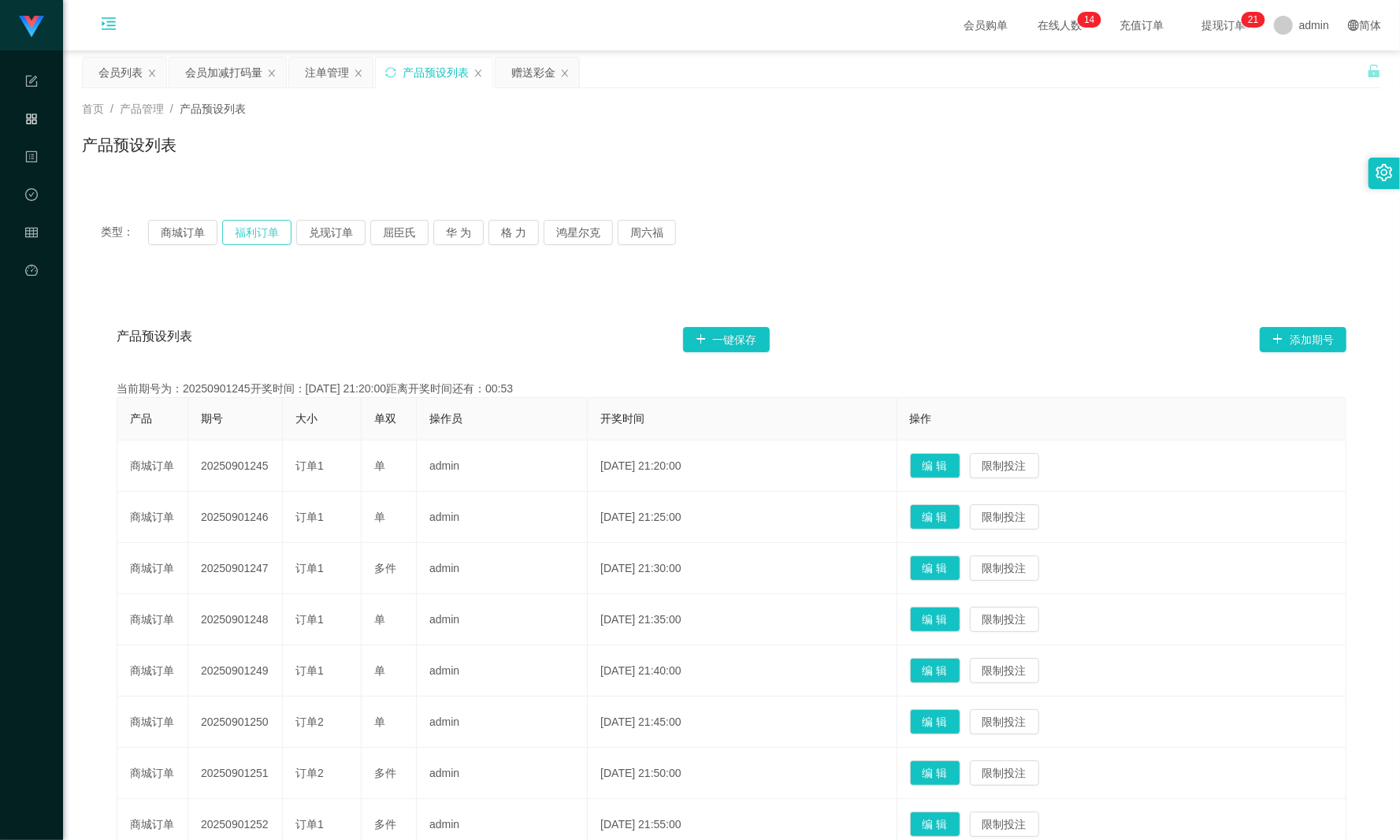
click at [263, 238] on button "福利订单" at bounding box center [257, 232] width 70 height 25
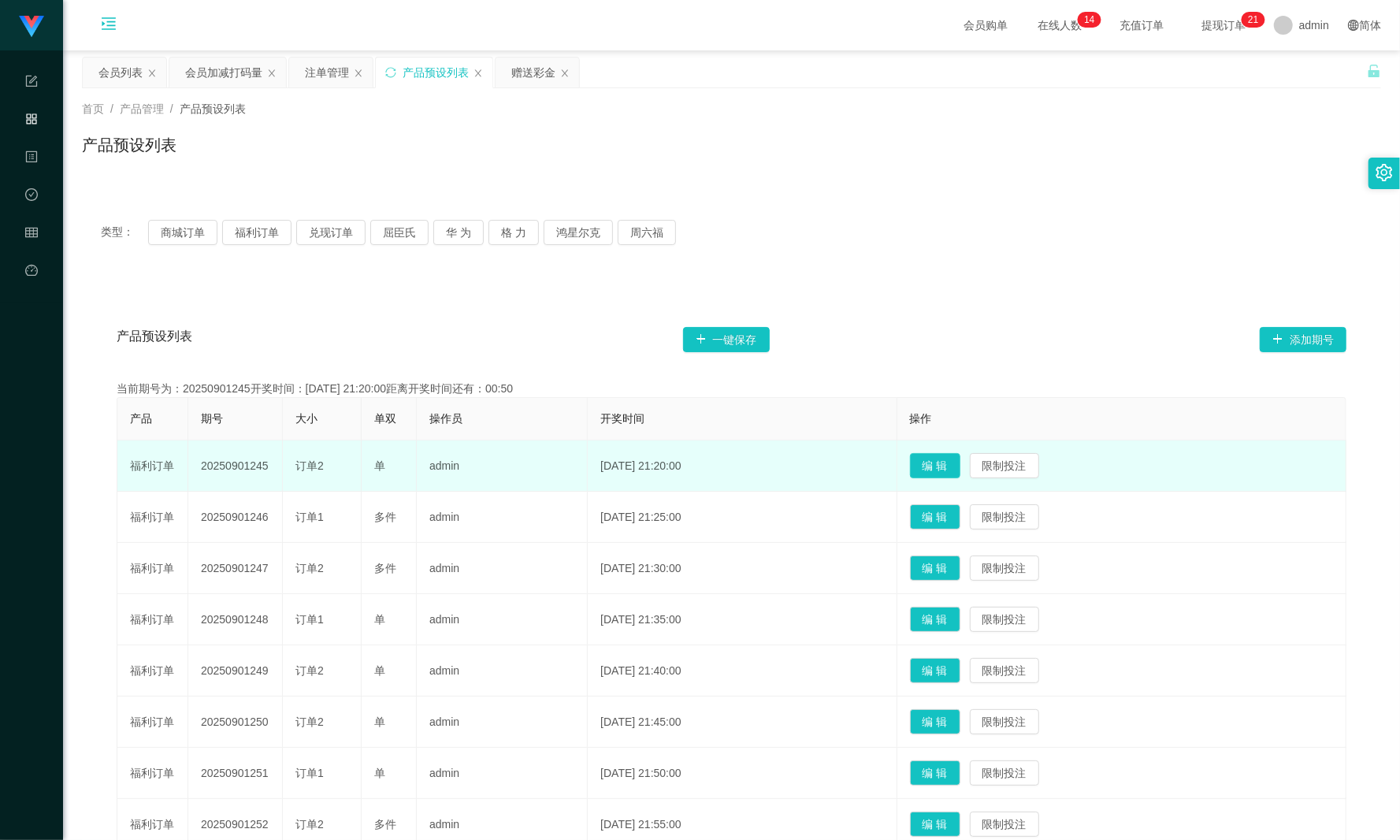
click at [942, 470] on button "编 辑" at bounding box center [934, 465] width 50 height 25
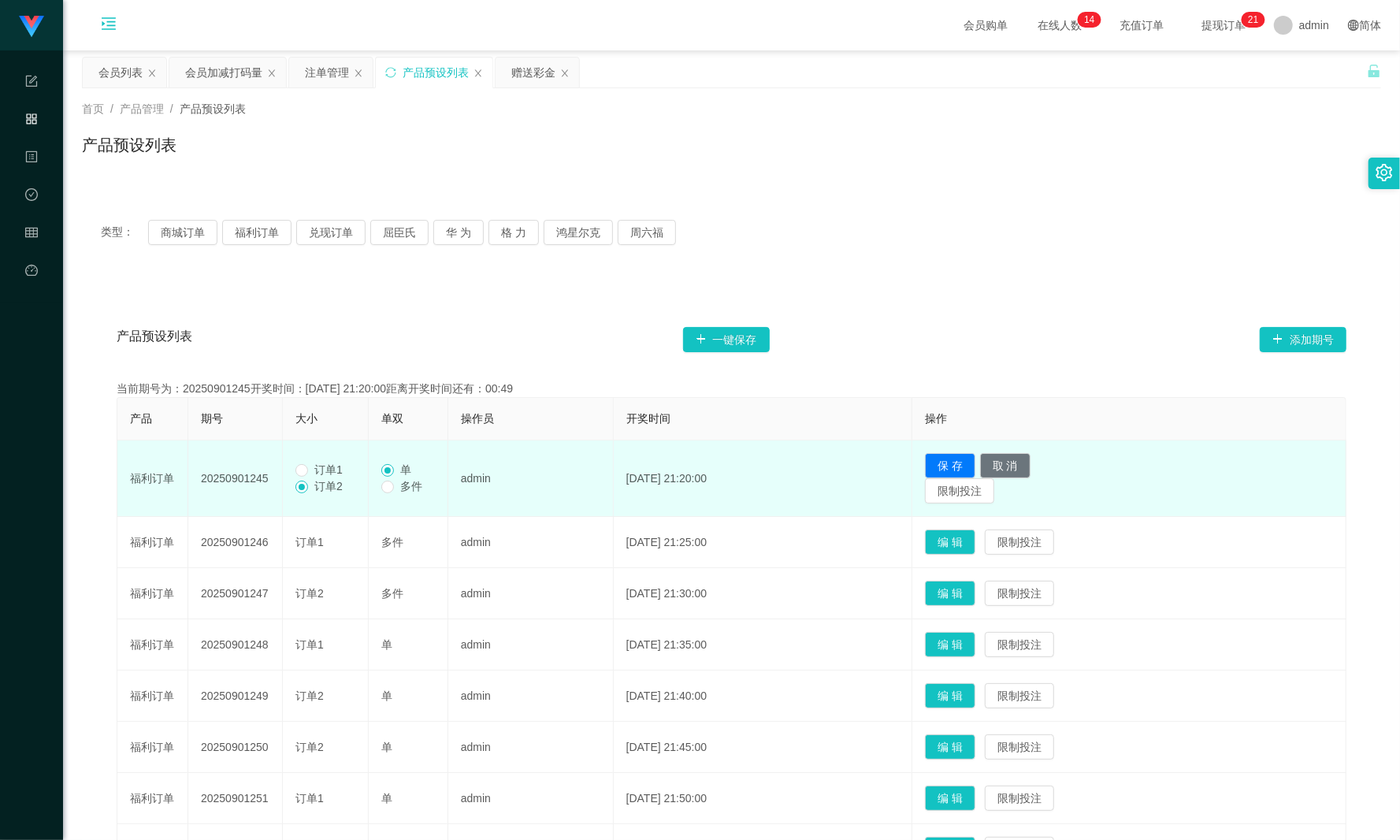
click at [315, 468] on span "订单1" at bounding box center [328, 469] width 41 height 12
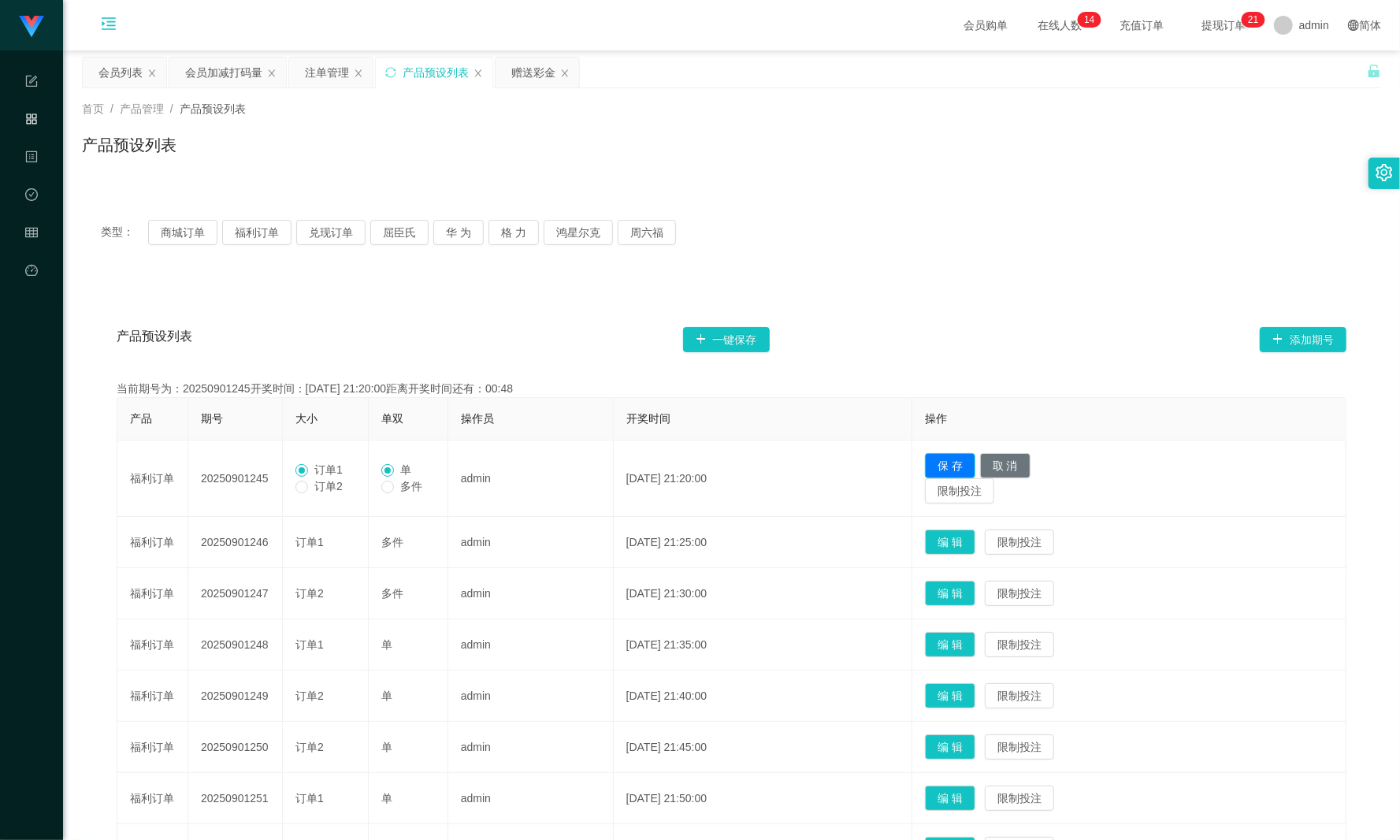
click at [961, 463] on button "保 存" at bounding box center [949, 465] width 50 height 25
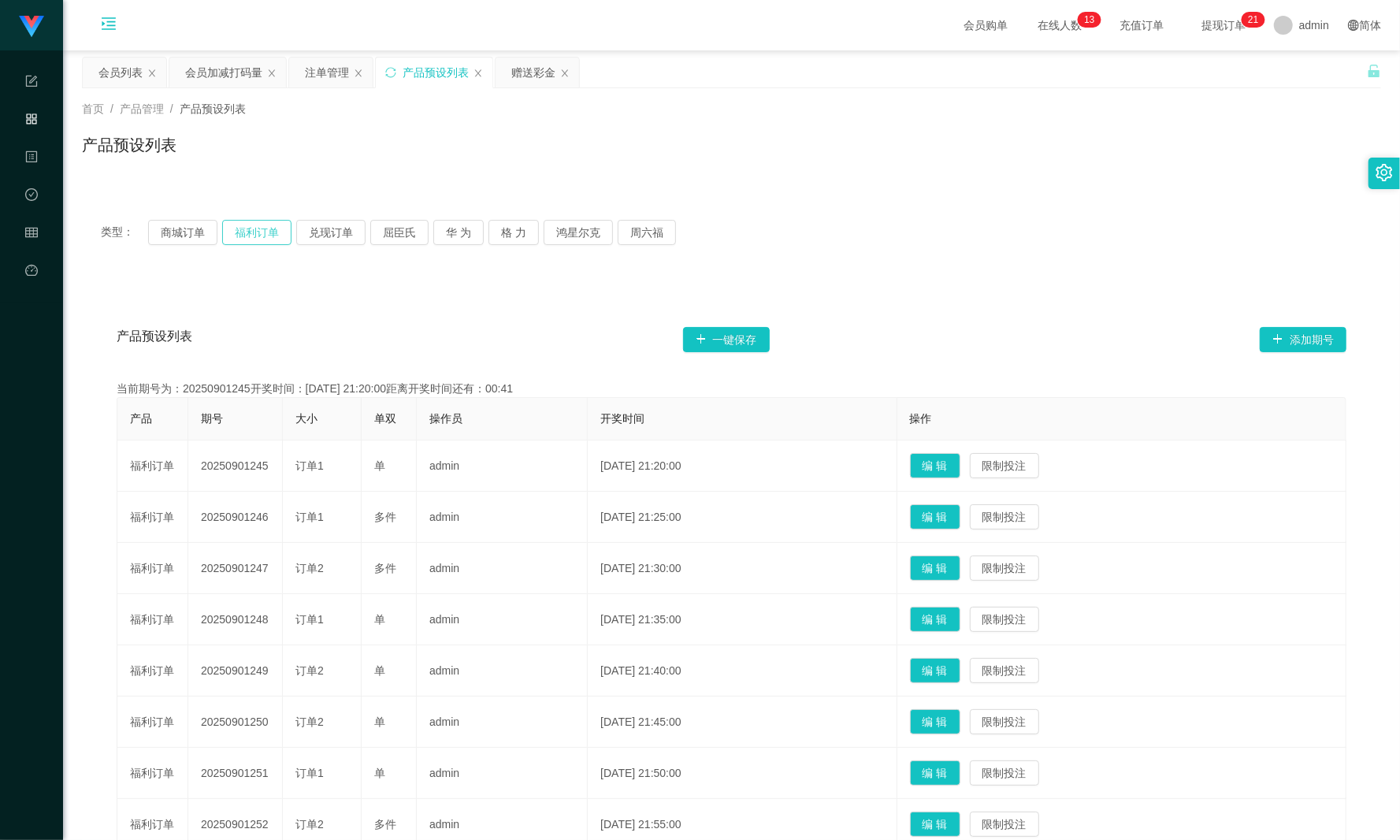
click at [262, 234] on button "福利订单" at bounding box center [257, 232] width 70 height 25
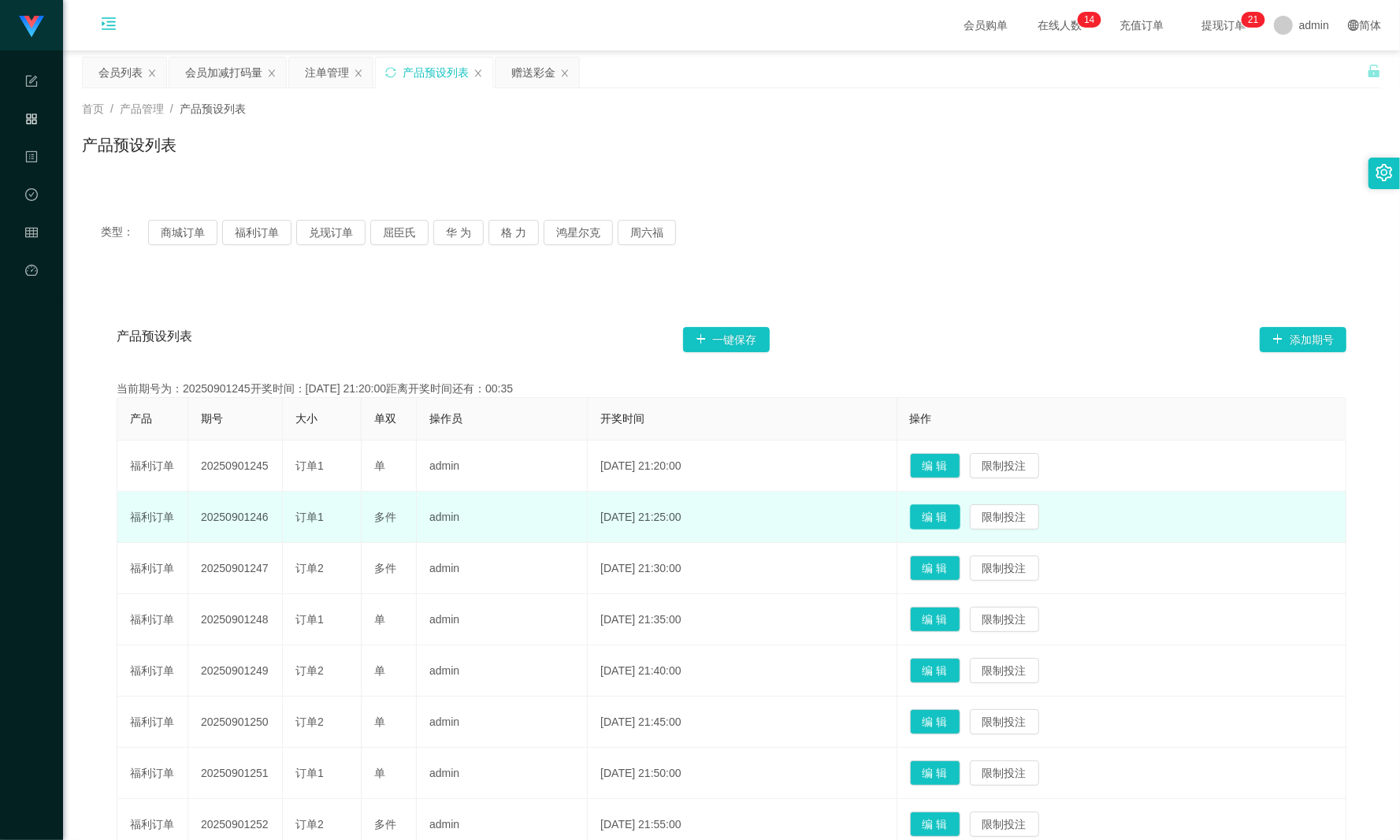
click at [948, 515] on button "编 辑" at bounding box center [934, 517] width 50 height 25
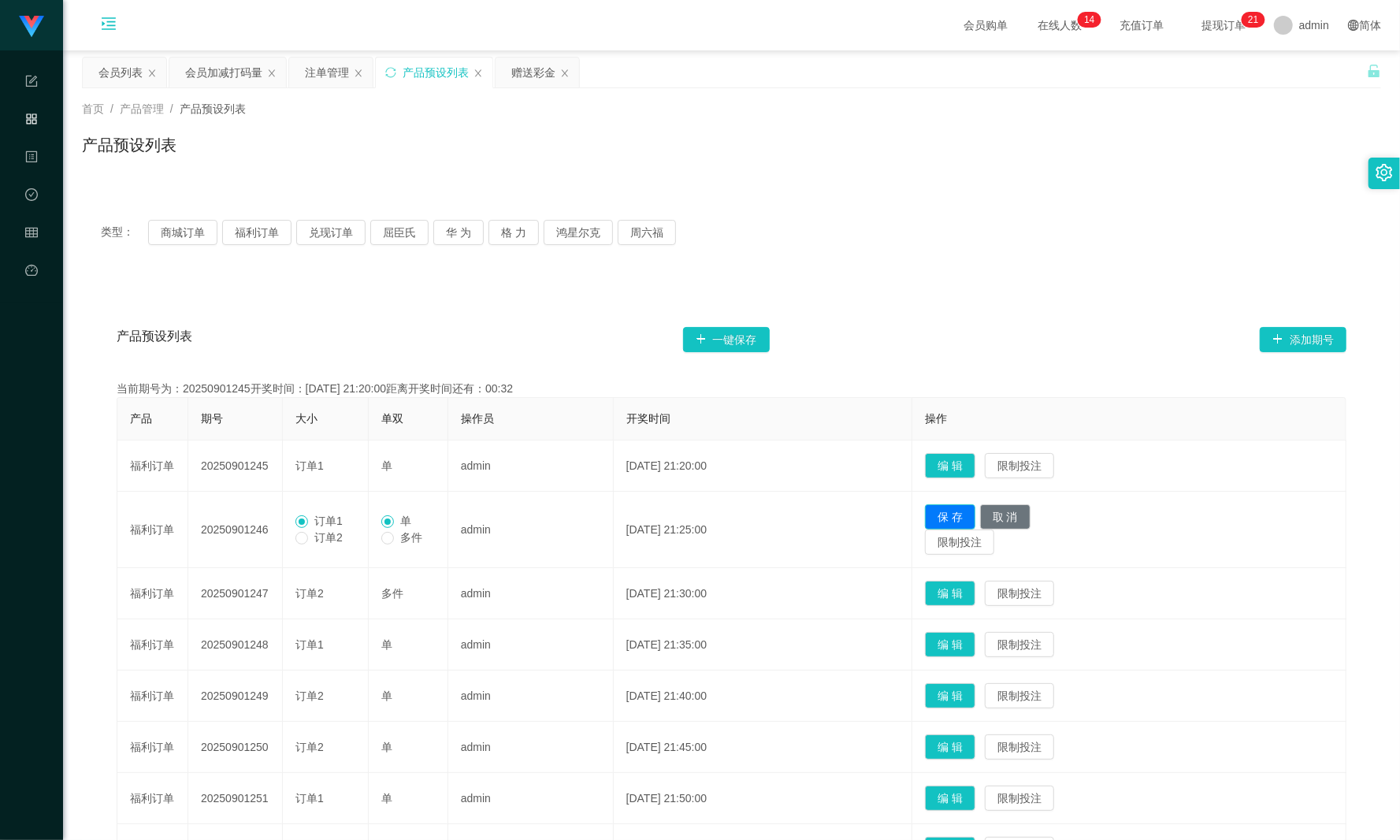
drag, startPoint x: 971, startPoint y: 514, endPoint x: 913, endPoint y: 501, distance: 59.4
click at [971, 512] on button "保 存" at bounding box center [949, 517] width 50 height 25
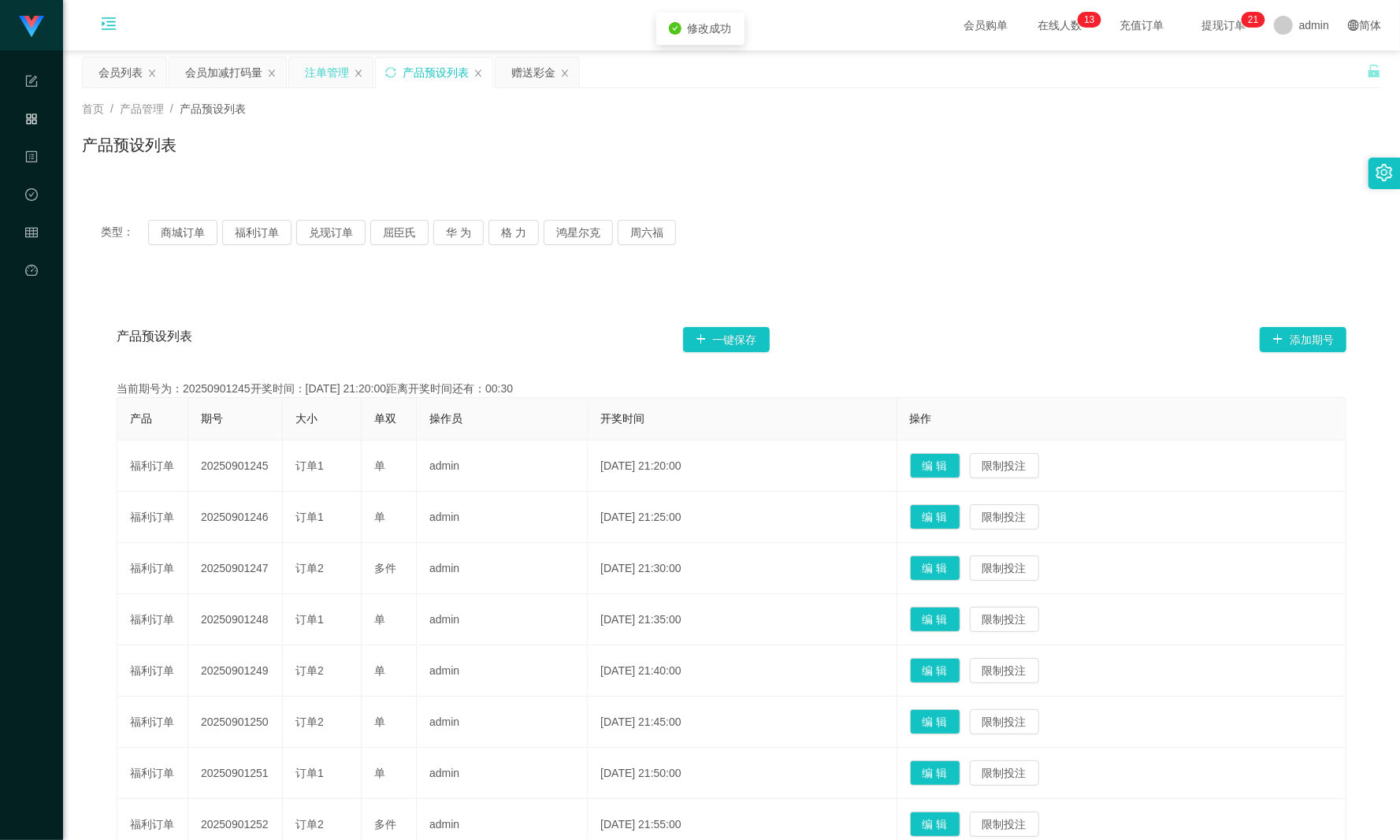
click at [314, 82] on div "注单管理" at bounding box center [326, 73] width 44 height 30
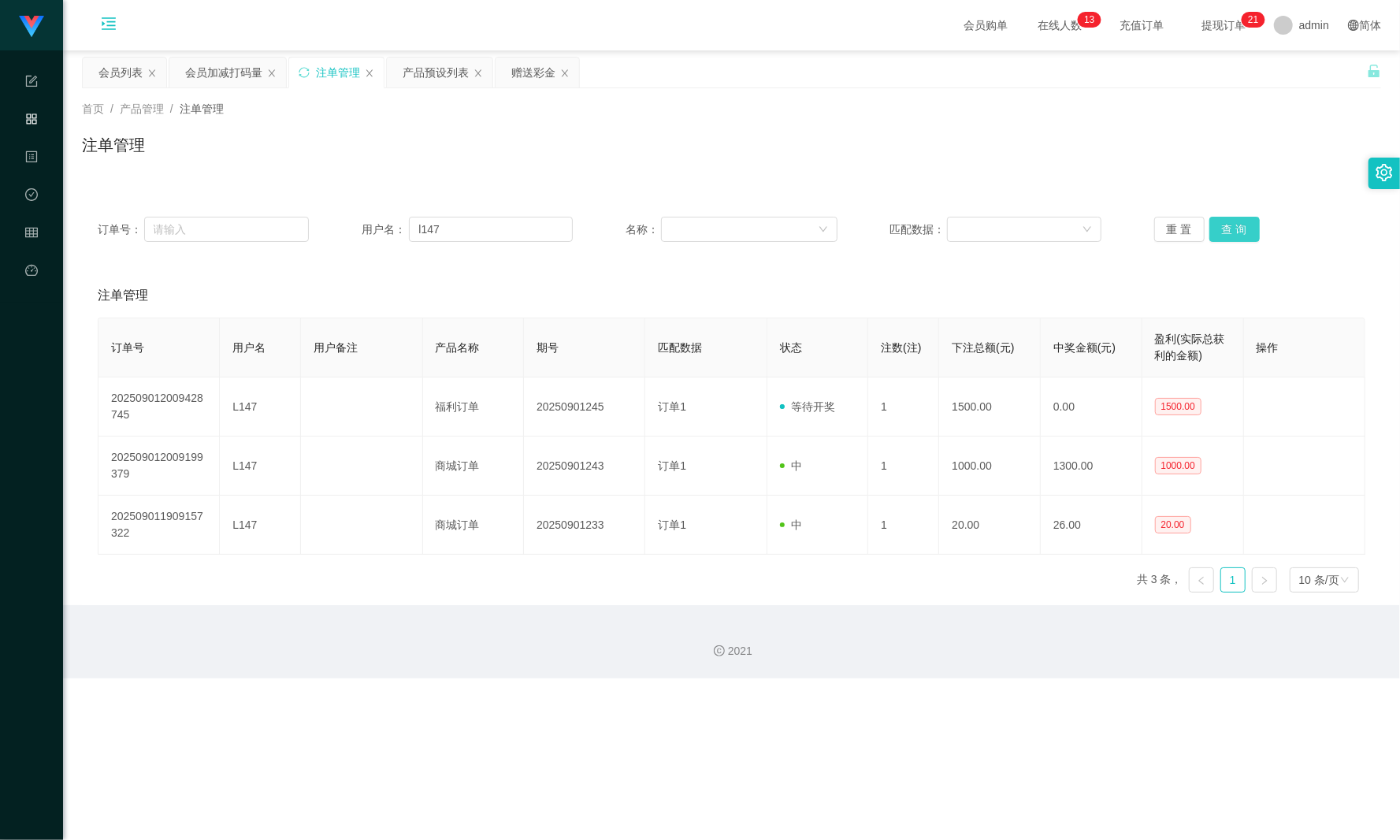
click at [1049, 224] on button "查 询" at bounding box center [1234, 229] width 50 height 25
click at [1049, 223] on button "查 询" at bounding box center [1234, 229] width 50 height 25
click at [1049, 215] on div "订单号： 用户名： l147 名称： 匹配数据： 重 置 查 询" at bounding box center [732, 229] width 1299 height 57
click at [1049, 227] on button "重 置" at bounding box center [1178, 229] width 50 height 25
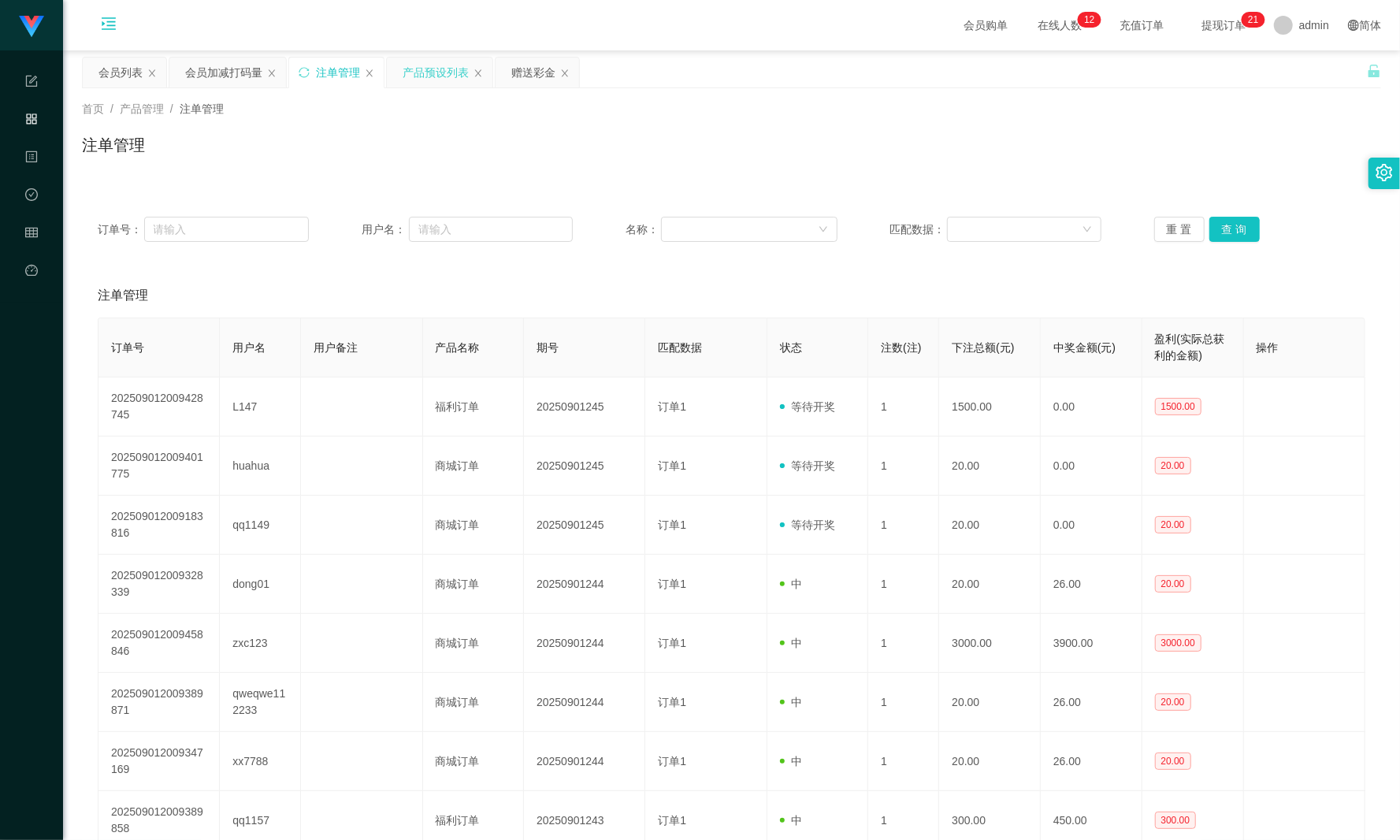
click at [422, 79] on div "产品预设列表" at bounding box center [436, 73] width 66 height 30
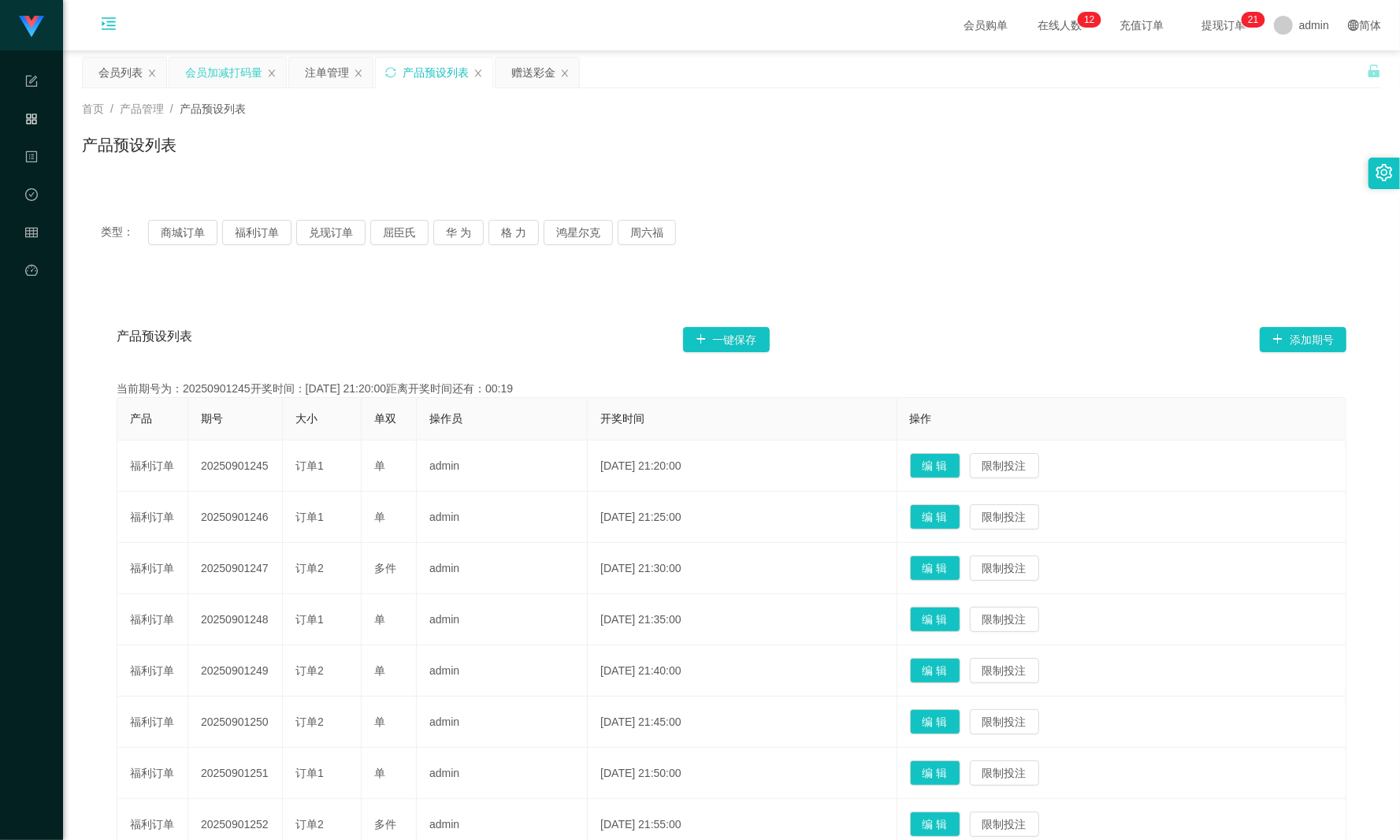
click at [222, 74] on div "会员加减打码量" at bounding box center [223, 73] width 77 height 30
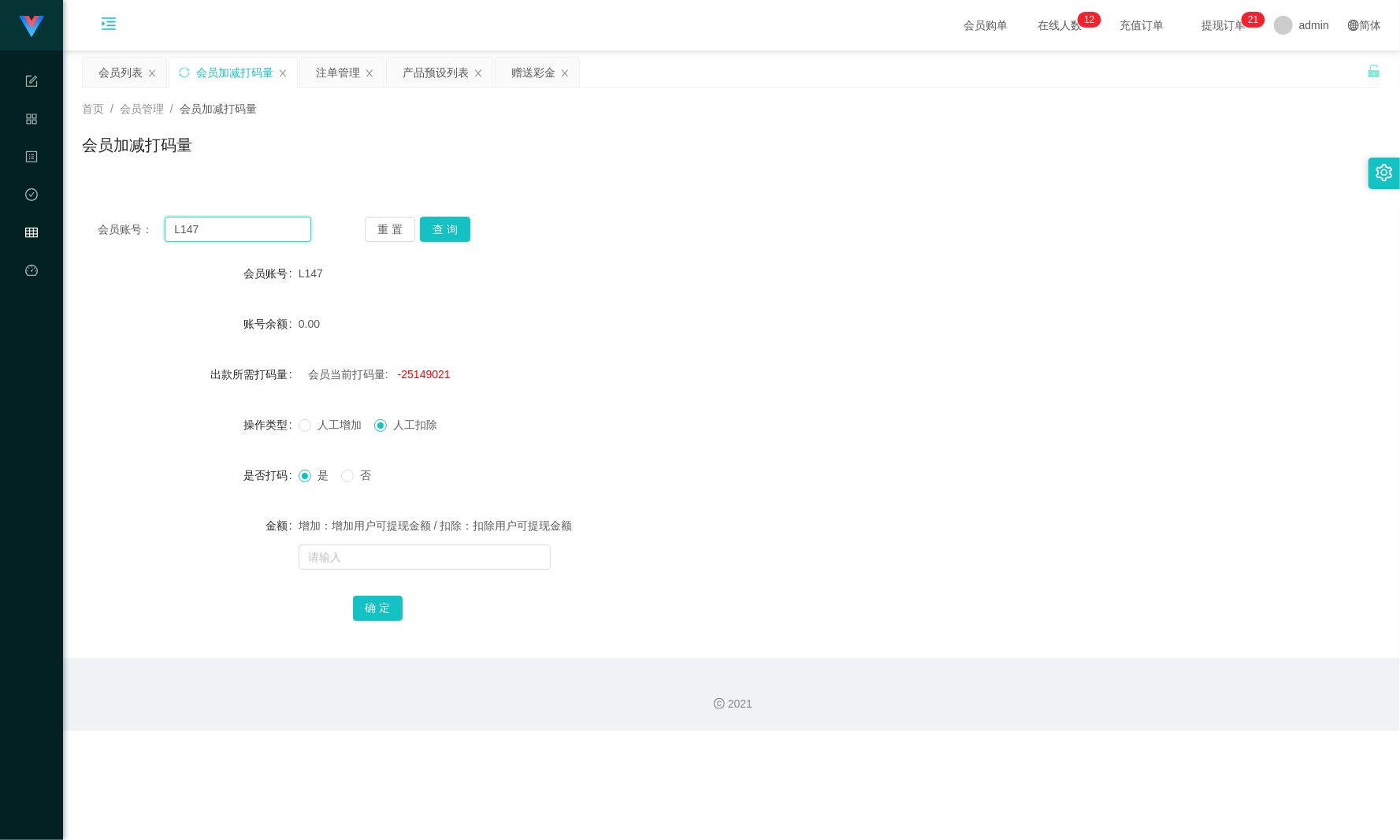
drag, startPoint x: 223, startPoint y: 230, endPoint x: 117, endPoint y: 219, distance: 106.6
click at [103, 225] on div "会员账号： L147" at bounding box center [205, 229] width 213 height 25
click at [426, 74] on div "产品预设列表" at bounding box center [436, 73] width 66 height 30
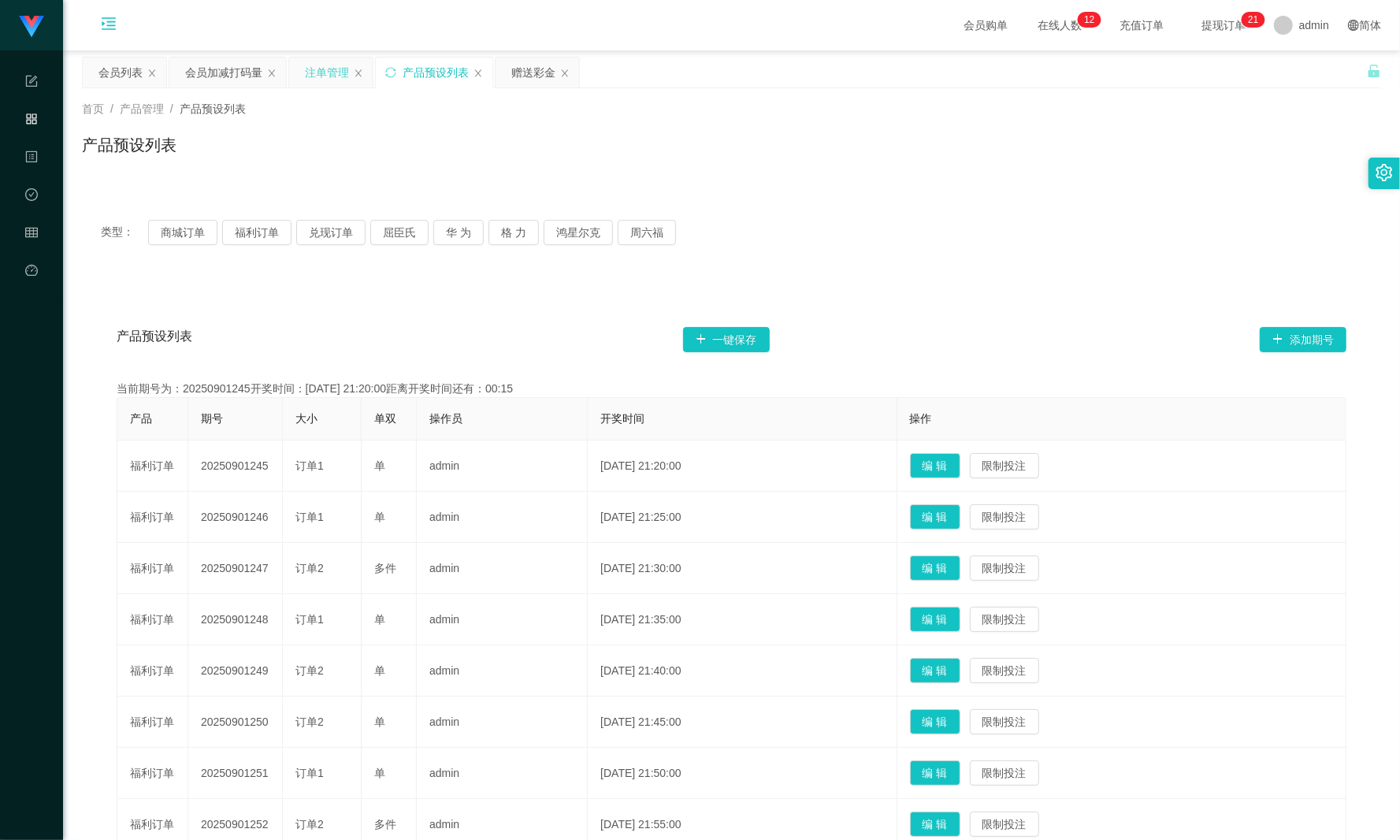
click at [305, 73] on div "注单管理" at bounding box center [326, 73] width 44 height 30
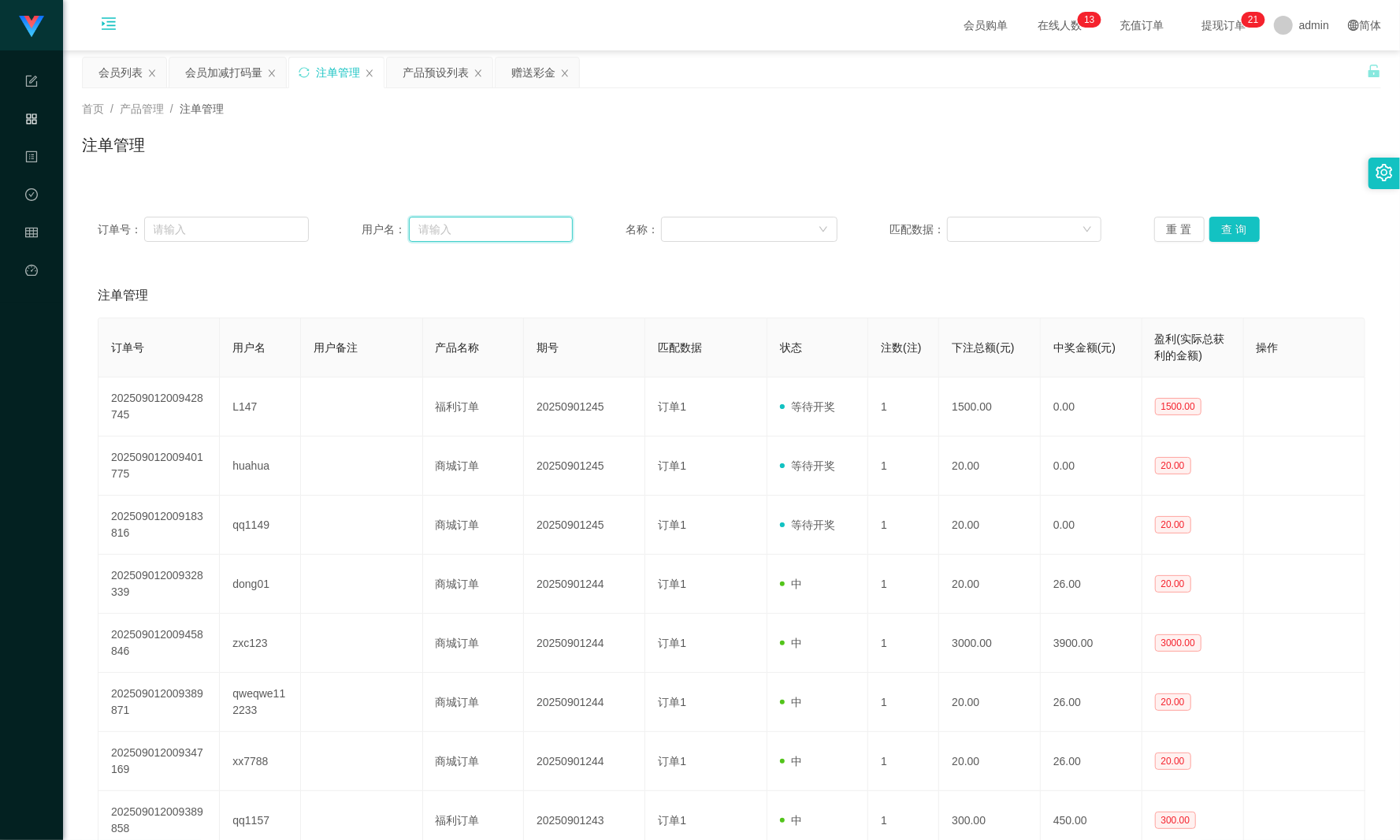
drag, startPoint x: 460, startPoint y: 237, endPoint x: 562, endPoint y: 239, distance: 102.0
click at [460, 237] on input "text" at bounding box center [491, 229] width 164 height 25
paste input "L147"
type input "L147"
click at [1049, 233] on button "查 询" at bounding box center [1234, 229] width 50 height 25
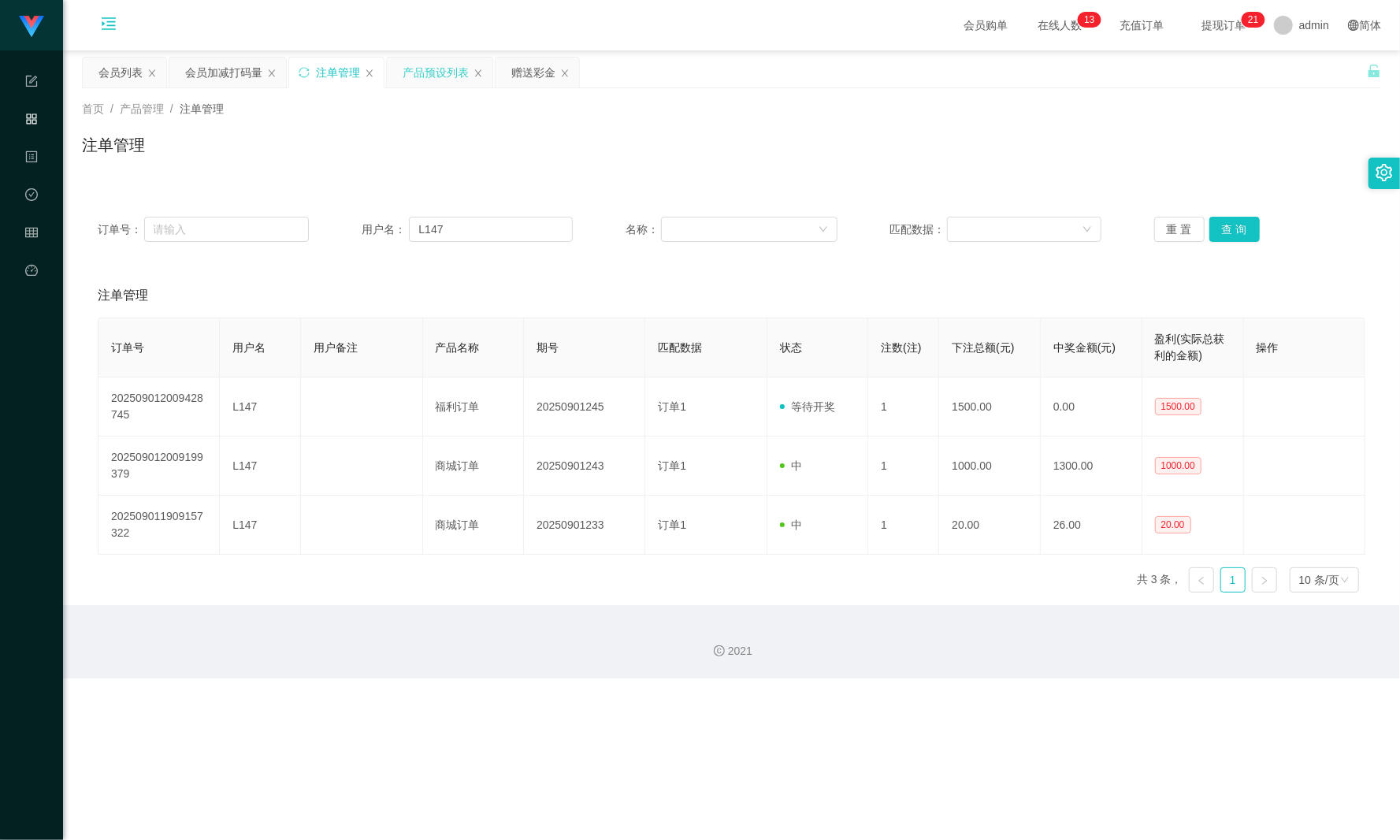
click at [425, 79] on div "产品预设列表" at bounding box center [436, 73] width 66 height 30
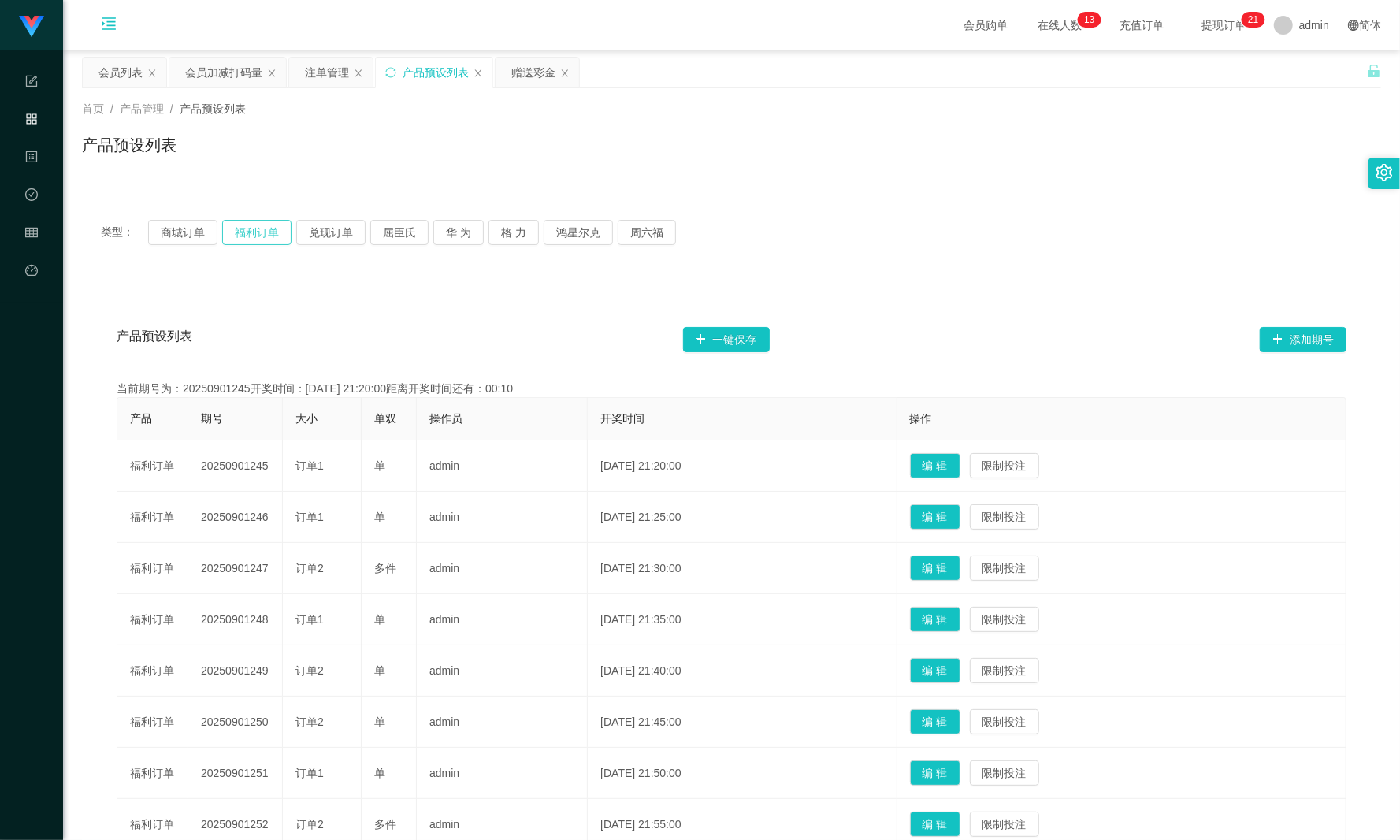
click at [256, 235] on button "福利订单" at bounding box center [257, 232] width 70 height 25
click at [313, 68] on div "注单管理" at bounding box center [326, 73] width 44 height 30
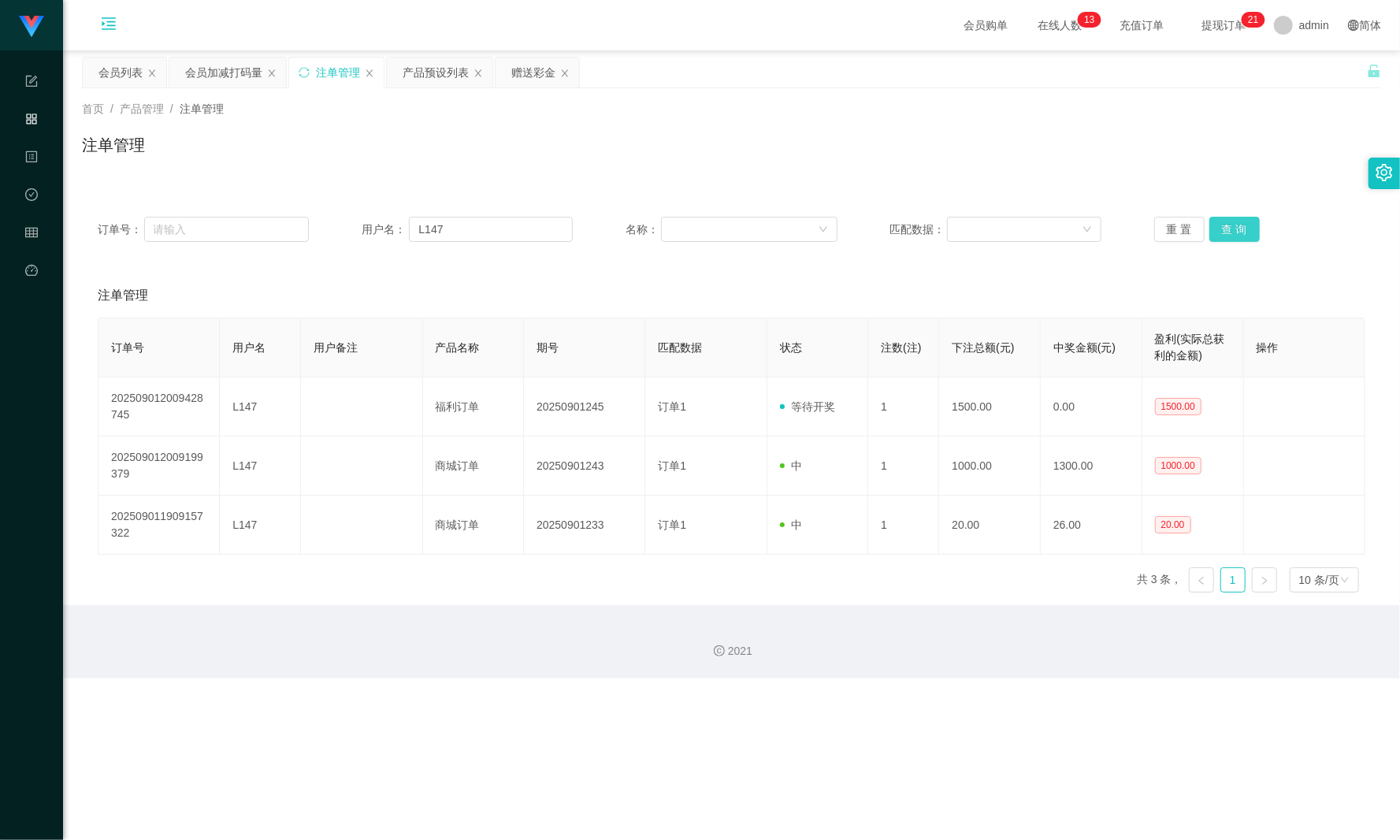
click at [1049, 224] on button "查 询" at bounding box center [1234, 229] width 50 height 25
click at [1049, 224] on button "查 询" at bounding box center [1244, 229] width 68 height 25
click at [1049, 224] on button "查 询" at bounding box center [1234, 229] width 50 height 25
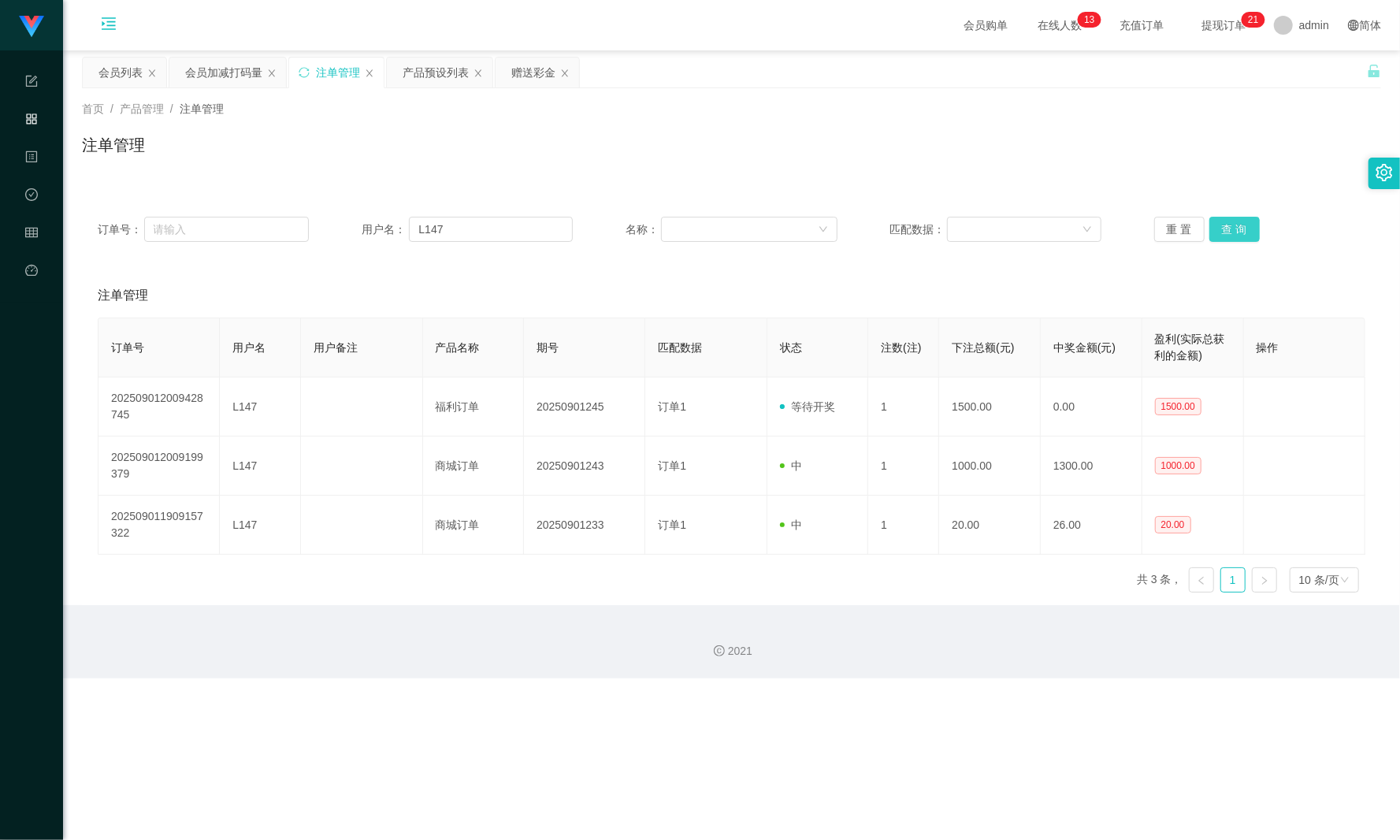
click at [1049, 227] on button "查 询" at bounding box center [1234, 229] width 50 height 25
click at [1049, 227] on button "查 询" at bounding box center [1244, 229] width 68 height 25
click at [1049, 231] on button "查 询" at bounding box center [1234, 229] width 50 height 25
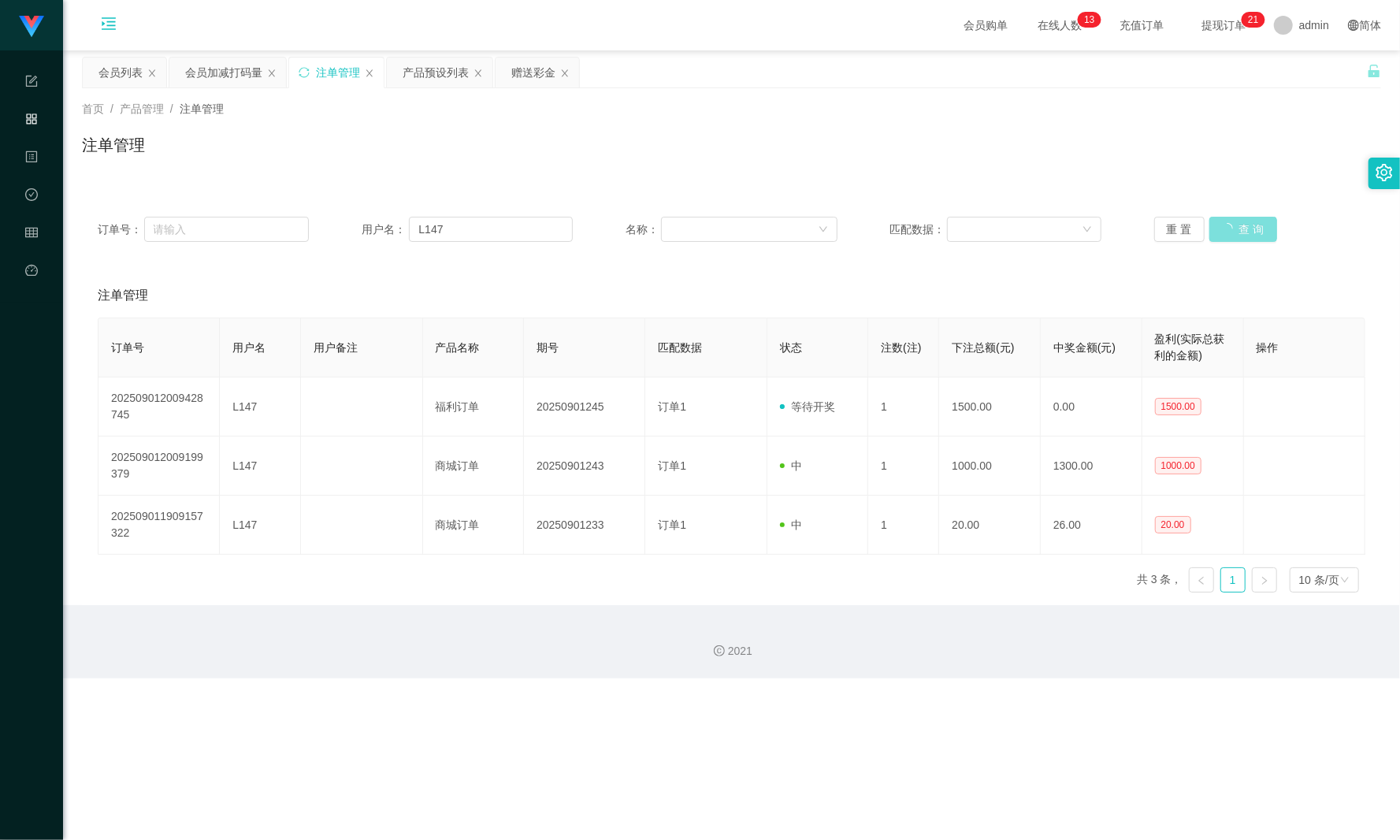
click at [1049, 231] on button "查 询" at bounding box center [1244, 229] width 68 height 25
click at [1049, 231] on button "查 询" at bounding box center [1234, 229] width 50 height 25
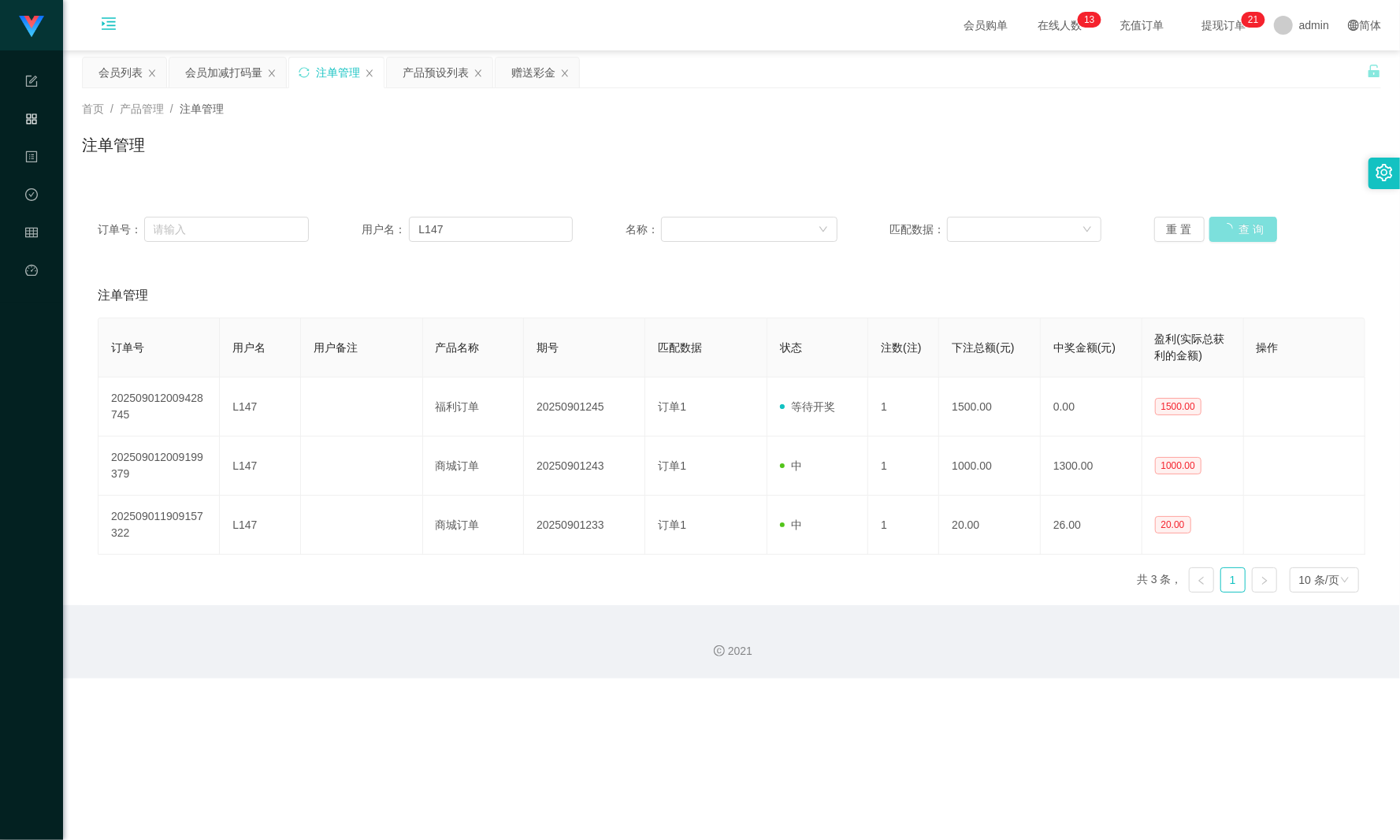
click at [1049, 231] on button "查 询" at bounding box center [1244, 229] width 68 height 25
click at [1049, 231] on button "查 询" at bounding box center [1234, 229] width 50 height 25
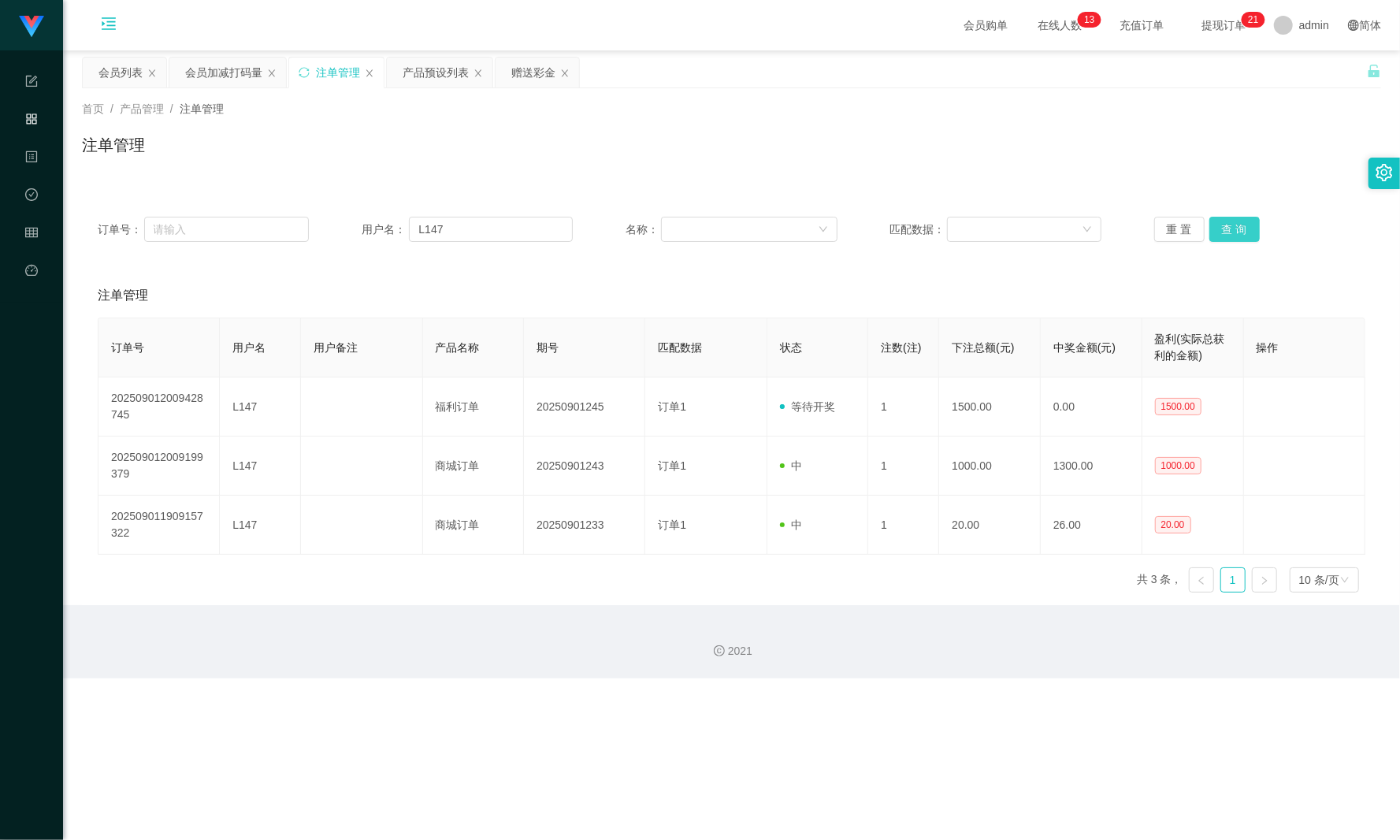
click at [1049, 231] on button "查 询" at bounding box center [1234, 229] width 50 height 25
click at [1049, 231] on button "查 询" at bounding box center [1244, 229] width 68 height 25
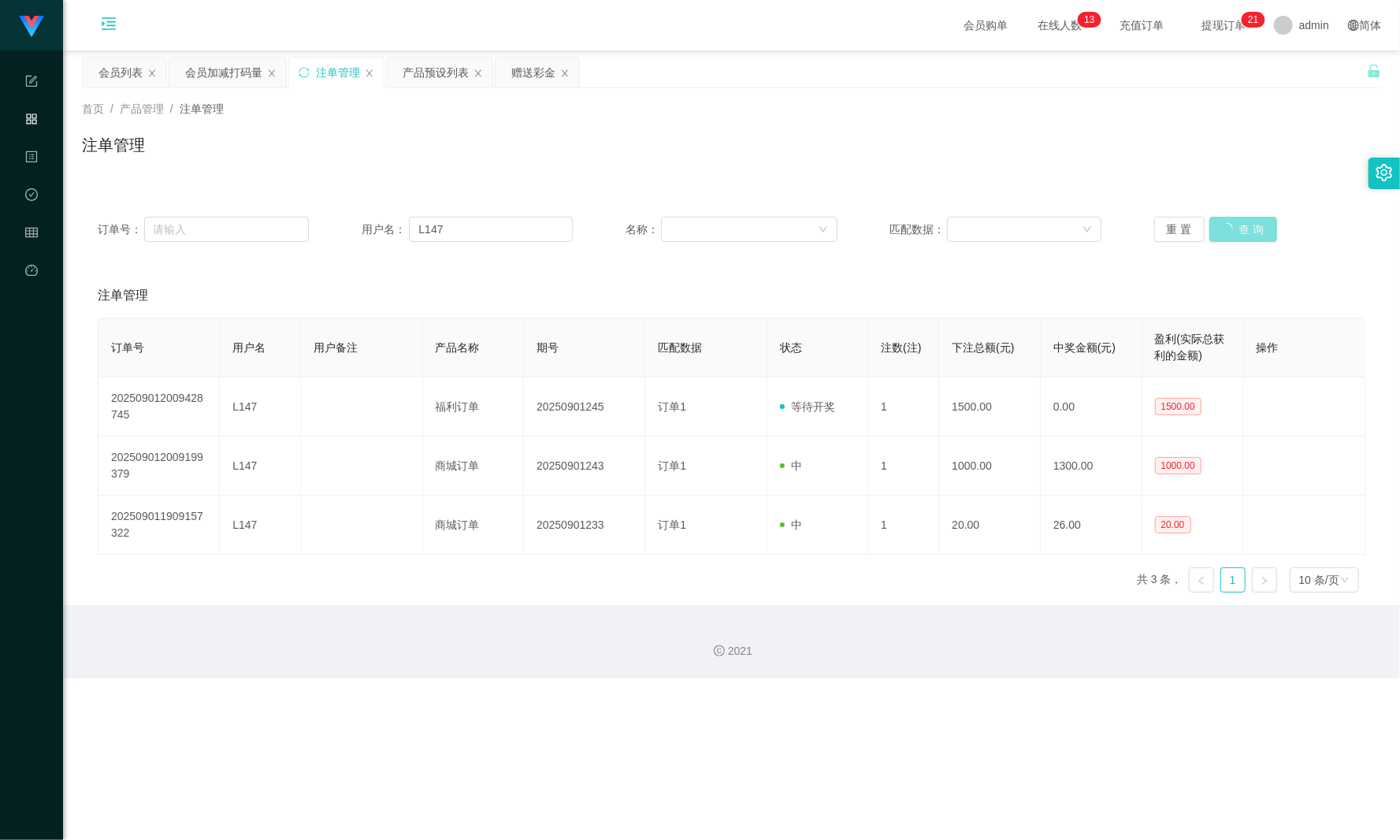
click at [1049, 231] on button "查 询" at bounding box center [1244, 229] width 68 height 25
click at [1049, 231] on button "查 询" at bounding box center [1234, 229] width 50 height 25
click at [227, 75] on div "会员加减打码量" at bounding box center [223, 73] width 77 height 30
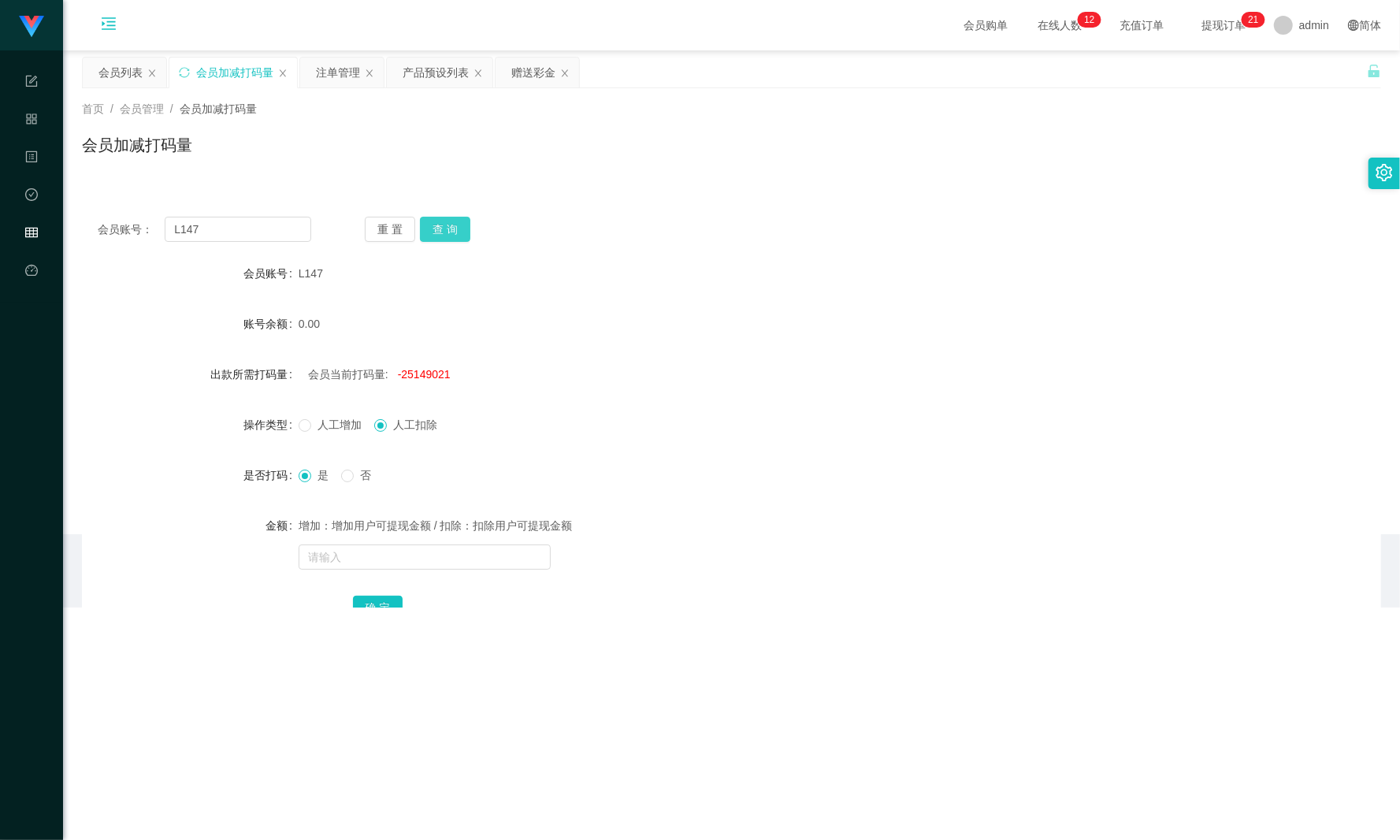
click at [453, 223] on button "查 询" at bounding box center [444, 229] width 50 height 25
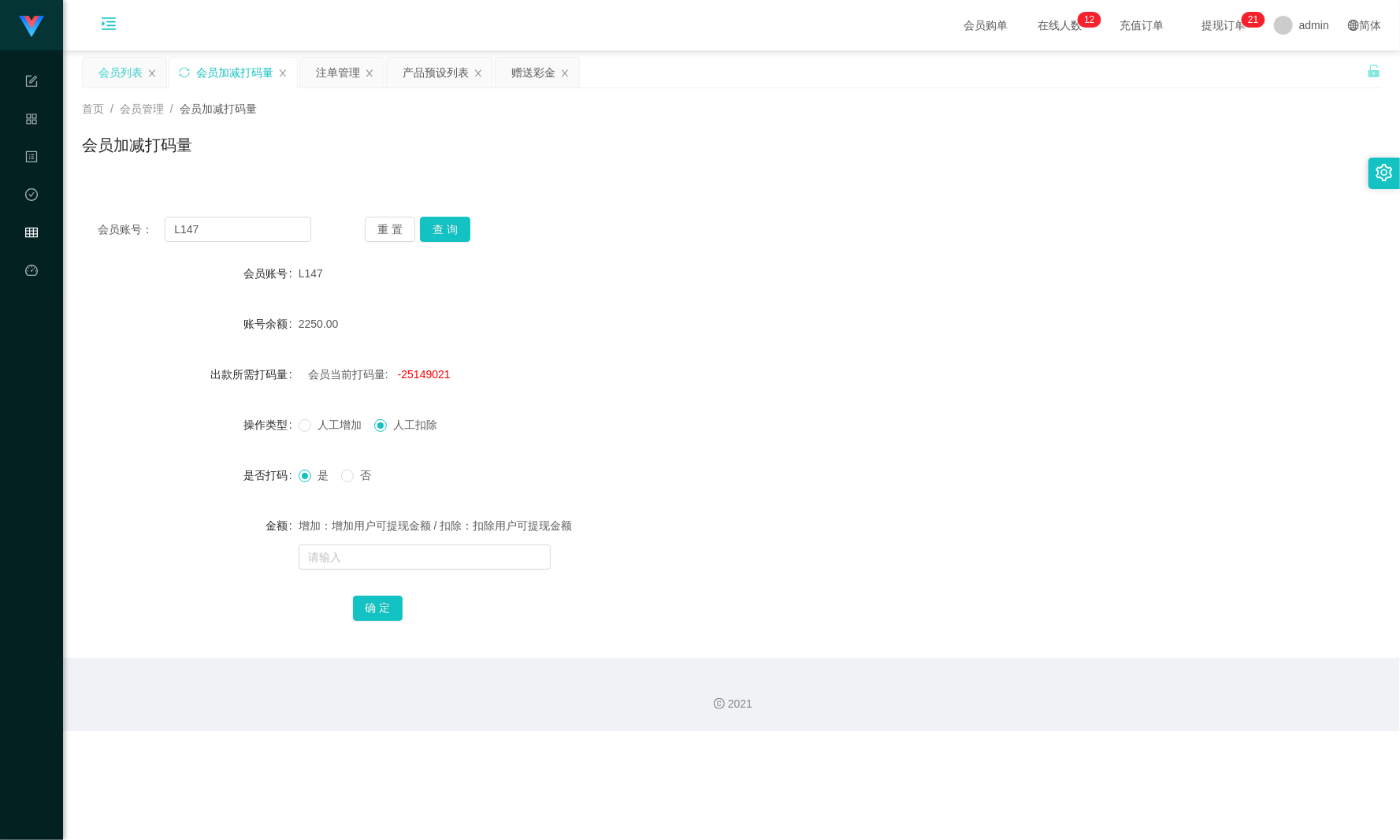
click at [124, 79] on div "会员列表" at bounding box center [120, 73] width 44 height 30
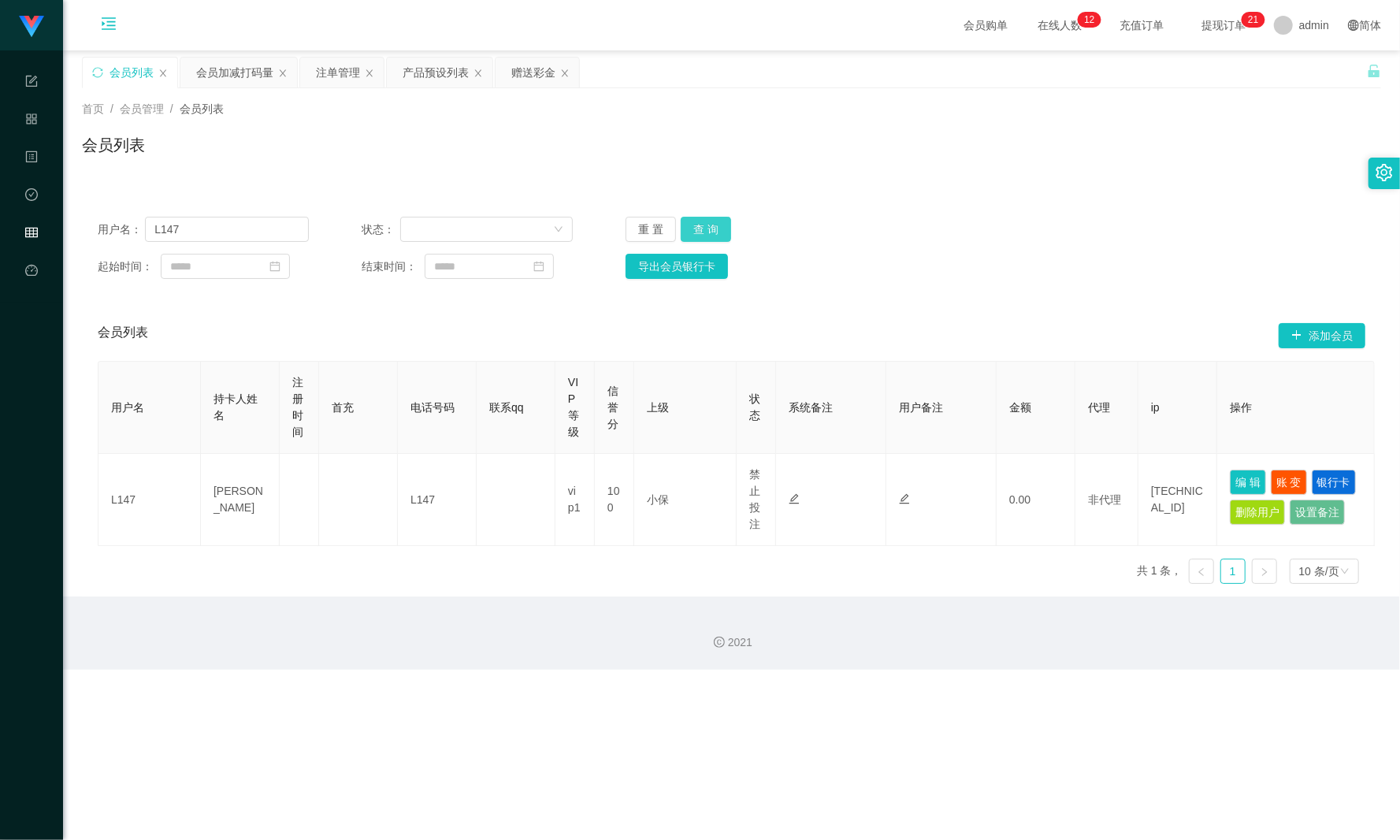
drag, startPoint x: 707, startPoint y: 228, endPoint x: 718, endPoint y: 230, distance: 11.2
click at [707, 228] on button "查 询" at bounding box center [705, 229] width 50 height 25
click at [227, 79] on div "会员加减打码量" at bounding box center [235, 73] width 77 height 30
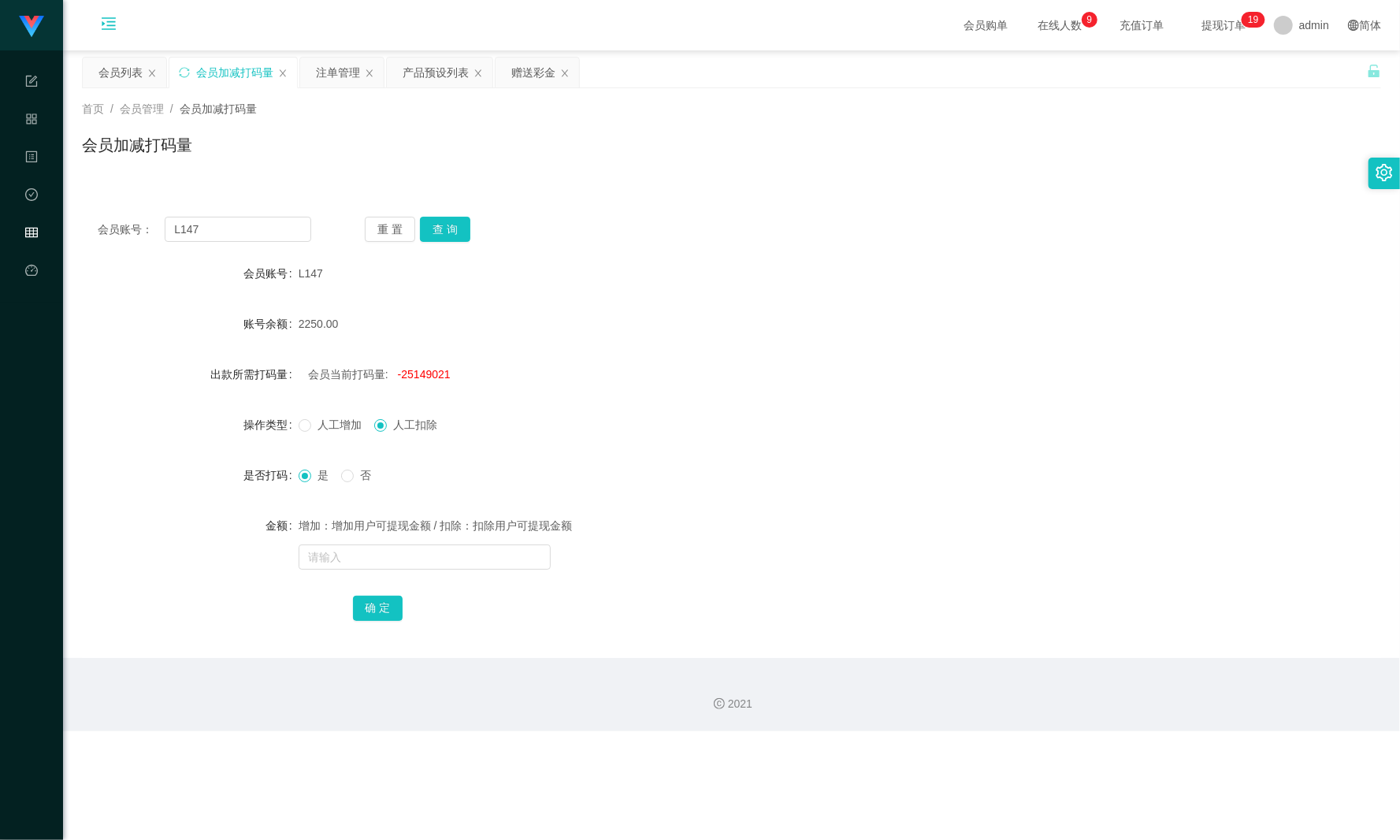
click at [320, 434] on label "人工增加" at bounding box center [334, 425] width 70 height 17
click at [420, 373] on span "-25149021" at bounding box center [424, 373] width 53 height 12
click at [420, 373] on span "-25149021" at bounding box center [424, 373] width 53 height 12
copy span "25149021"
click at [378, 564] on input "text" at bounding box center [424, 556] width 252 height 25
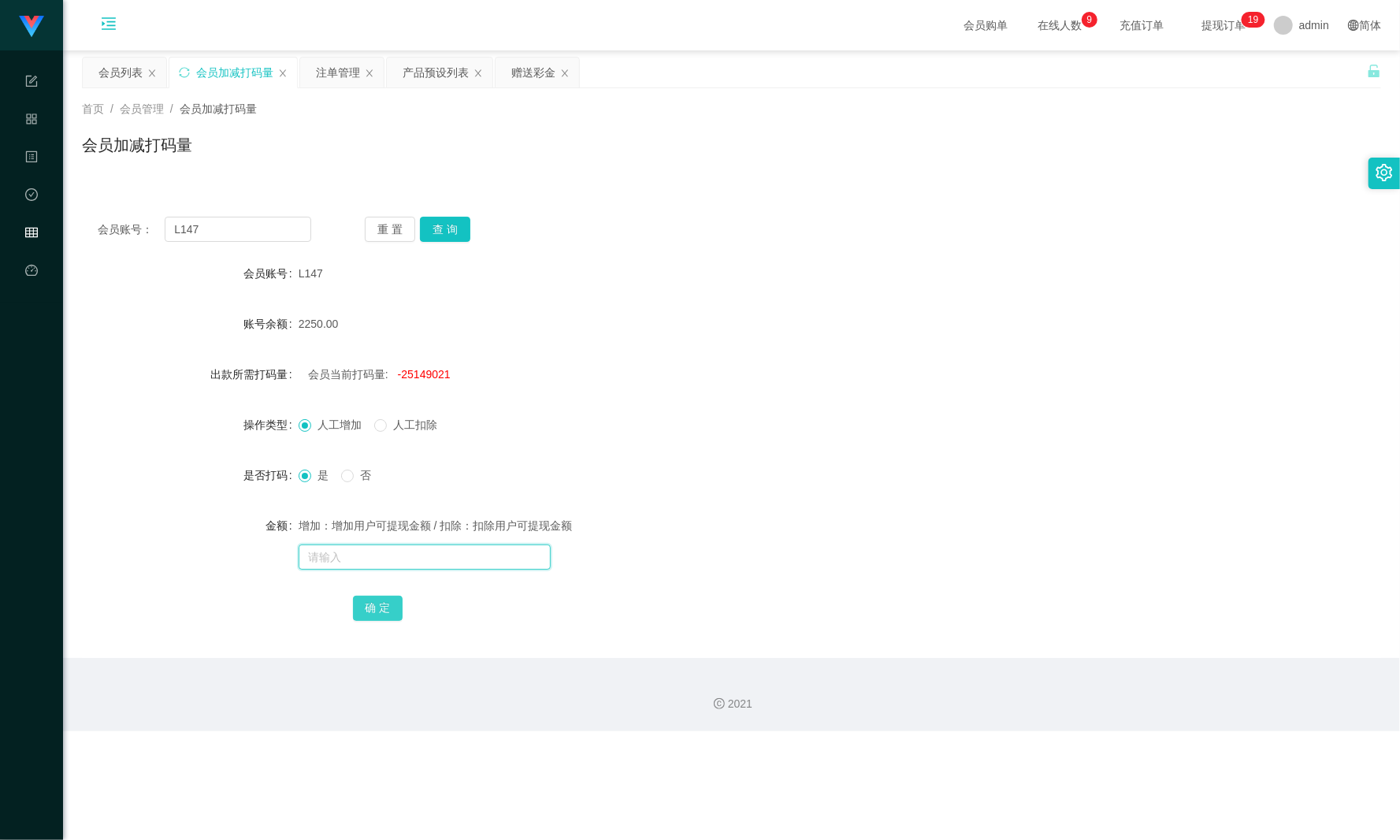
paste input "25149021"
type input "25149021"
click at [378, 606] on button "确 定" at bounding box center [377, 608] width 50 height 25
click at [371, 549] on input "text" at bounding box center [424, 556] width 252 height 25
paste input "25149021"
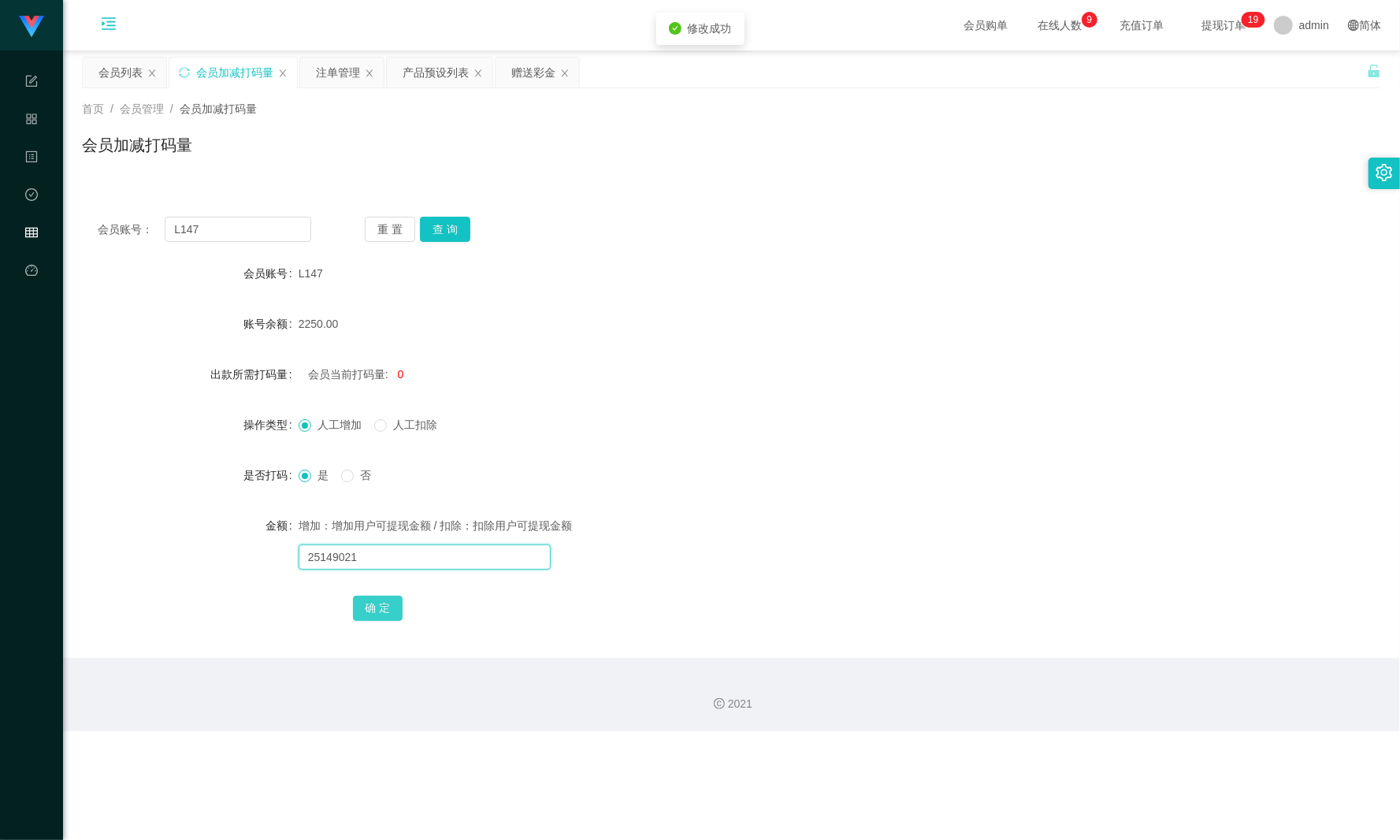
type input "25149021"
click at [381, 606] on button "确 定" at bounding box center [377, 608] width 50 height 25
click at [126, 77] on div "会员列表" at bounding box center [120, 73] width 44 height 30
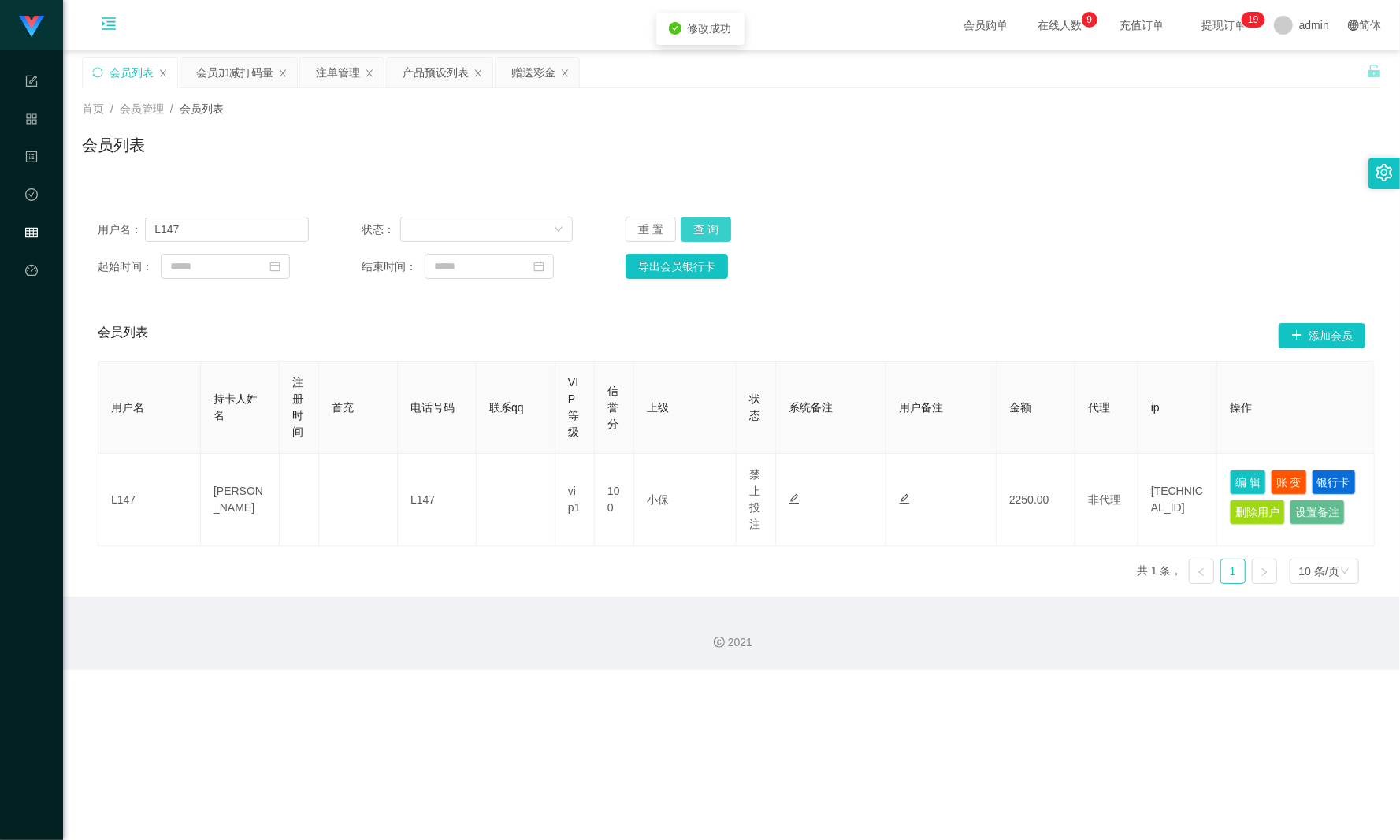
click at [716, 216] on div "用户名： L147 状态： 重 置 查 询 起始时间： 结束时间： 导出会员银行卡" at bounding box center [732, 247] width 1299 height 93
click at [716, 221] on button "查 询" at bounding box center [705, 229] width 50 height 25
click at [716, 221] on div "重 置 查 询" at bounding box center [731, 229] width 211 height 25
click at [247, 75] on div "会员加减打码量" at bounding box center [235, 73] width 77 height 30
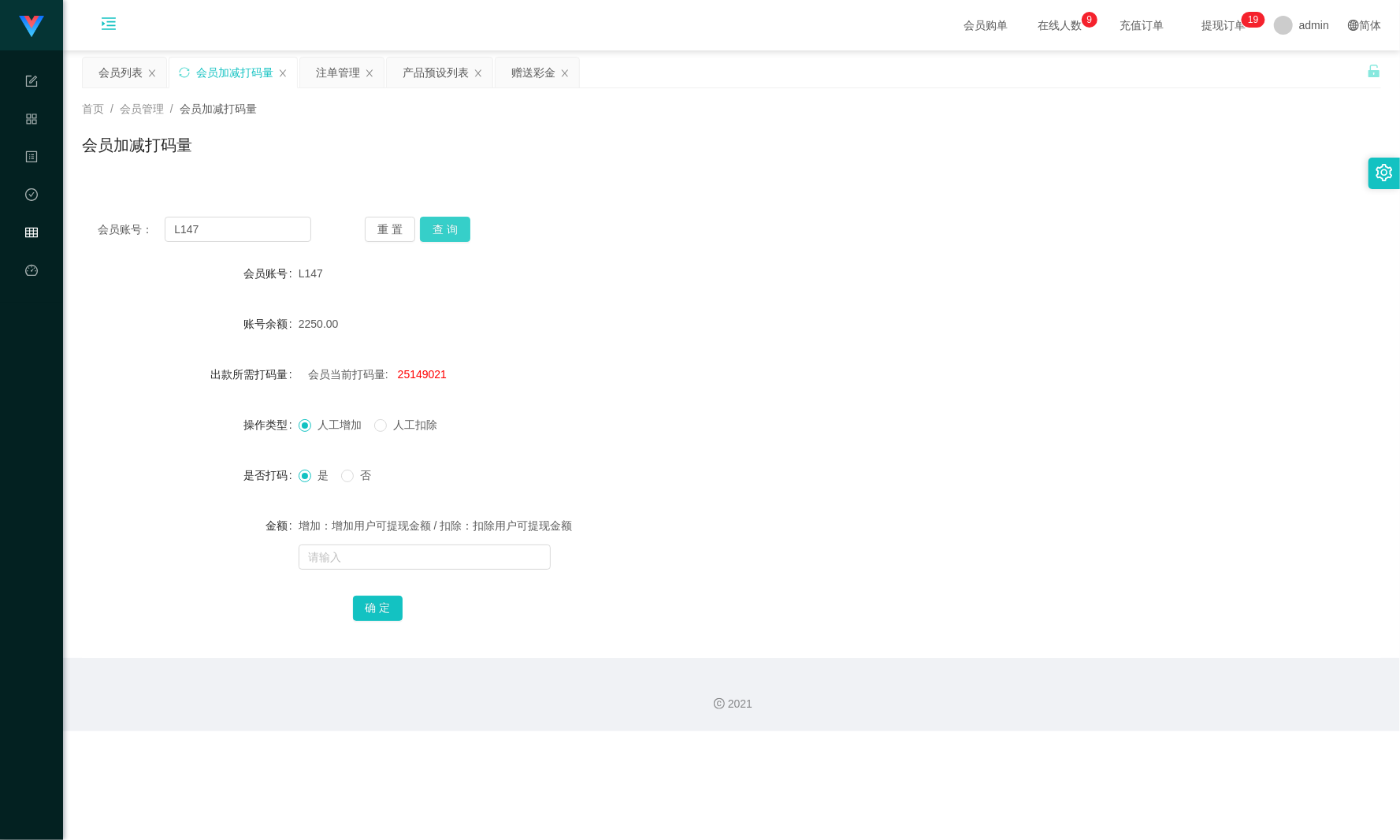
click at [445, 223] on button "查 询" at bounding box center [444, 229] width 50 height 25
click at [336, 68] on div "注单管理" at bounding box center [338, 73] width 44 height 30
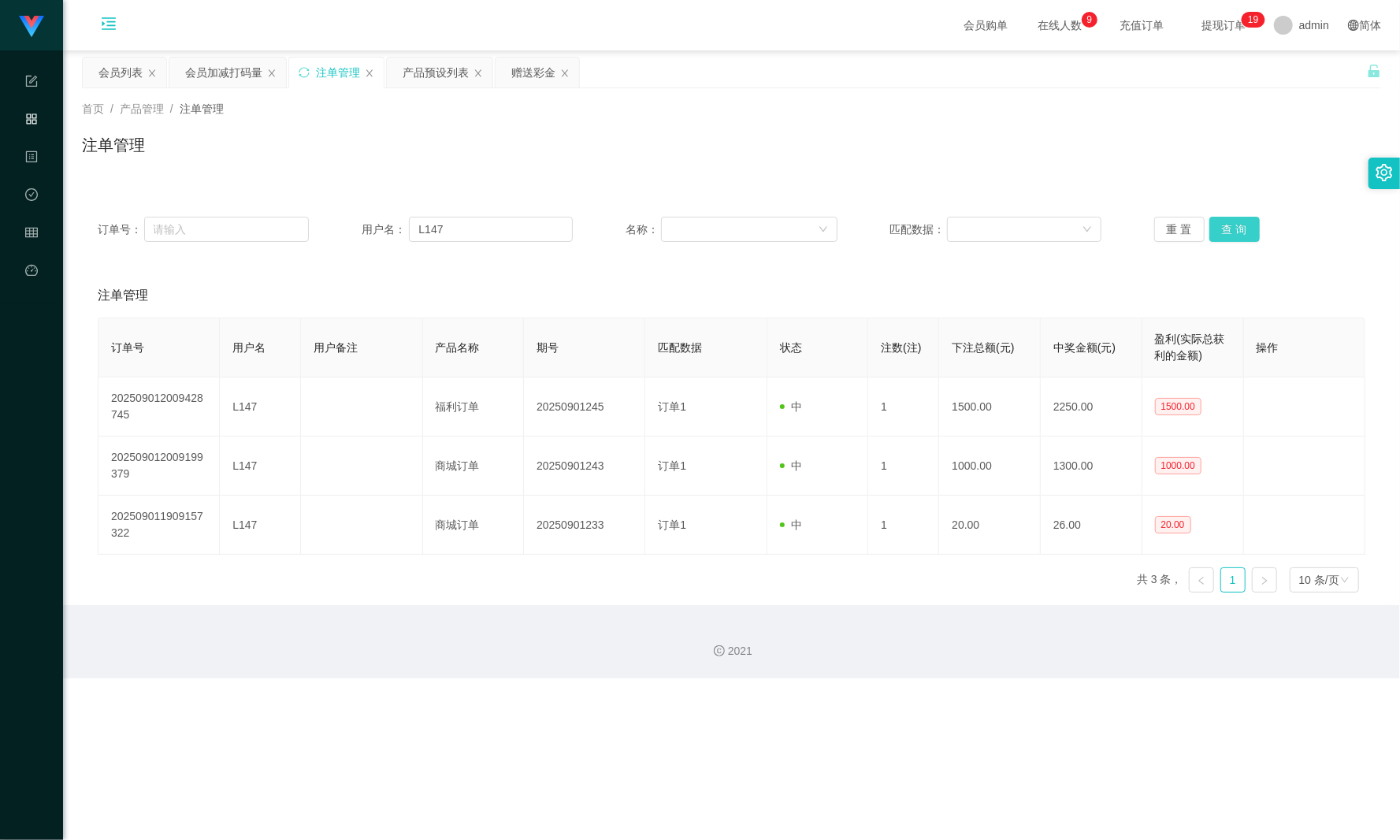
click at [1049, 227] on button "查 询" at bounding box center [1234, 229] width 50 height 25
drag, startPoint x: 1226, startPoint y: 227, endPoint x: 1239, endPoint y: 232, distance: 13.9
click at [1049, 228] on button "查 询" at bounding box center [1234, 229] width 50 height 25
click at [415, 74] on div "产品预设列表" at bounding box center [436, 73] width 66 height 30
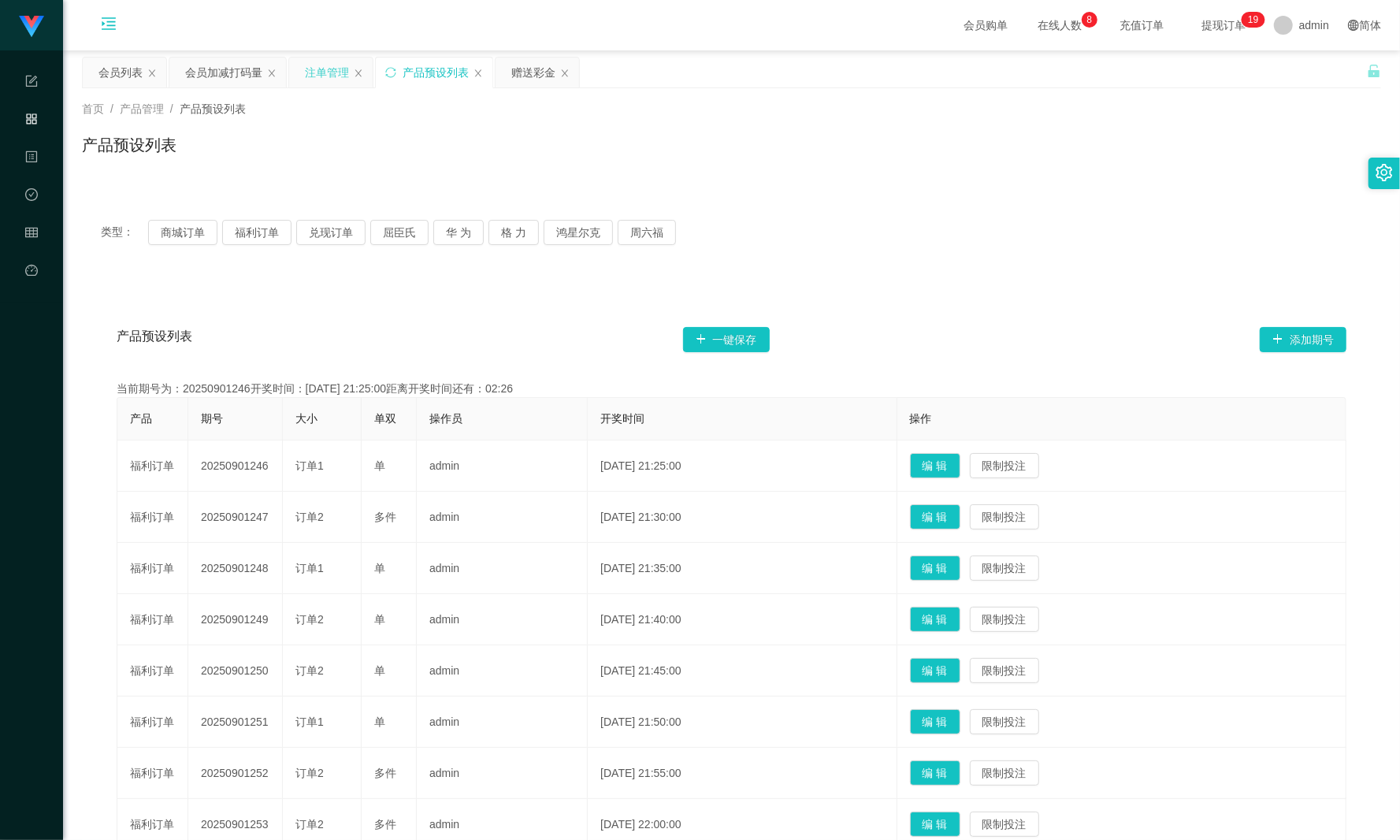
click at [321, 65] on div "注单管理" at bounding box center [326, 73] width 44 height 30
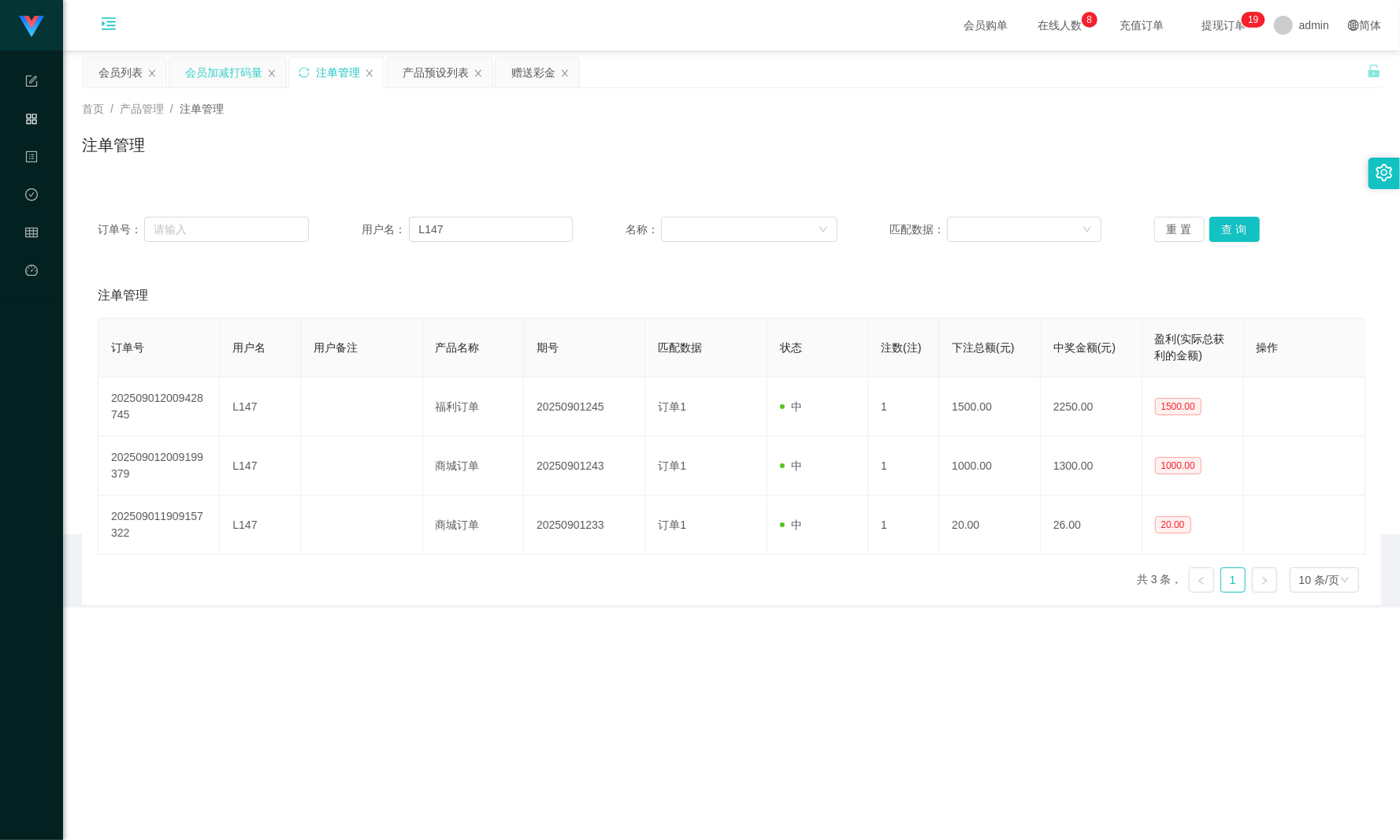
drag, startPoint x: 223, startPoint y: 76, endPoint x: 240, endPoint y: 84, distance: 18.8
click at [223, 75] on div "会员加减打码量" at bounding box center [223, 73] width 77 height 30
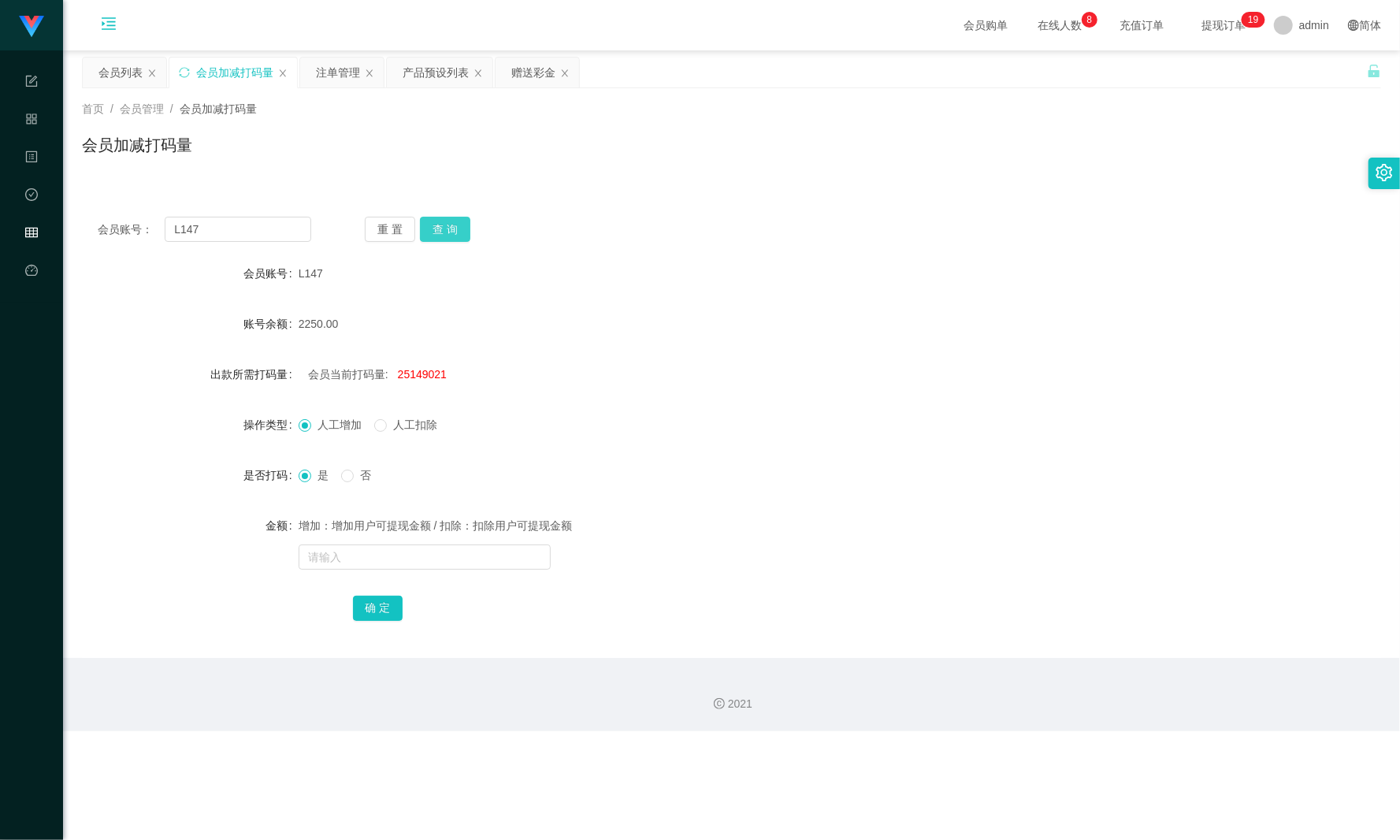
click at [448, 235] on button "查 询" at bounding box center [444, 229] width 50 height 25
